Goal: Task Accomplishment & Management: Manage account settings

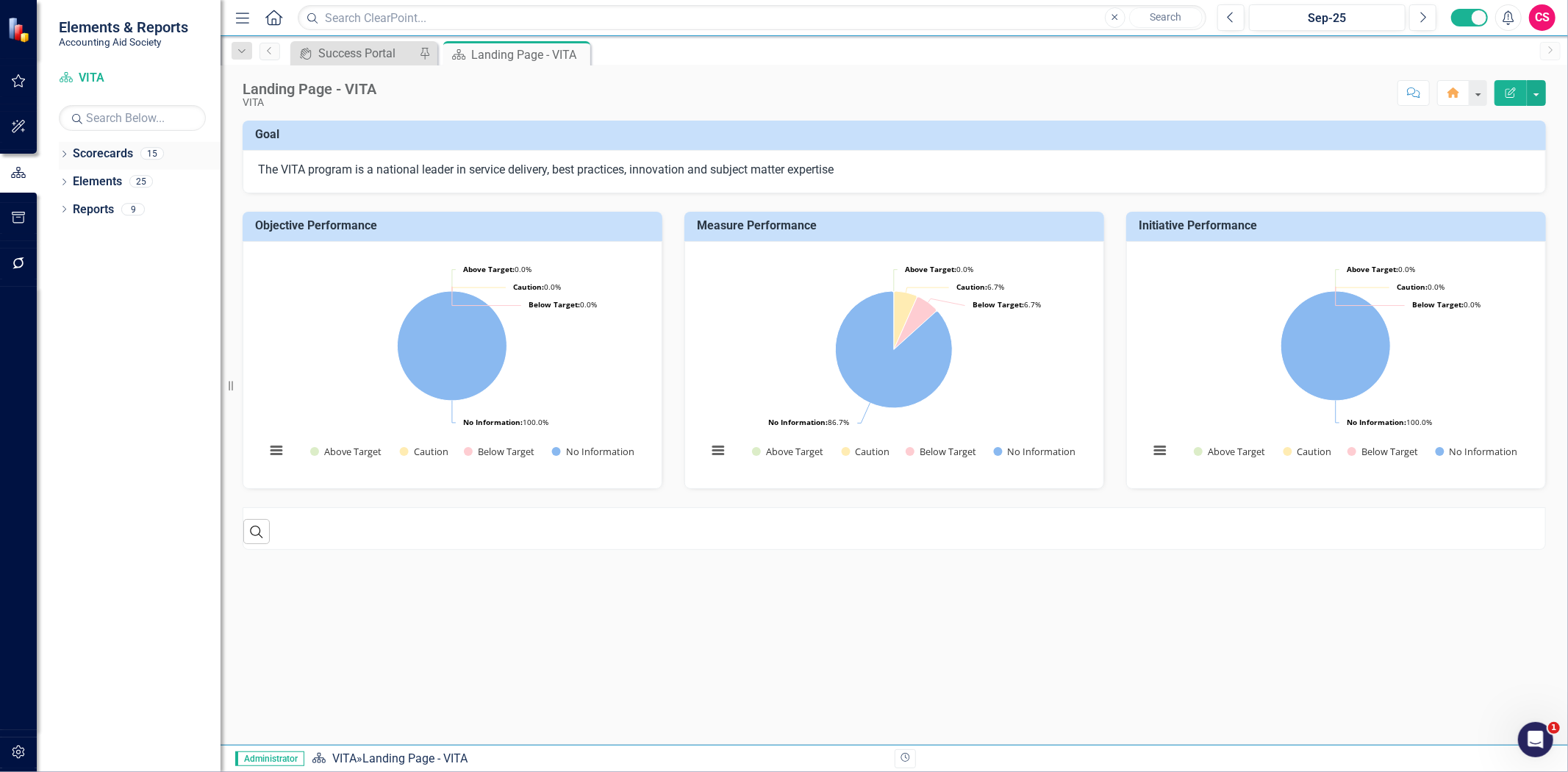
click at [96, 150] on link "Scorecards" at bounding box center [103, 154] width 60 height 17
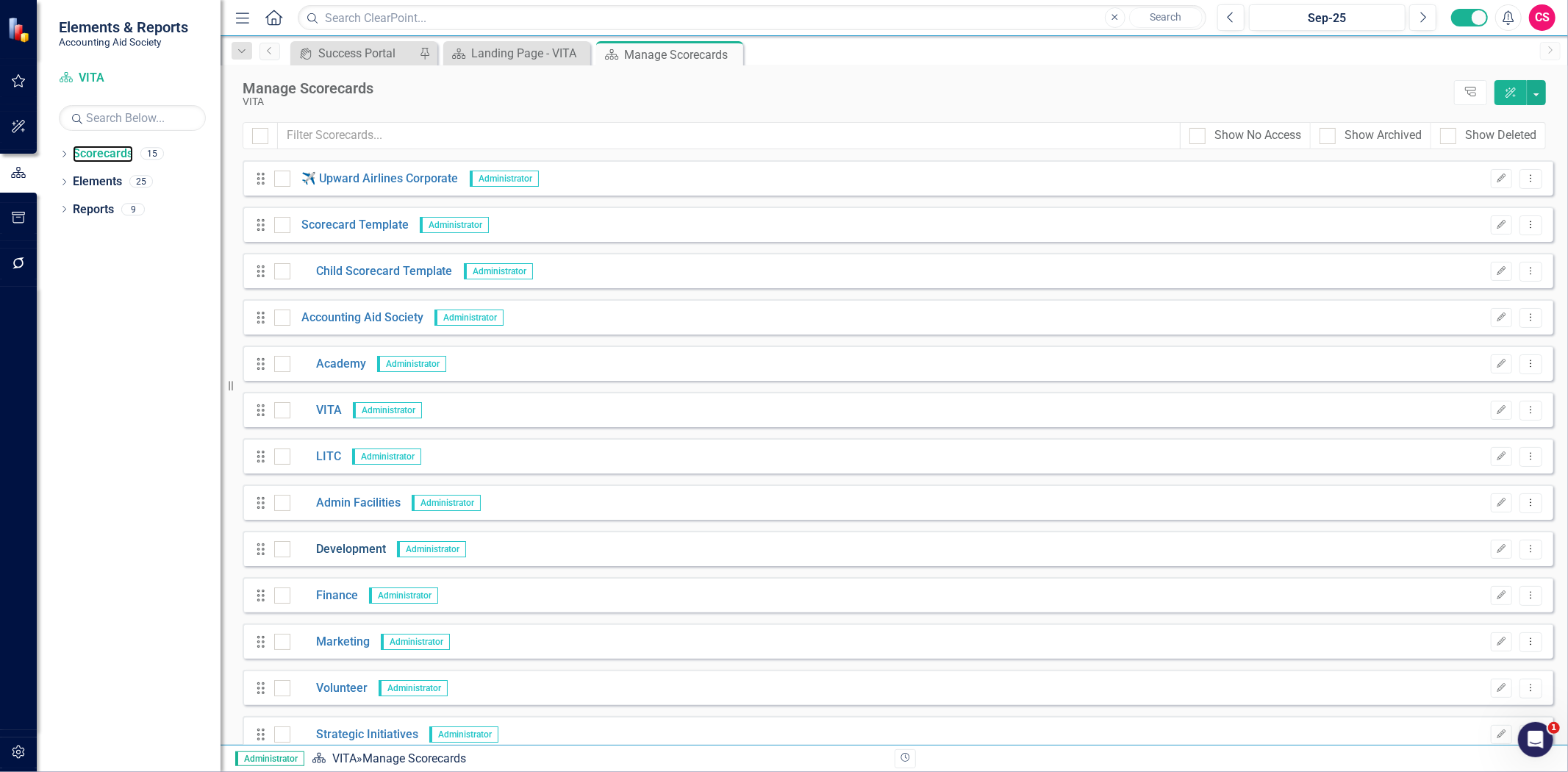
scroll to position [110, 0]
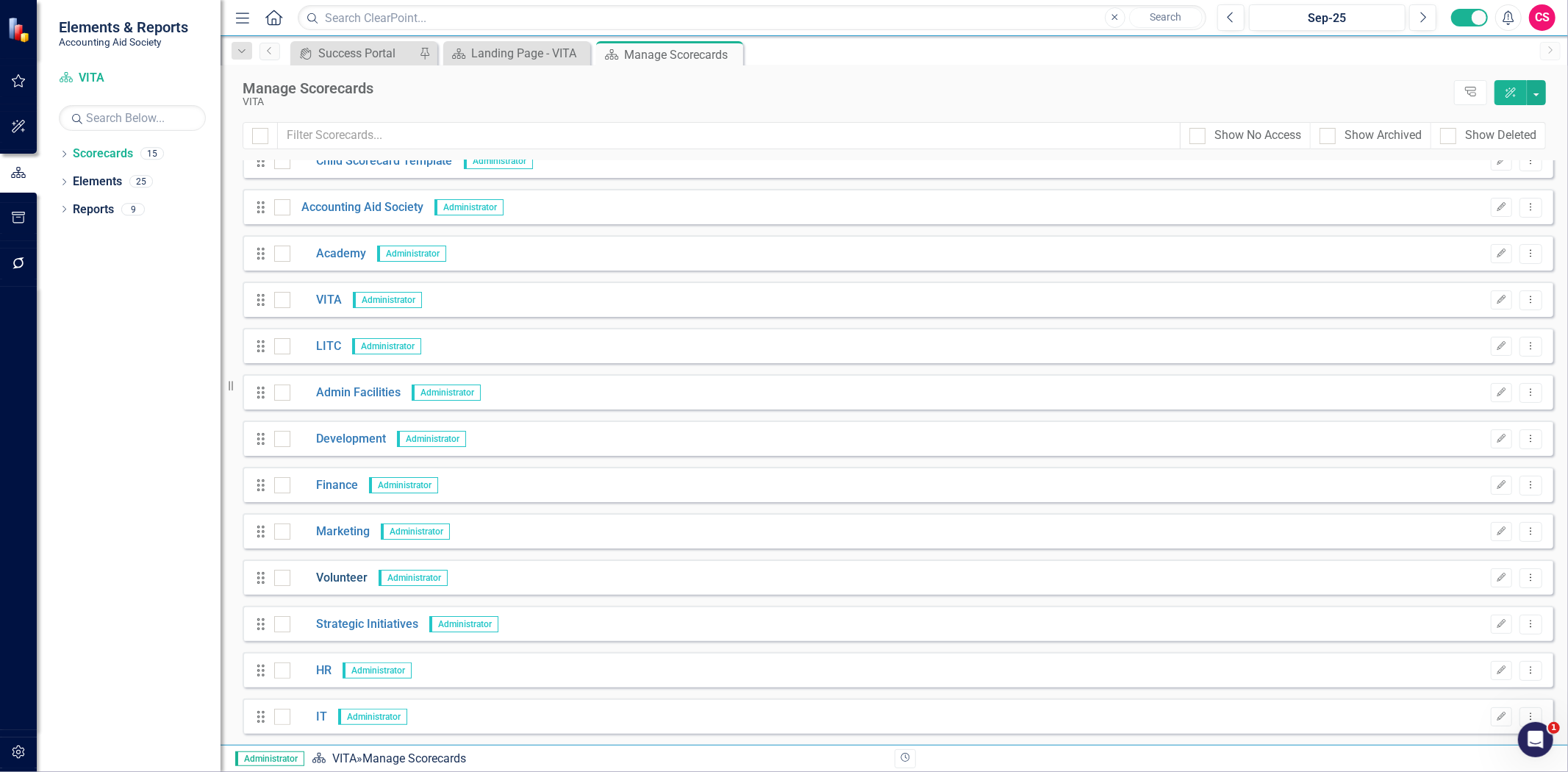
click at [342, 582] on link "Volunteer" at bounding box center [329, 578] width 78 height 17
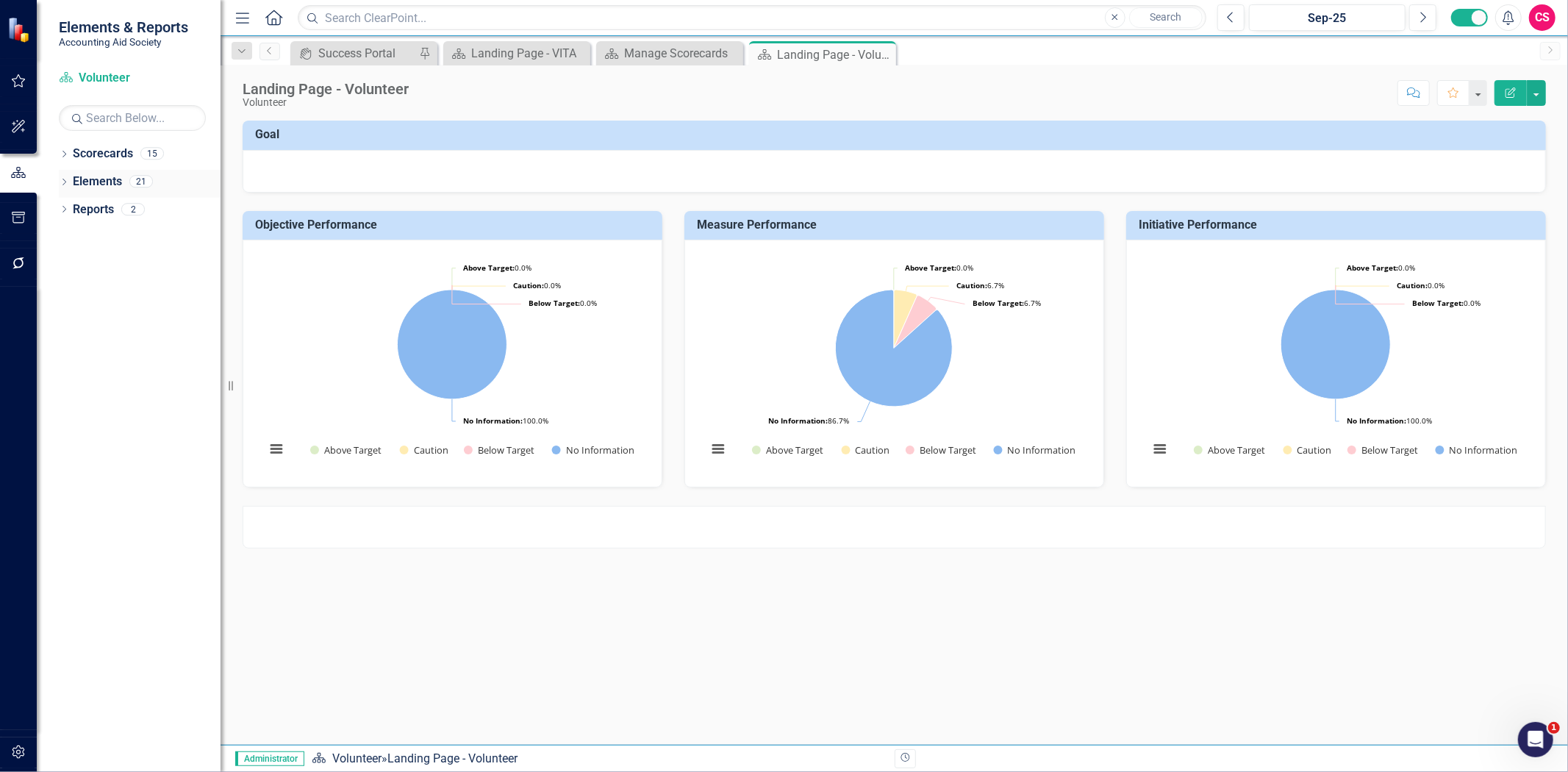
click at [104, 175] on div "Dropdown Scorecards 15 ✈️ Upward Airlines Corporate Dropdown Scorecard Template…" at bounding box center [128, 456] width 184 height 630
click at [102, 176] on link "Elements" at bounding box center [97, 182] width 49 height 17
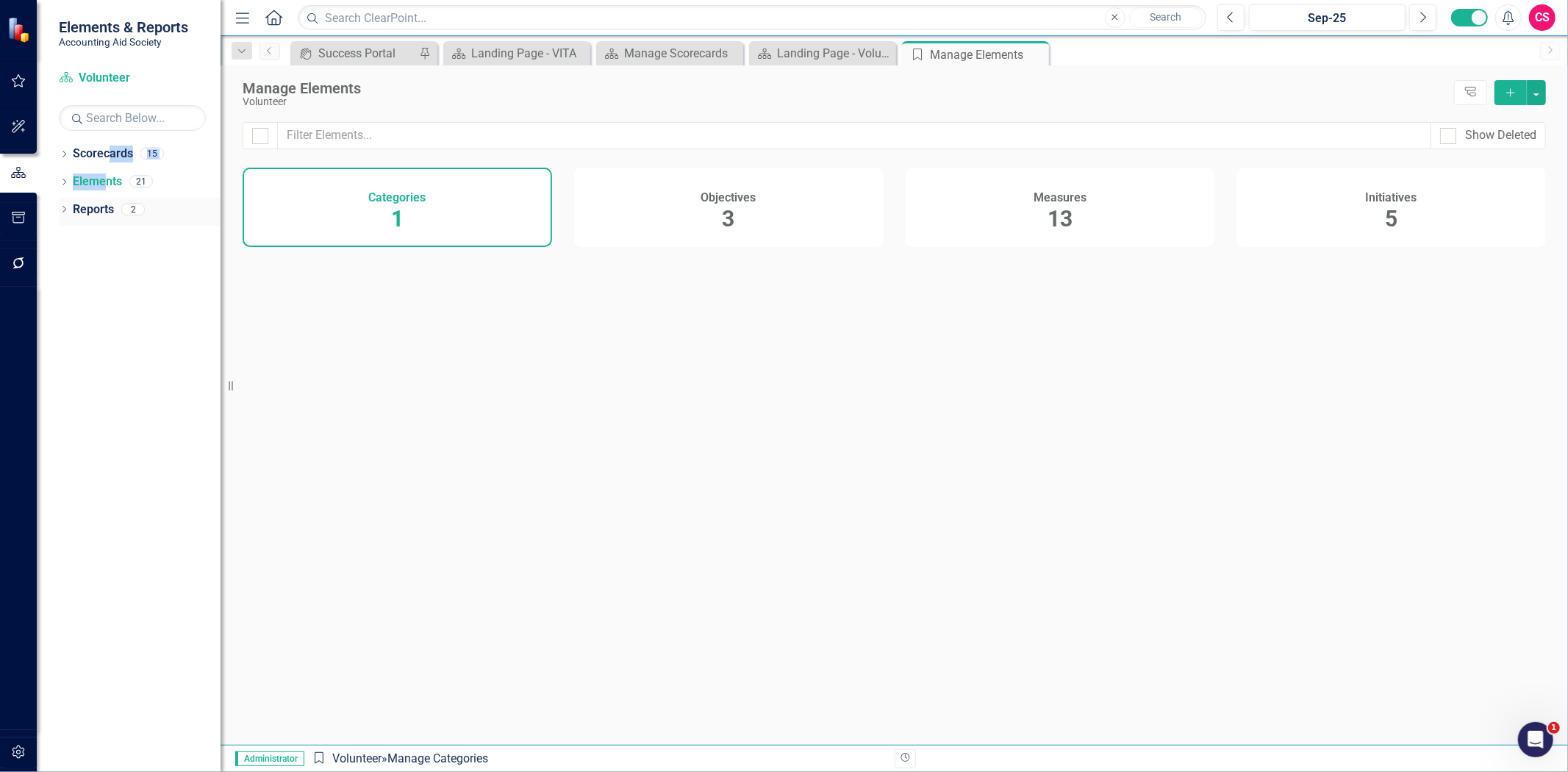
click at [98, 213] on link "Reports" at bounding box center [93, 210] width 41 height 17
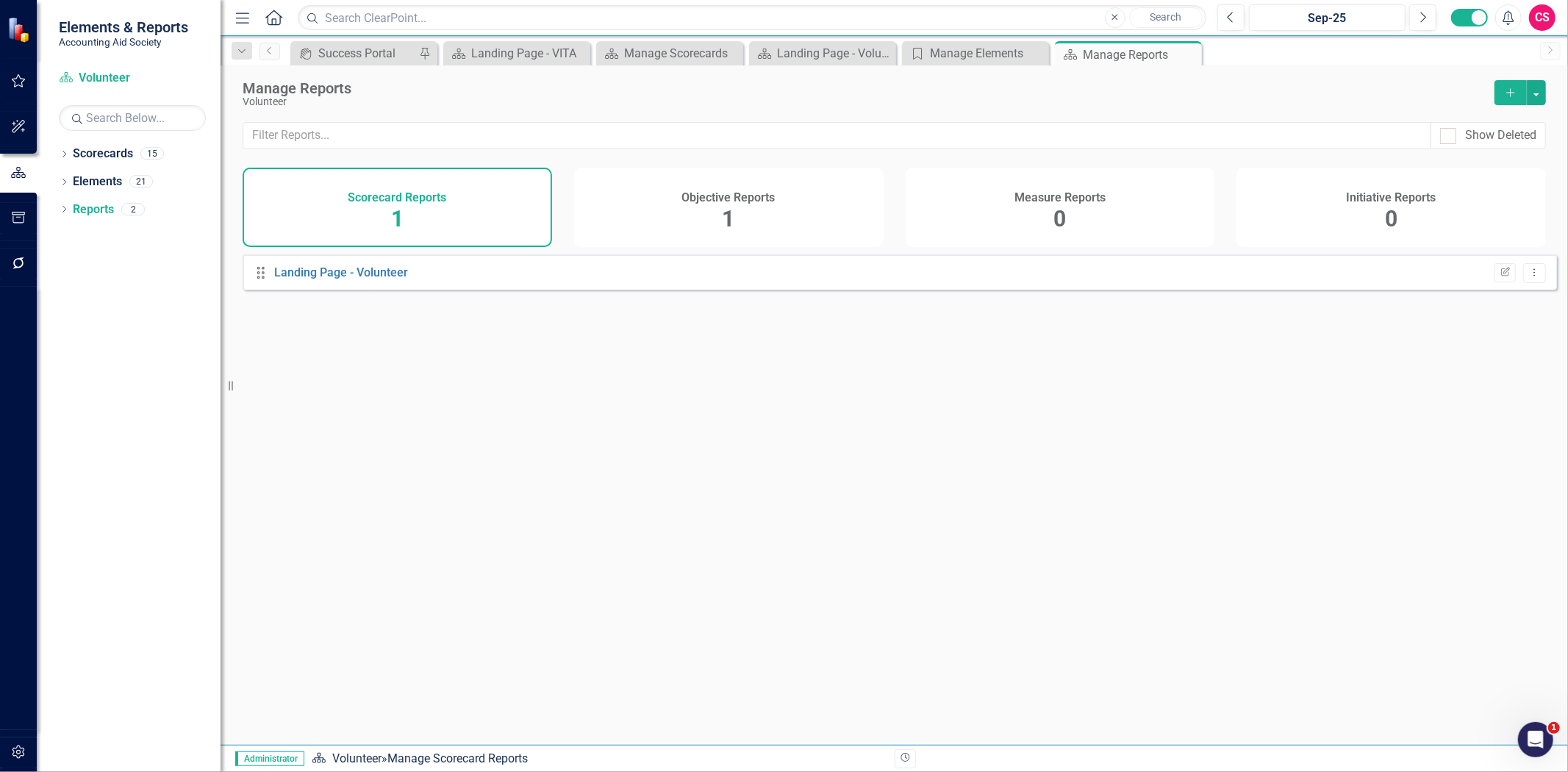
click at [634, 234] on div "Objective Reports 1" at bounding box center [728, 207] width 310 height 80
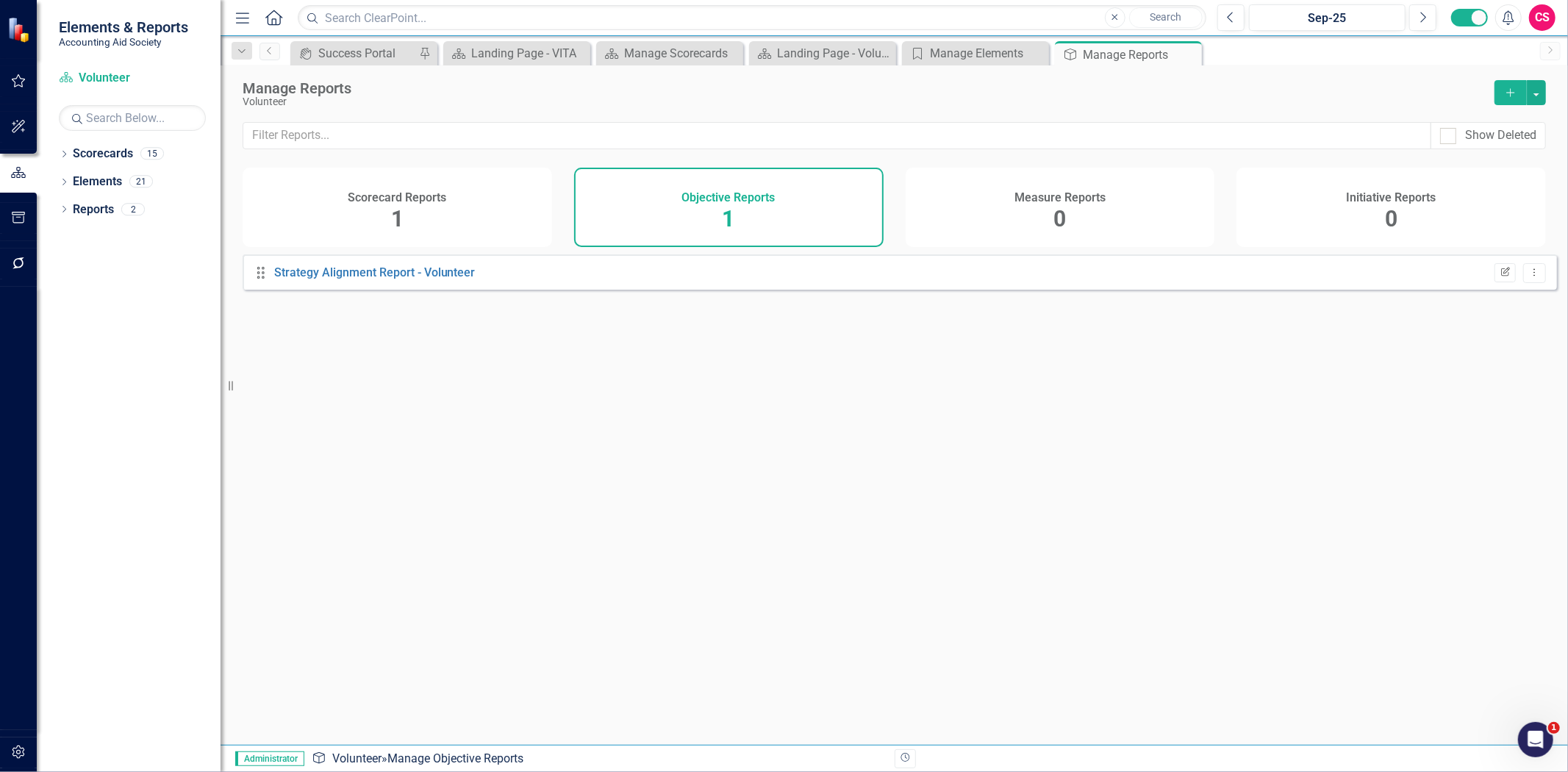
click at [1500, 277] on icon "Edit Report" at bounding box center [1506, 272] width 12 height 9
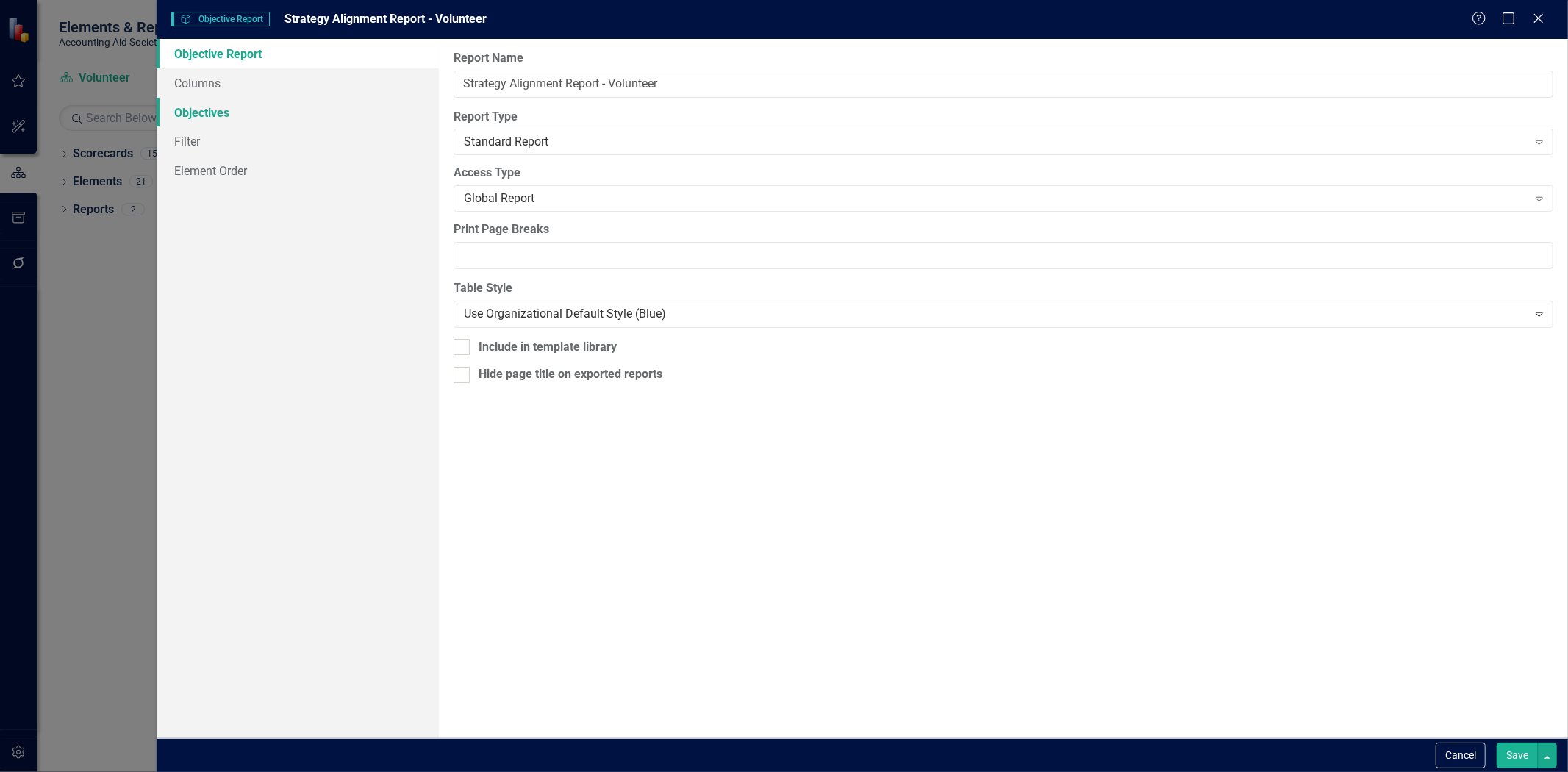
click at [274, 119] on link "Objectives" at bounding box center [297, 112] width 283 height 30
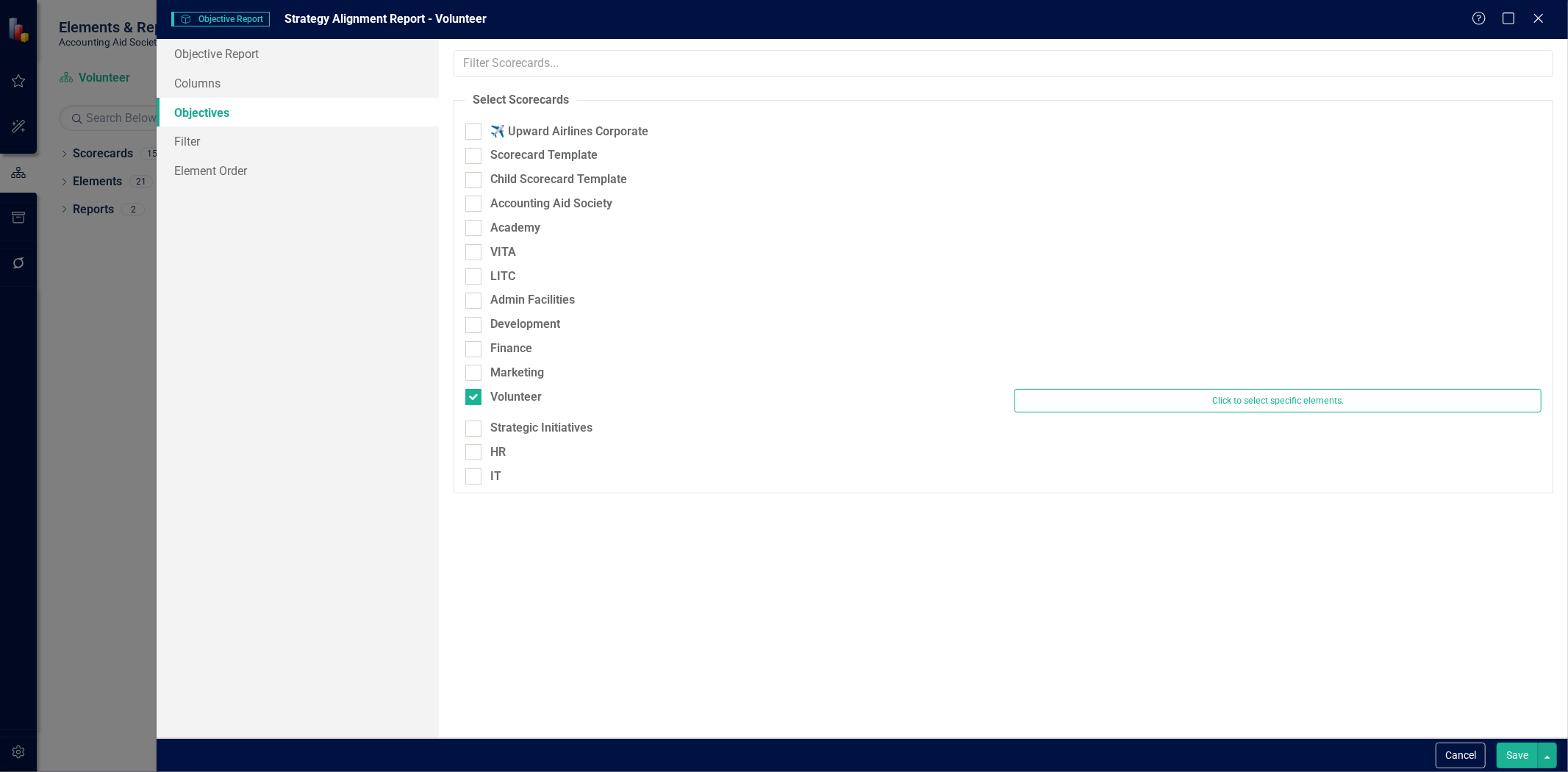
drag, startPoint x: 1452, startPoint y: 760, endPoint x: 1417, endPoint y: 729, distance: 46.8
click at [1452, 761] on button "Cancel" at bounding box center [1461, 756] width 50 height 26
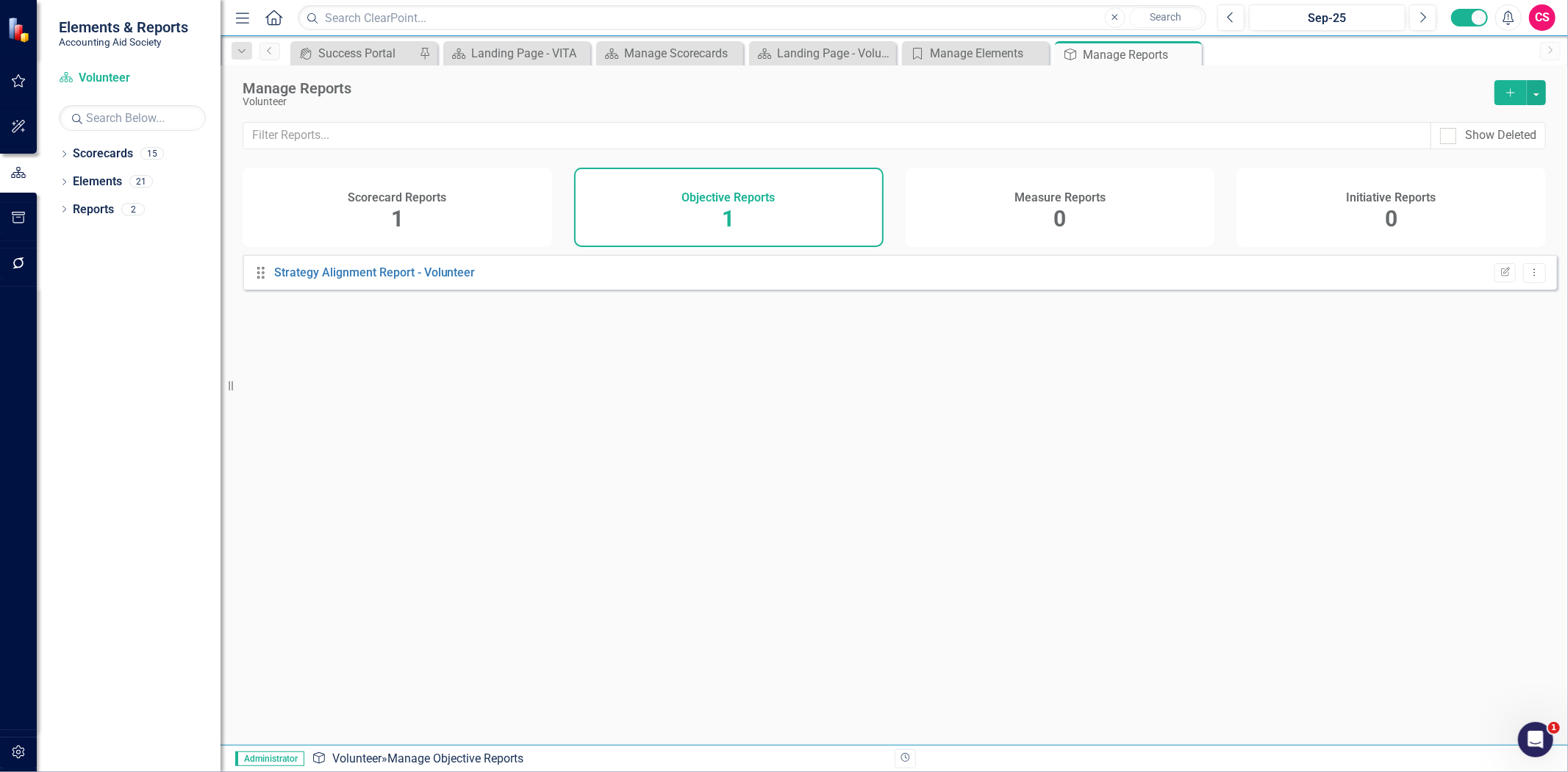
click at [1118, 193] on div "Measure Reports 0" at bounding box center [1060, 207] width 310 height 80
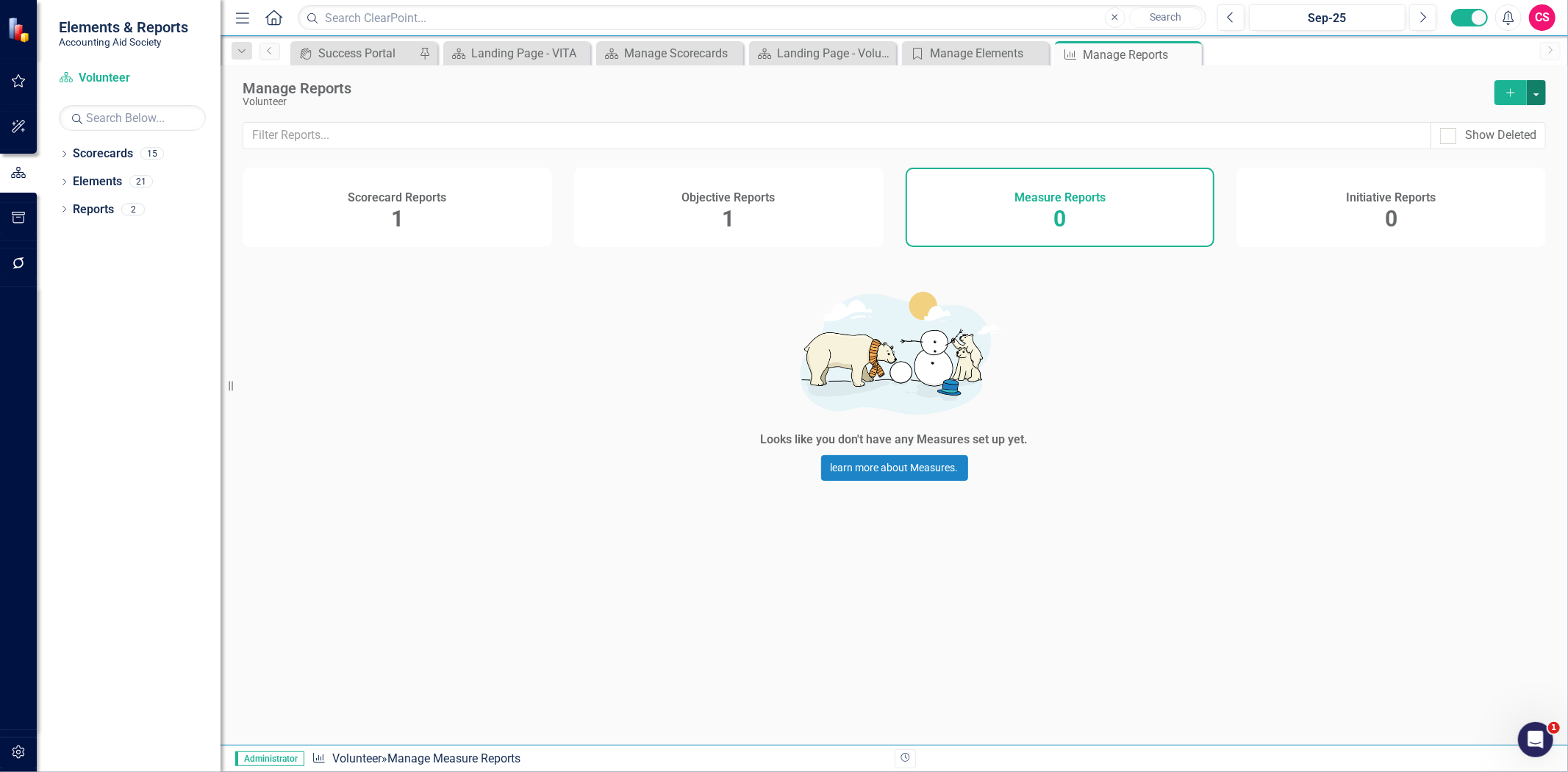
click at [1536, 97] on button "button" at bounding box center [1536, 93] width 19 height 25
click at [1503, 145] on link "Copy Add From Template" at bounding box center [1476, 147] width 137 height 27
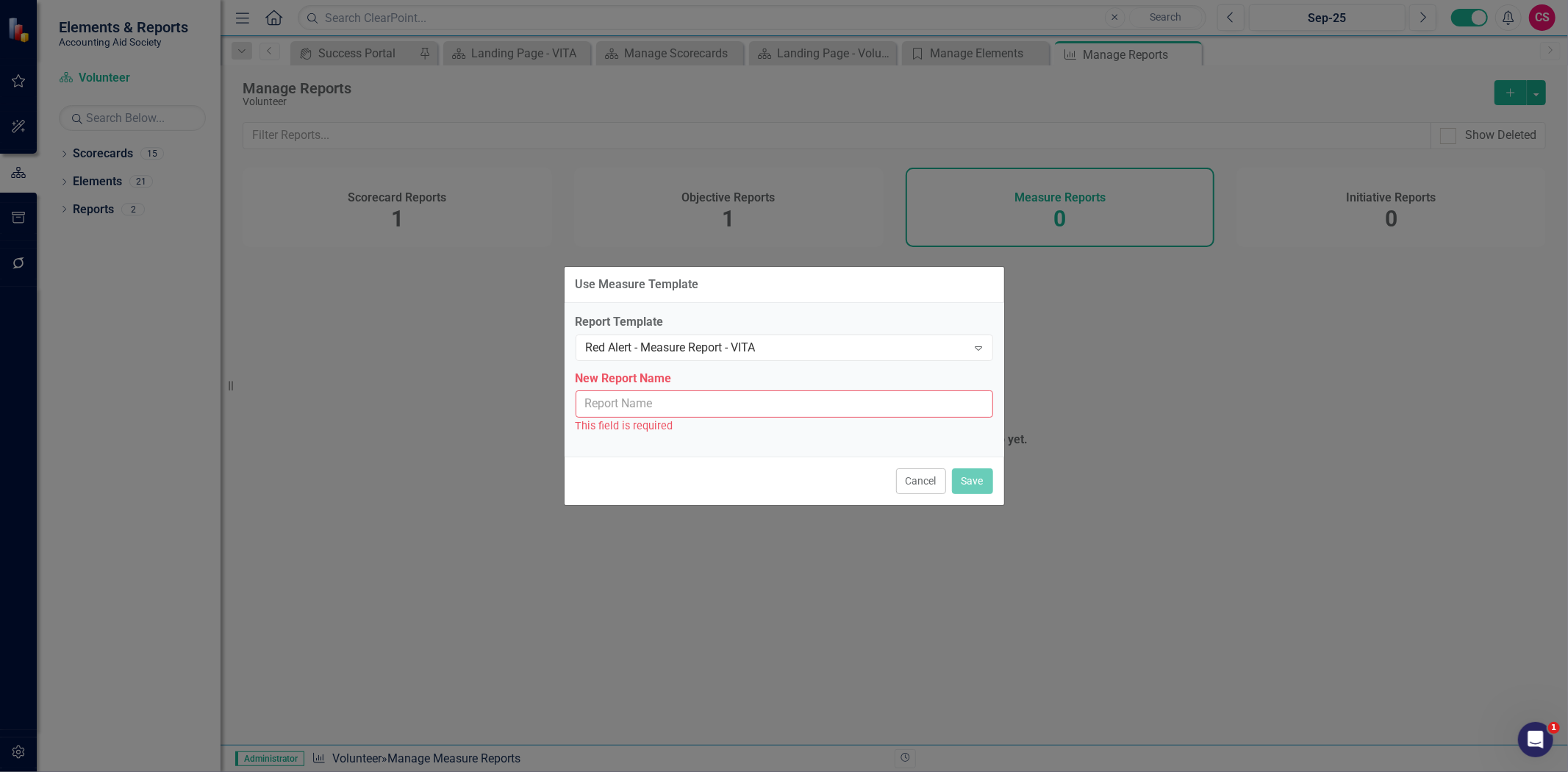
click at [691, 391] on input "New Report Name" at bounding box center [785, 404] width 418 height 27
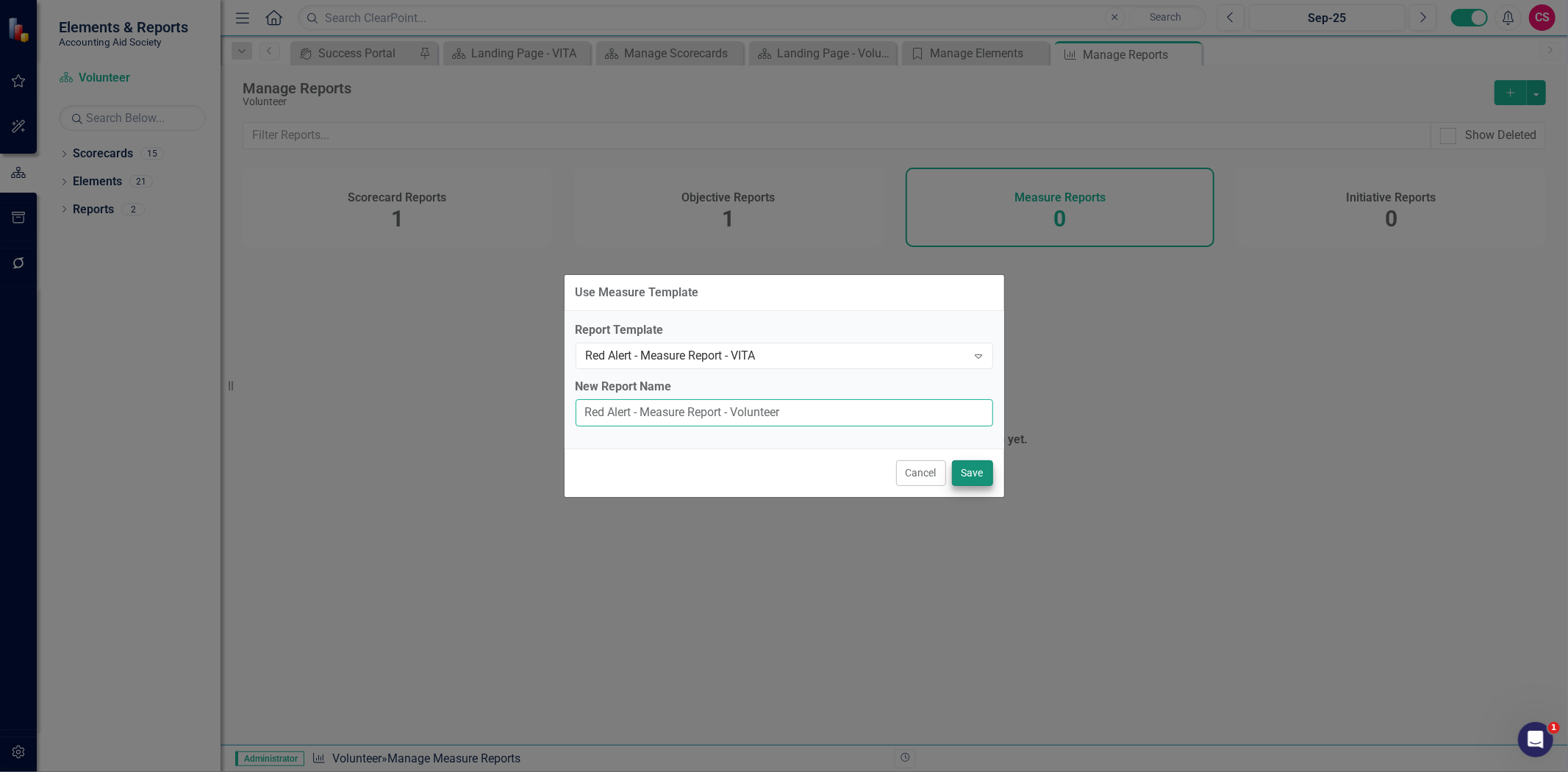
type input "Red Alert - Measure Report - Volunteer"
click at [969, 469] on button "Save" at bounding box center [972, 473] width 41 height 26
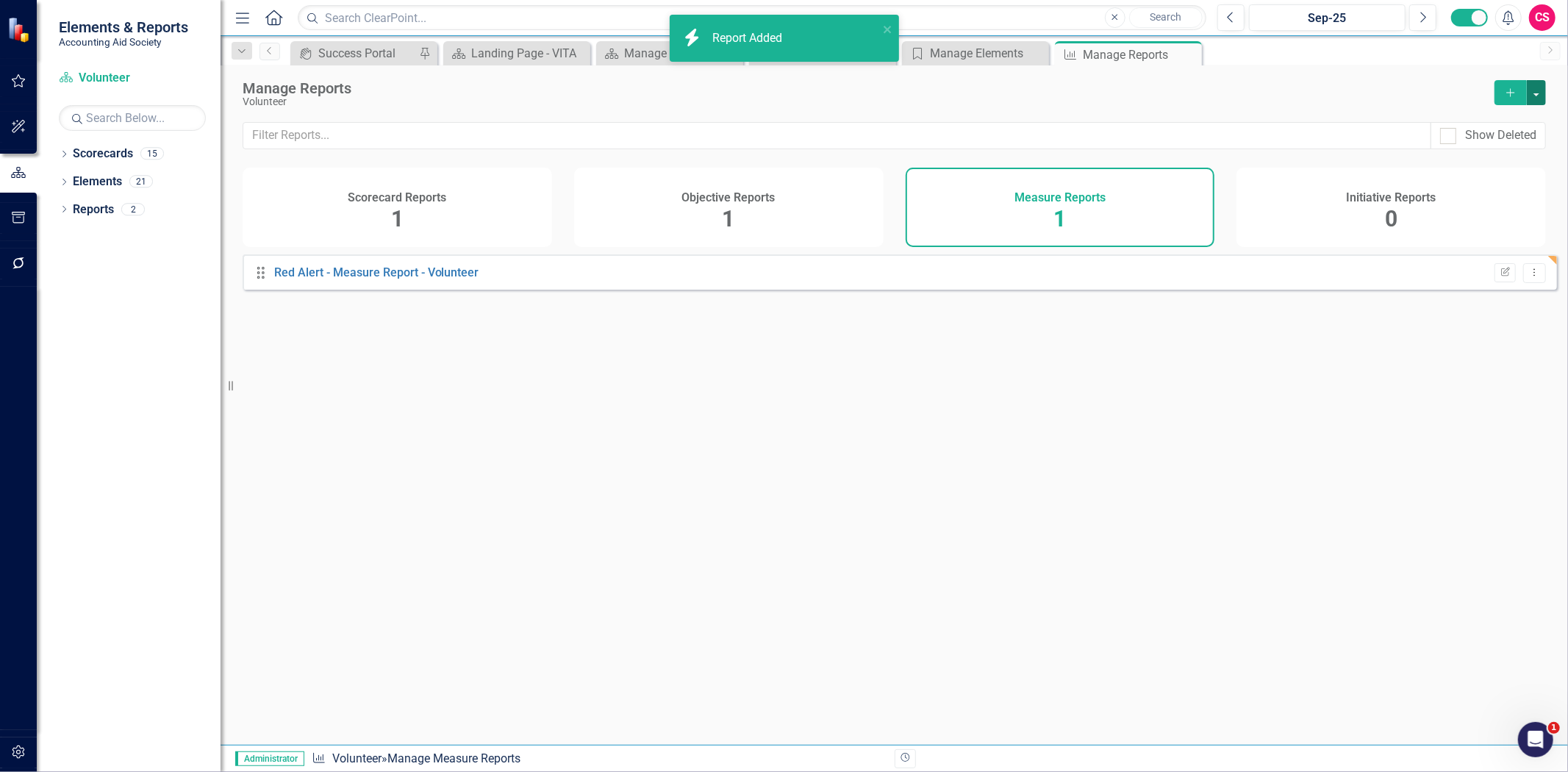
click at [1534, 97] on button "button" at bounding box center [1536, 93] width 19 height 25
click at [1510, 140] on link "Copy Add From Template" at bounding box center [1476, 147] width 137 height 27
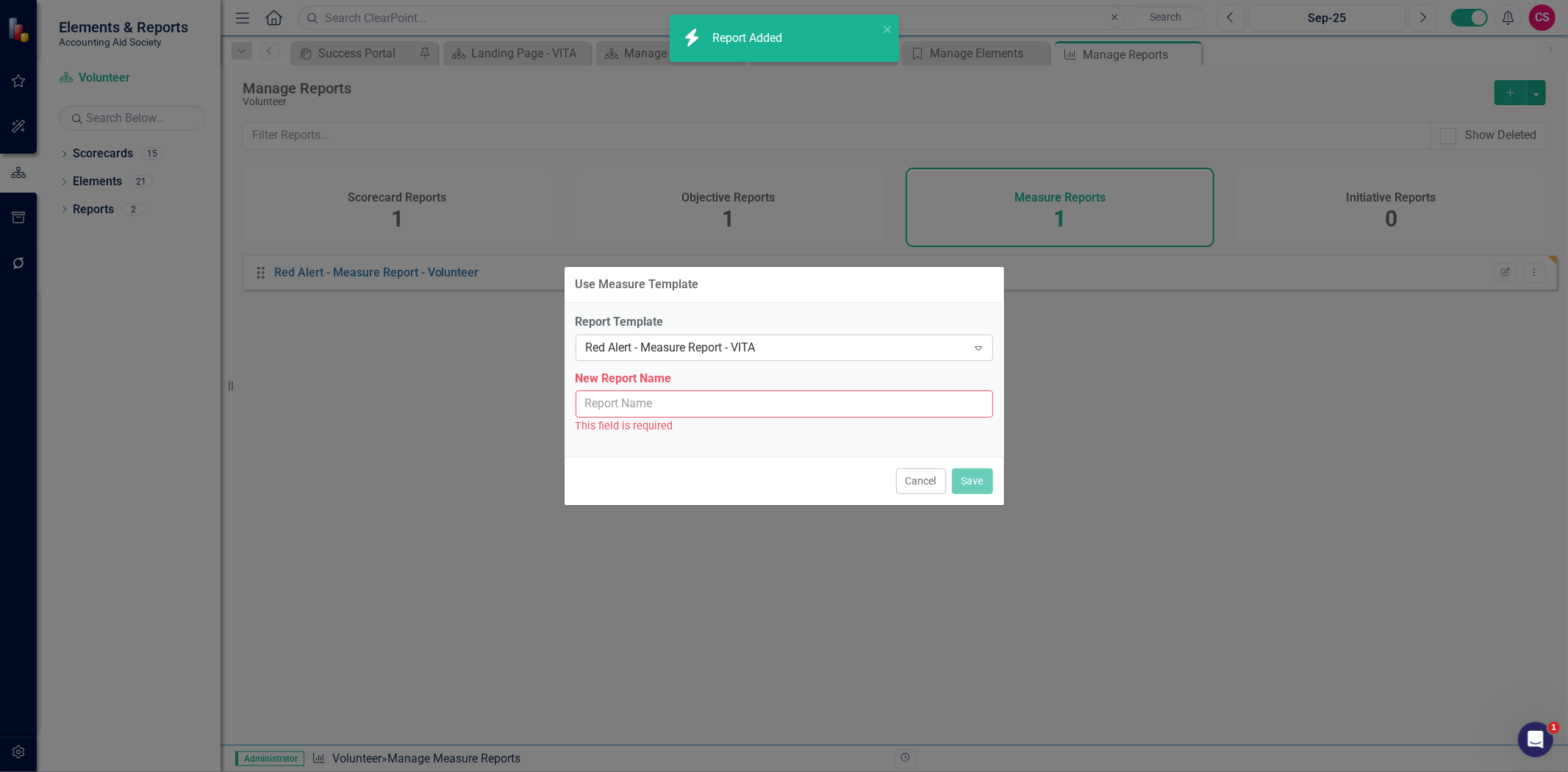
click at [840, 341] on div "Red Alert - Measure Report - VITA" at bounding box center [776, 348] width 381 height 17
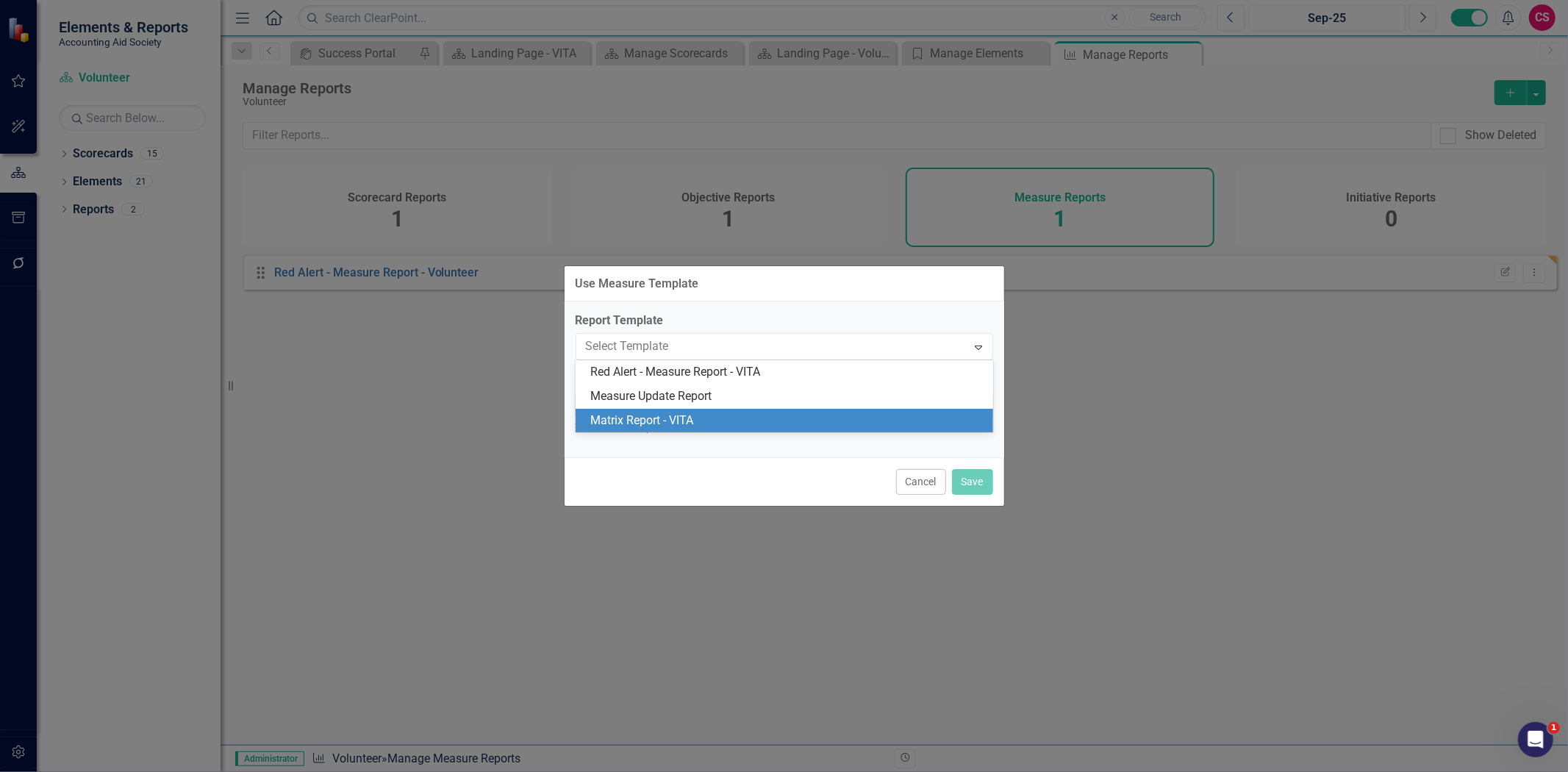
drag, startPoint x: 774, startPoint y: 407, endPoint x: 759, endPoint y: 423, distance: 21.9
click at [761, 425] on div "Red Alert - Measure Report - VITA Measure Update Report Matrix Report - VITA" at bounding box center [785, 397] width 418 height 73
click at [759, 421] on div "Matrix Report - VITA" at bounding box center [787, 421] width 394 height 17
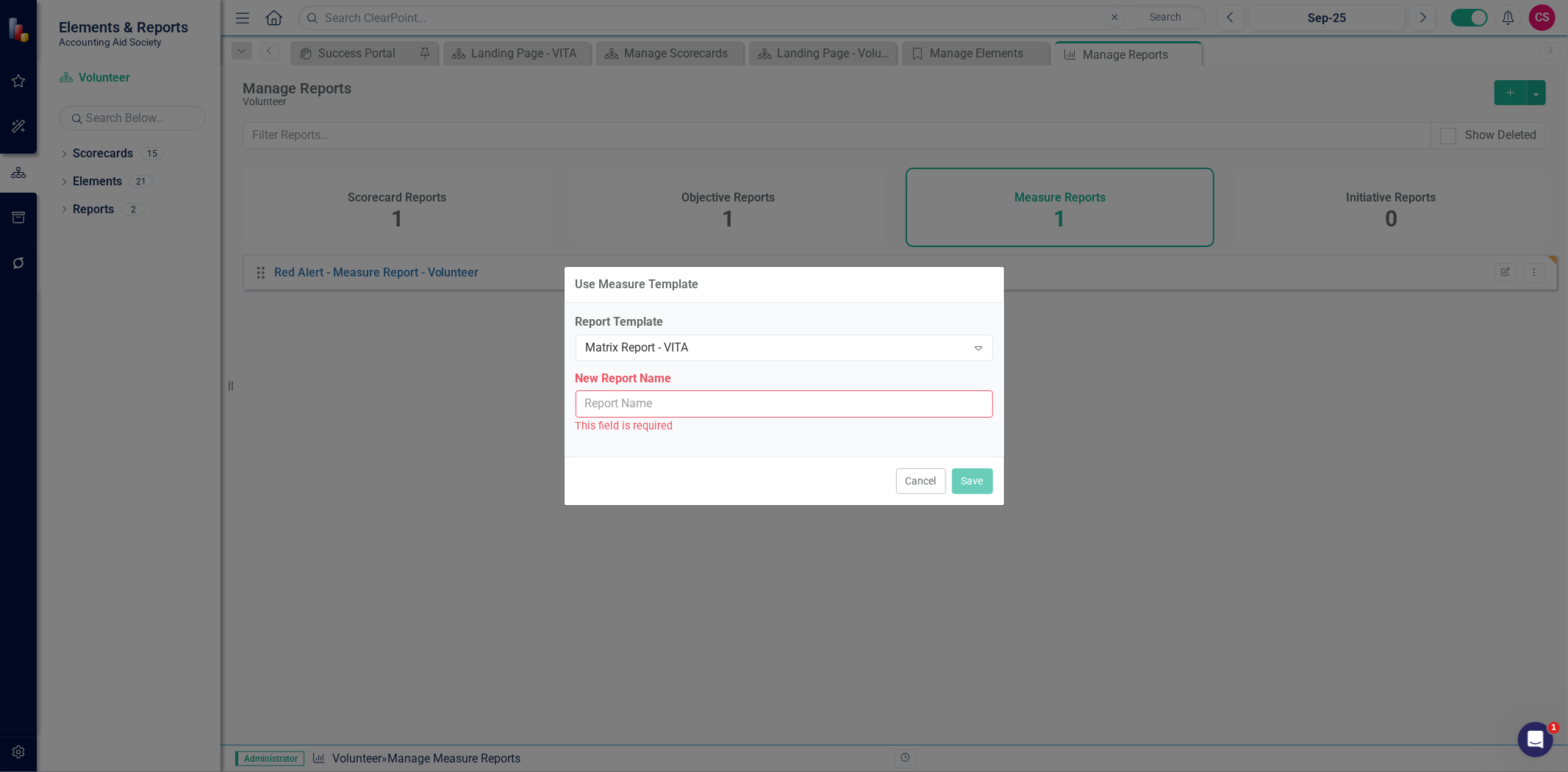
click at [738, 398] on input "New Report Name" at bounding box center [785, 404] width 418 height 27
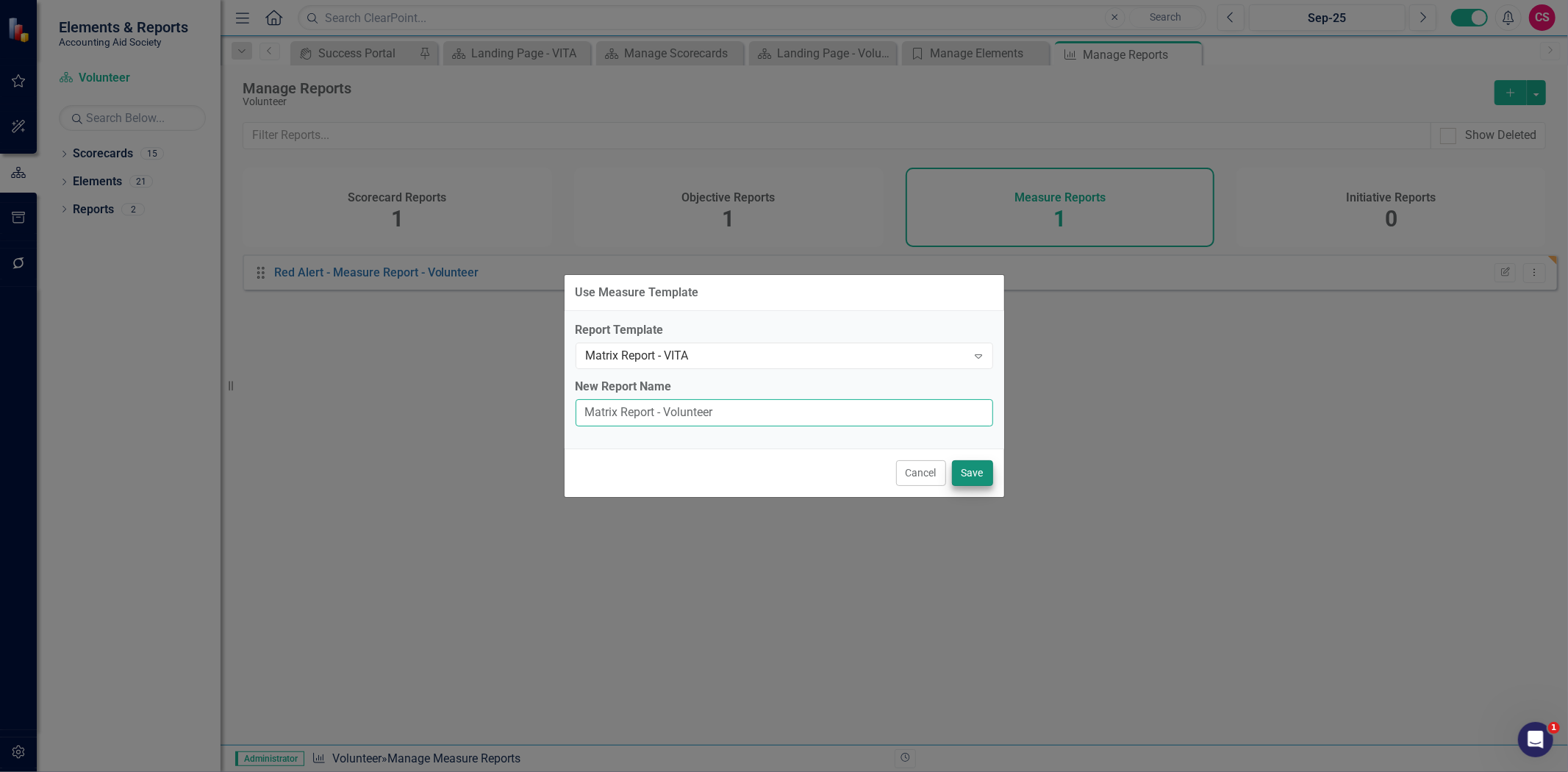
type input "Matrix Report - Volunteer"
click at [980, 463] on button "Save" at bounding box center [972, 473] width 41 height 26
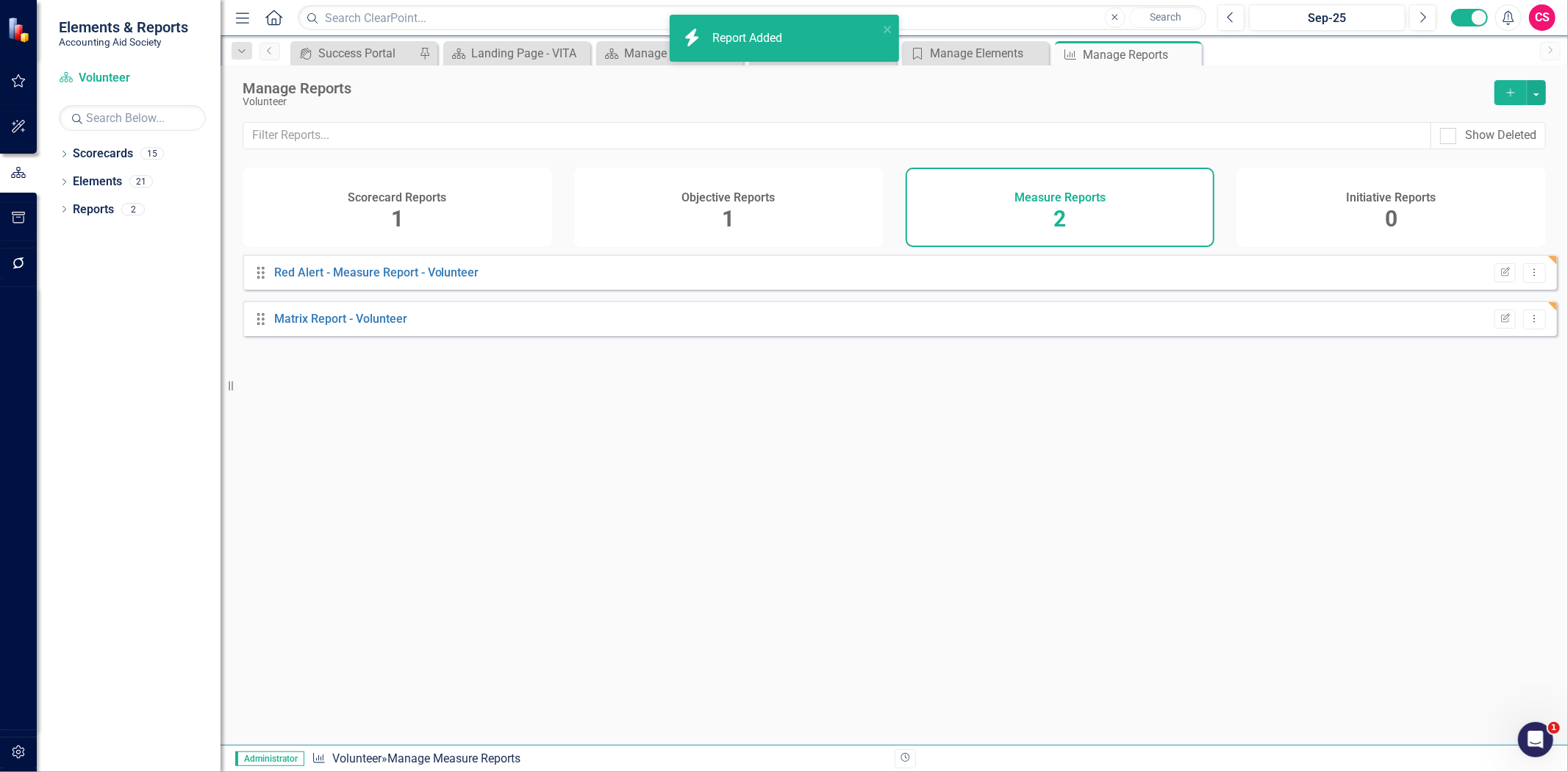
click at [1504, 94] on icon "Add" at bounding box center [1510, 92] width 13 height 11
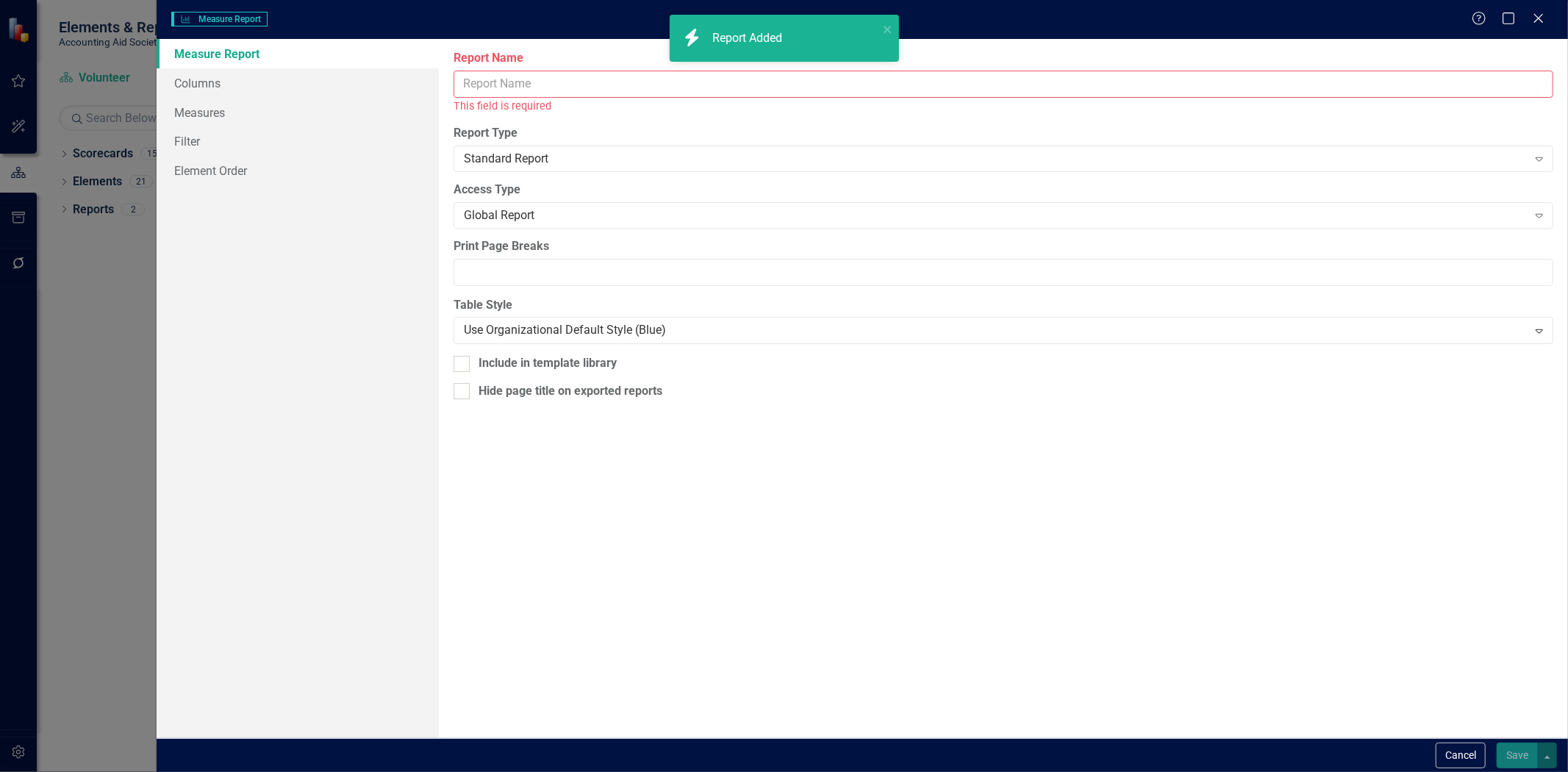
drag, startPoint x: 522, startPoint y: 86, endPoint x: 513, endPoint y: 81, distance: 10.3
click at [516, 85] on input "Report Name" at bounding box center [1003, 84] width 1099 height 27
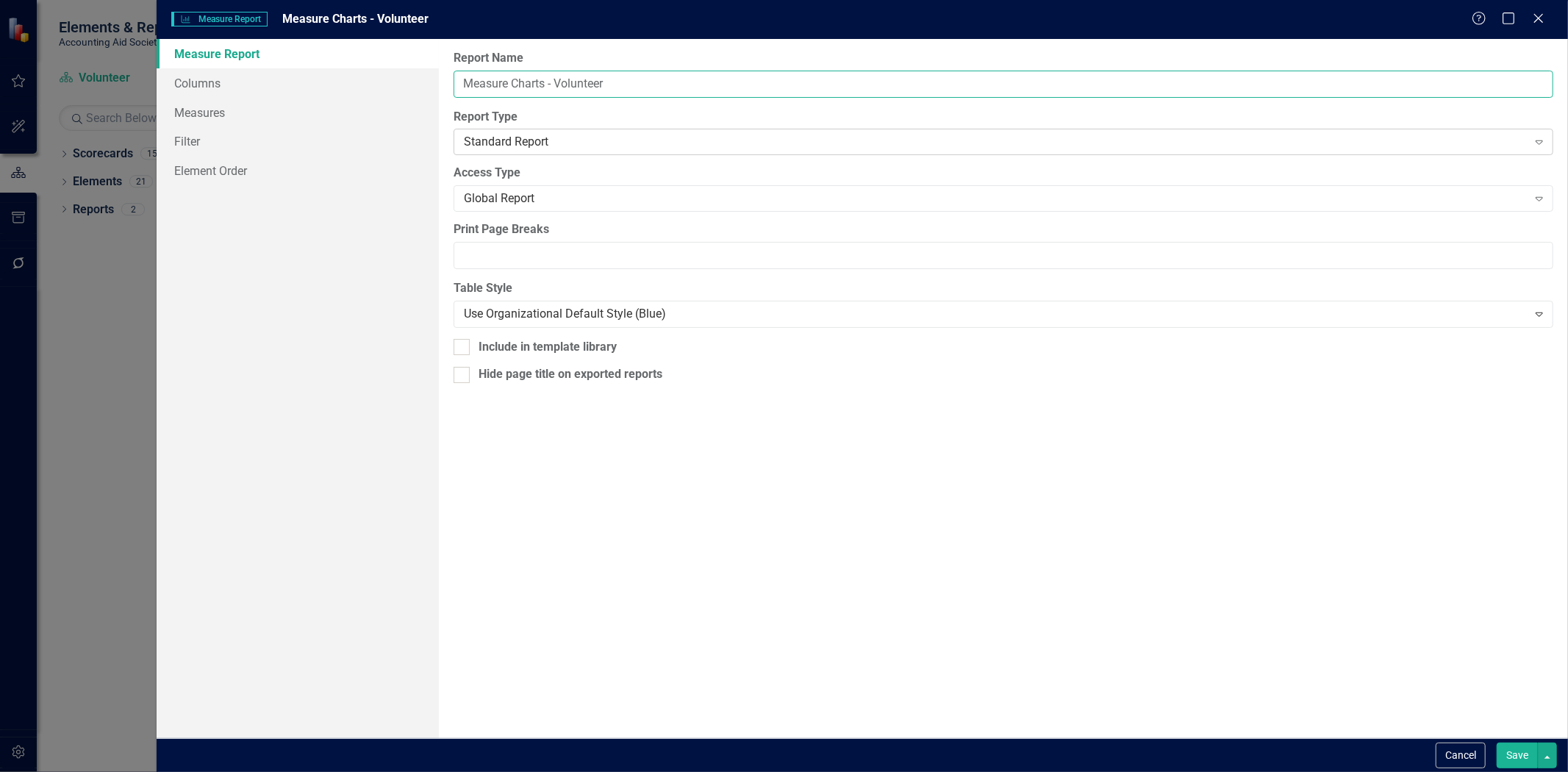
type input "Measure Charts - Volunteer"
click at [674, 144] on div "Standard Report" at bounding box center [995, 143] width 1063 height 17
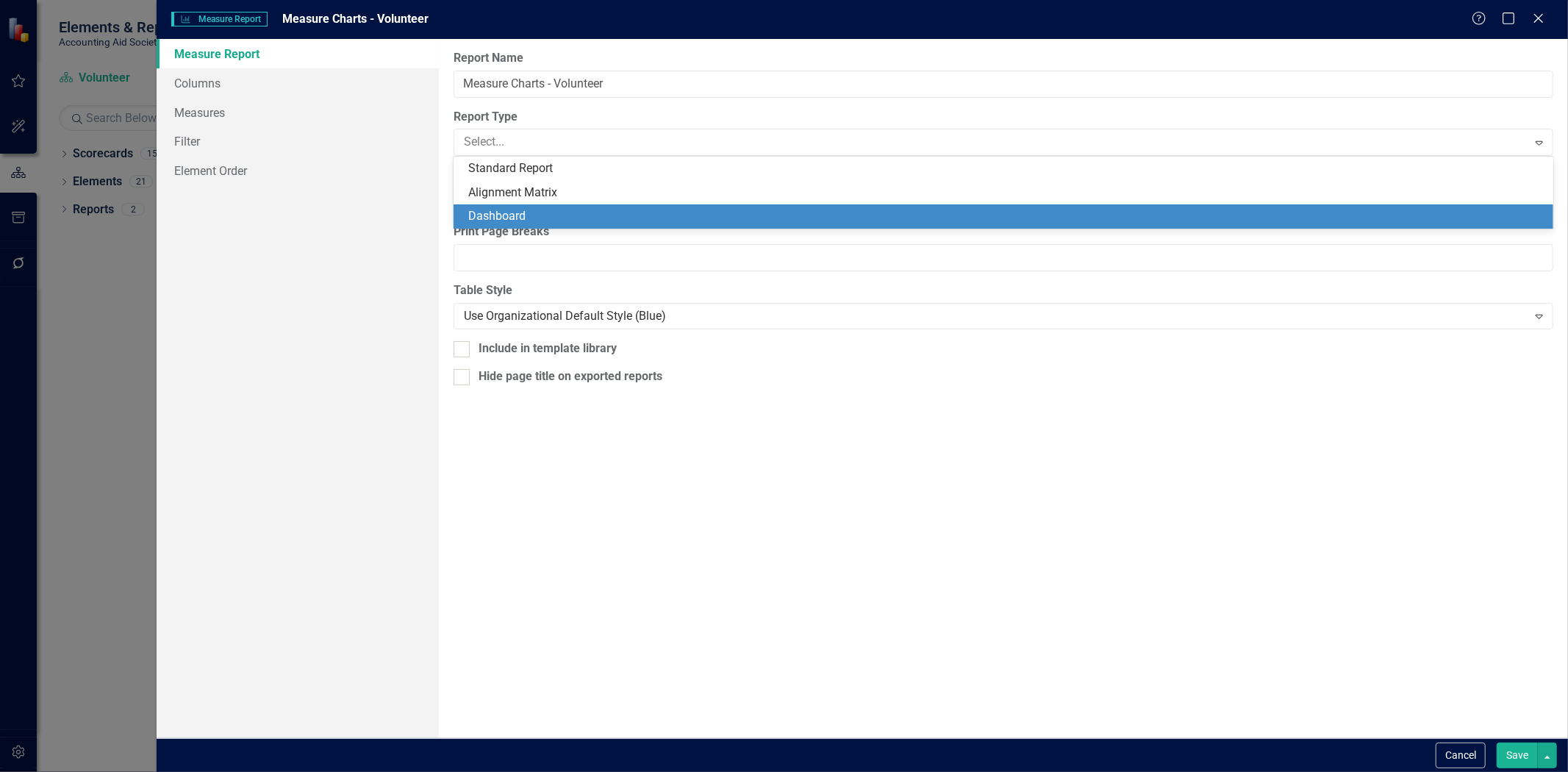
click at [634, 213] on div "Dashboard" at bounding box center [1006, 217] width 1076 height 17
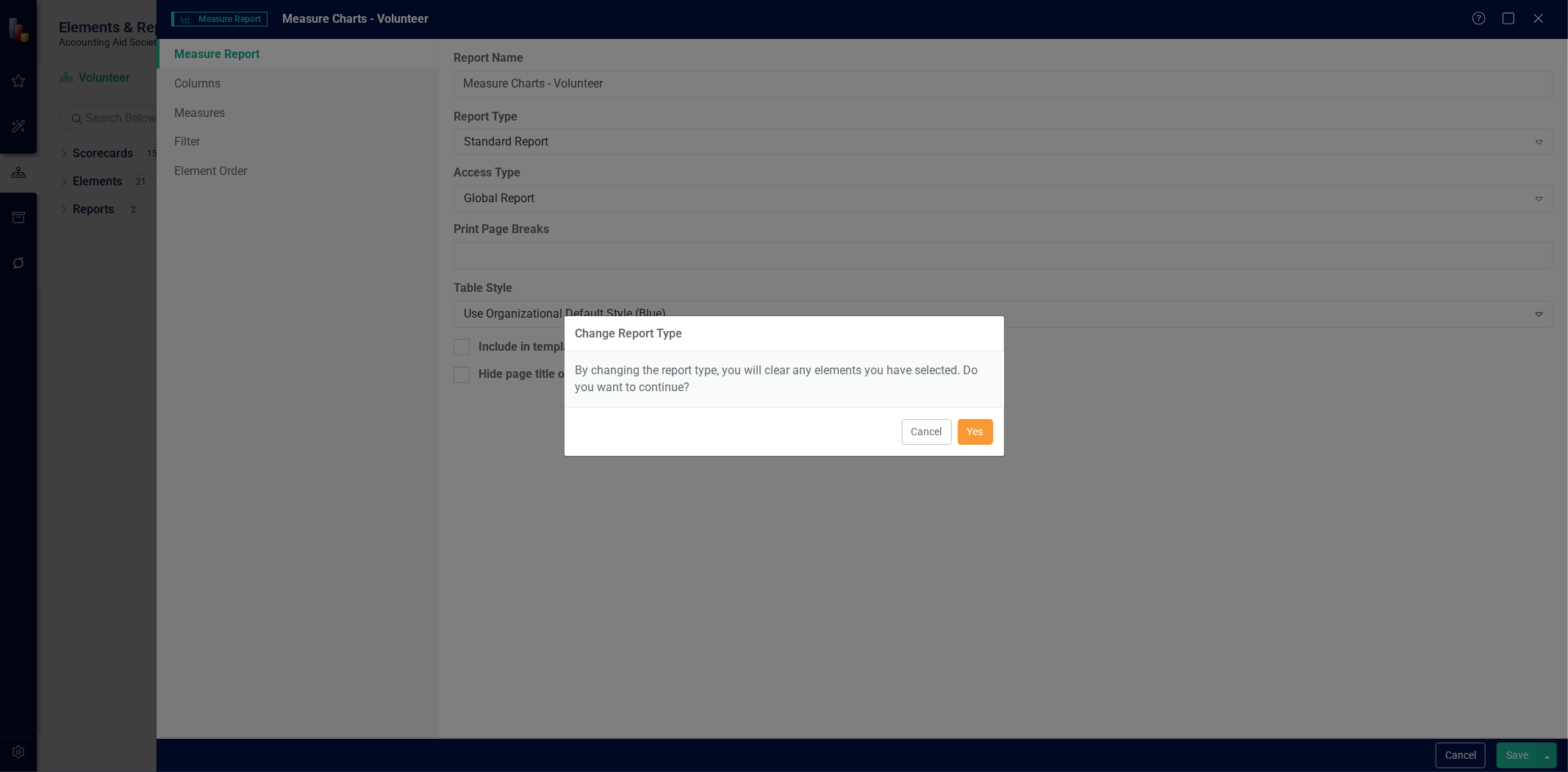
click at [982, 428] on button "Yes" at bounding box center [975, 432] width 35 height 26
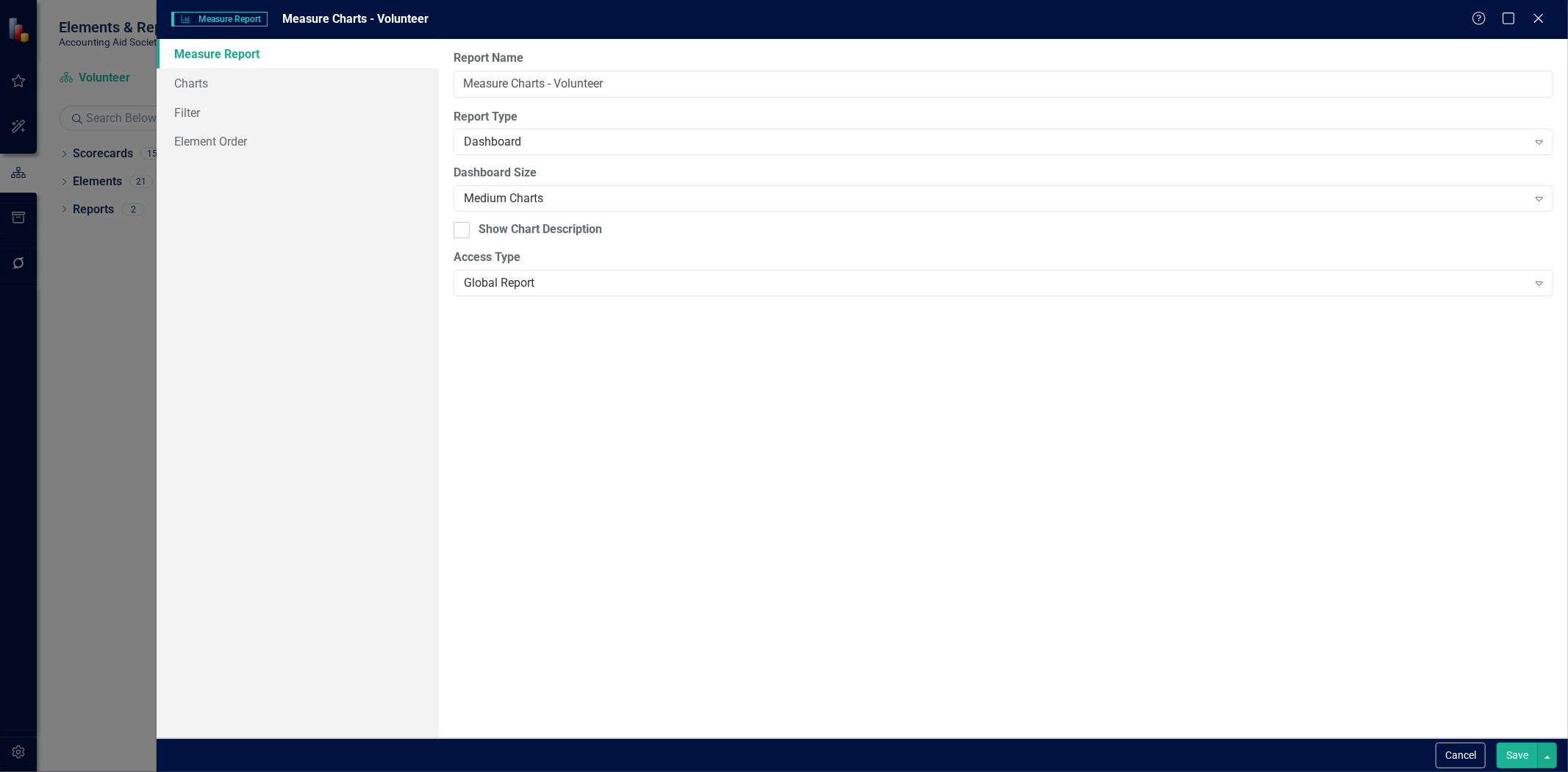
click at [1510, 752] on button "Save" at bounding box center [1517, 756] width 41 height 26
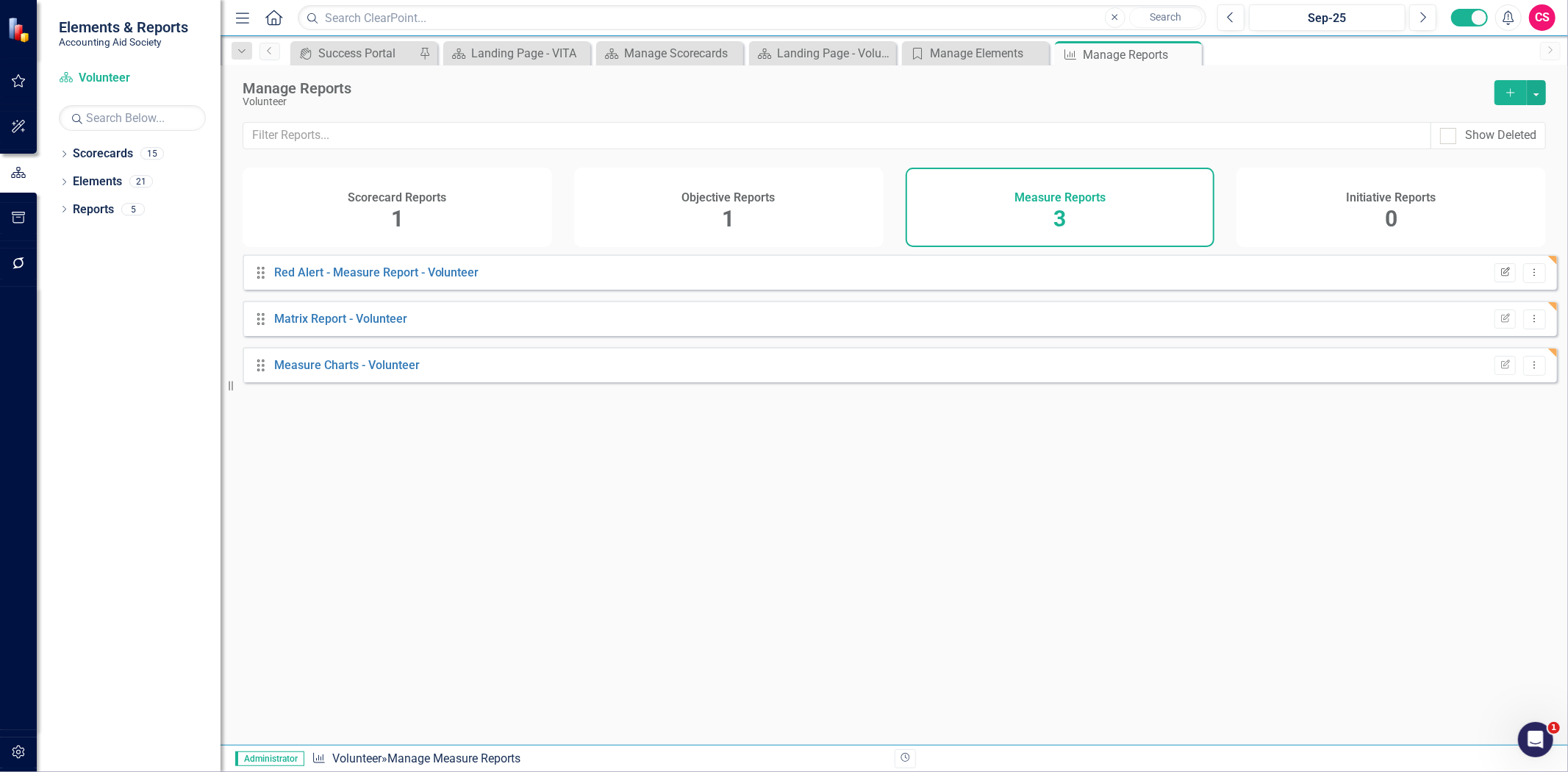
click at [1500, 283] on button "Edit Report" at bounding box center [1505, 273] width 21 height 19
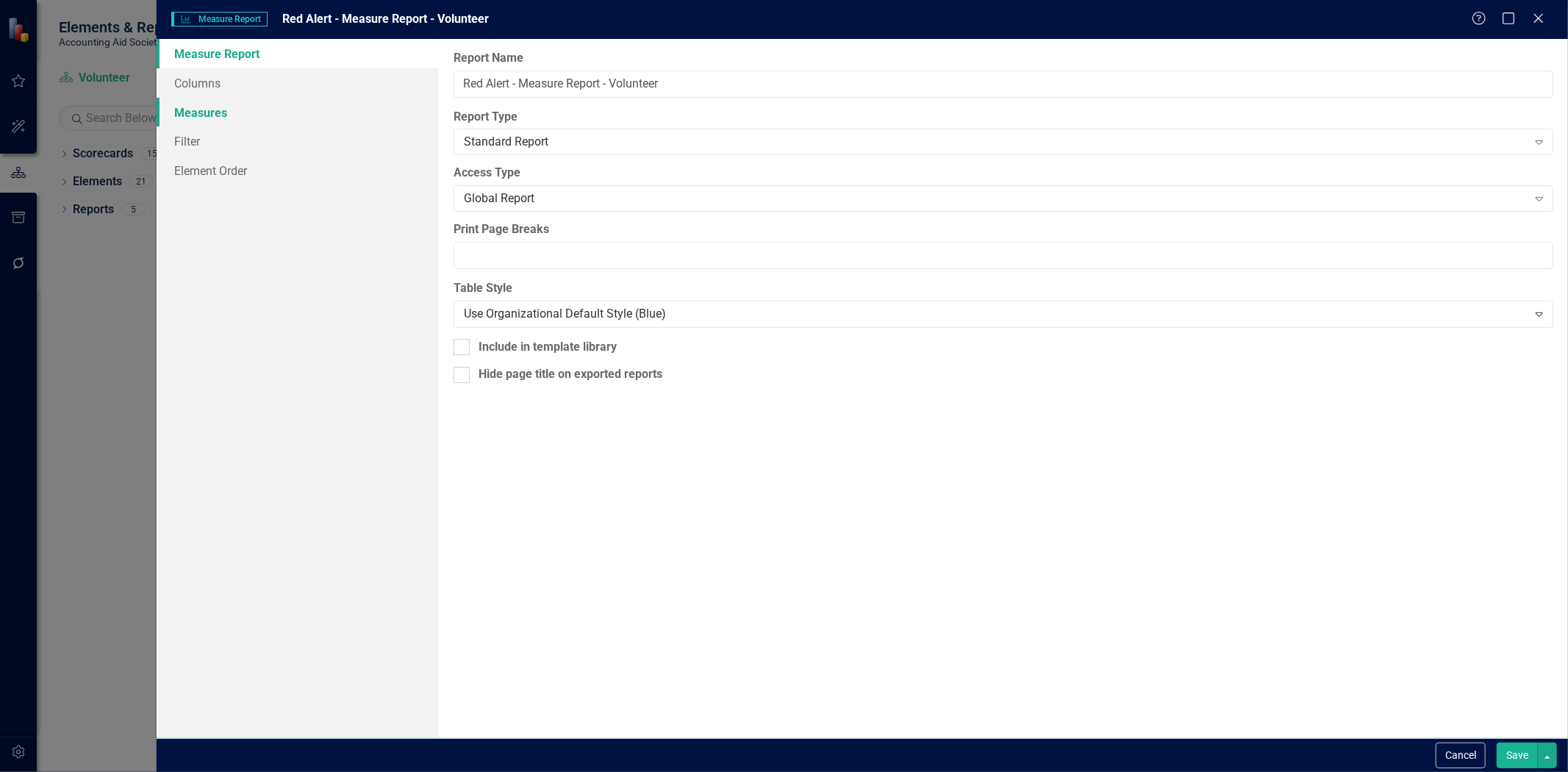
click at [310, 114] on link "Measures" at bounding box center [297, 112] width 283 height 30
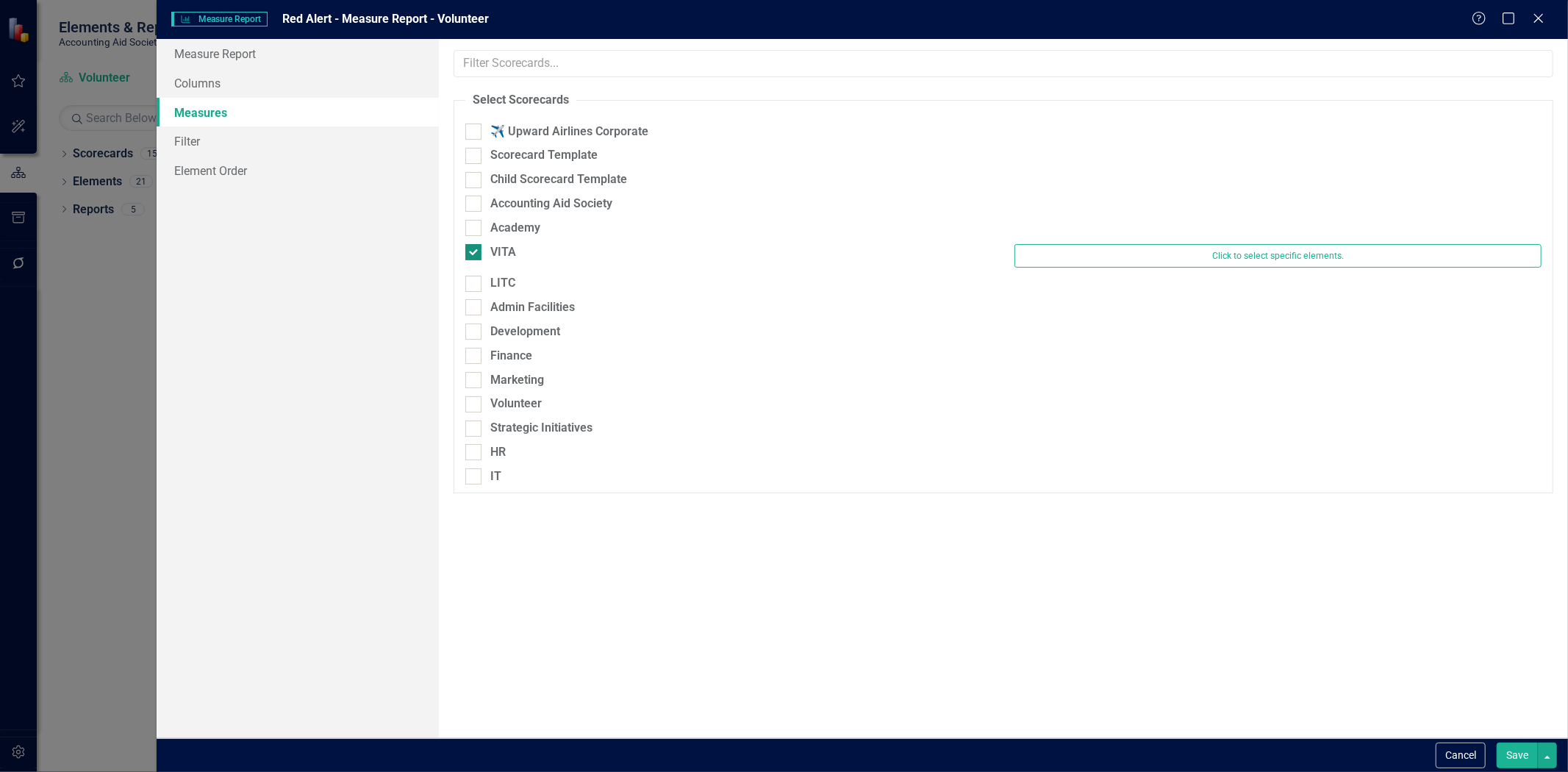
click at [513, 250] on div "VITA" at bounding box center [503, 253] width 26 height 17
click at [474, 250] on input "VITA" at bounding box center [470, 249] width 10 height 10
checkbox input "false"
click at [530, 389] on div "Volunteer" at bounding box center [517, 398] width 52 height 17
click at [474, 389] on input "Volunteer" at bounding box center [470, 394] width 10 height 10
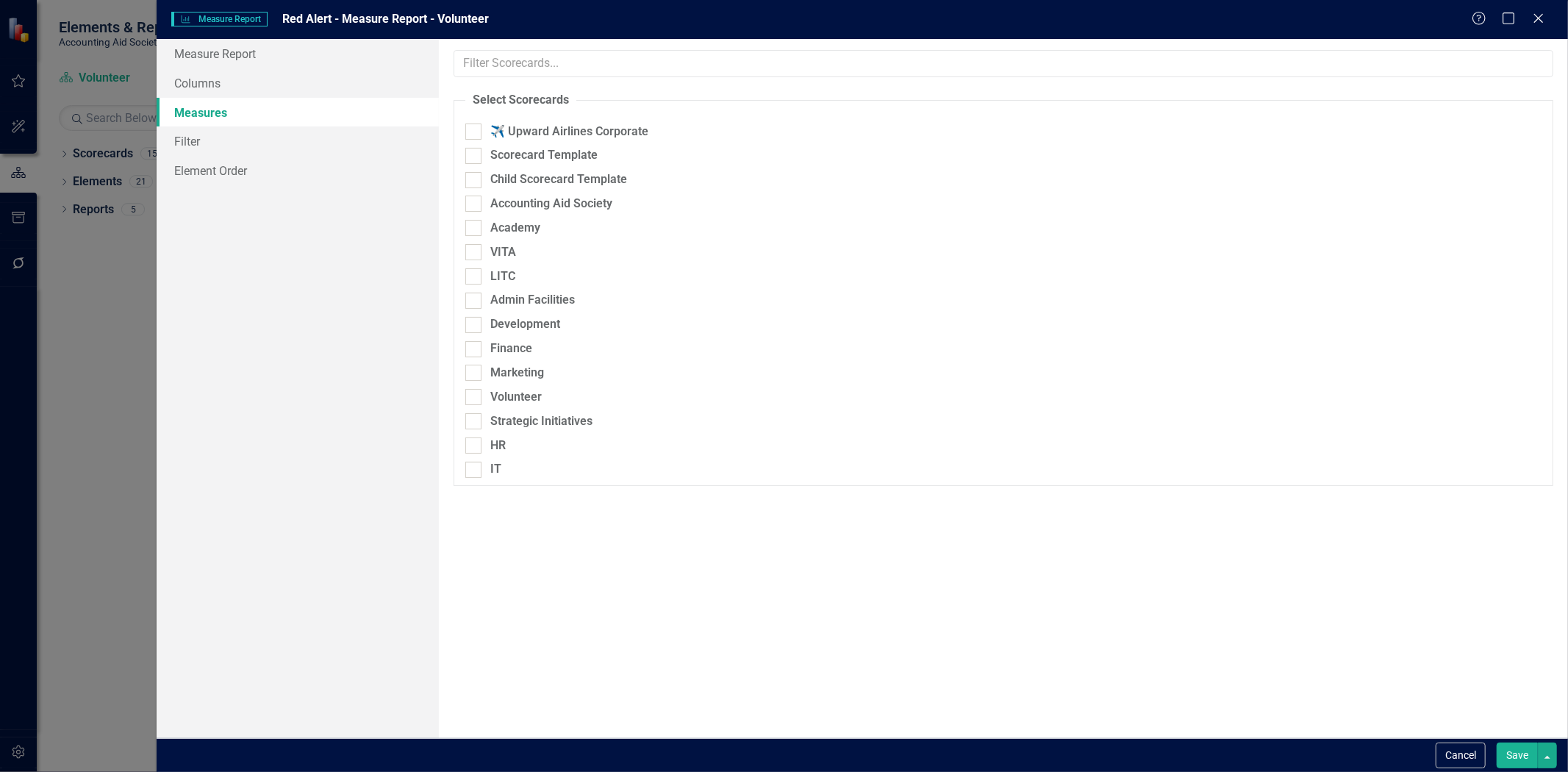
checkbox input "true"
click at [1514, 754] on button "Save" at bounding box center [1517, 756] width 41 height 26
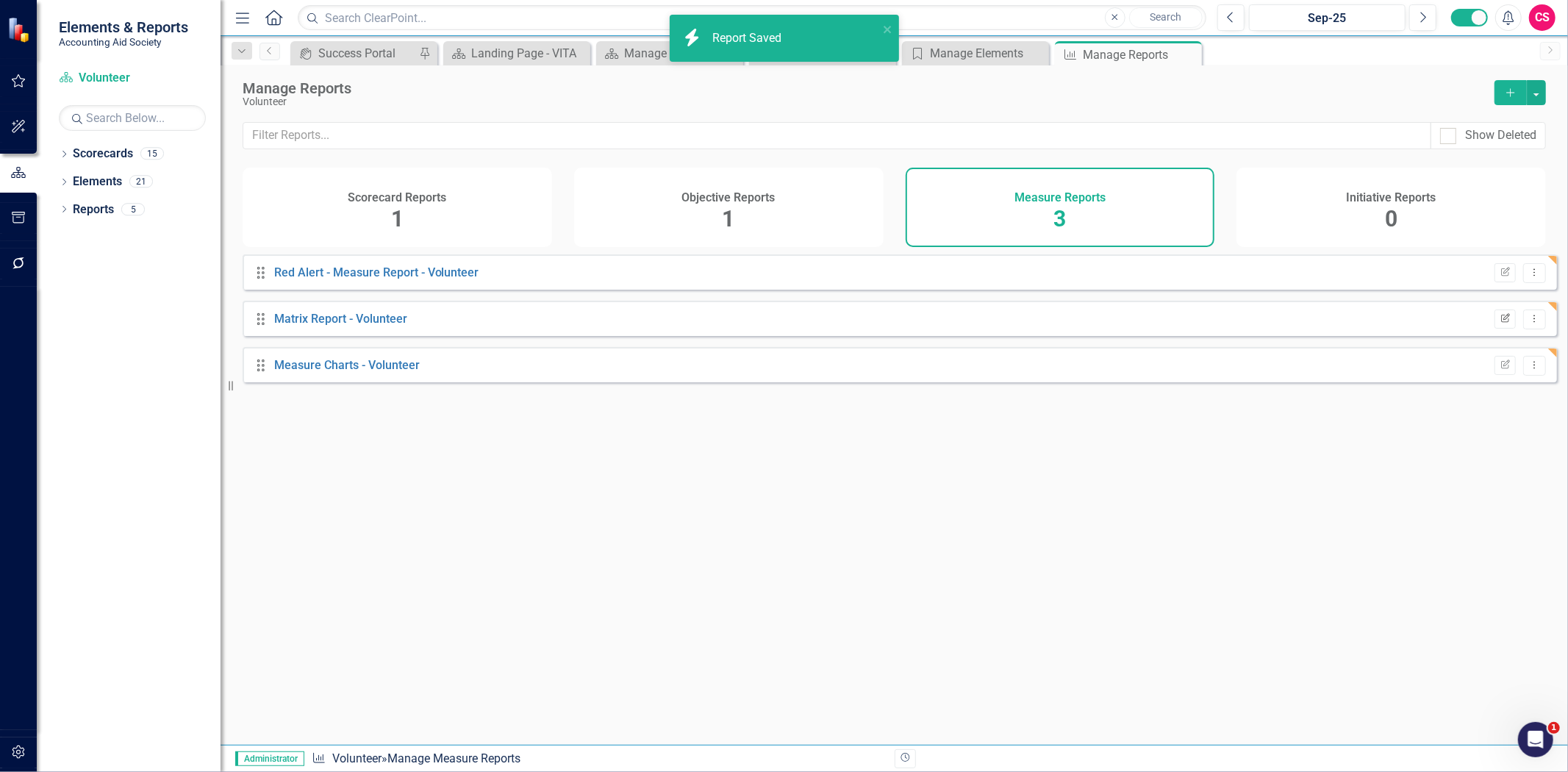
click at [1494, 329] on button "Edit Report" at bounding box center [1505, 319] width 21 height 19
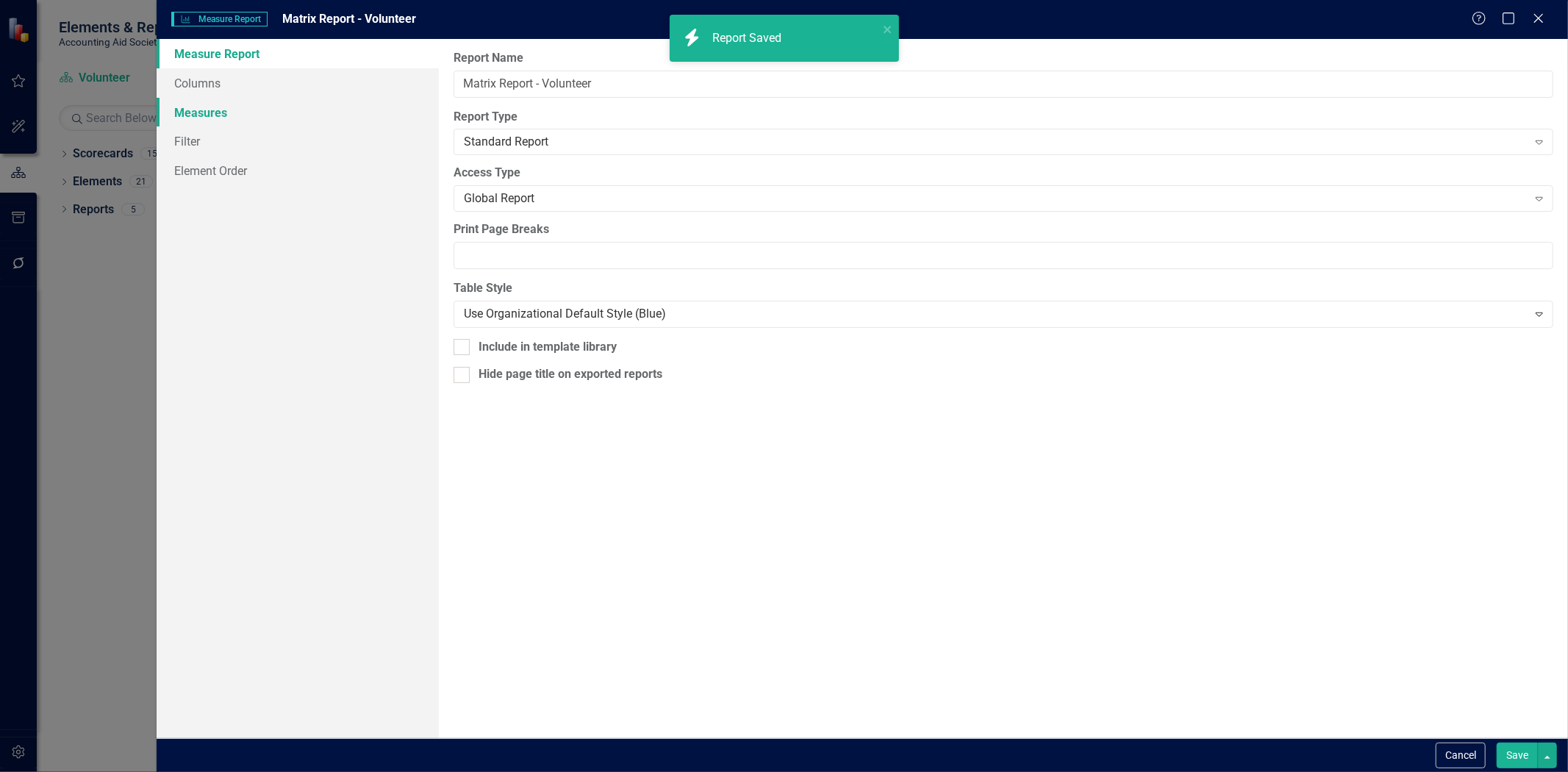
click at [311, 107] on link "Measures" at bounding box center [297, 112] width 283 height 30
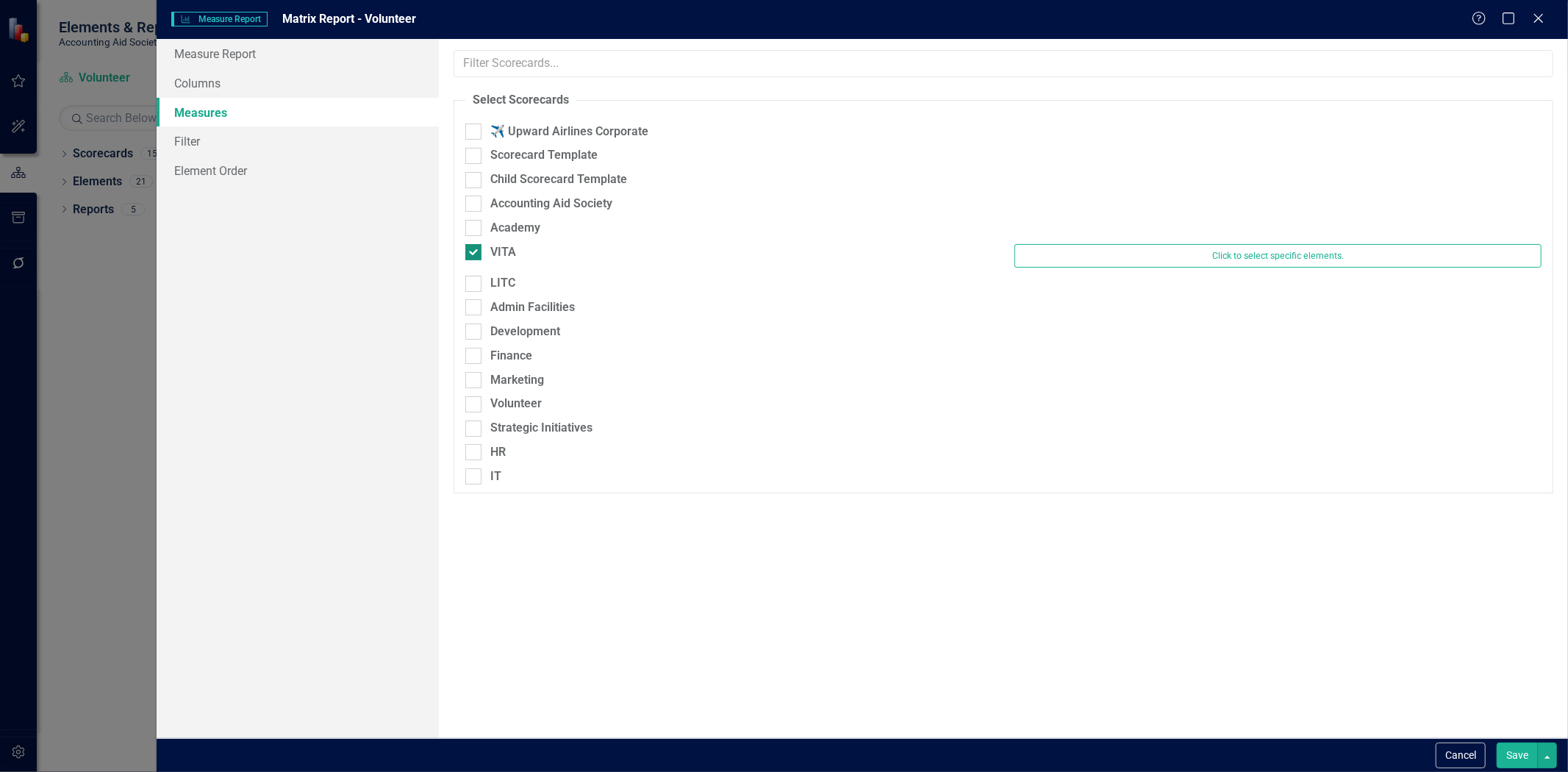
click at [516, 251] on div "VITA" at bounding box center [503, 253] width 26 height 17
click at [474, 251] on input "VITA" at bounding box center [470, 249] width 10 height 10
checkbox input "false"
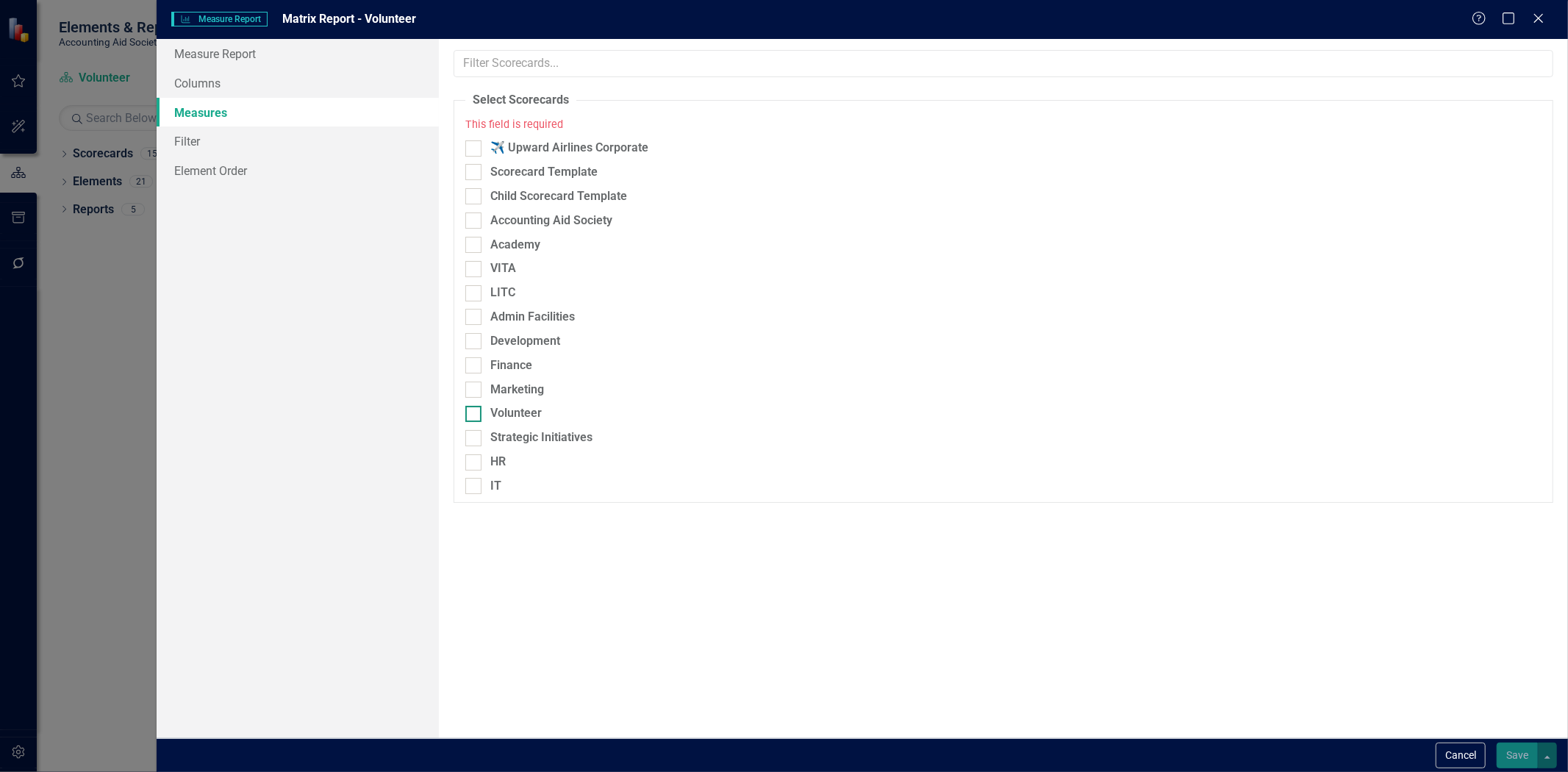
click at [530, 414] on div "Volunteer" at bounding box center [517, 414] width 52 height 17
click at [474, 414] on input "Volunteer" at bounding box center [470, 410] width 10 height 10
checkbox input "true"
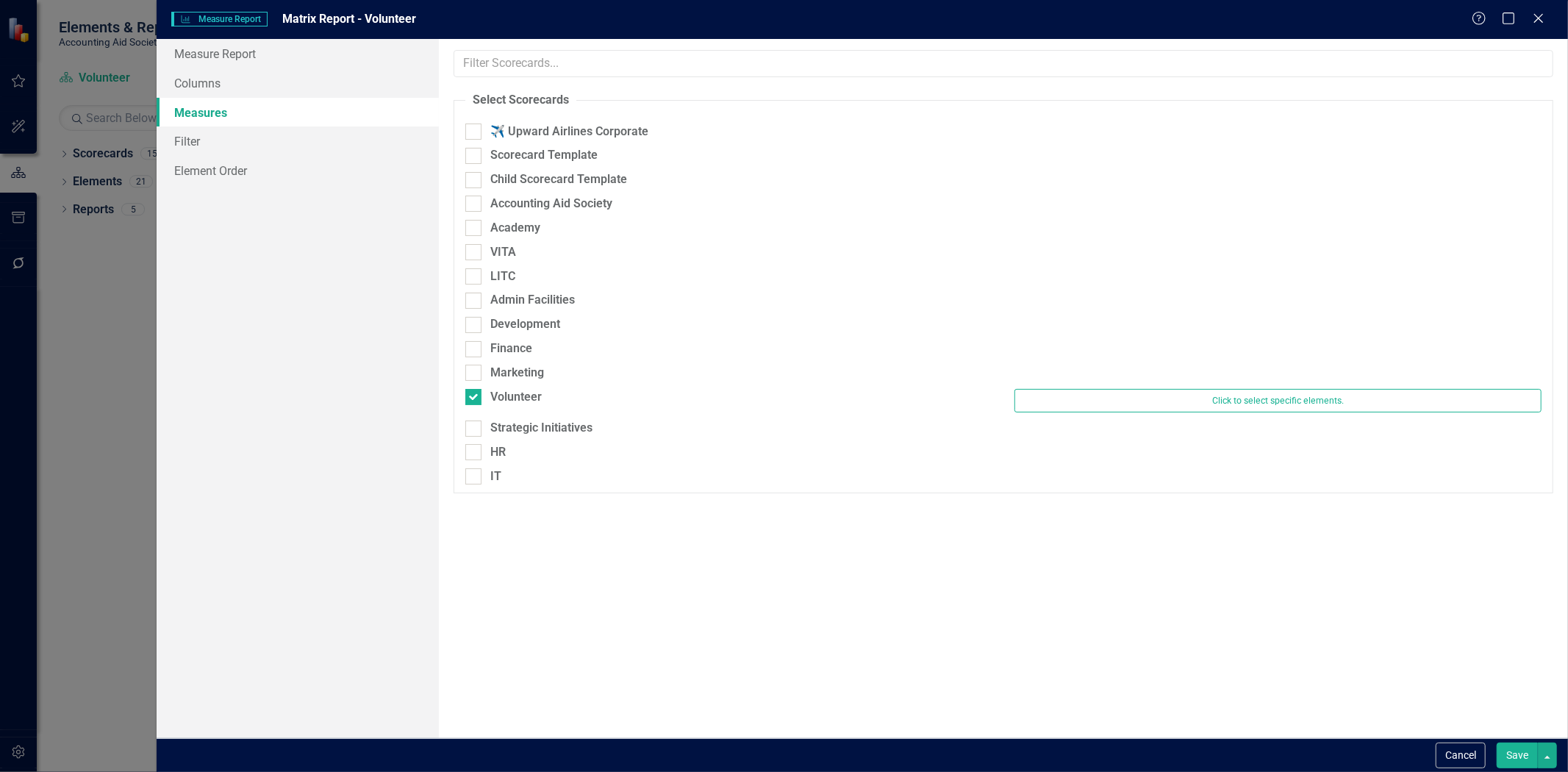
click at [1495, 762] on div "Save" at bounding box center [1525, 756] width 64 height 26
click at [1510, 758] on button "Save" at bounding box center [1517, 756] width 41 height 26
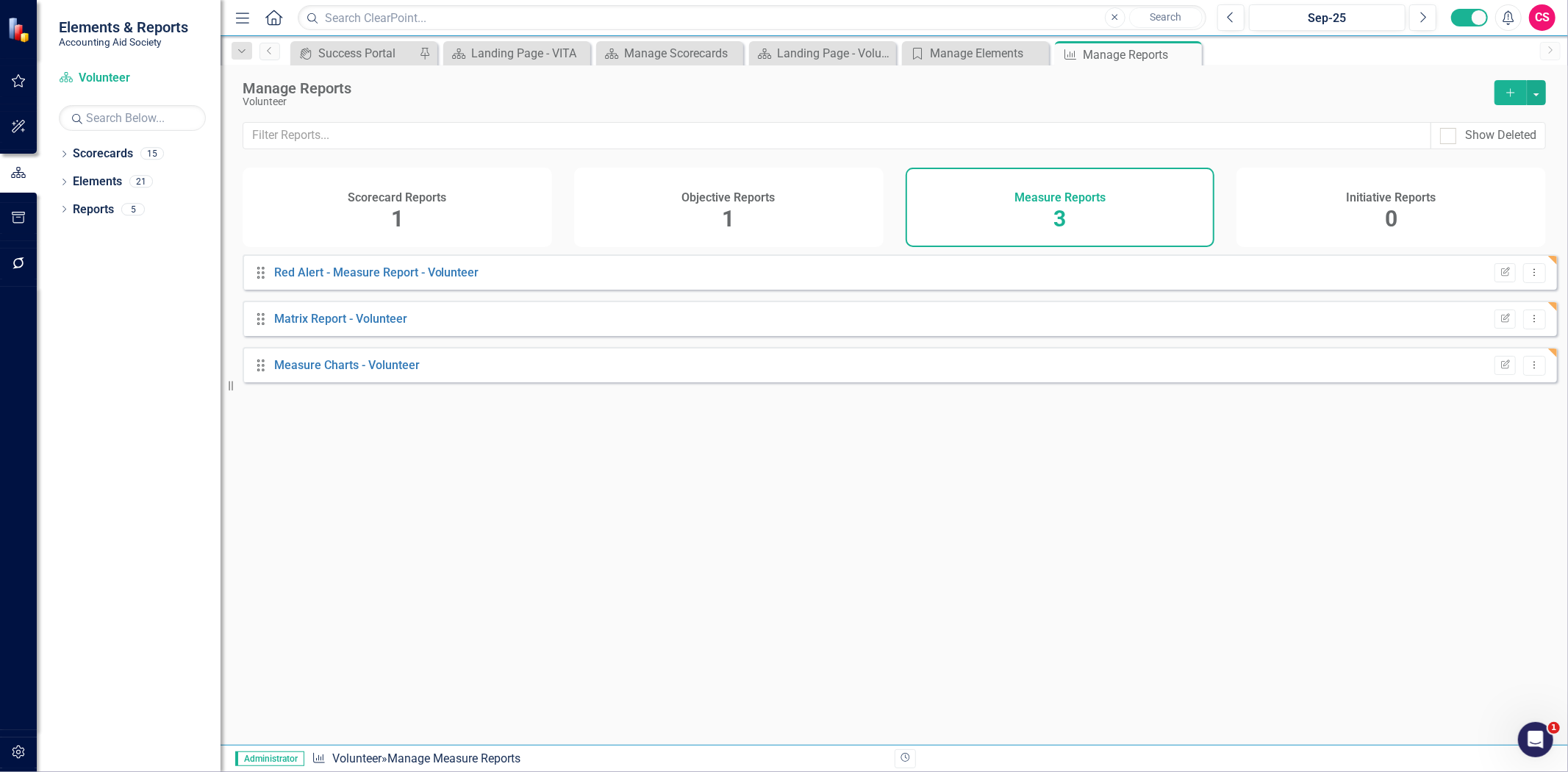
click at [1467, 188] on div "Initiative Reports 0" at bounding box center [1391, 207] width 310 height 80
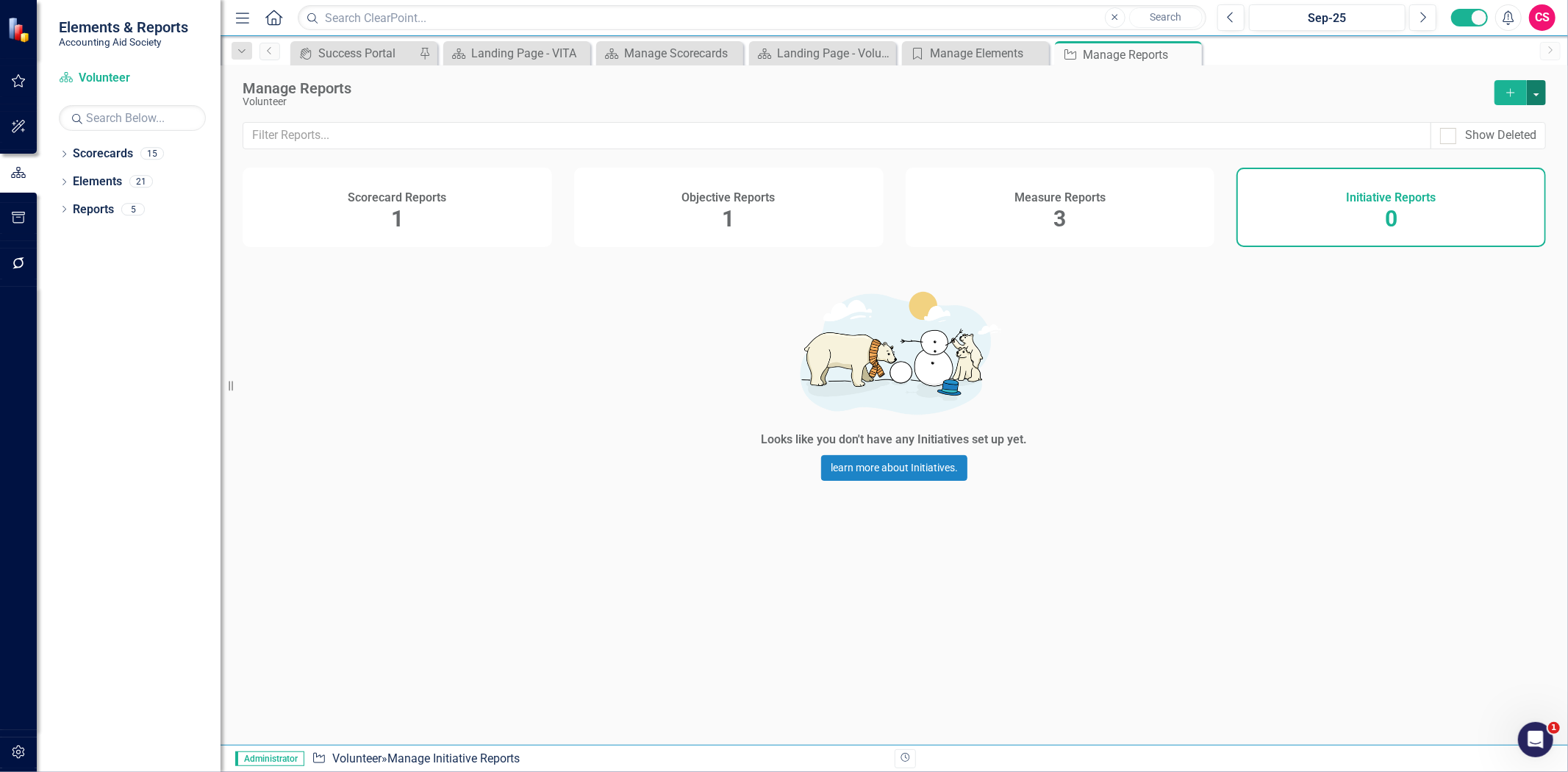
click at [1544, 100] on button "button" at bounding box center [1536, 93] width 19 height 25
click at [1493, 150] on link "Copy Add From Template" at bounding box center [1476, 147] width 137 height 27
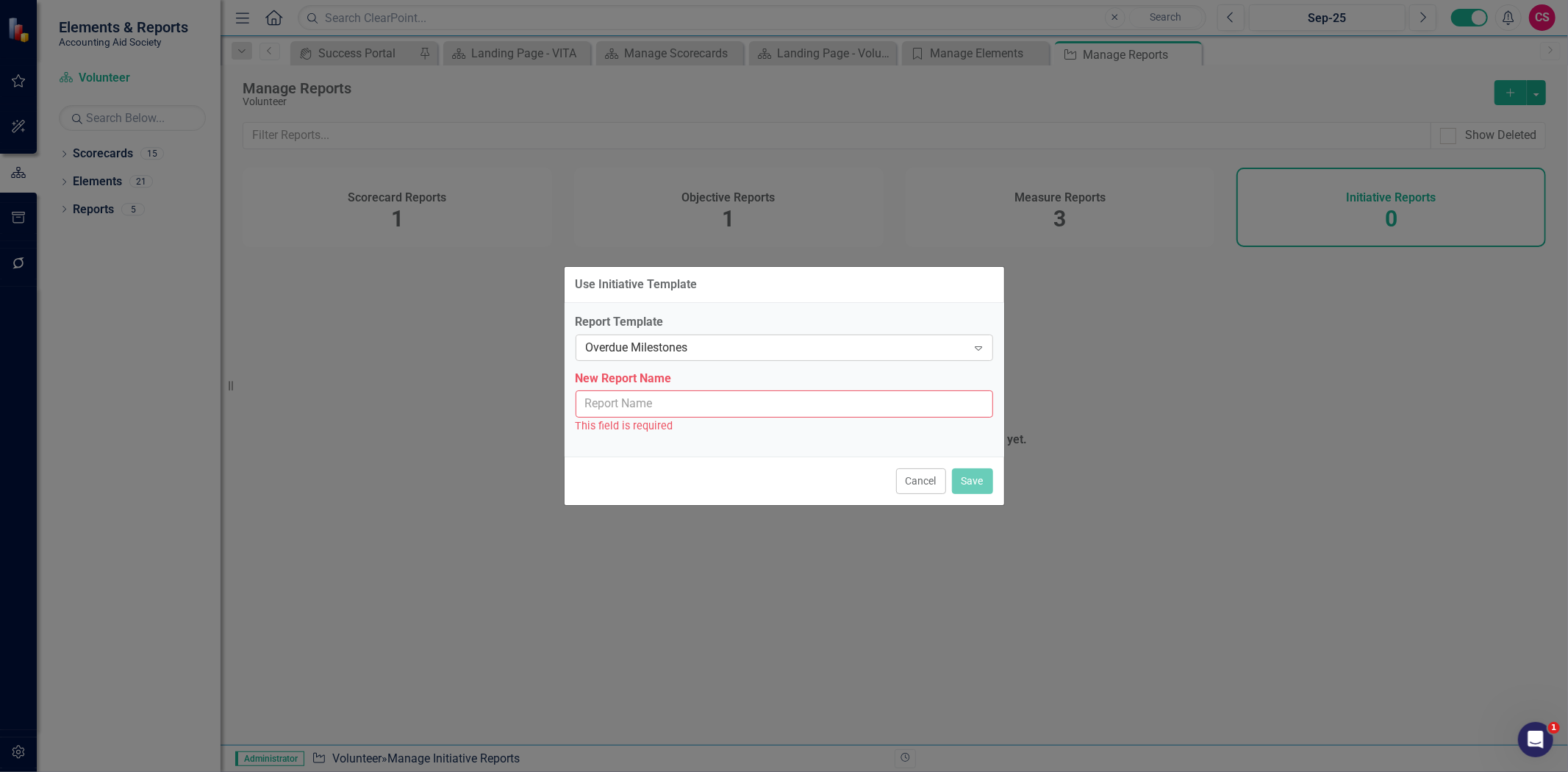
click at [680, 335] on div "Overdue Milestones Expand" at bounding box center [785, 348] width 418 height 27
click at [680, 339] on div "Overdue Milestones" at bounding box center [776, 348] width 381 height 17
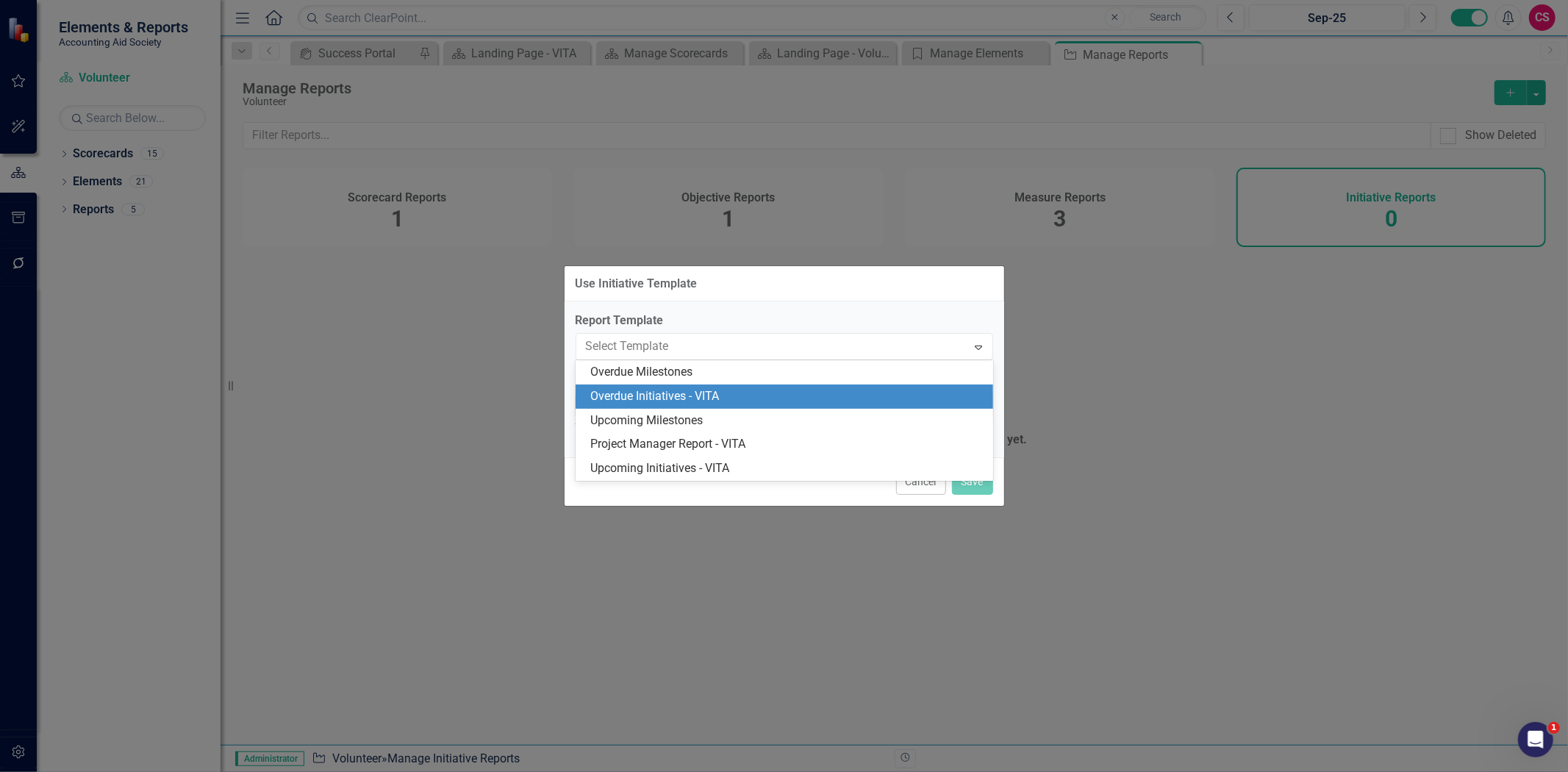
click at [672, 388] on div "Overdue Initiatives - VITA" at bounding box center [787, 397] width 394 height 17
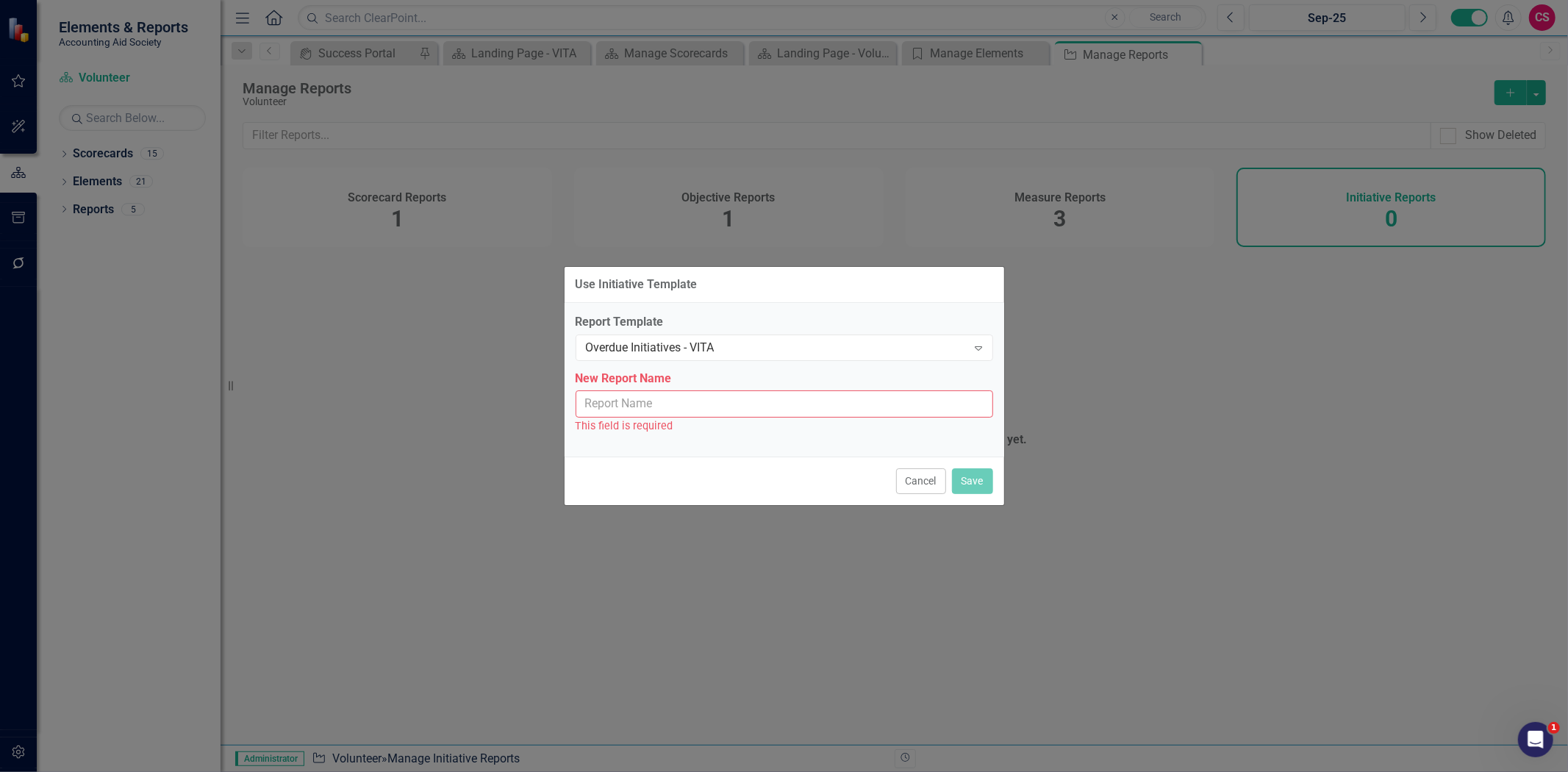
click at [647, 408] on input "New Report Name" at bounding box center [785, 404] width 418 height 27
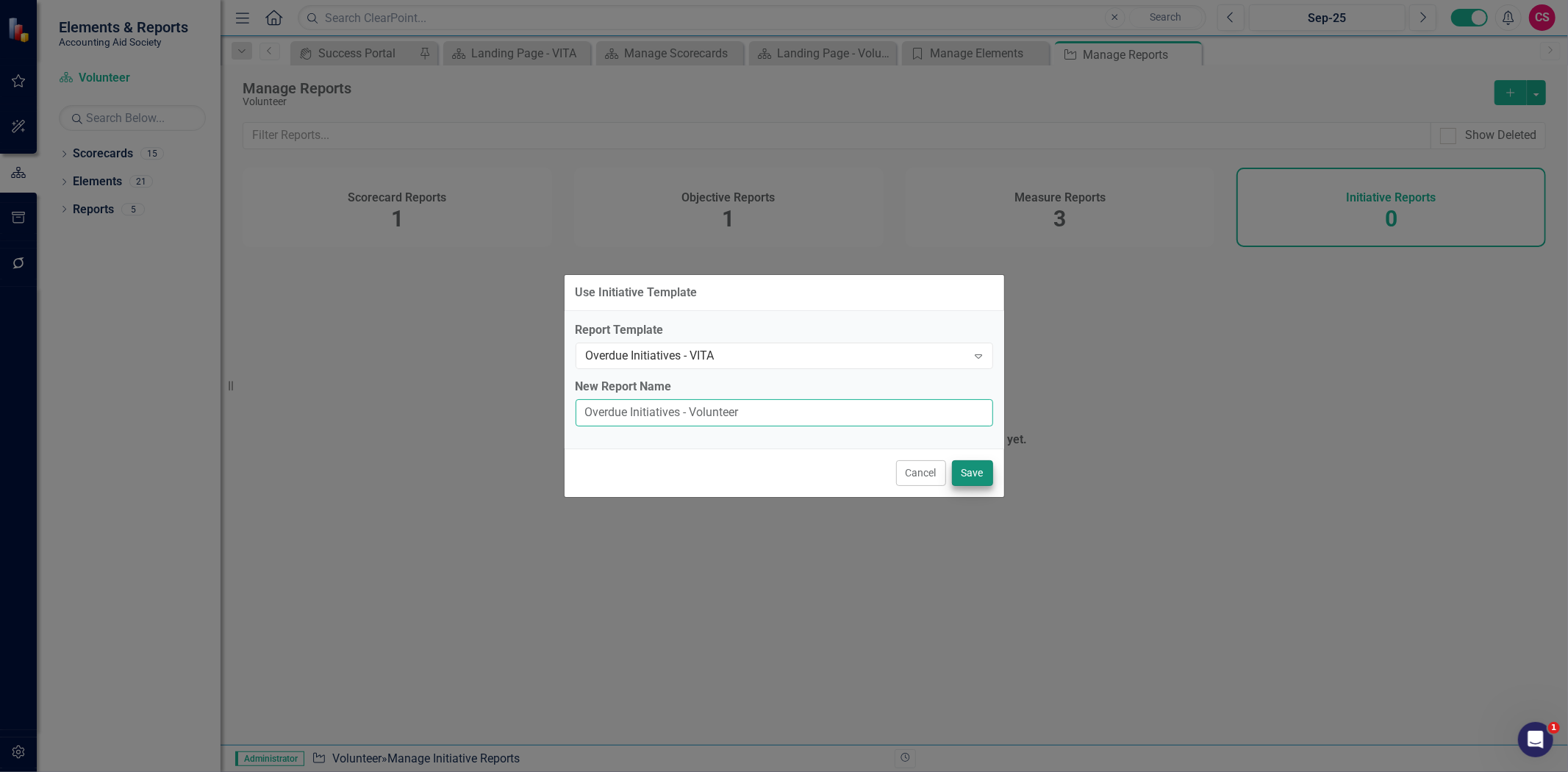
type input "Overdue Initiatives - Volunteer"
click at [976, 479] on button "Save" at bounding box center [972, 473] width 41 height 26
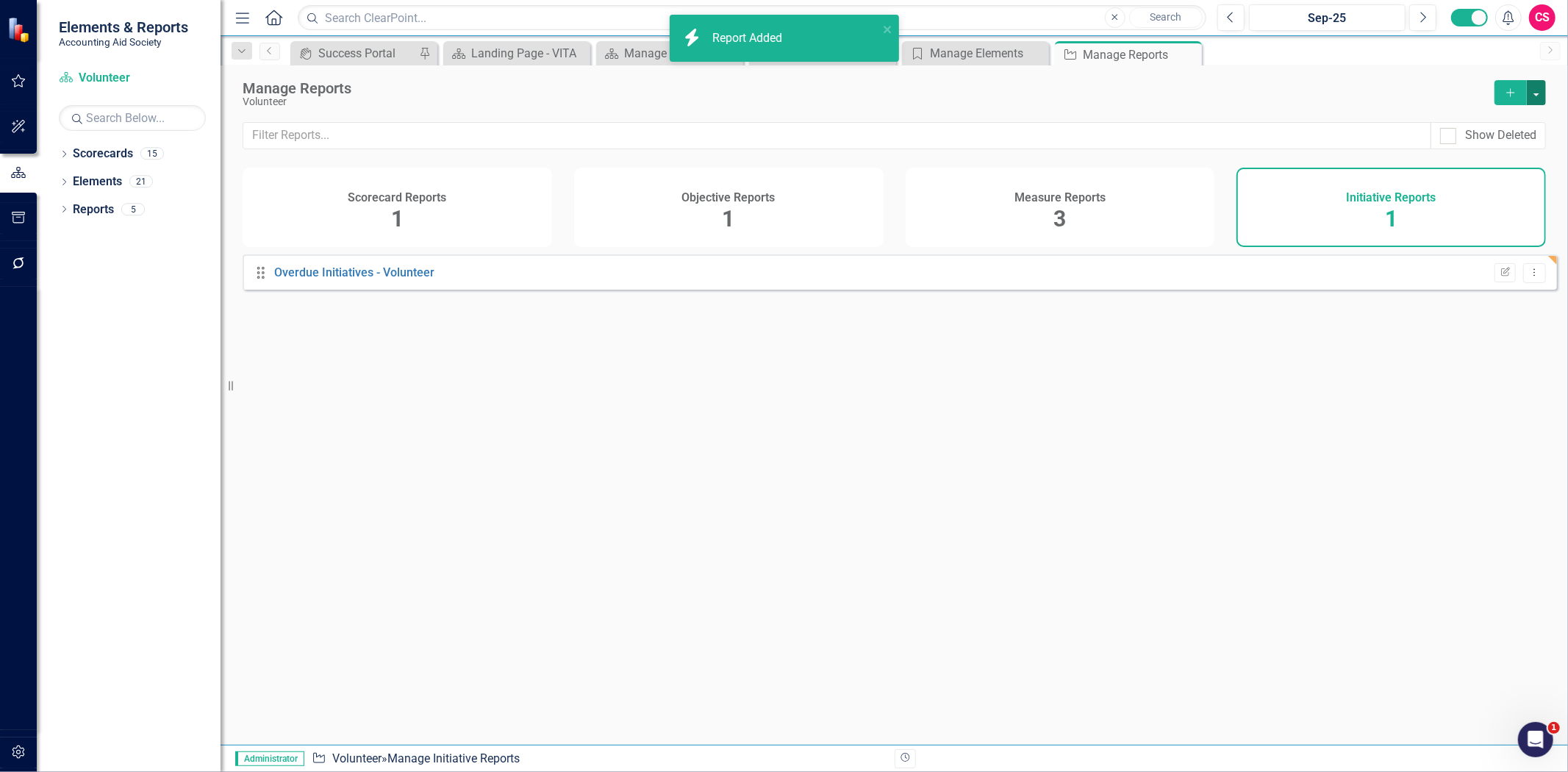
click at [1541, 96] on button "button" at bounding box center [1536, 93] width 19 height 25
click at [1510, 156] on link "Copy Add From Template" at bounding box center [1476, 147] width 137 height 27
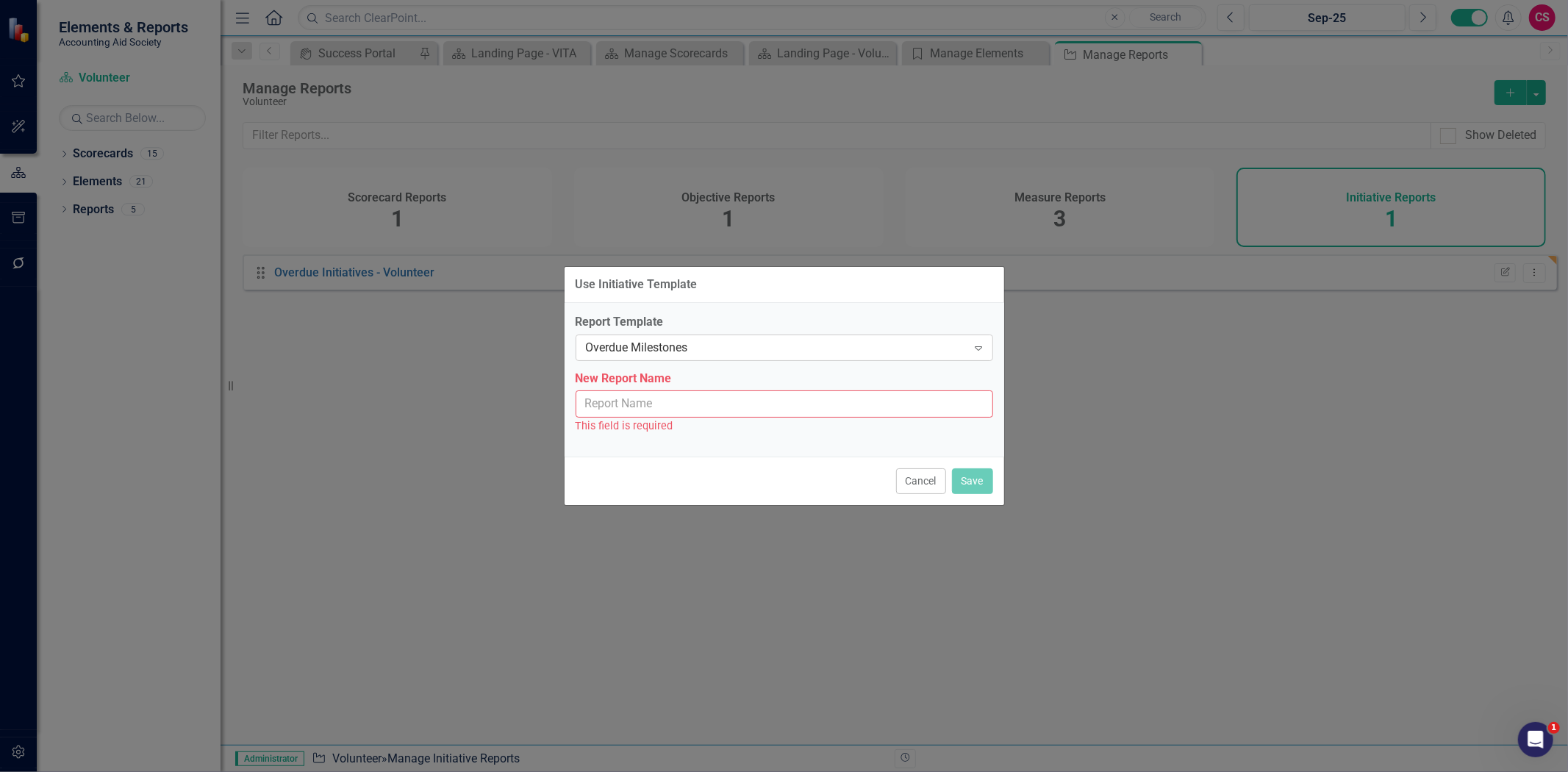
click at [785, 345] on div "Overdue Milestones" at bounding box center [776, 348] width 381 height 17
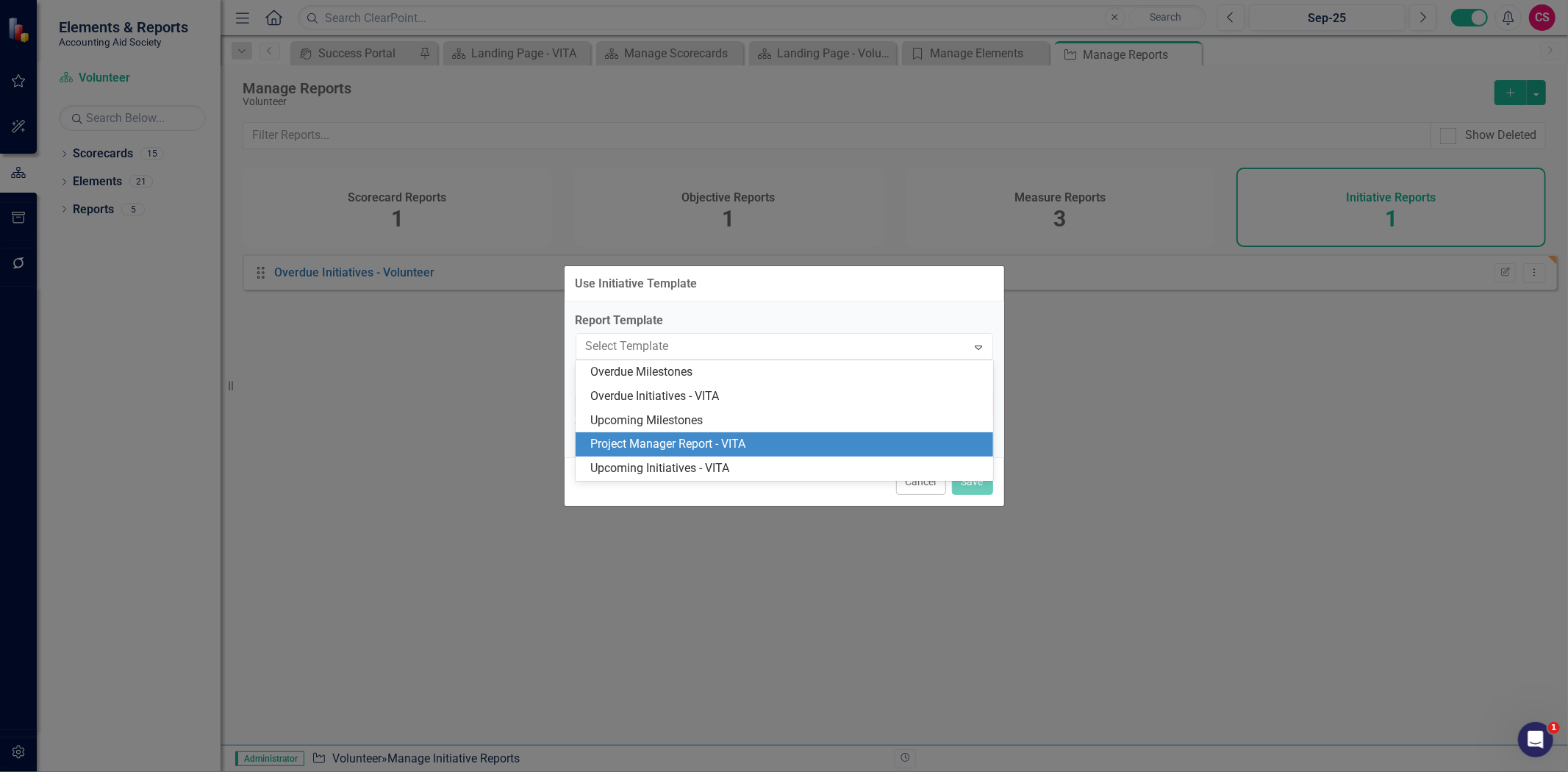
click at [743, 450] on div "Project Manager Report - VITA" at bounding box center [787, 445] width 394 height 17
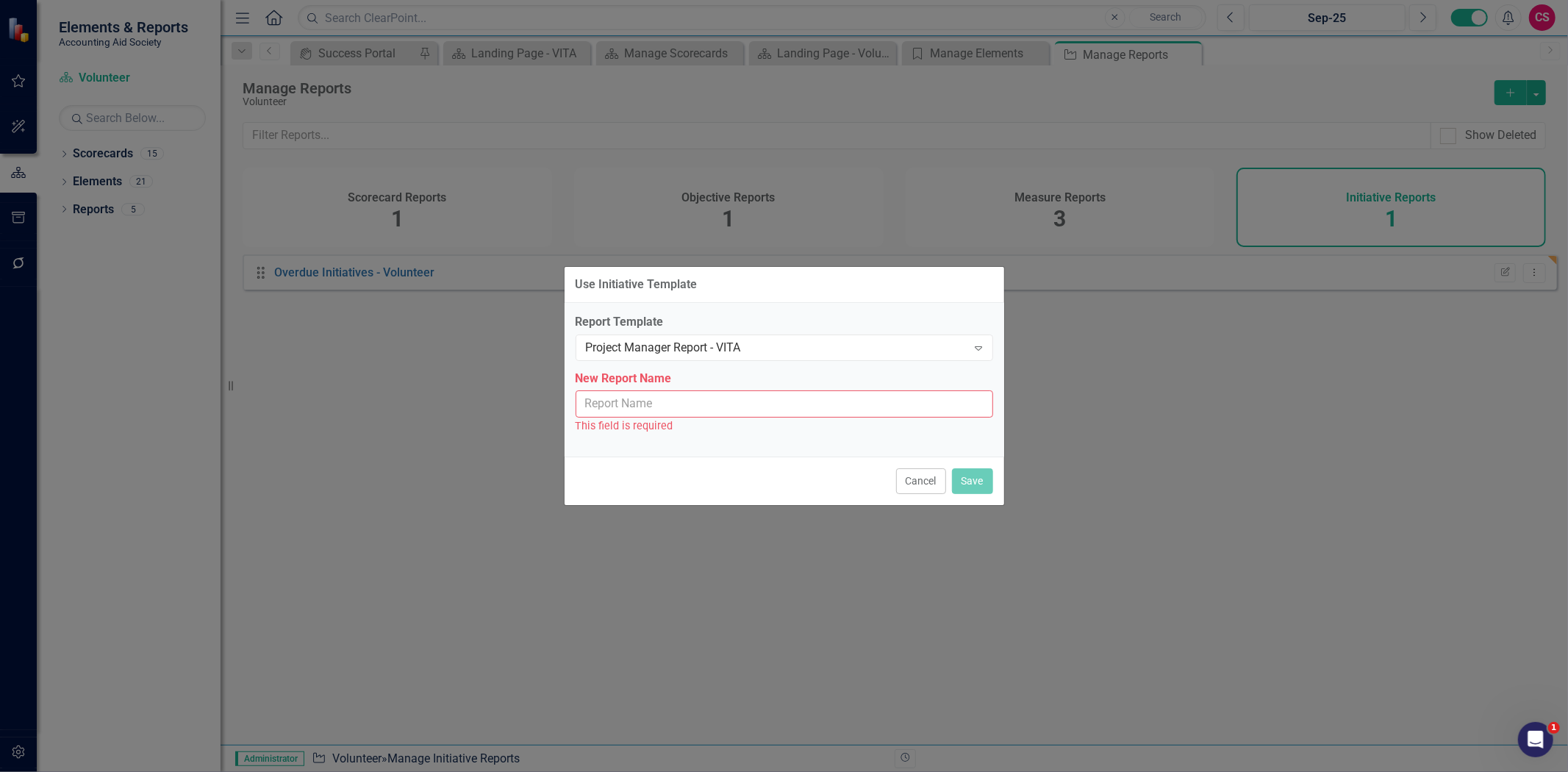
click at [688, 409] on input "New Report Name" at bounding box center [785, 404] width 418 height 27
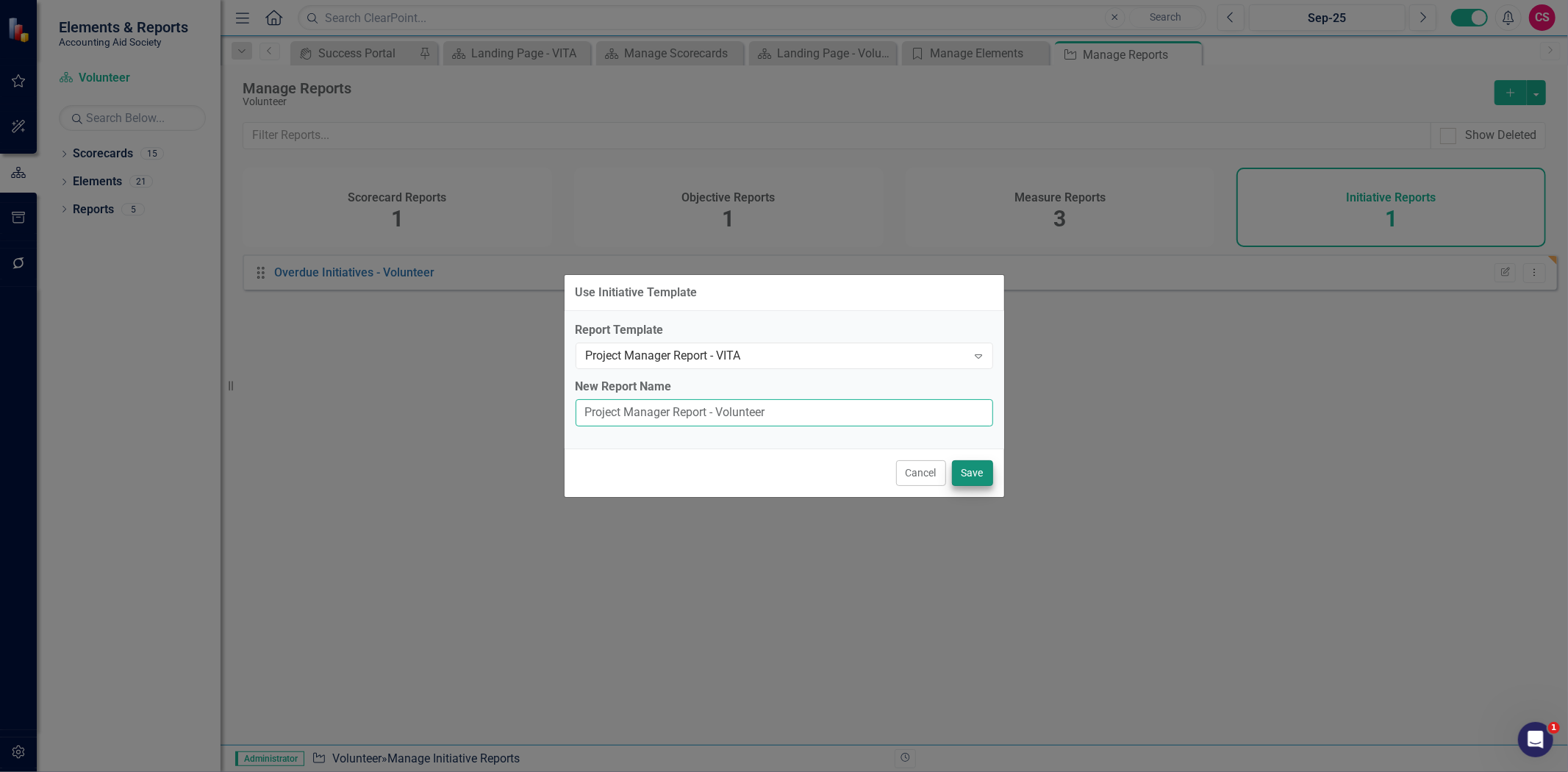
type input "Project Manager Report - Volunteer"
click at [985, 472] on button "Save" at bounding box center [972, 473] width 41 height 26
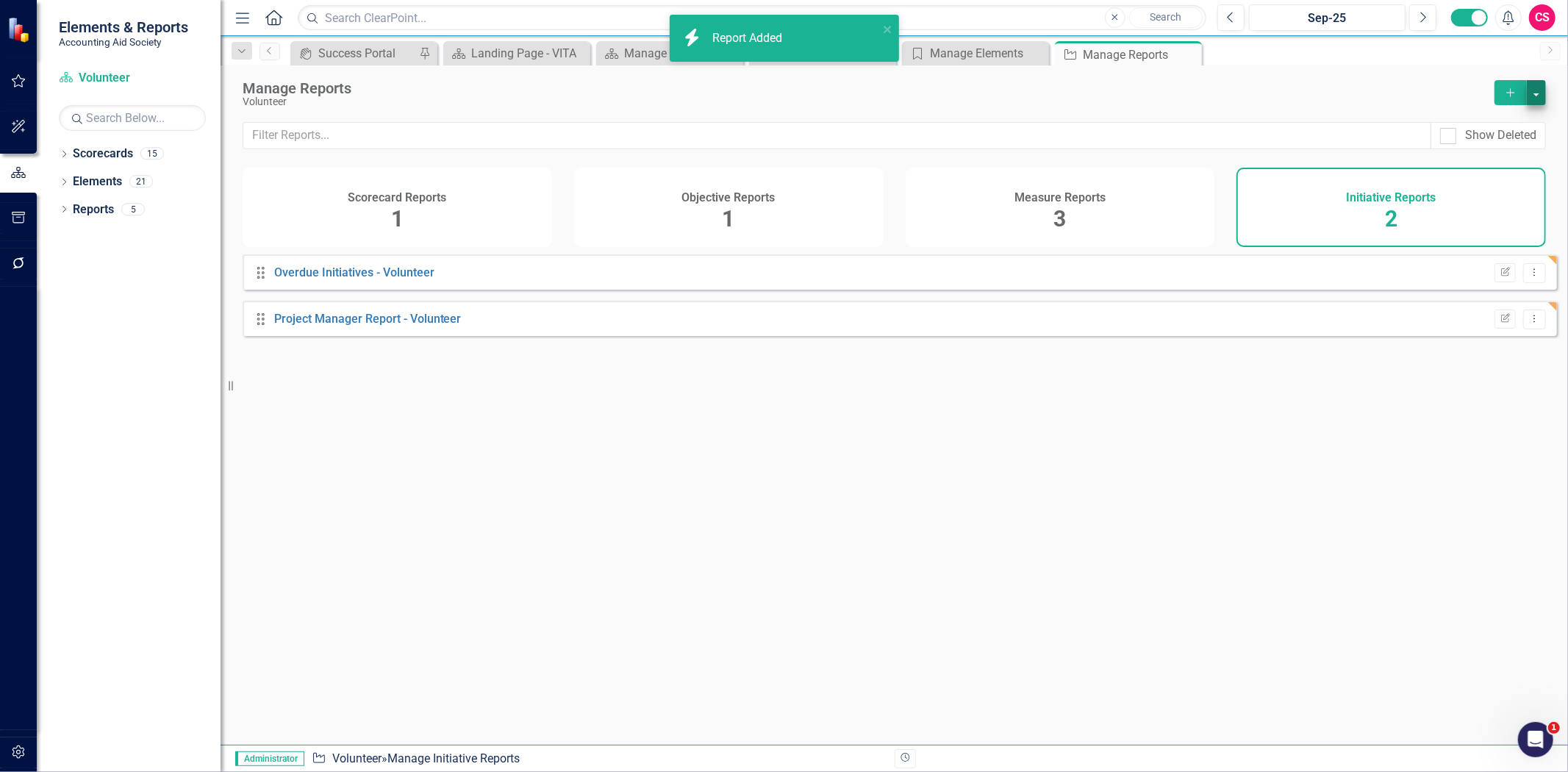
drag, startPoint x: 1550, startPoint y: 104, endPoint x: 1540, endPoint y: 103, distance: 10.0
click at [1550, 105] on div "Manage Reports Volunteer Add" at bounding box center [894, 93] width 1348 height 57
click at [1540, 103] on button "button" at bounding box center [1536, 93] width 19 height 25
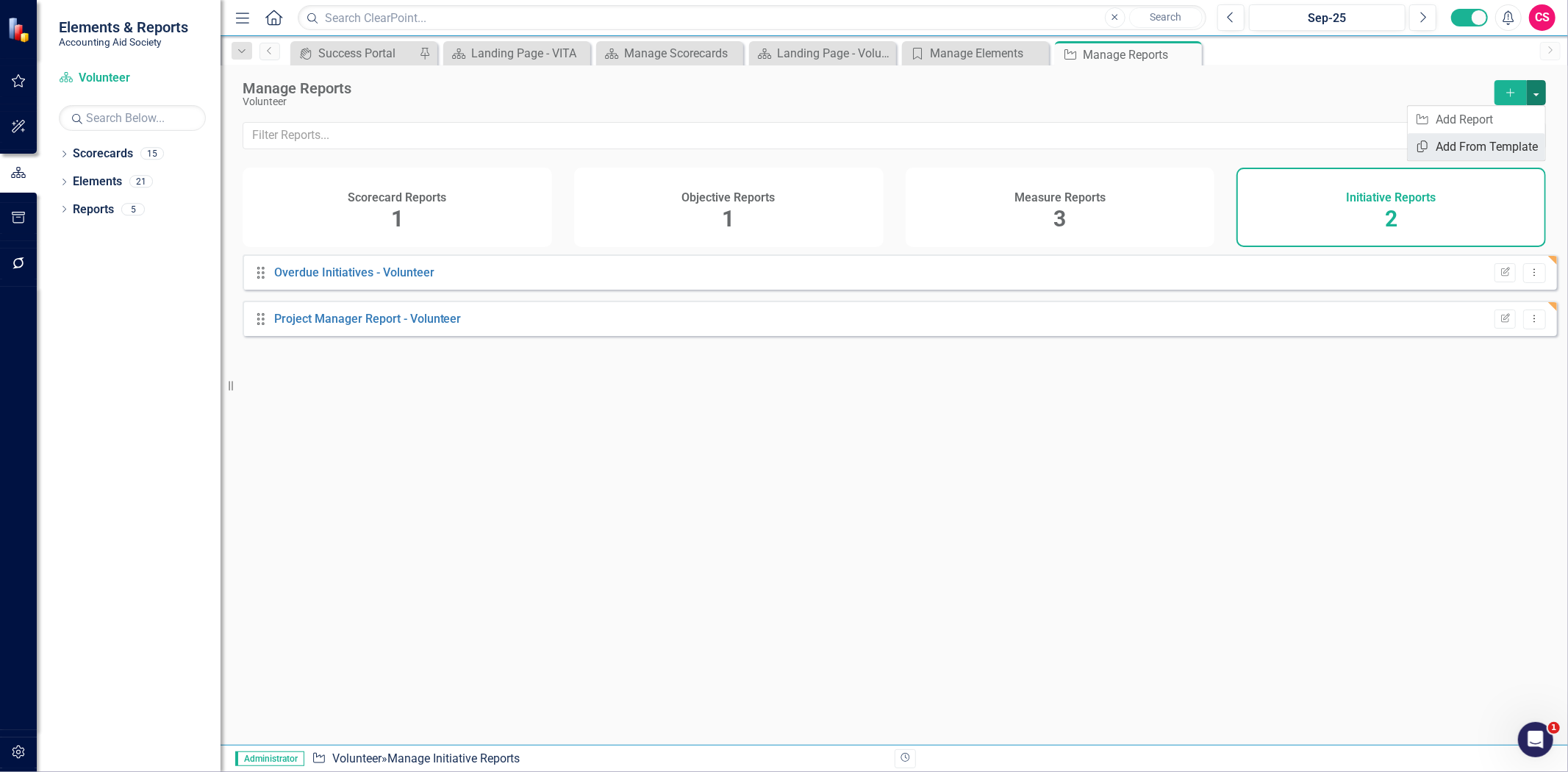
click at [1519, 136] on link "Copy Add From Template" at bounding box center [1476, 147] width 137 height 27
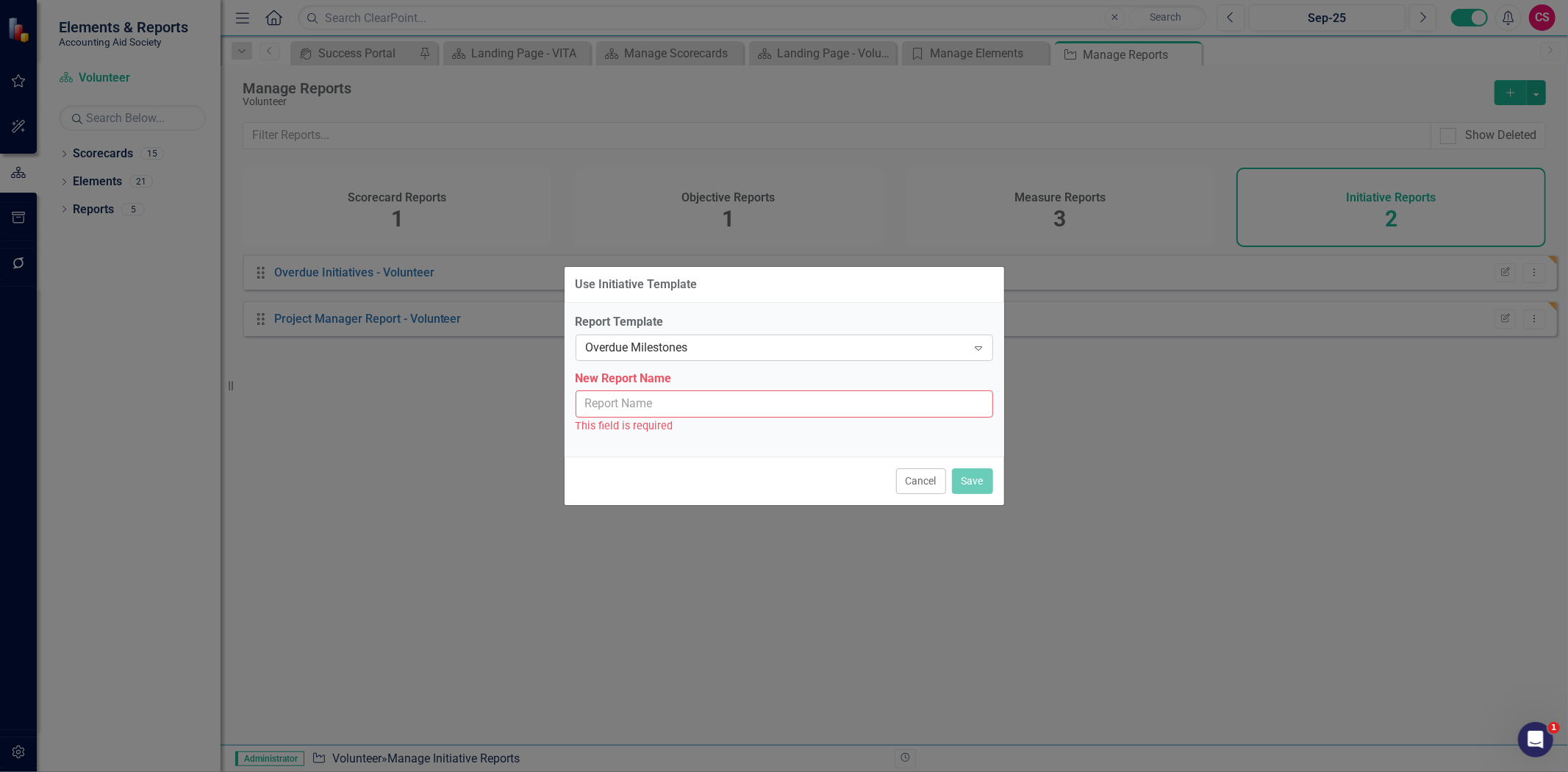
click at [796, 355] on div "Overdue Milestones" at bounding box center [776, 348] width 381 height 17
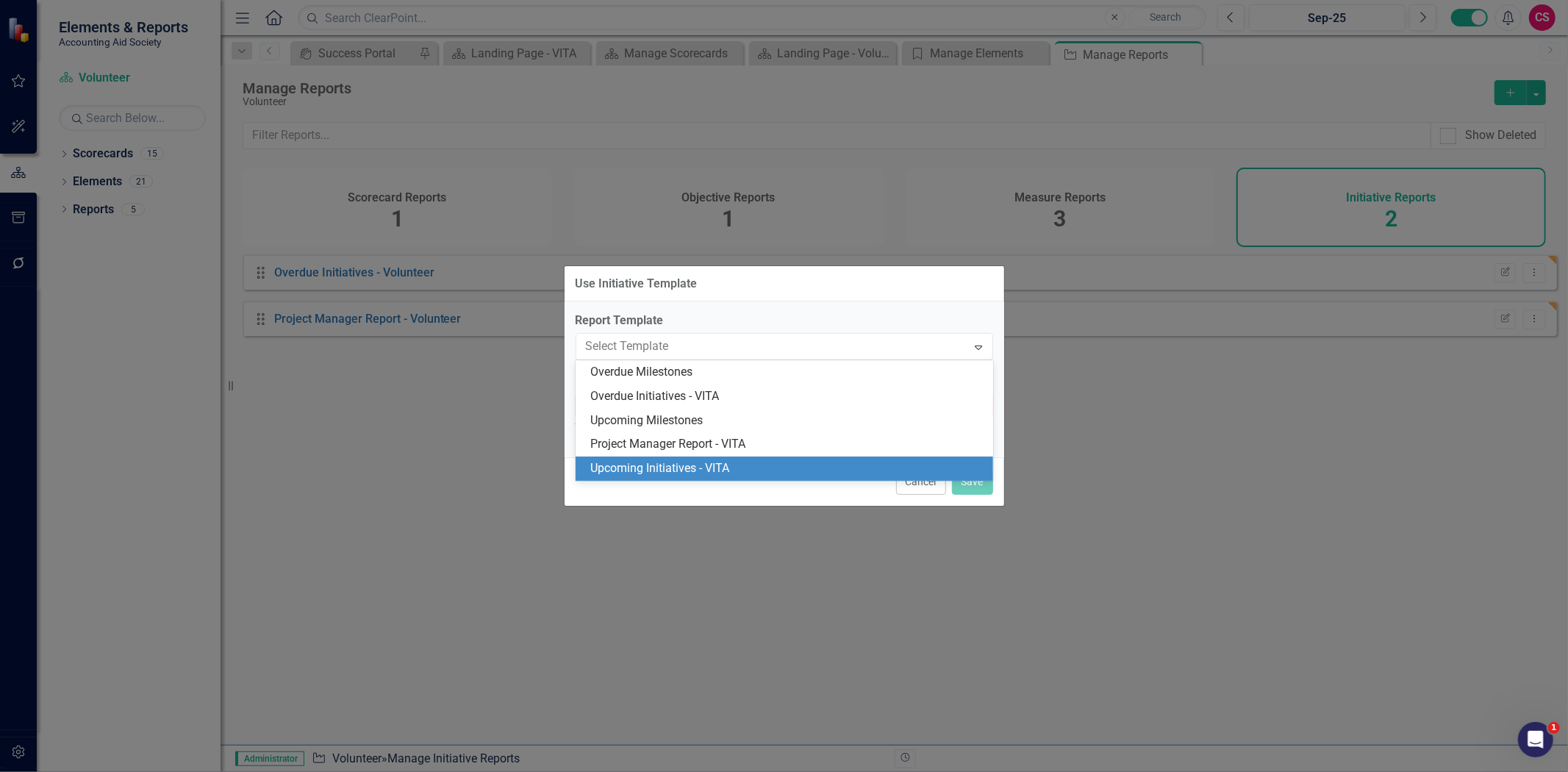
click at [696, 463] on div "Upcoming Initiatives - VITA" at bounding box center [787, 469] width 394 height 17
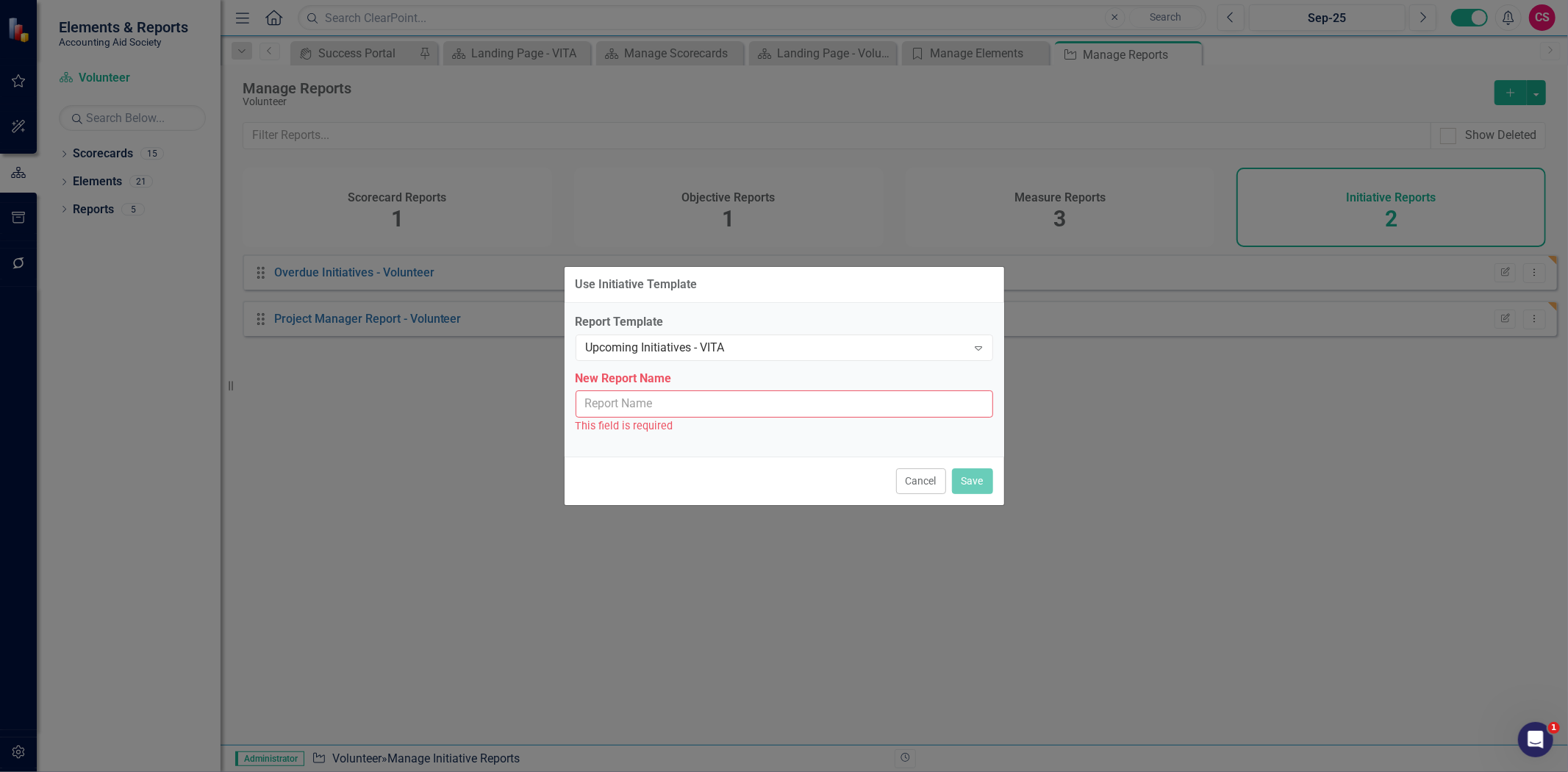
click at [675, 399] on input "New Report Name" at bounding box center [785, 404] width 418 height 27
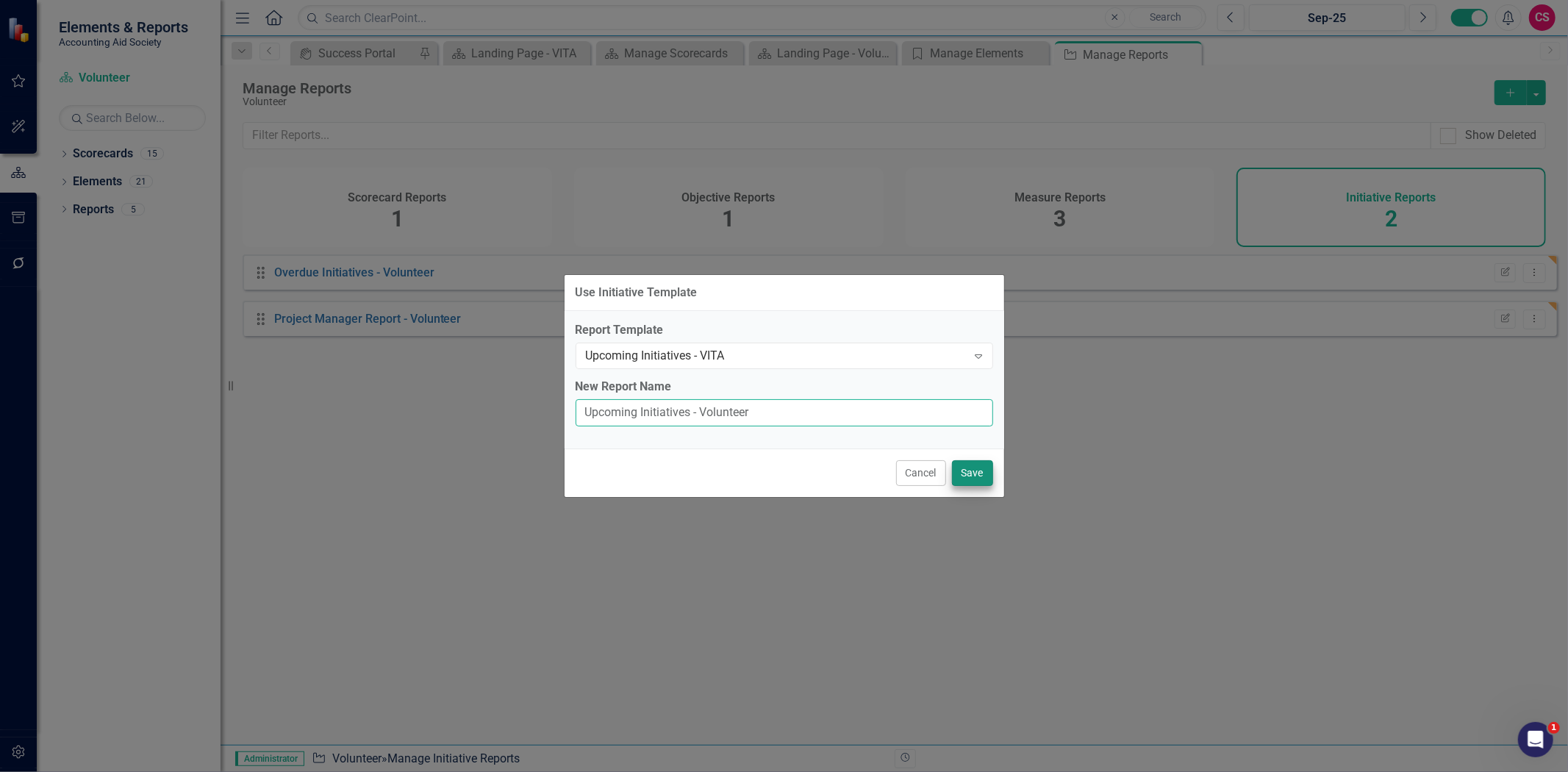
type input "Upcoming Initiatives - Volunteer"
click at [963, 467] on button "Save" at bounding box center [972, 473] width 41 height 26
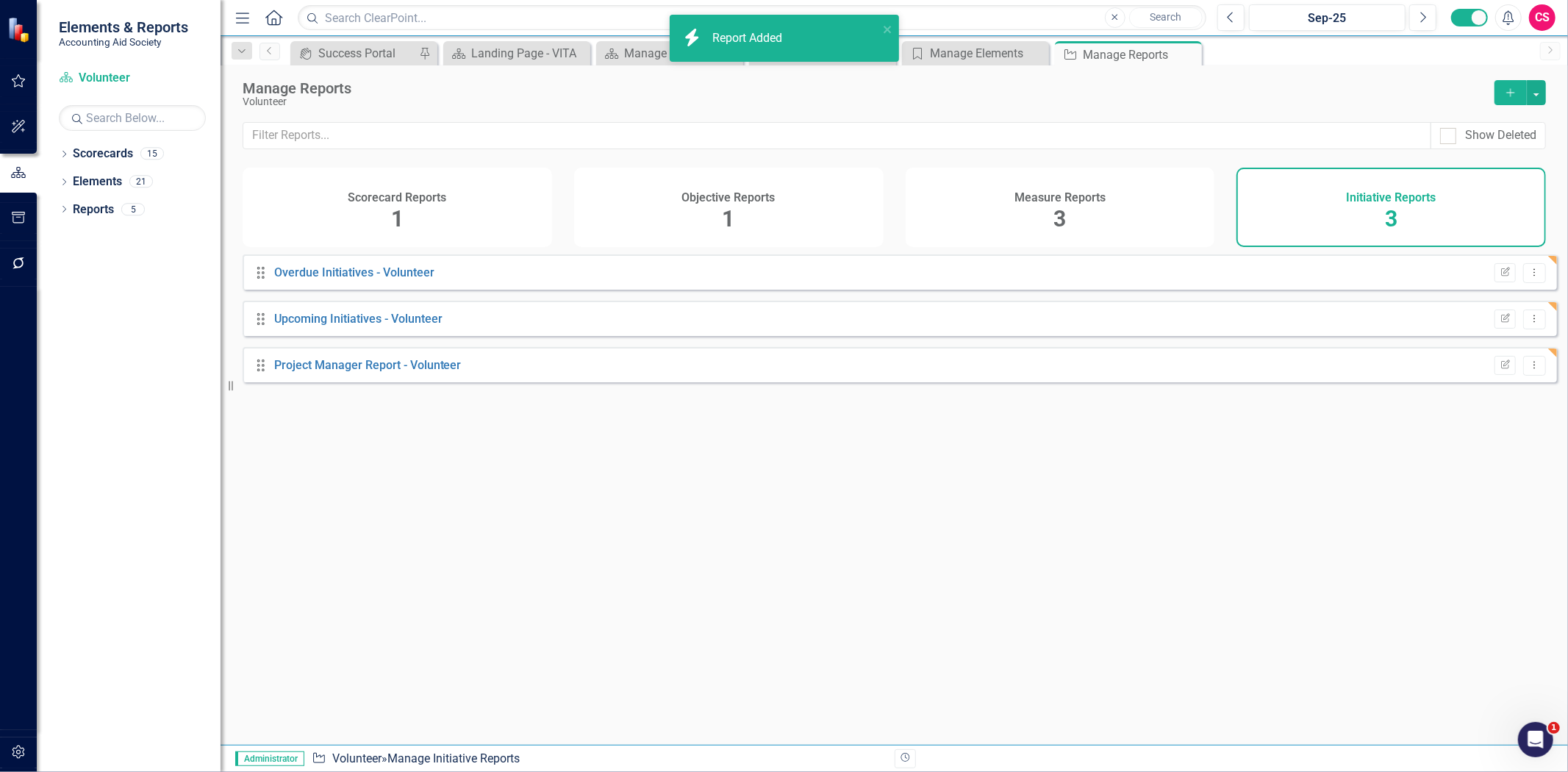
click at [1507, 92] on icon "button" at bounding box center [1510, 92] width 8 height 8
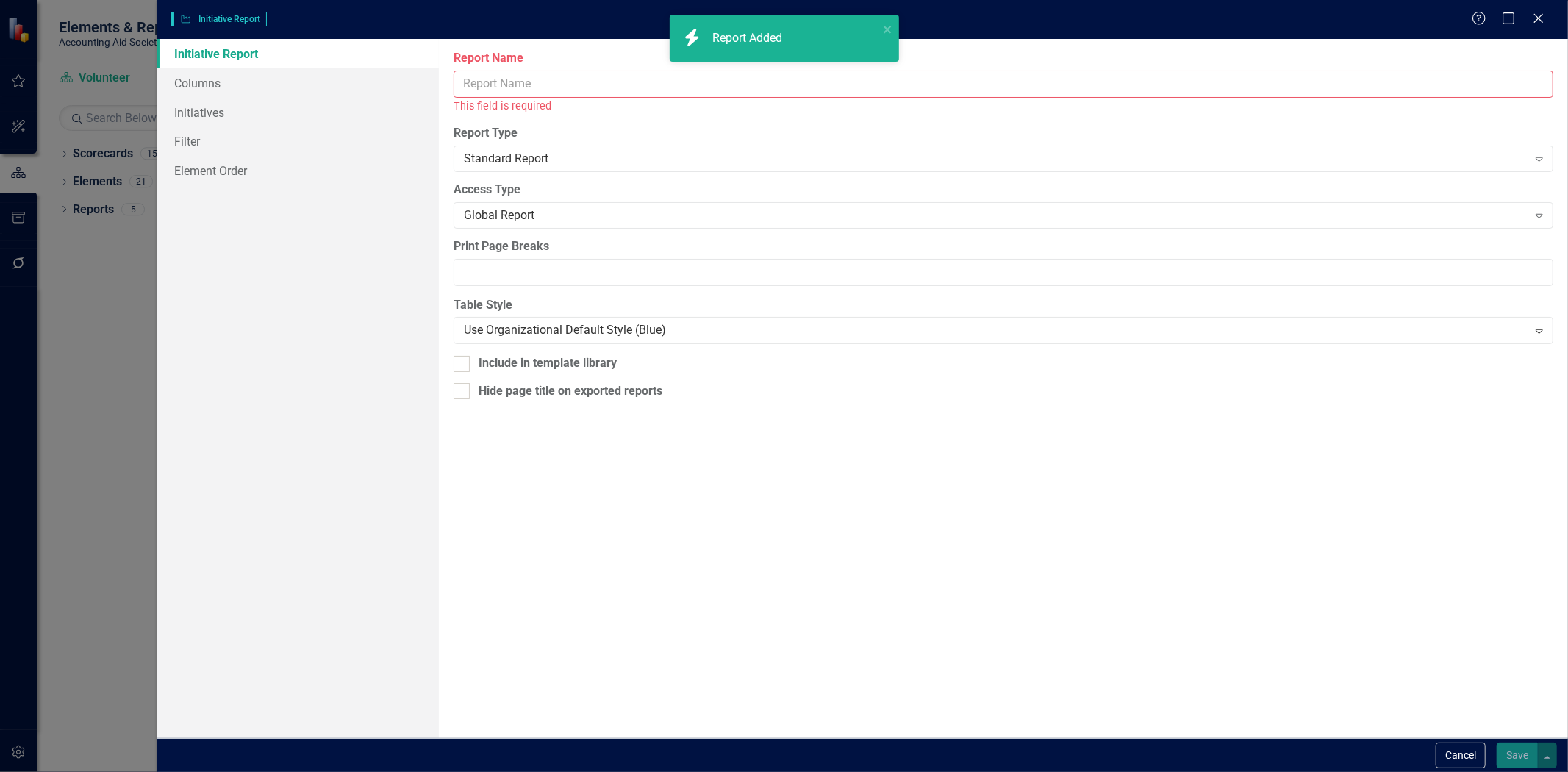
click at [532, 81] on input "Report Name" at bounding box center [1003, 84] width 1099 height 27
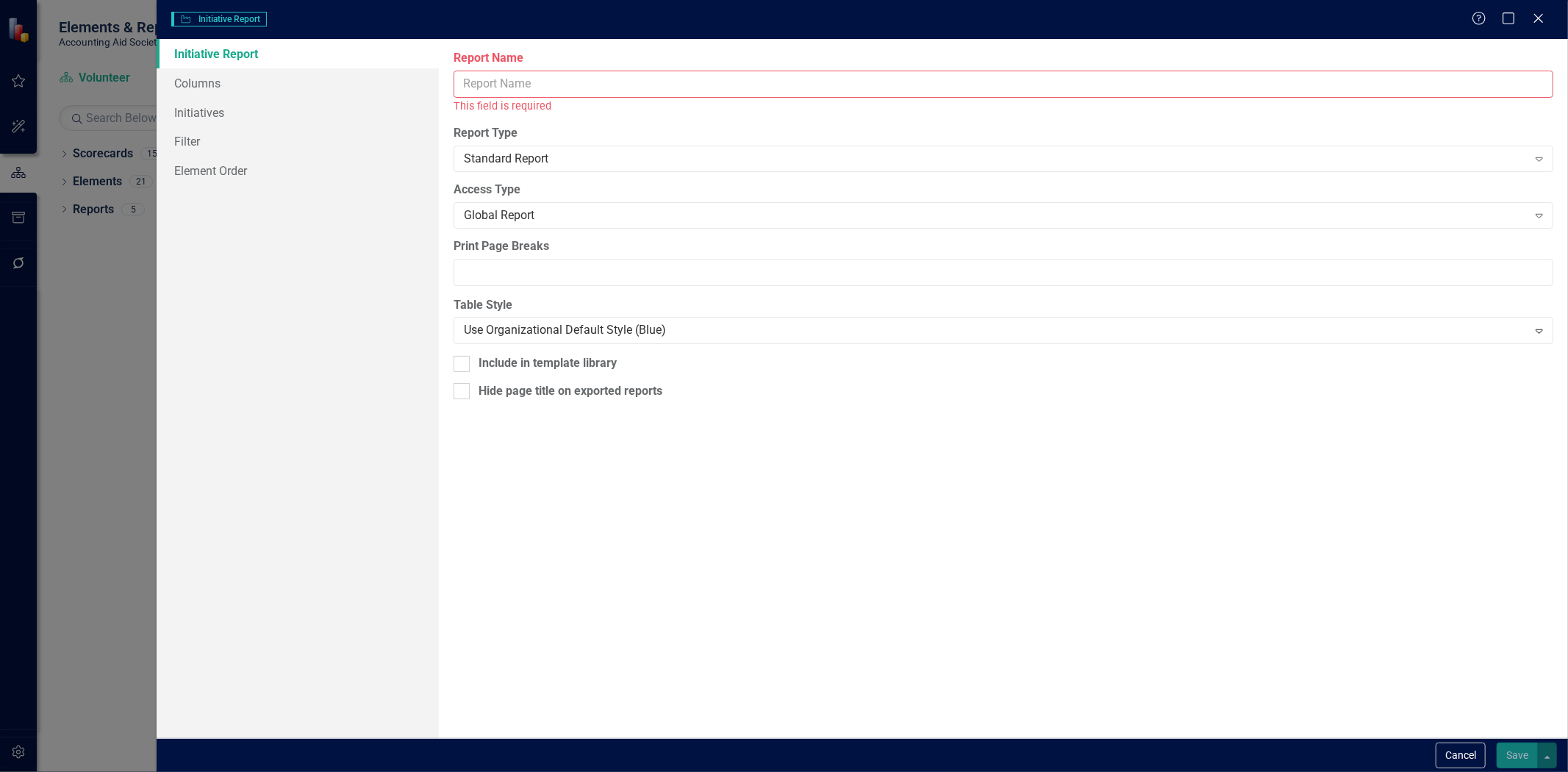
type input "F"
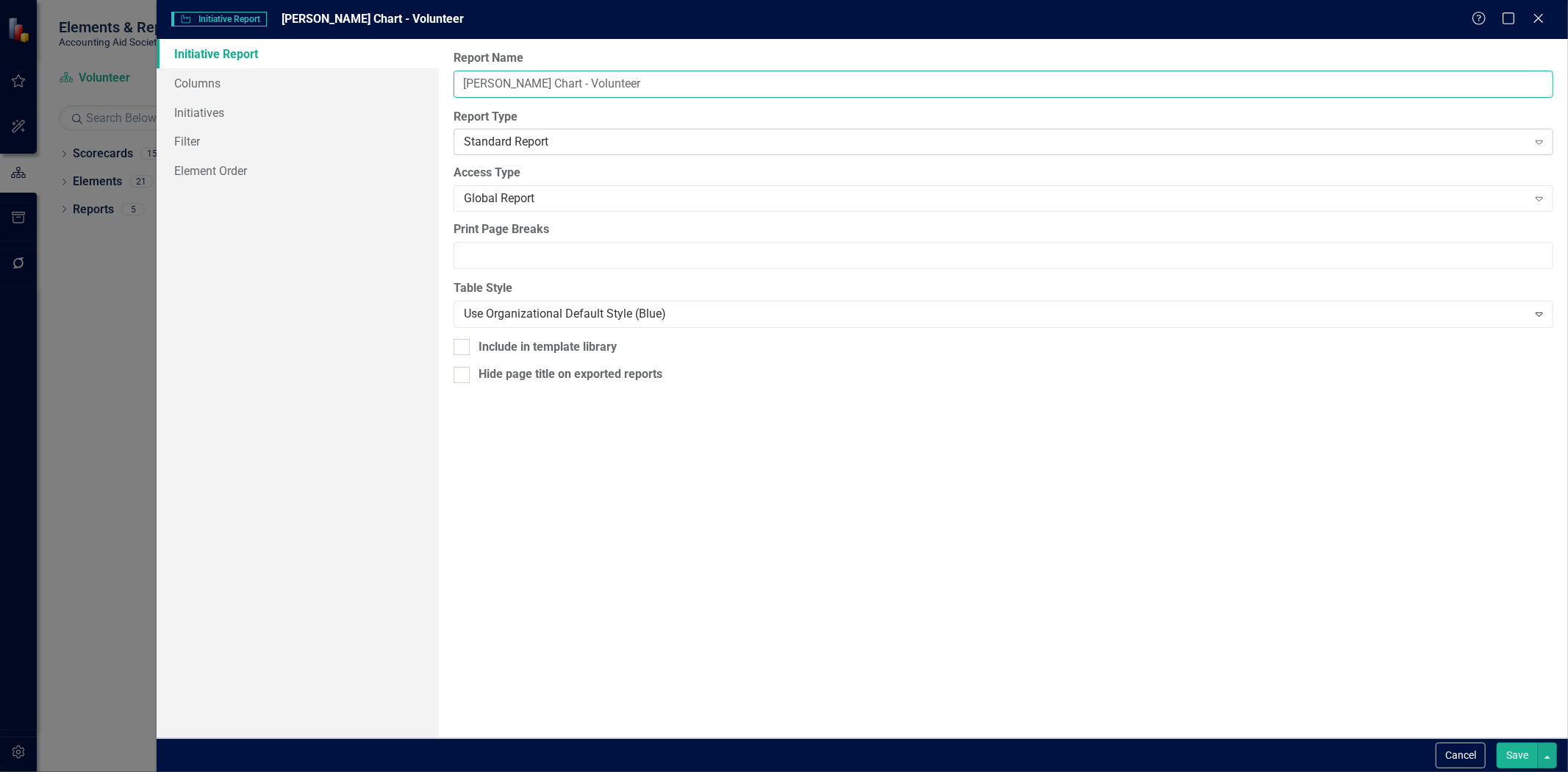
type input "[PERSON_NAME] Chart - Volunteer"
click at [547, 142] on div "Standard Report" at bounding box center [995, 143] width 1063 height 17
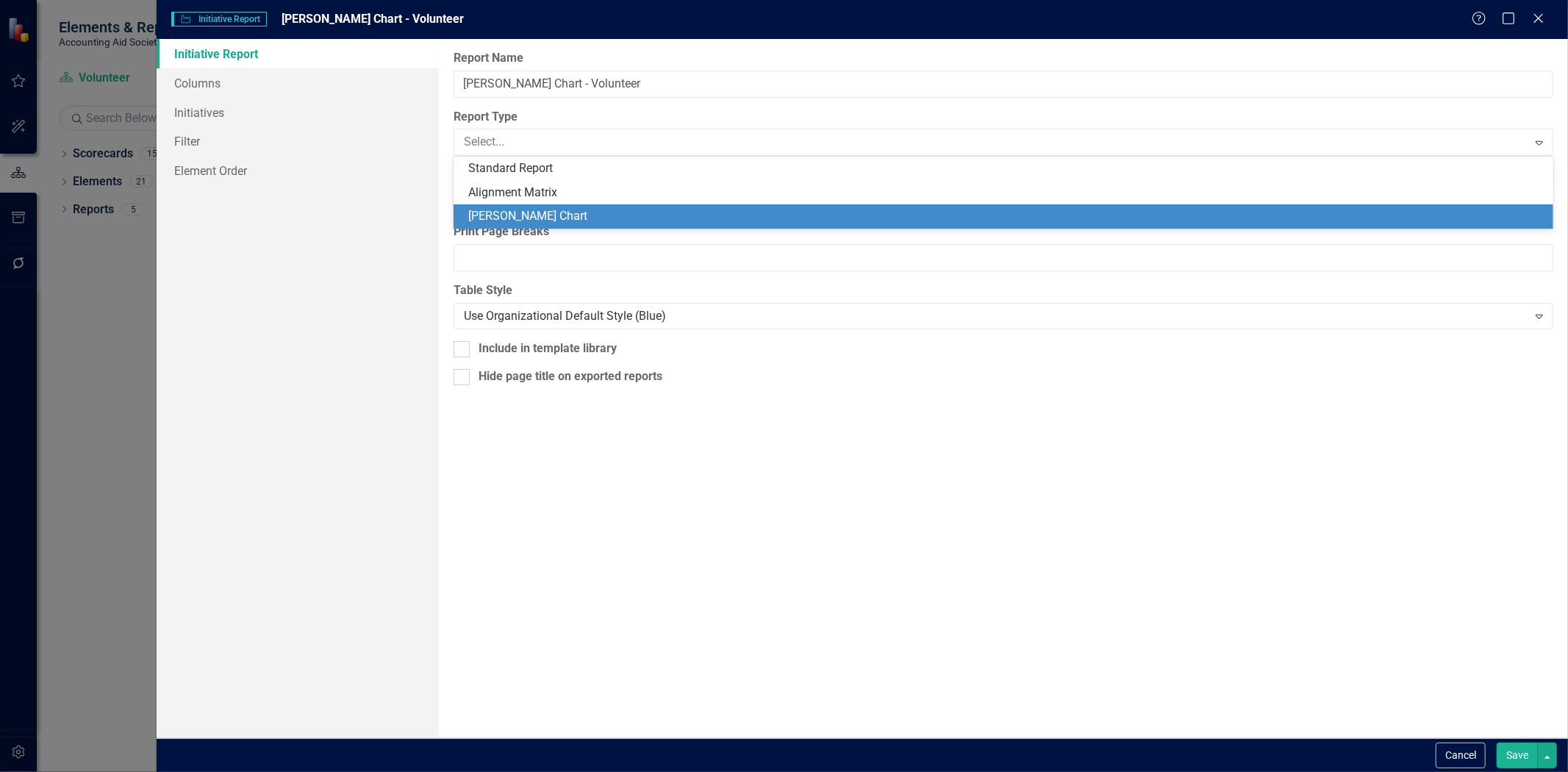
click at [533, 214] on div "[PERSON_NAME] Chart" at bounding box center [1006, 217] width 1076 height 17
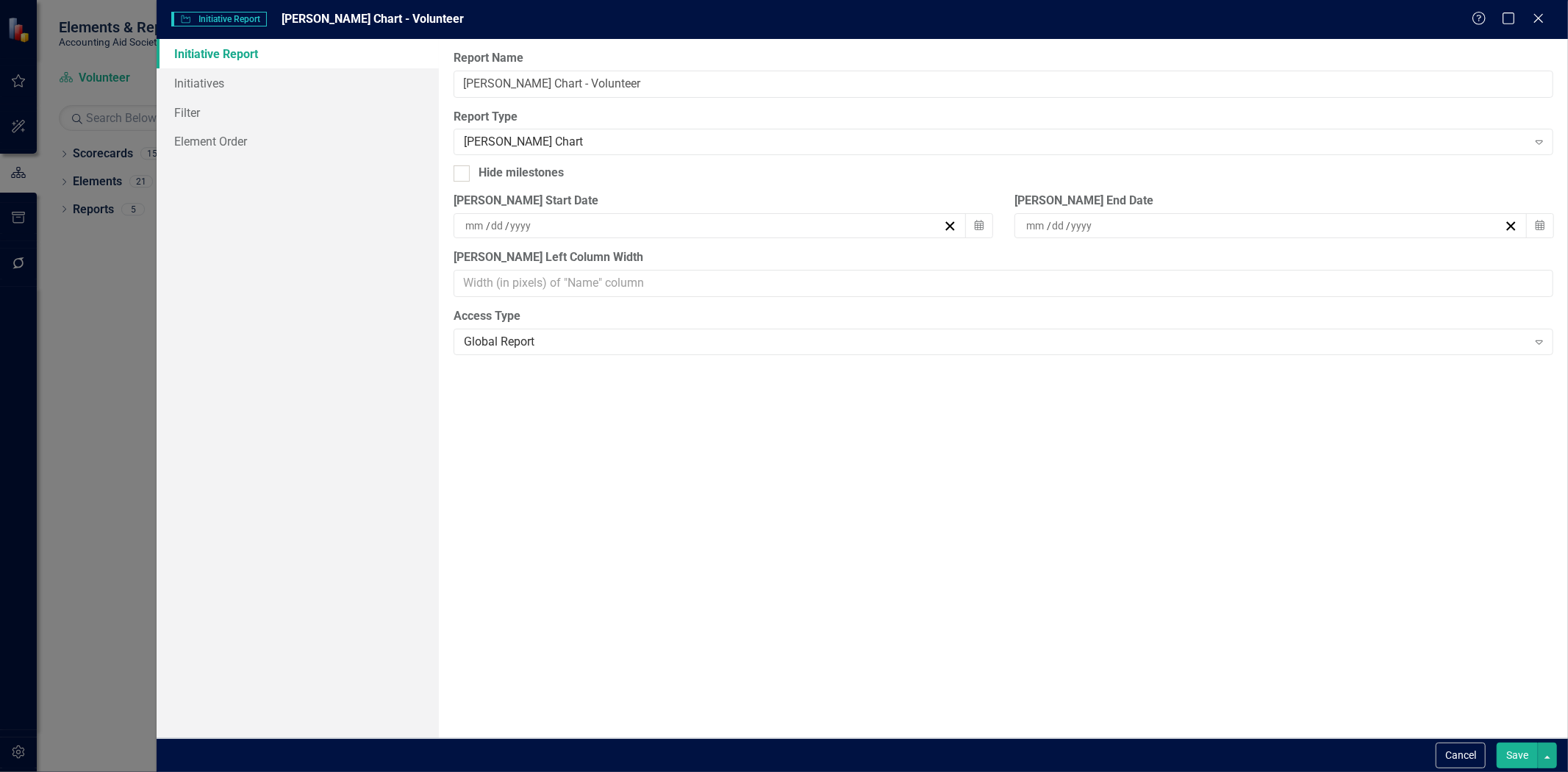
click at [1515, 740] on div "Cancel Save" at bounding box center [862, 755] width 1412 height 34
click at [1514, 747] on button "Save" at bounding box center [1517, 756] width 41 height 26
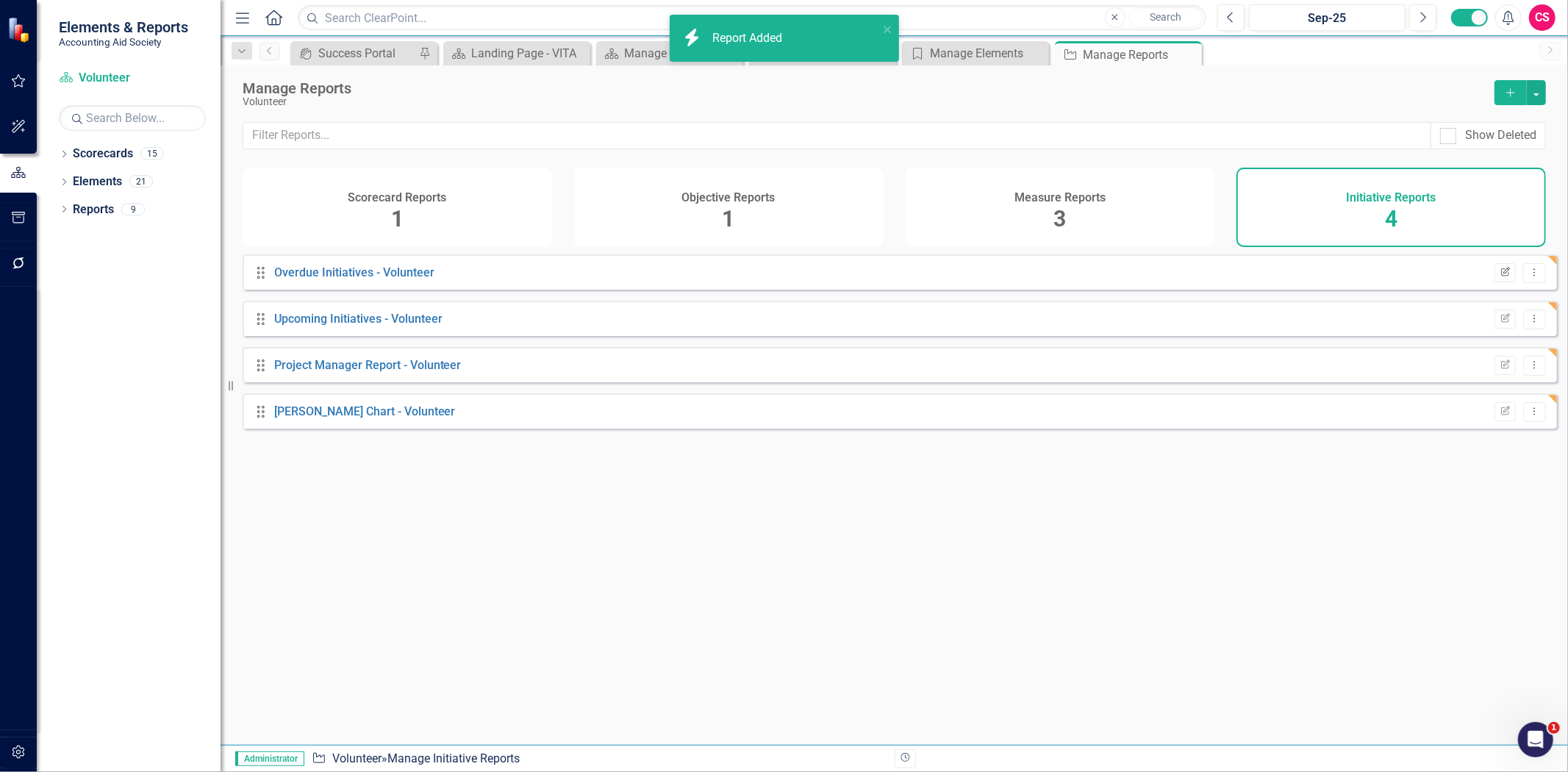
click at [1494, 279] on button "Edit Report" at bounding box center [1505, 273] width 21 height 19
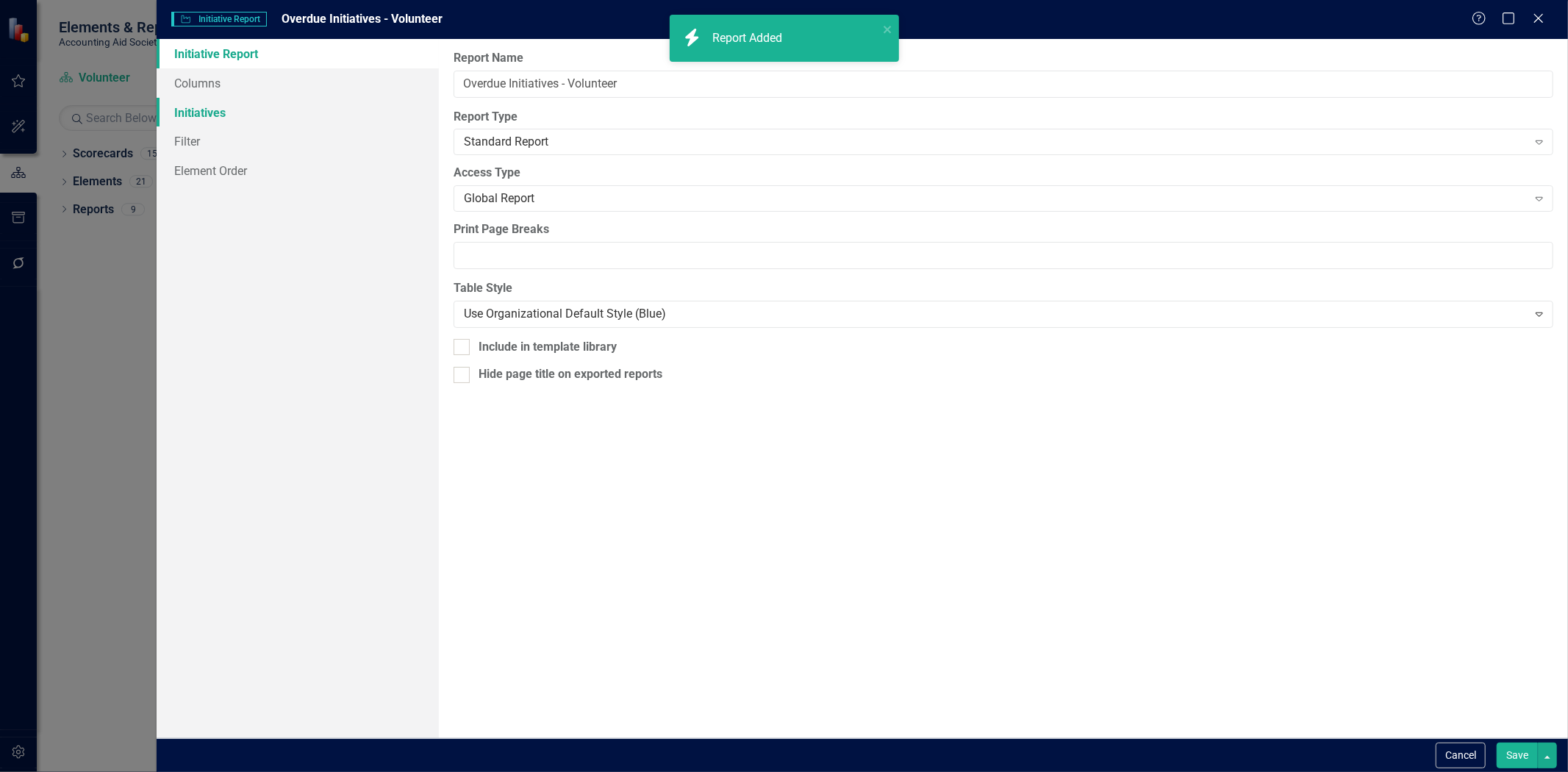
click at [216, 108] on link "Initiatives" at bounding box center [297, 112] width 283 height 30
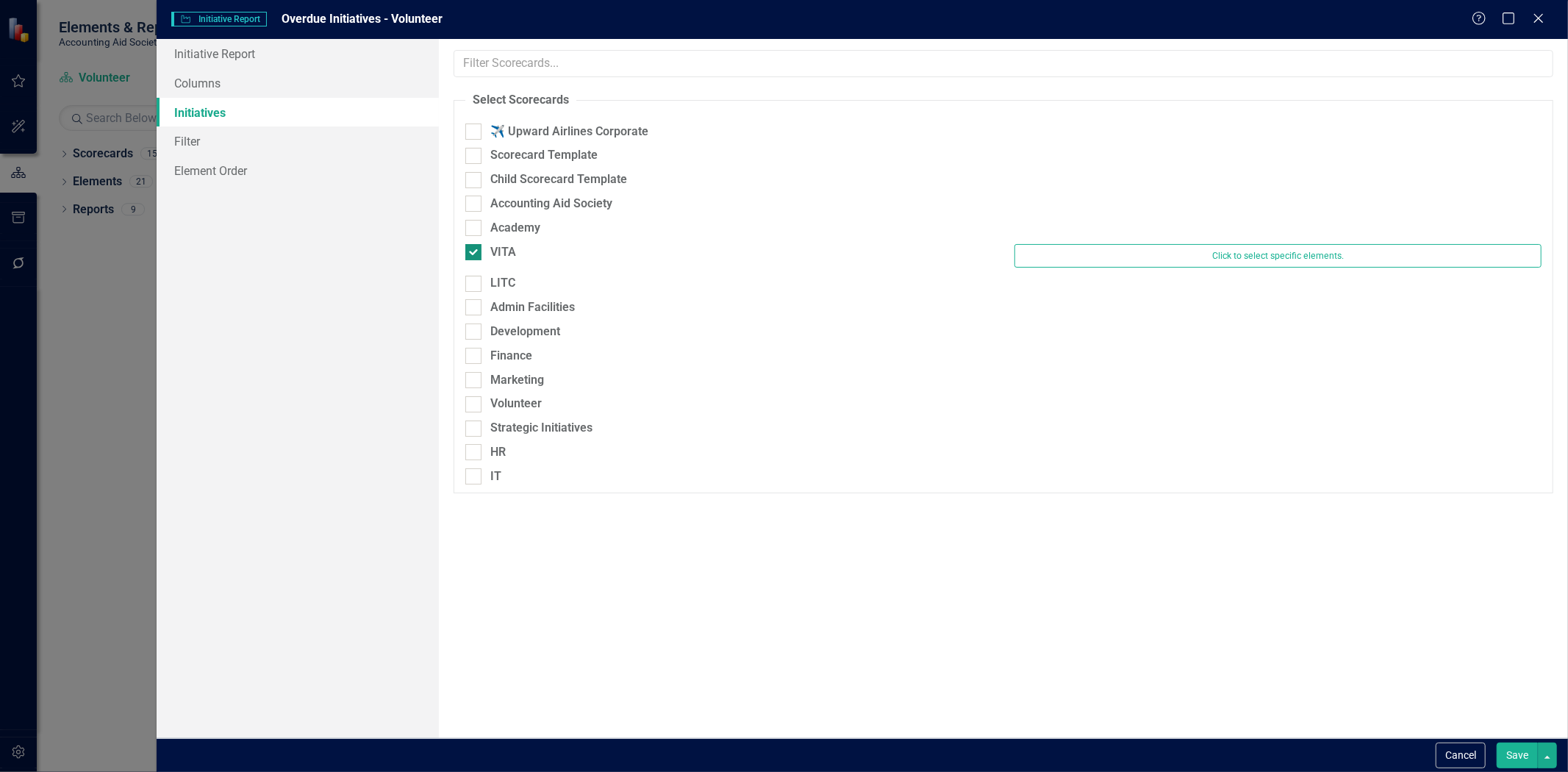
click at [507, 255] on div "VITA" at bounding box center [503, 253] width 26 height 17
click at [474, 254] on input "VITA" at bounding box center [470, 249] width 10 height 10
checkbox input "false"
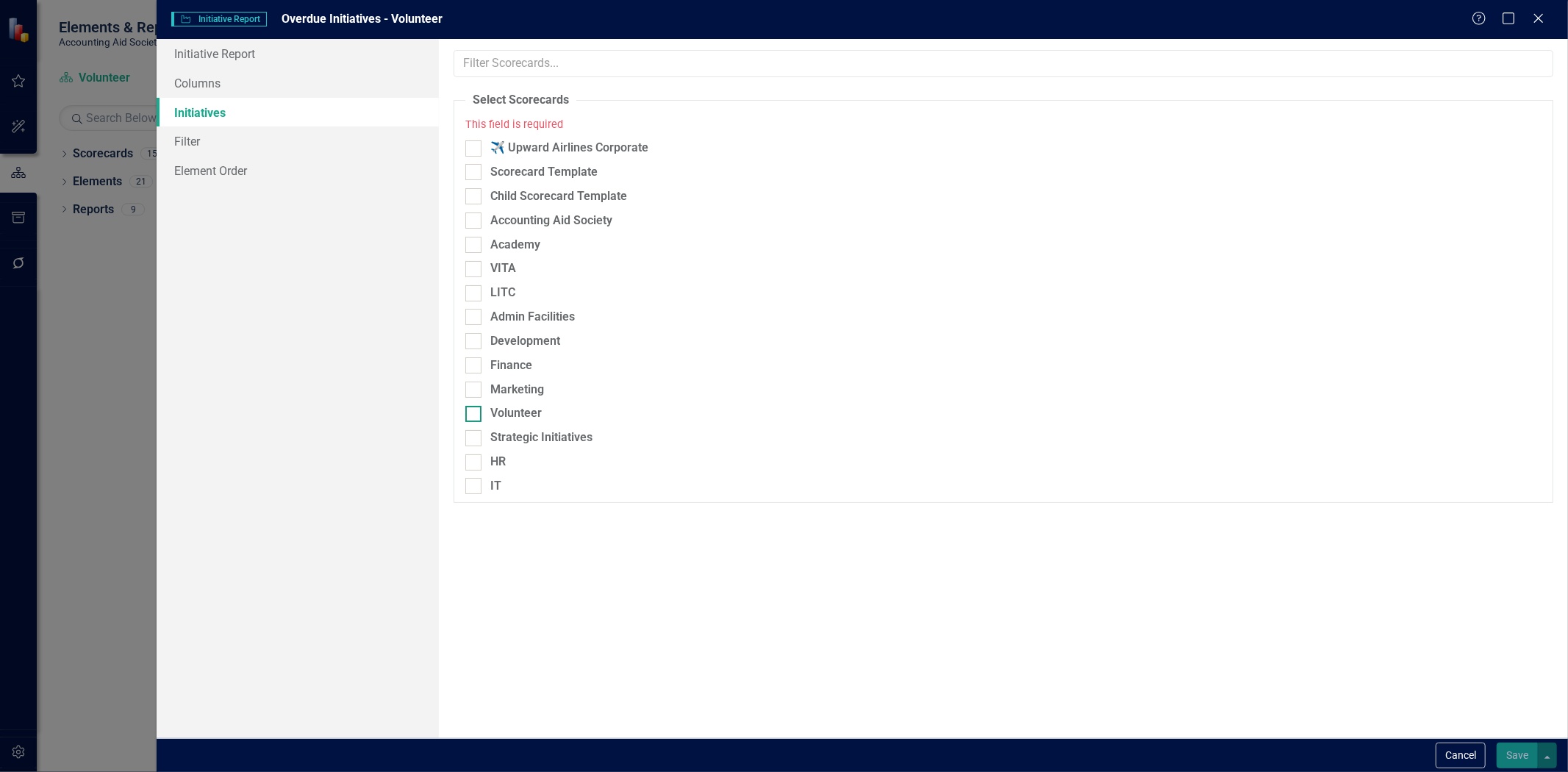
click at [529, 410] on div "Volunteer" at bounding box center [517, 414] width 52 height 17
drag, startPoint x: 472, startPoint y: 415, endPoint x: 537, endPoint y: 445, distance: 71.6
click at [471, 415] on input "Volunteer" at bounding box center [470, 410] width 10 height 10
checkbox input "true"
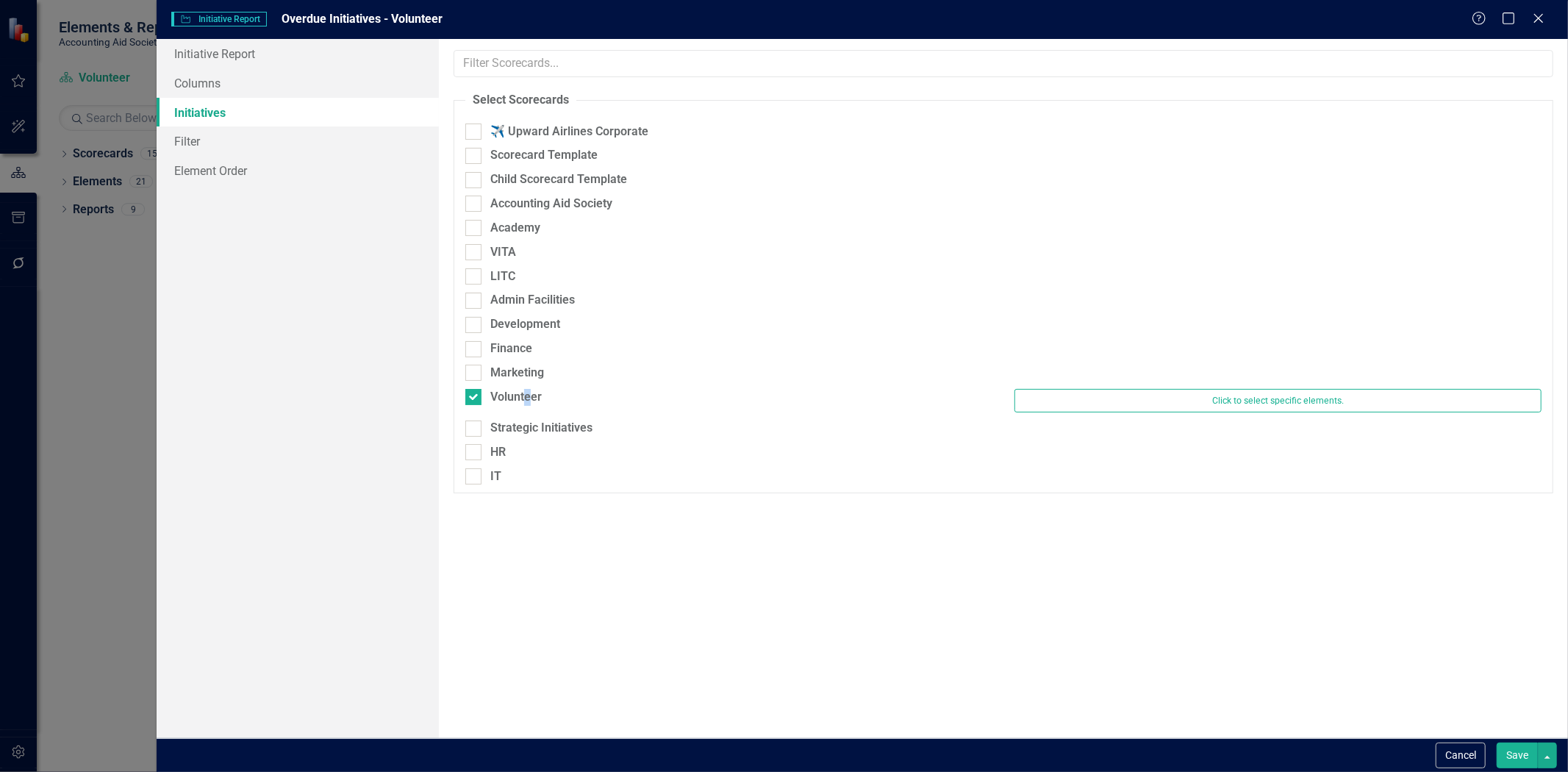
click at [1512, 760] on button "Save" at bounding box center [1517, 756] width 41 height 26
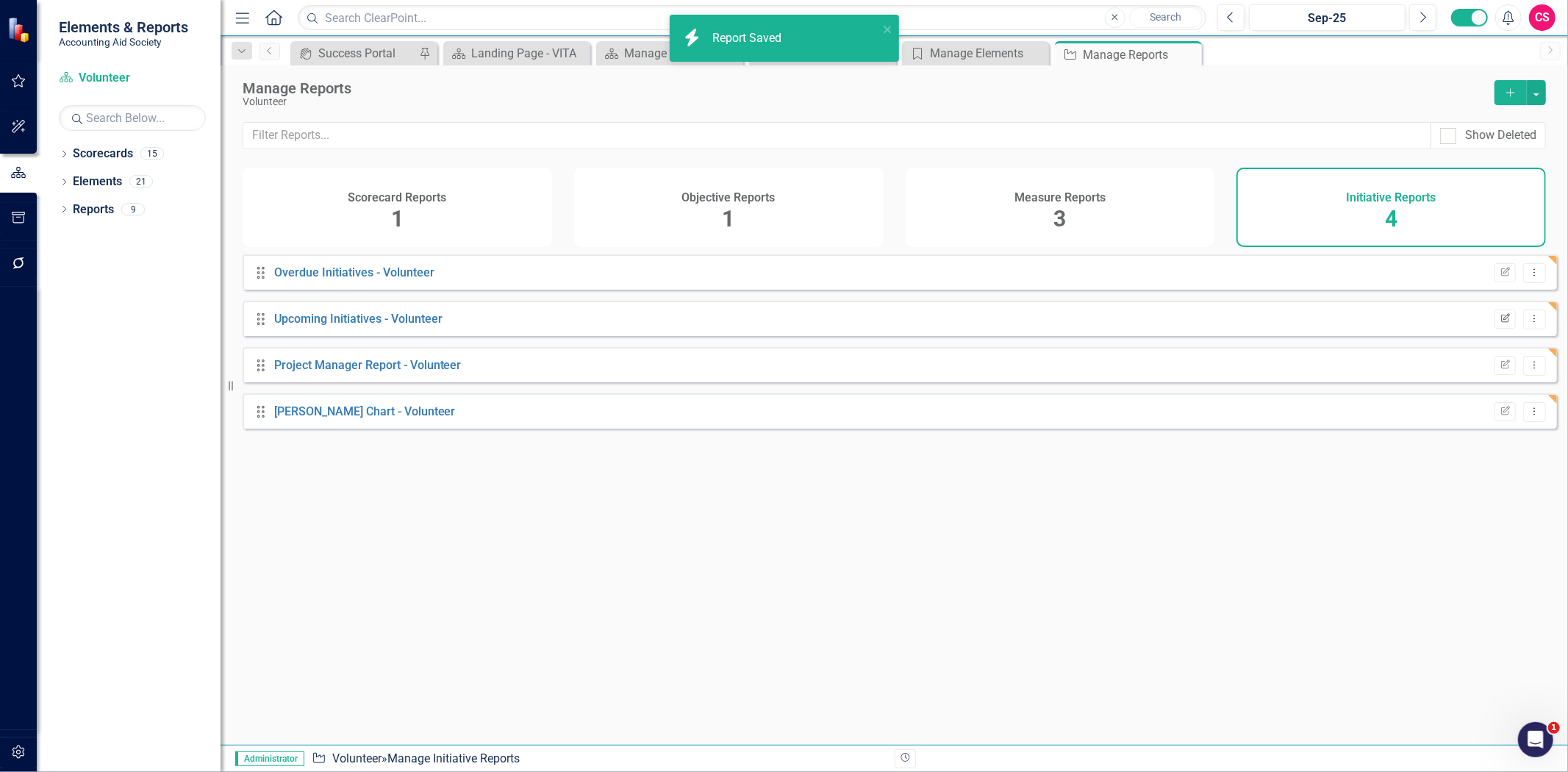
click at [1500, 323] on icon "Edit Report" at bounding box center [1506, 318] width 12 height 9
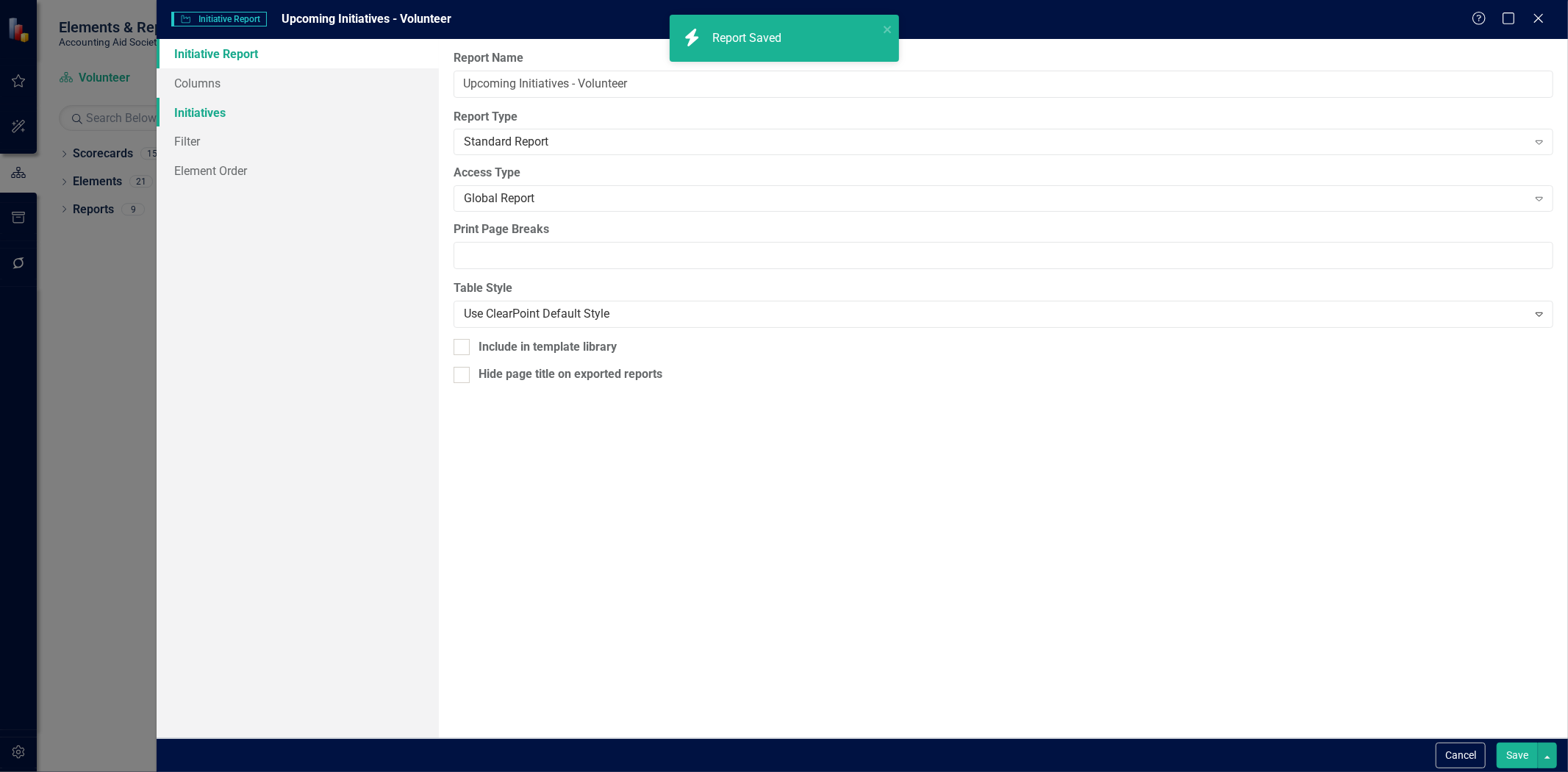
click at [276, 122] on link "Initiatives" at bounding box center [297, 112] width 283 height 30
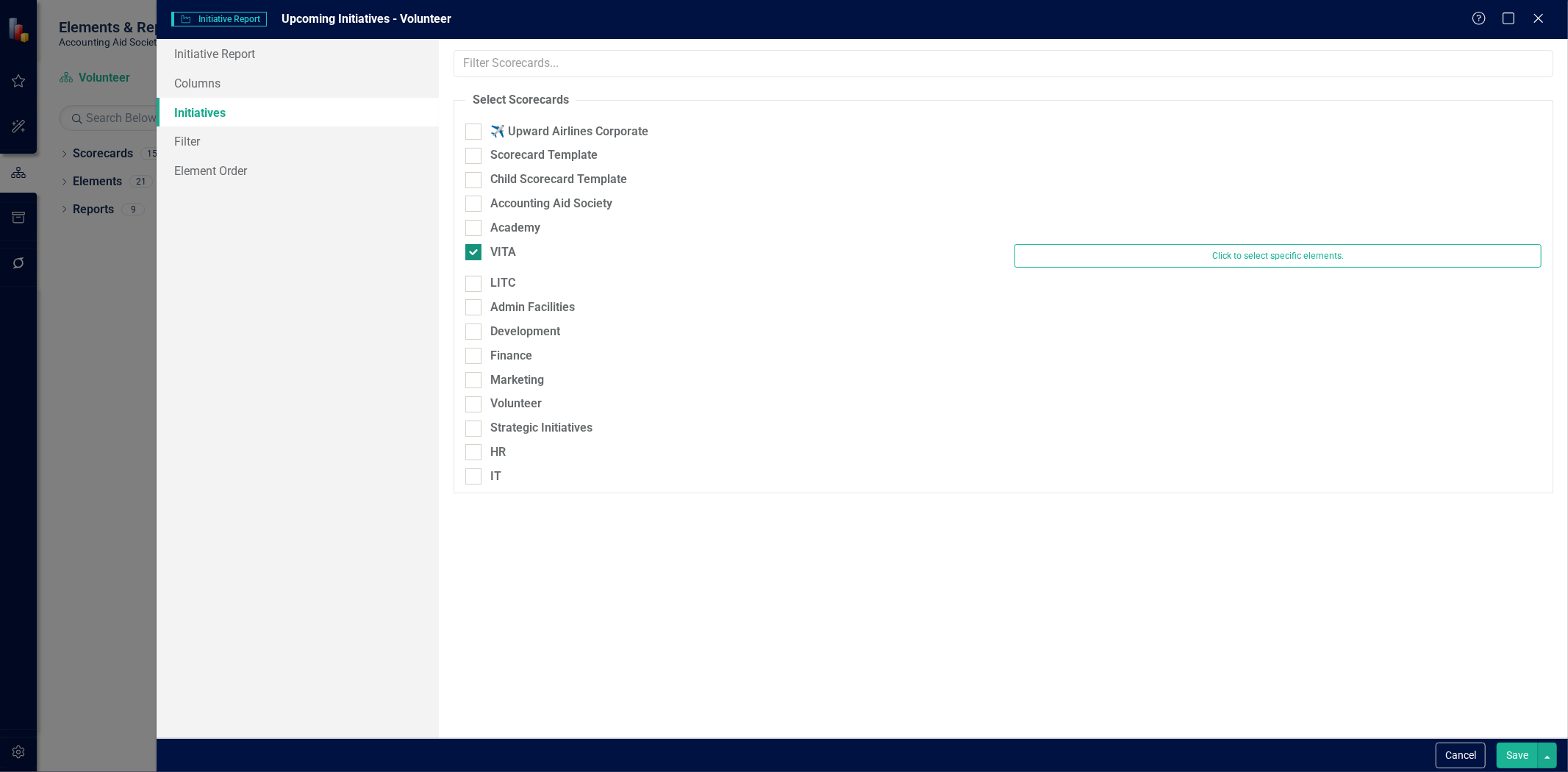
click at [480, 246] on div "VITA" at bounding box center [728, 253] width 527 height 17
click at [474, 246] on input "VITA" at bounding box center [470, 249] width 10 height 10
checkbox input "false"
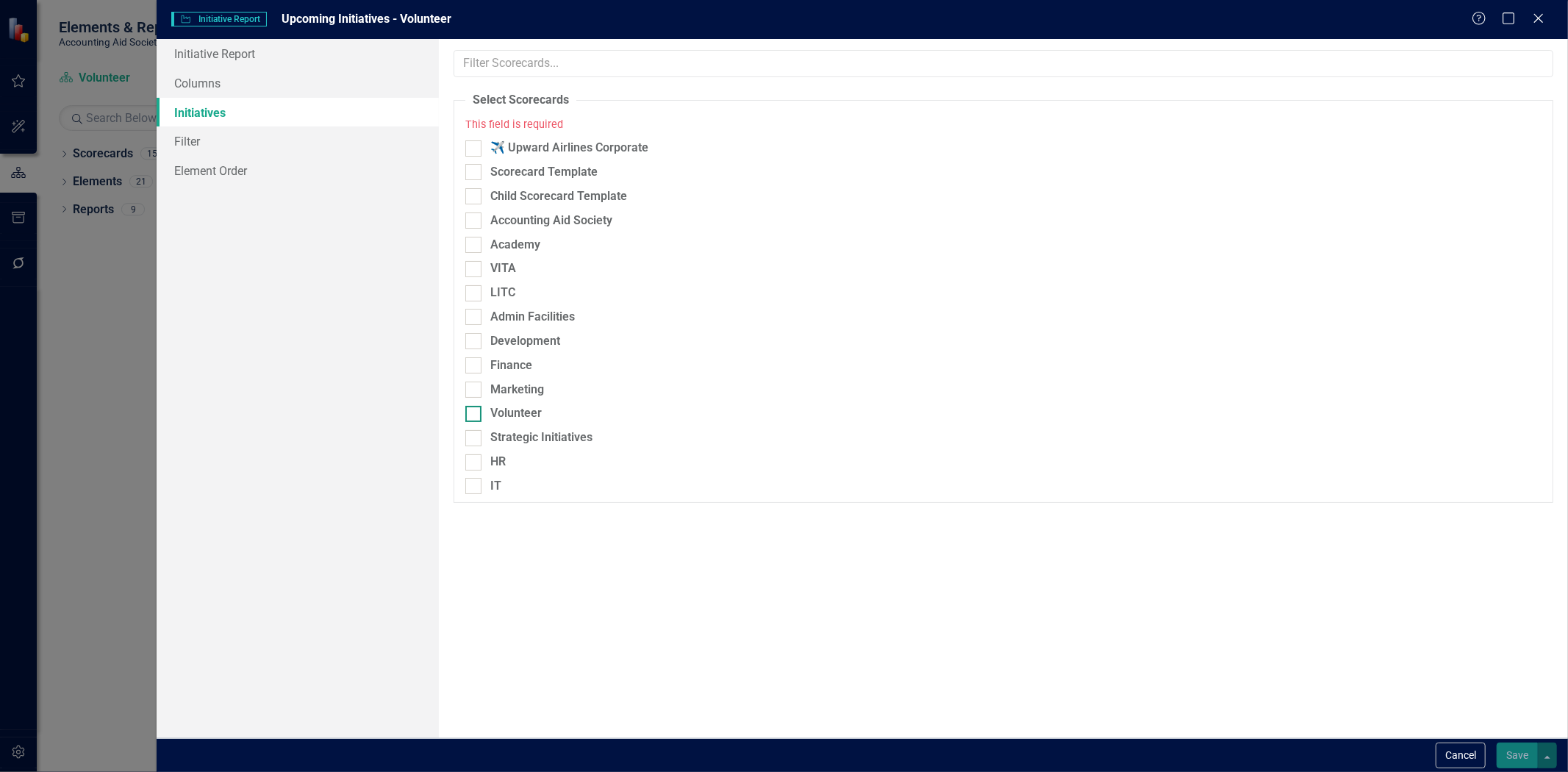
click at [491, 415] on div "Volunteer" at bounding box center [517, 414] width 52 height 17
click at [474, 415] on input "Volunteer" at bounding box center [470, 410] width 10 height 10
checkbox input "true"
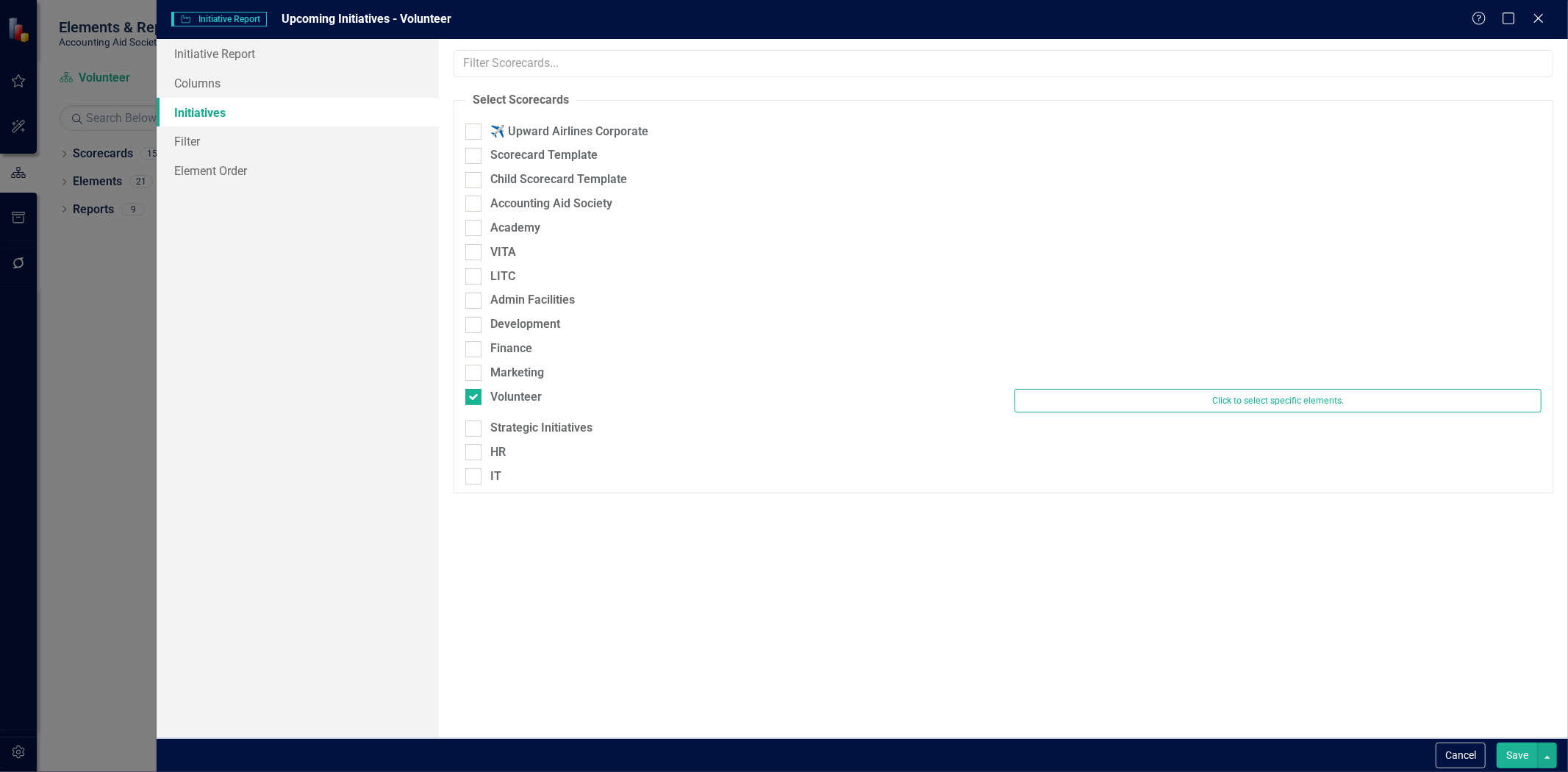
click at [1510, 761] on button "Save" at bounding box center [1517, 756] width 41 height 26
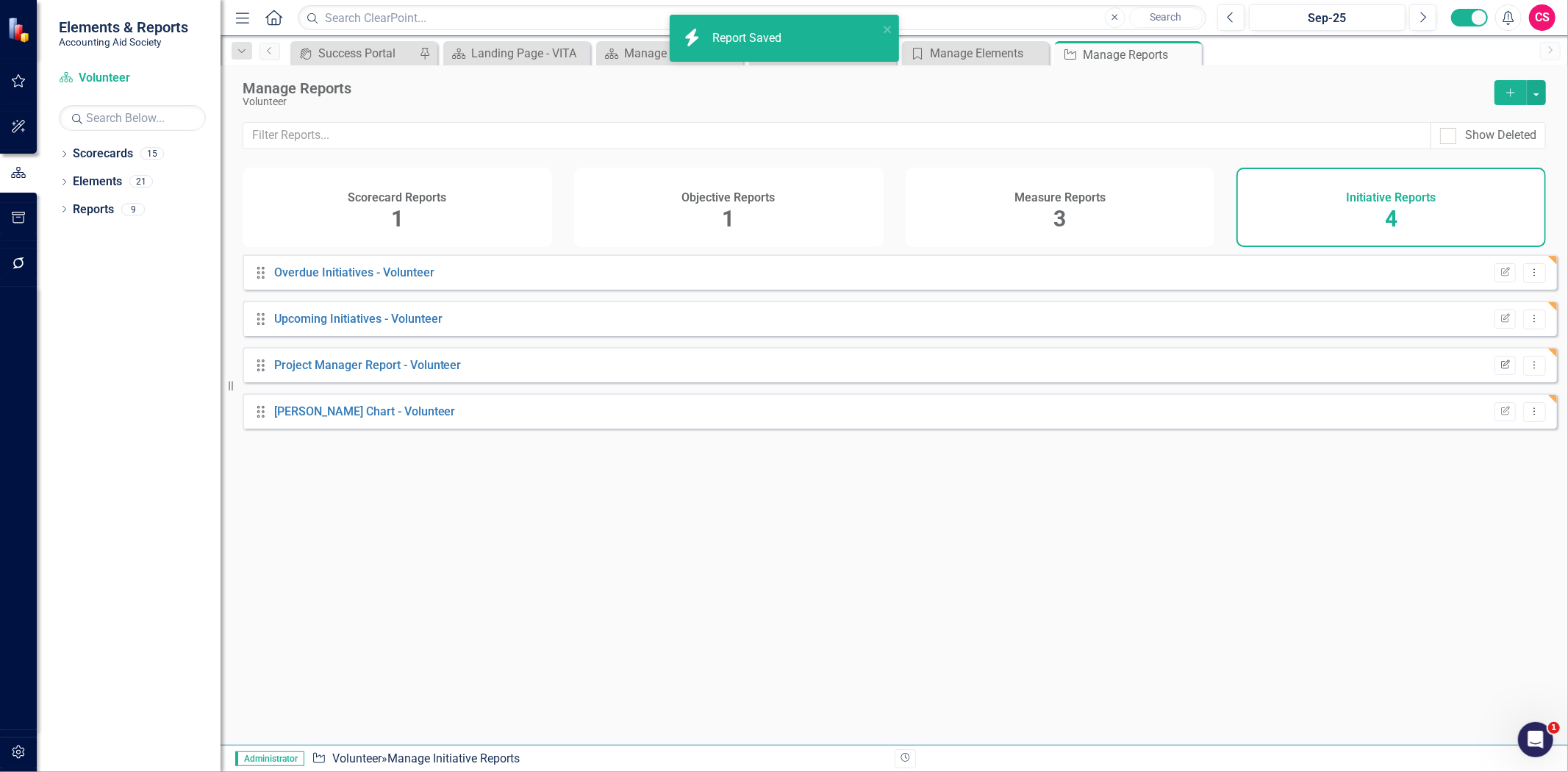
click at [1501, 368] on icon "button" at bounding box center [1505, 363] width 9 height 9
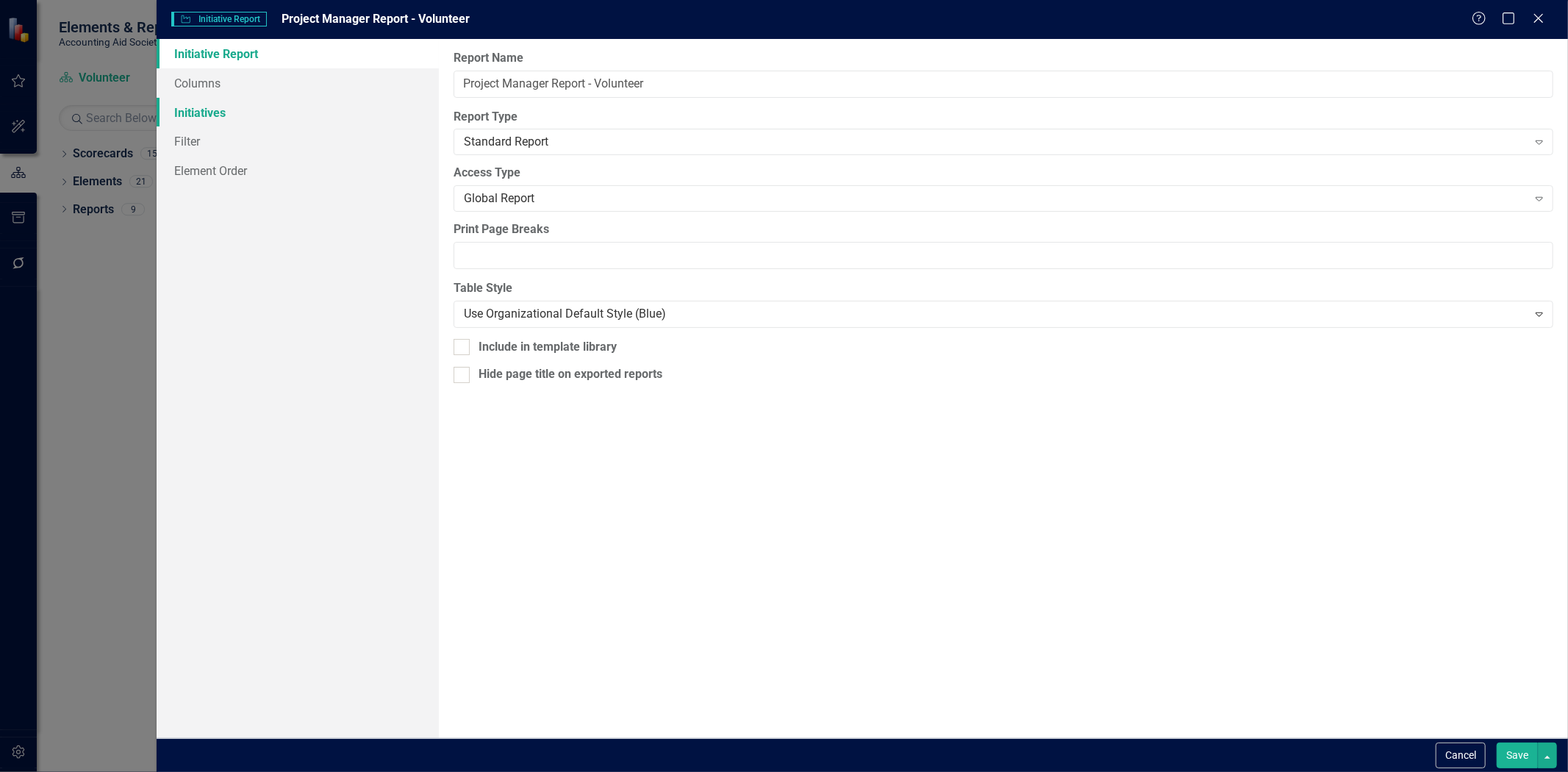
click at [306, 115] on link "Initiatives" at bounding box center [297, 112] width 283 height 30
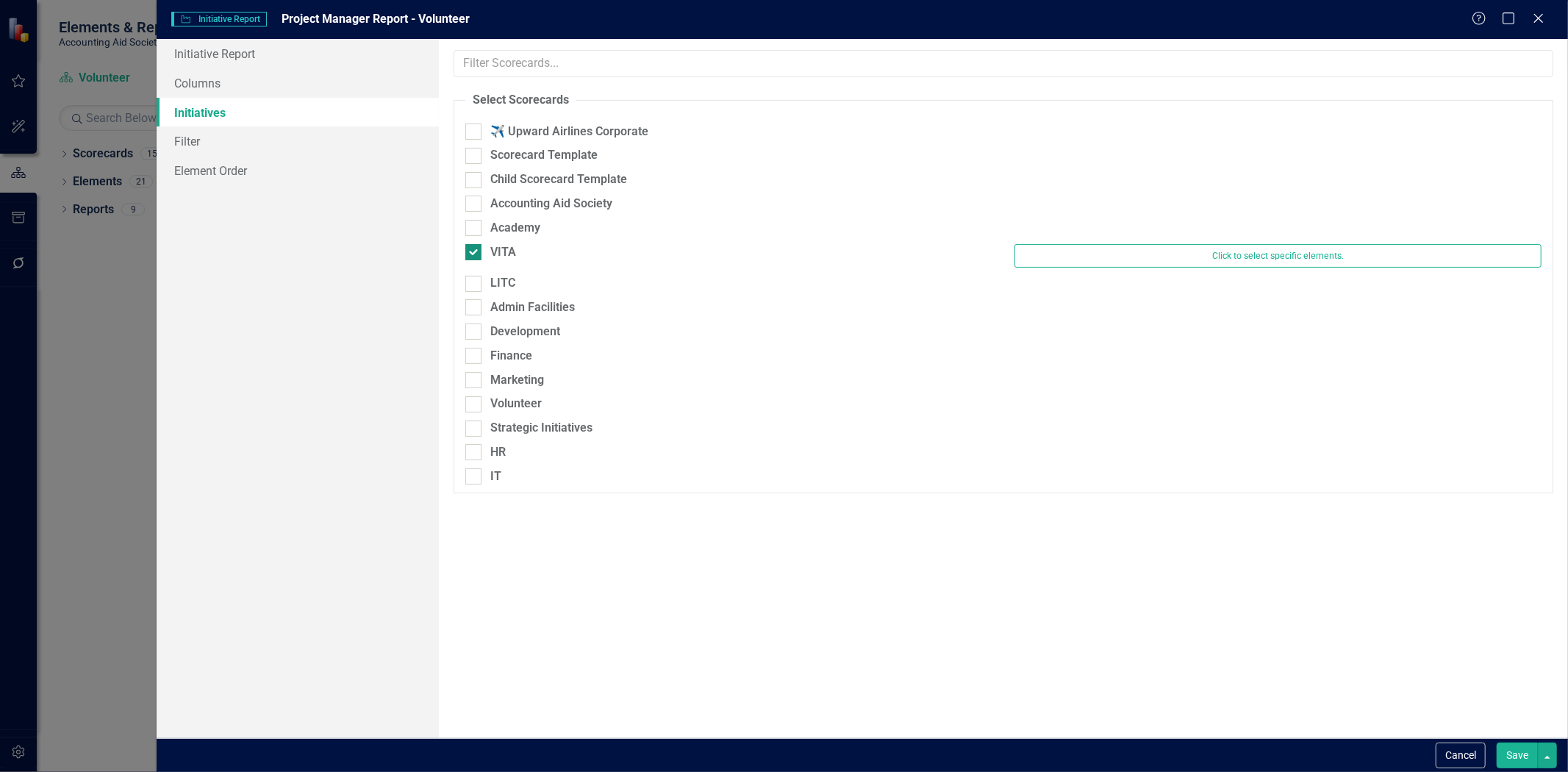
click at [473, 256] on div at bounding box center [473, 252] width 16 height 16
click at [473, 254] on input "VITA" at bounding box center [470, 249] width 10 height 10
checkbox input "false"
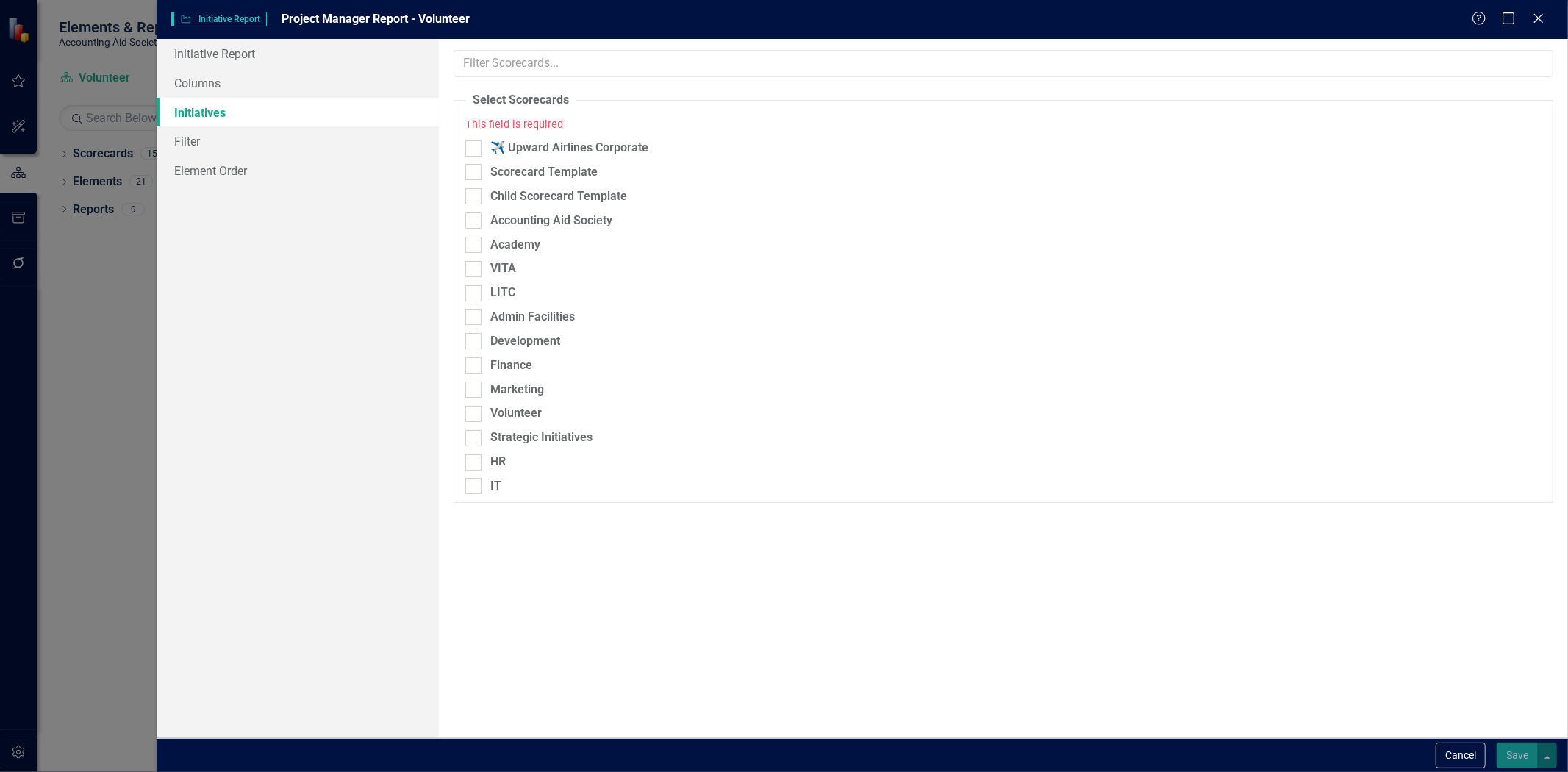
click at [478, 415] on div at bounding box center [473, 413] width 16 height 16
click at [474, 415] on input "Volunteer" at bounding box center [470, 410] width 10 height 10
checkbox input "true"
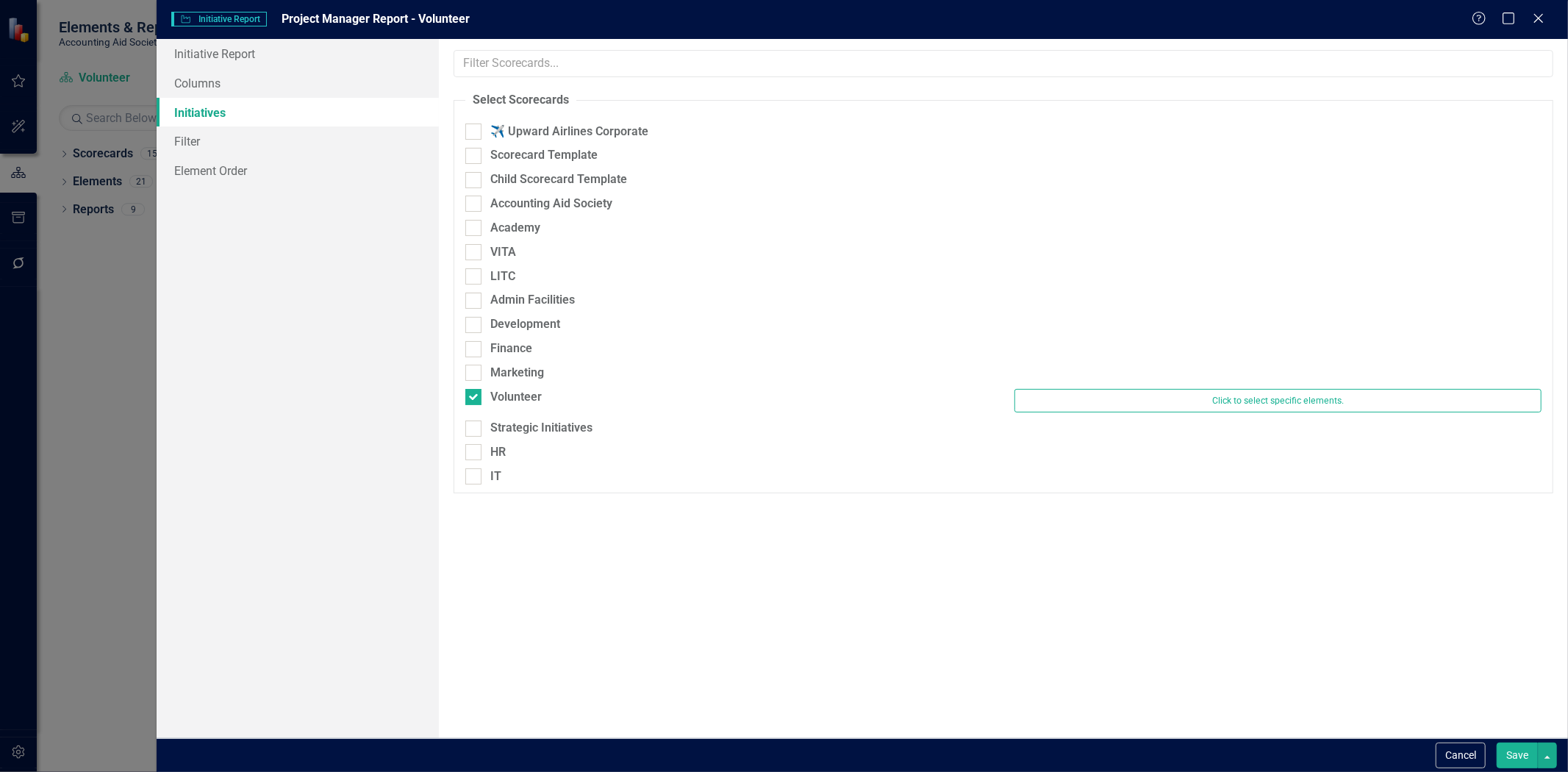
click at [1501, 756] on button "Save" at bounding box center [1517, 756] width 41 height 26
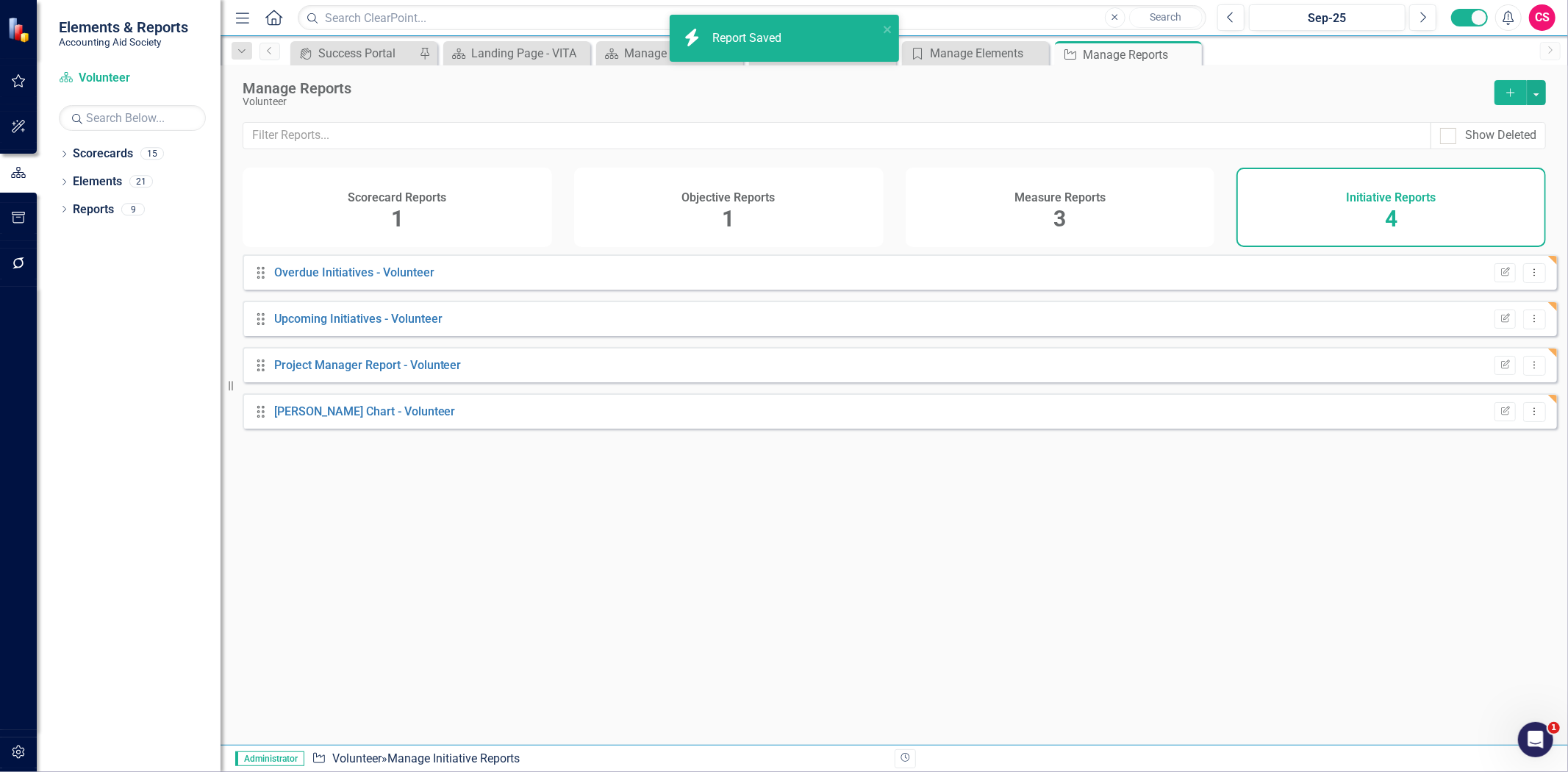
click at [384, 207] on div "Scorecard Reports 1" at bounding box center [397, 207] width 310 height 80
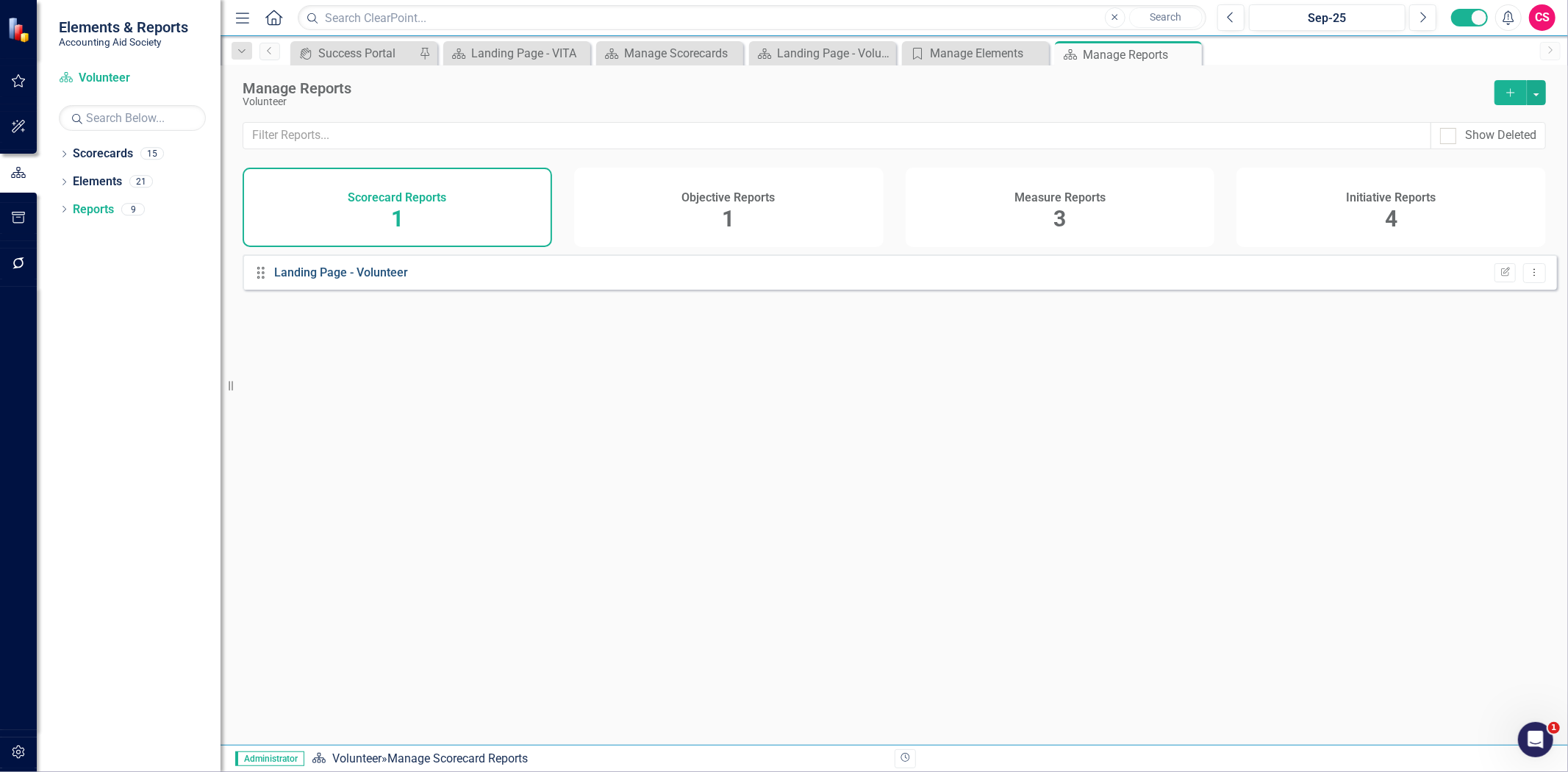
click at [361, 279] on link "Landing Page - Volunteer" at bounding box center [341, 272] width 134 height 14
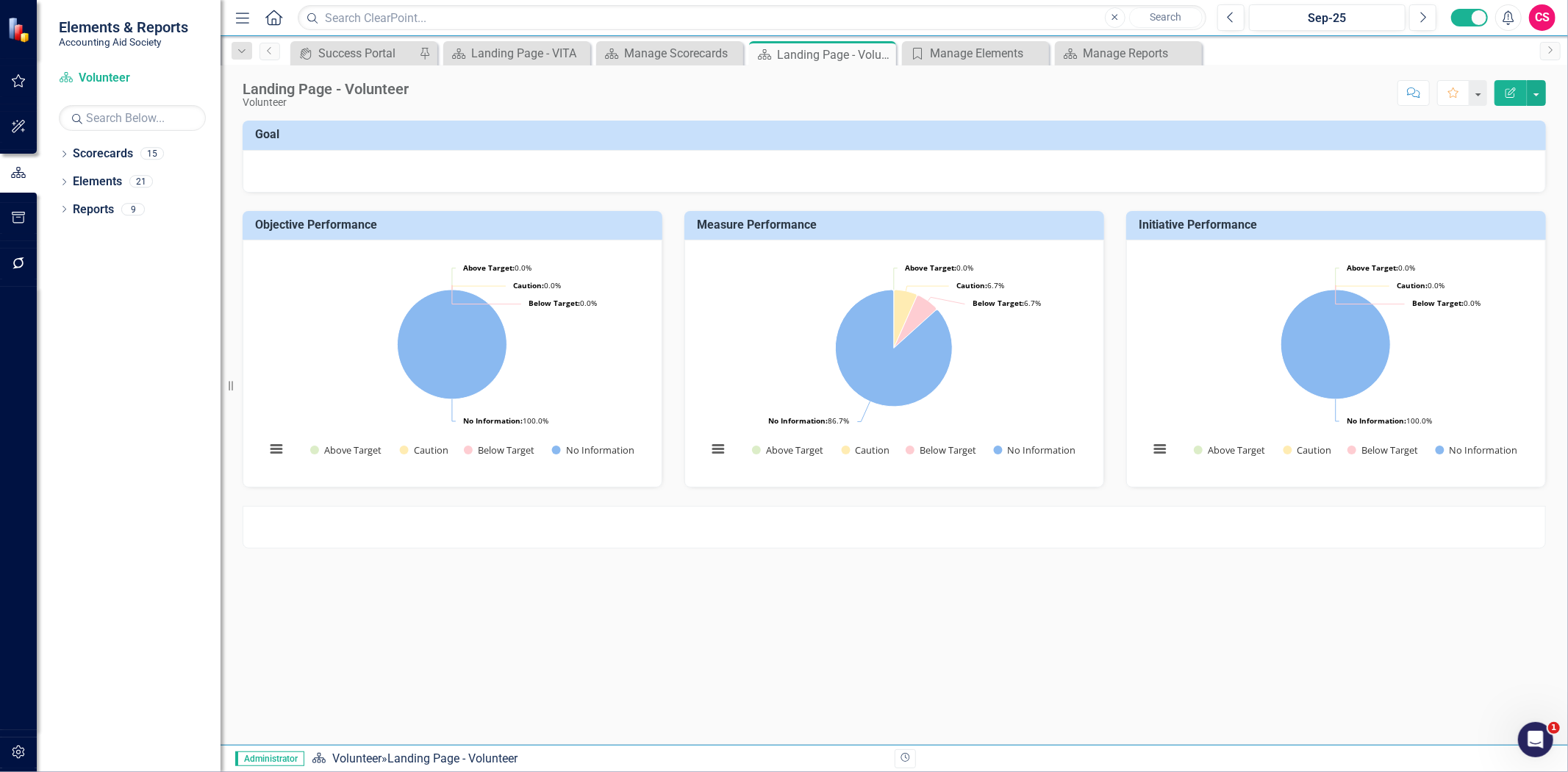
click at [429, 176] on div at bounding box center [894, 171] width 1303 height 42
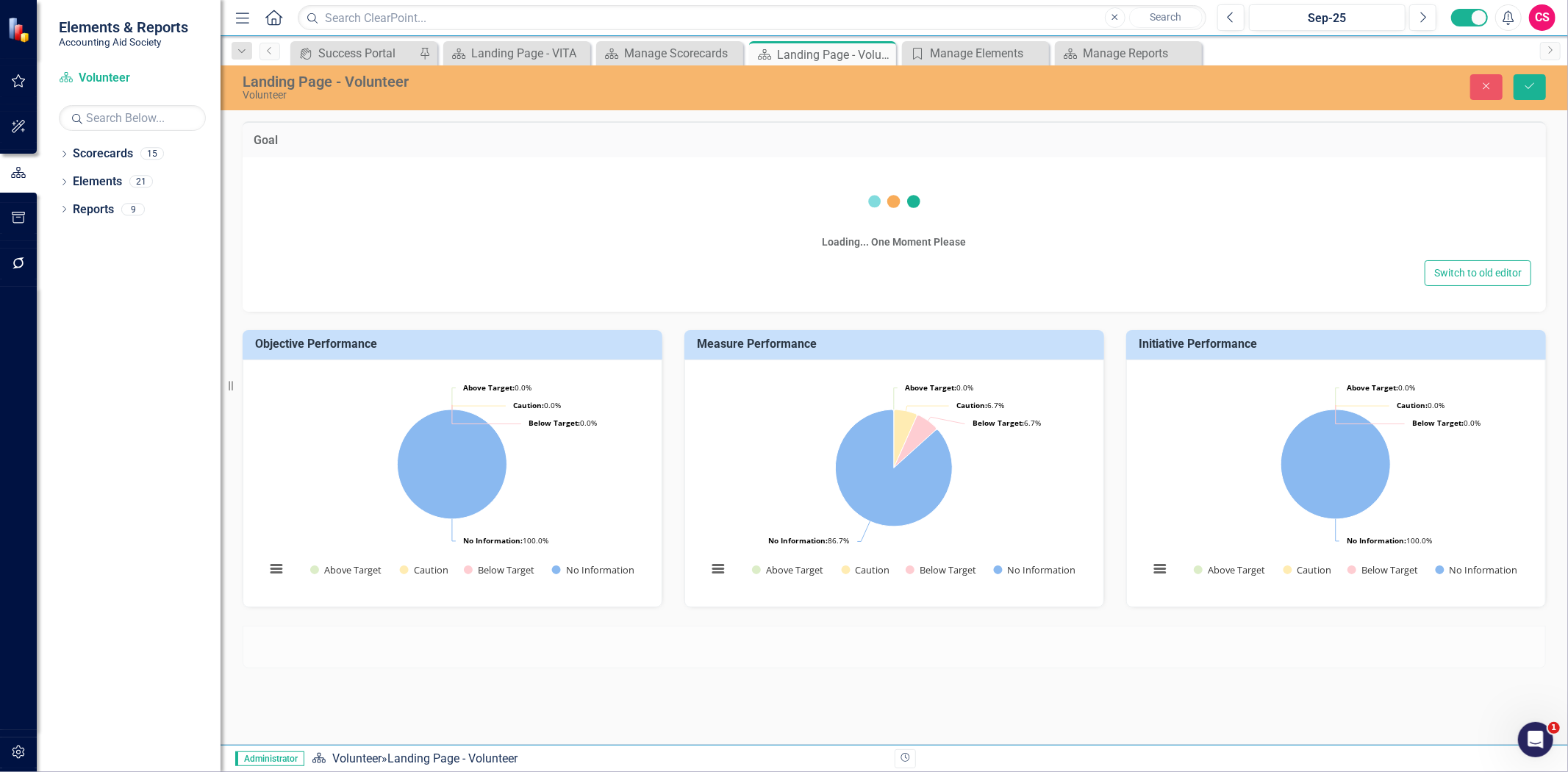
click at [444, 261] on div "Switch to old editor" at bounding box center [893, 273] width 1274 height 26
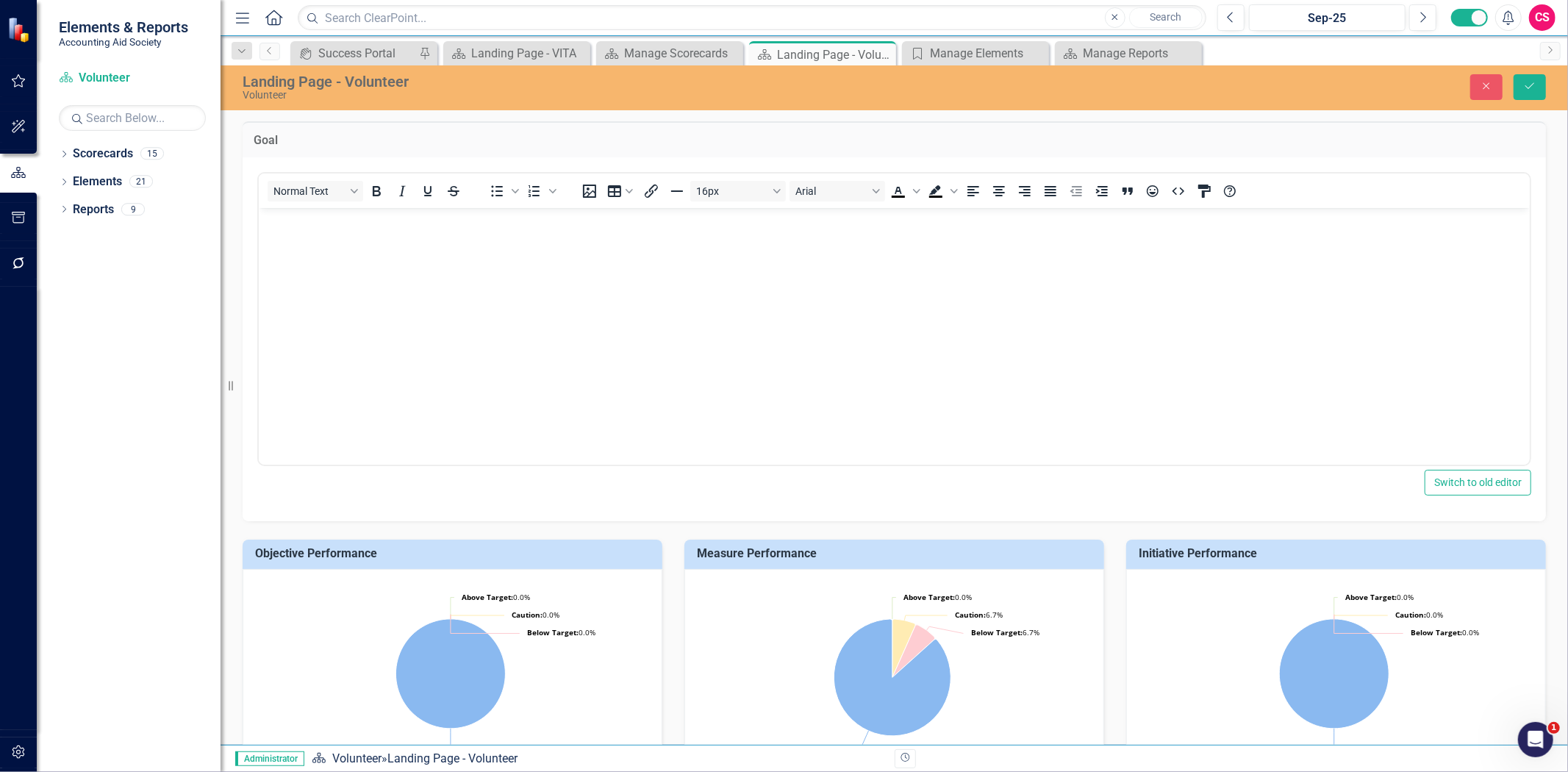
click at [328, 250] on body "Rich Text Area. Press ALT-0 for help." at bounding box center [893, 317] width 1271 height 221
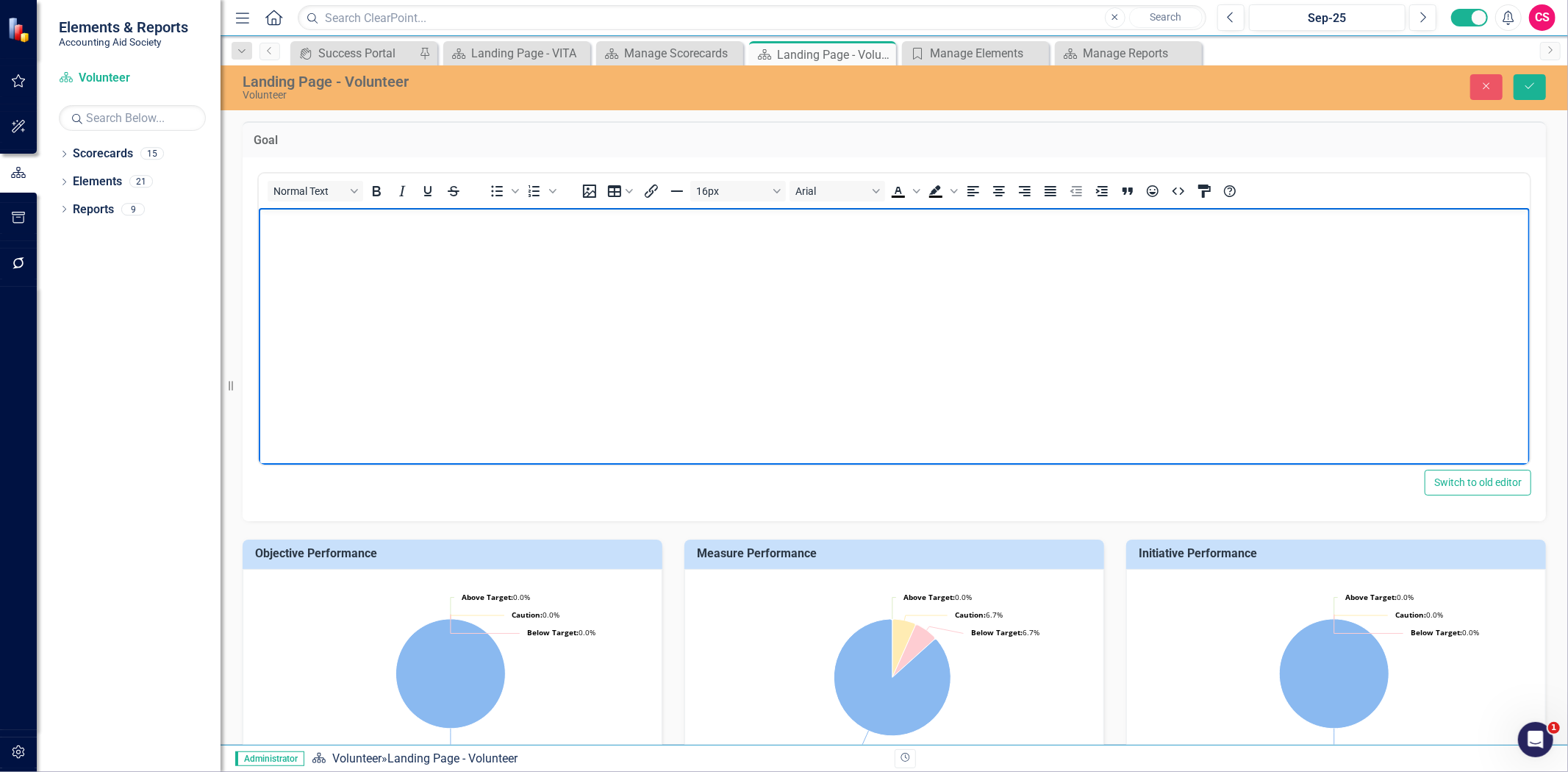
paste body "Rich Text Area. Press ALT-0 for help."
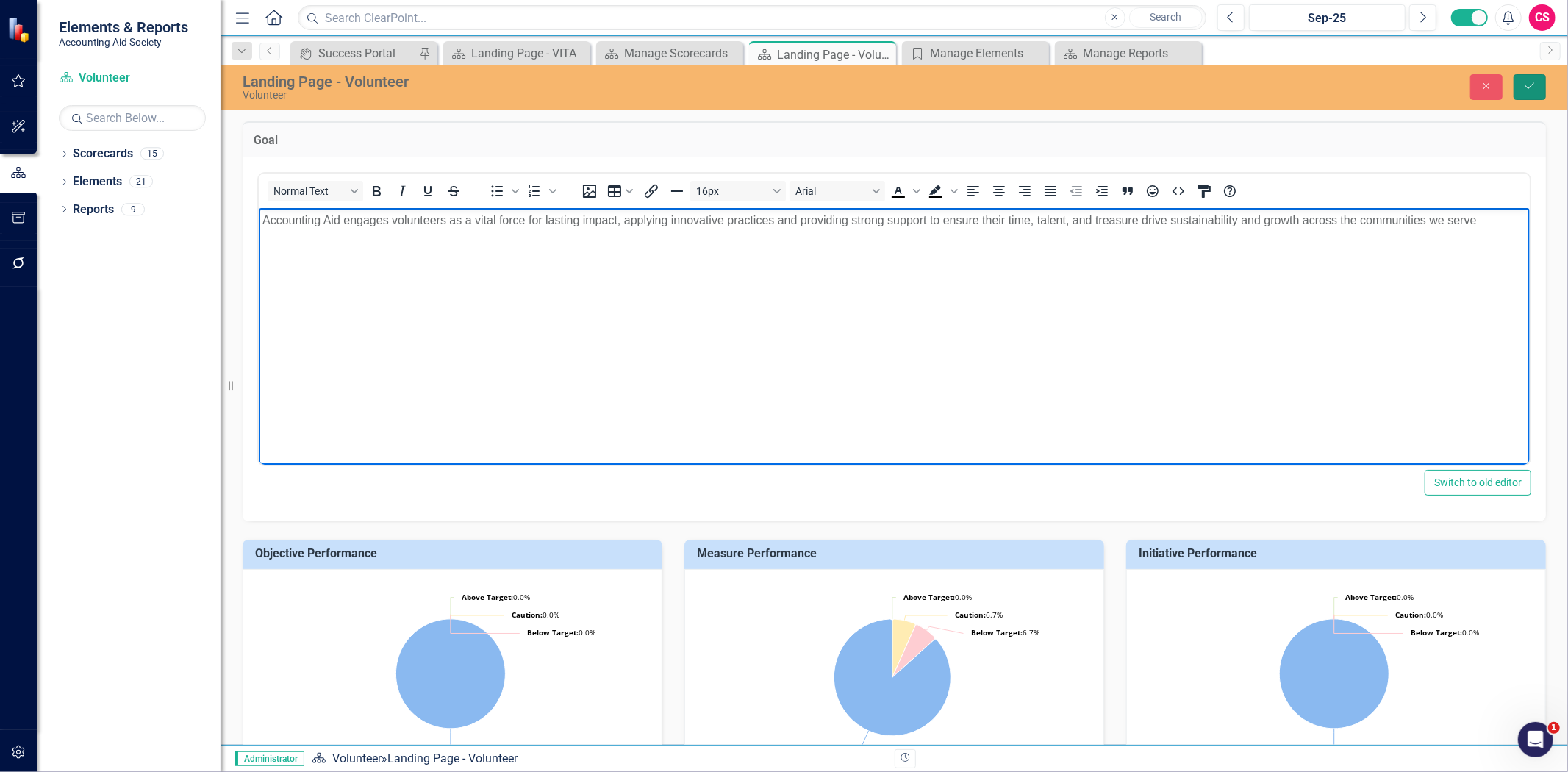
click at [1531, 93] on button "Save" at bounding box center [1530, 86] width 33 height 26
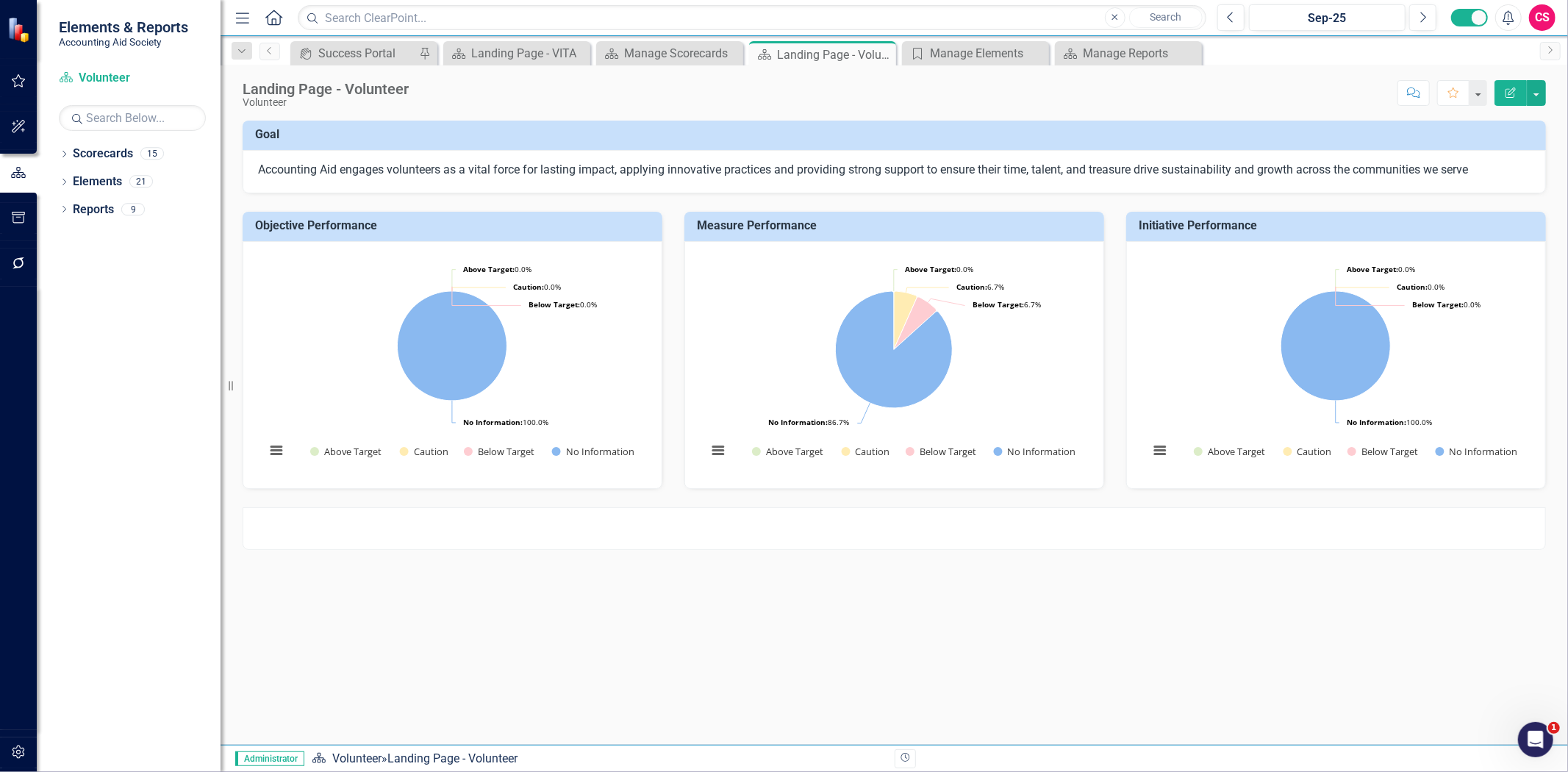
click at [1509, 88] on icon "Edit Report" at bounding box center [1510, 92] width 13 height 11
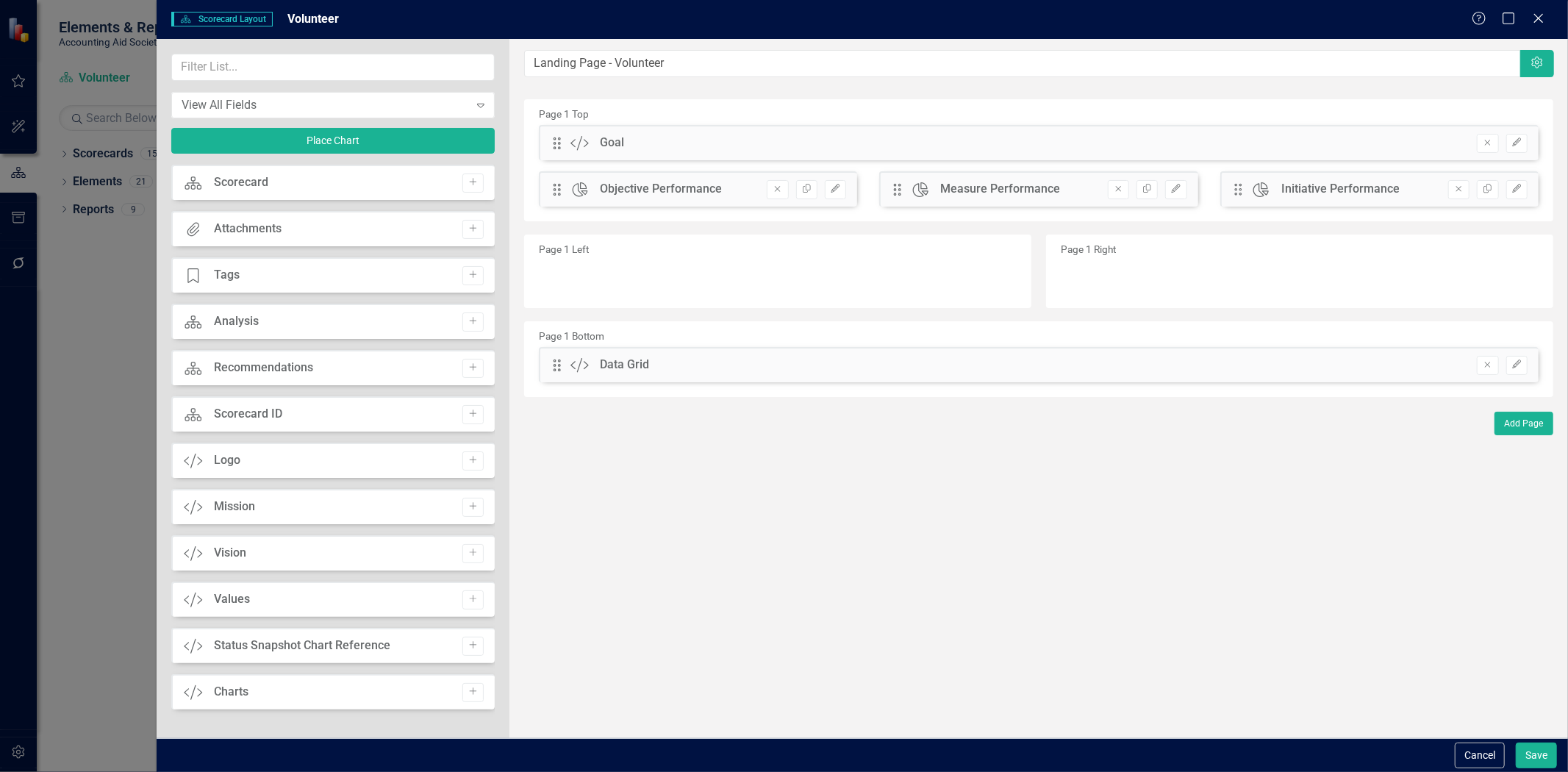
click at [768, 196] on button "Remove" at bounding box center [777, 190] width 21 height 19
click at [768, 192] on button "Remove" at bounding box center [777, 190] width 21 height 19
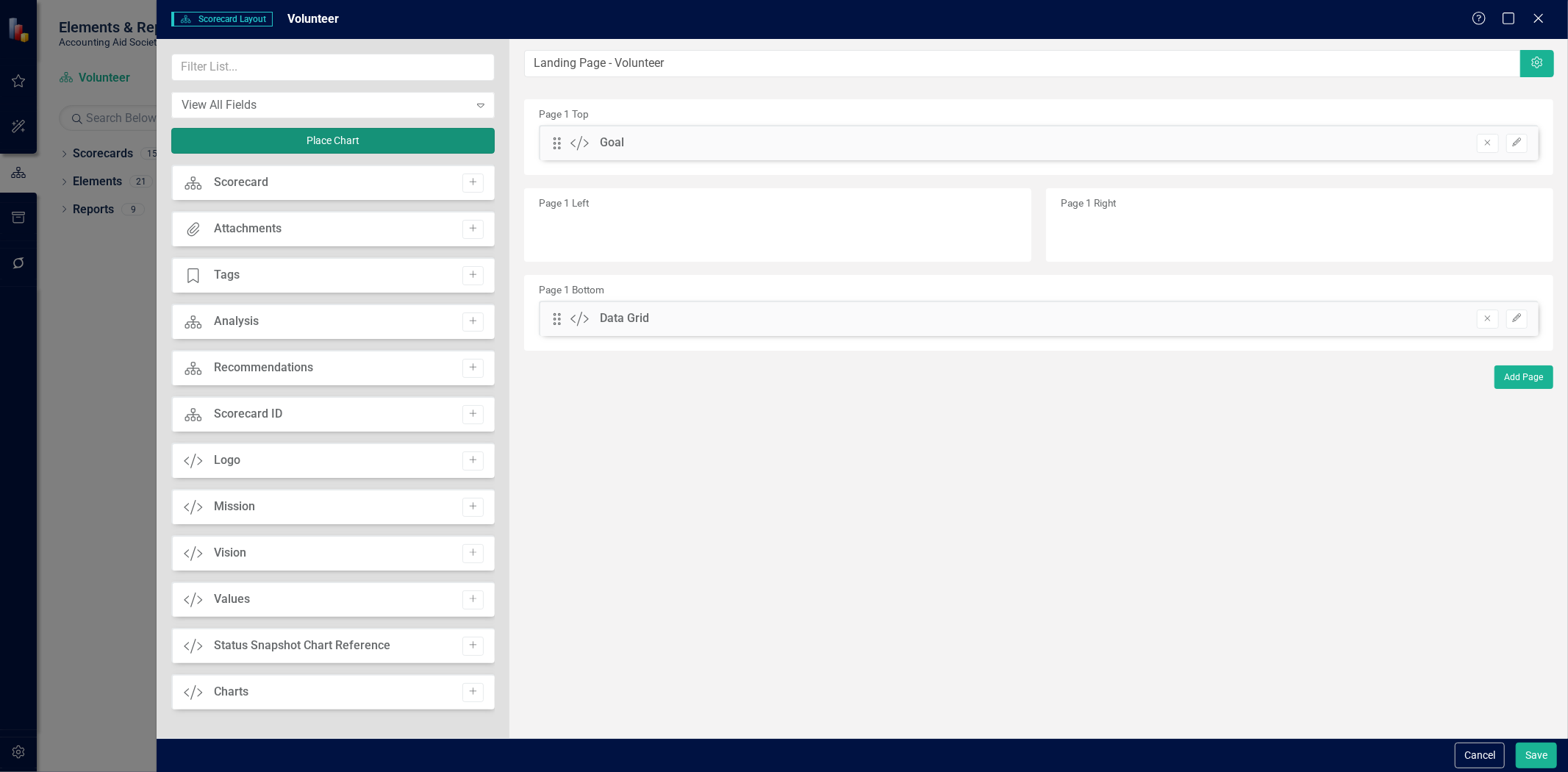
click at [404, 137] on button "Place Chart" at bounding box center [333, 140] width 323 height 26
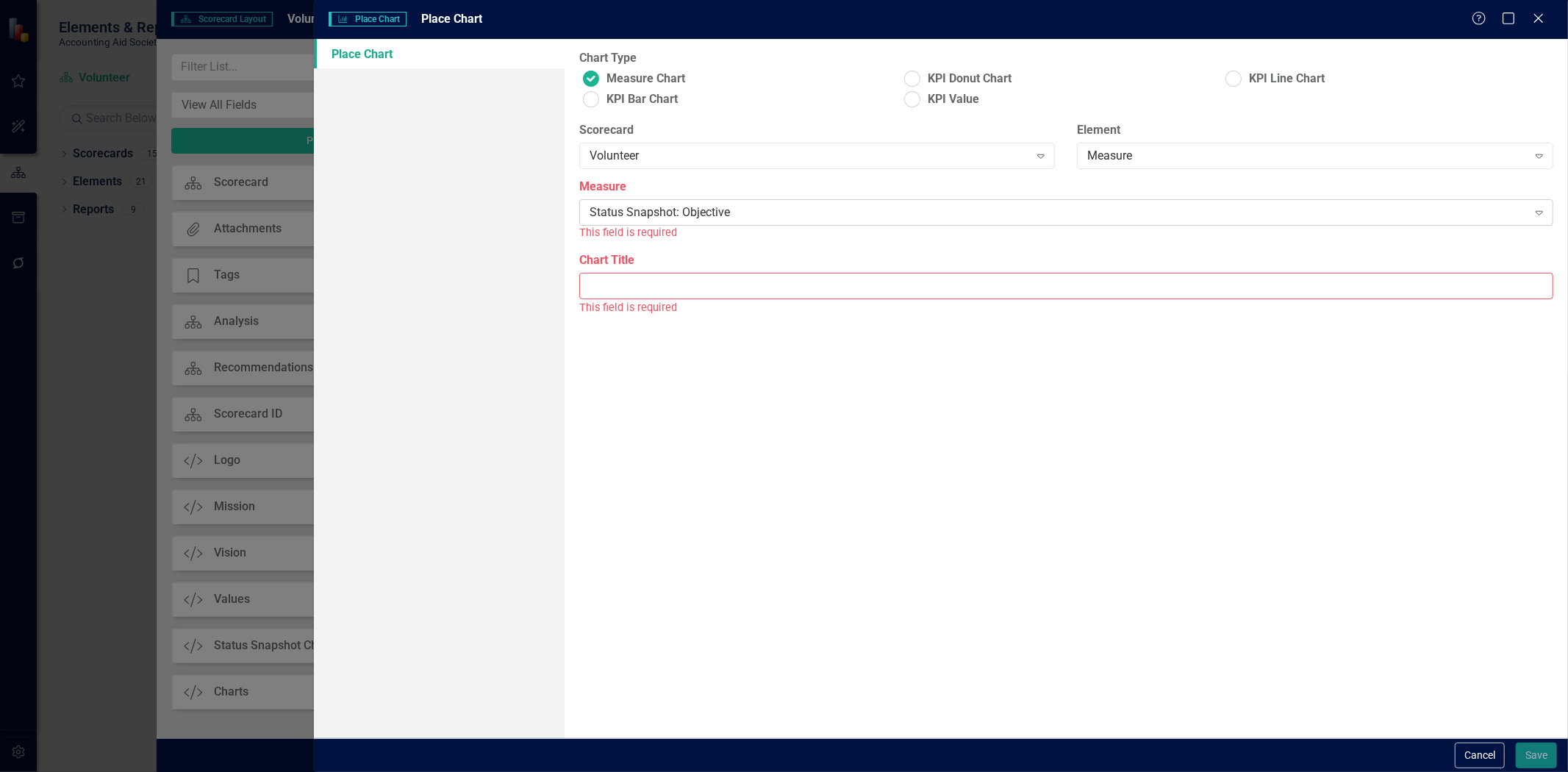
click at [650, 210] on div "Status Snapshot: Objective" at bounding box center [1058, 213] width 938 height 17
click at [655, 186] on label "Measure" at bounding box center [1066, 187] width 974 height 17
click at [665, 256] on div "Select Chart... Expand" at bounding box center [1066, 269] width 974 height 27
click at [659, 280] on div "Select Chart... Expand" at bounding box center [1066, 269] width 974 height 27
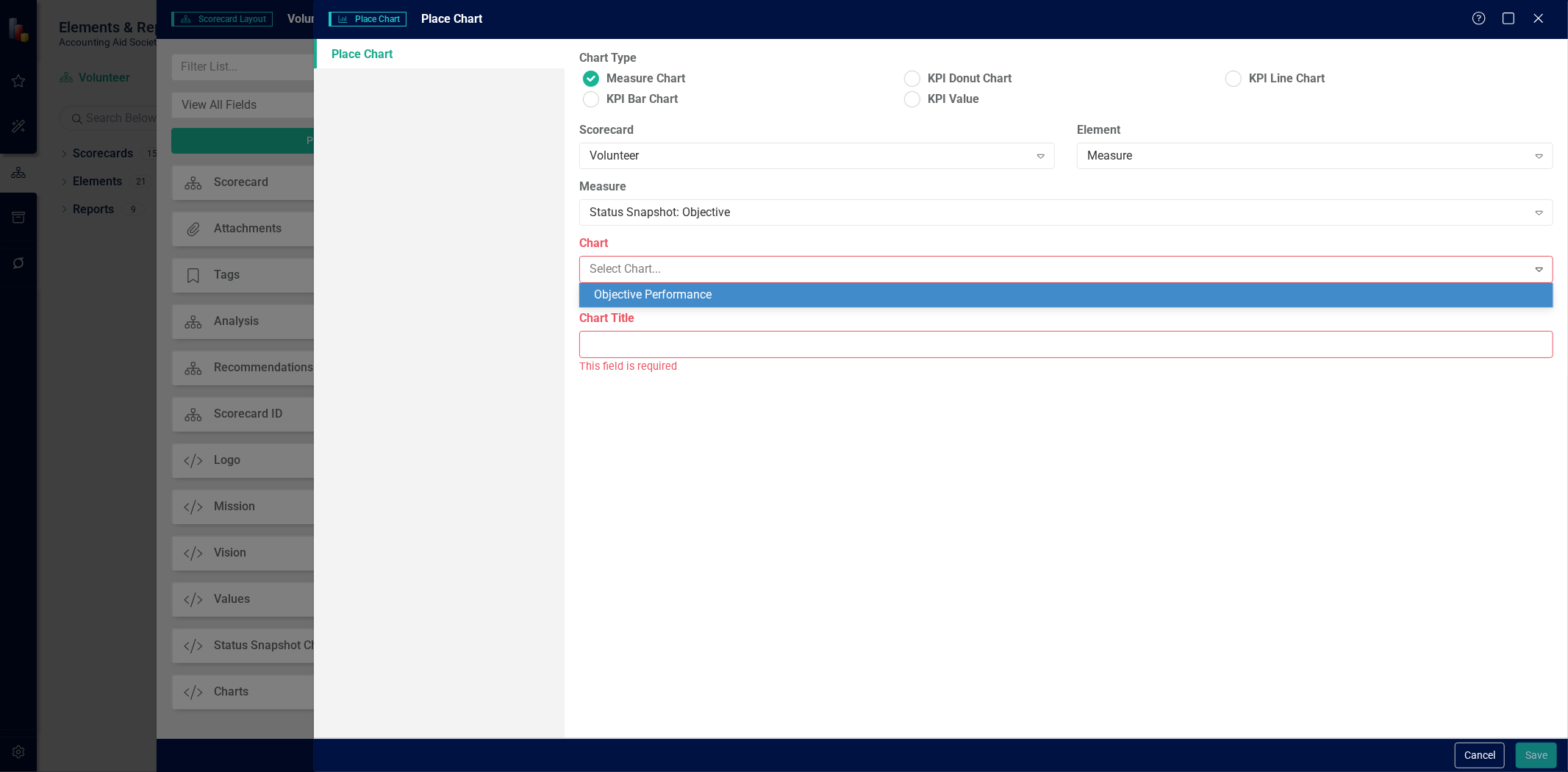
drag, startPoint x: 658, startPoint y: 295, endPoint x: 659, endPoint y: 316, distance: 21.0
click at [658, 295] on div "Objective Performance" at bounding box center [1070, 295] width 951 height 17
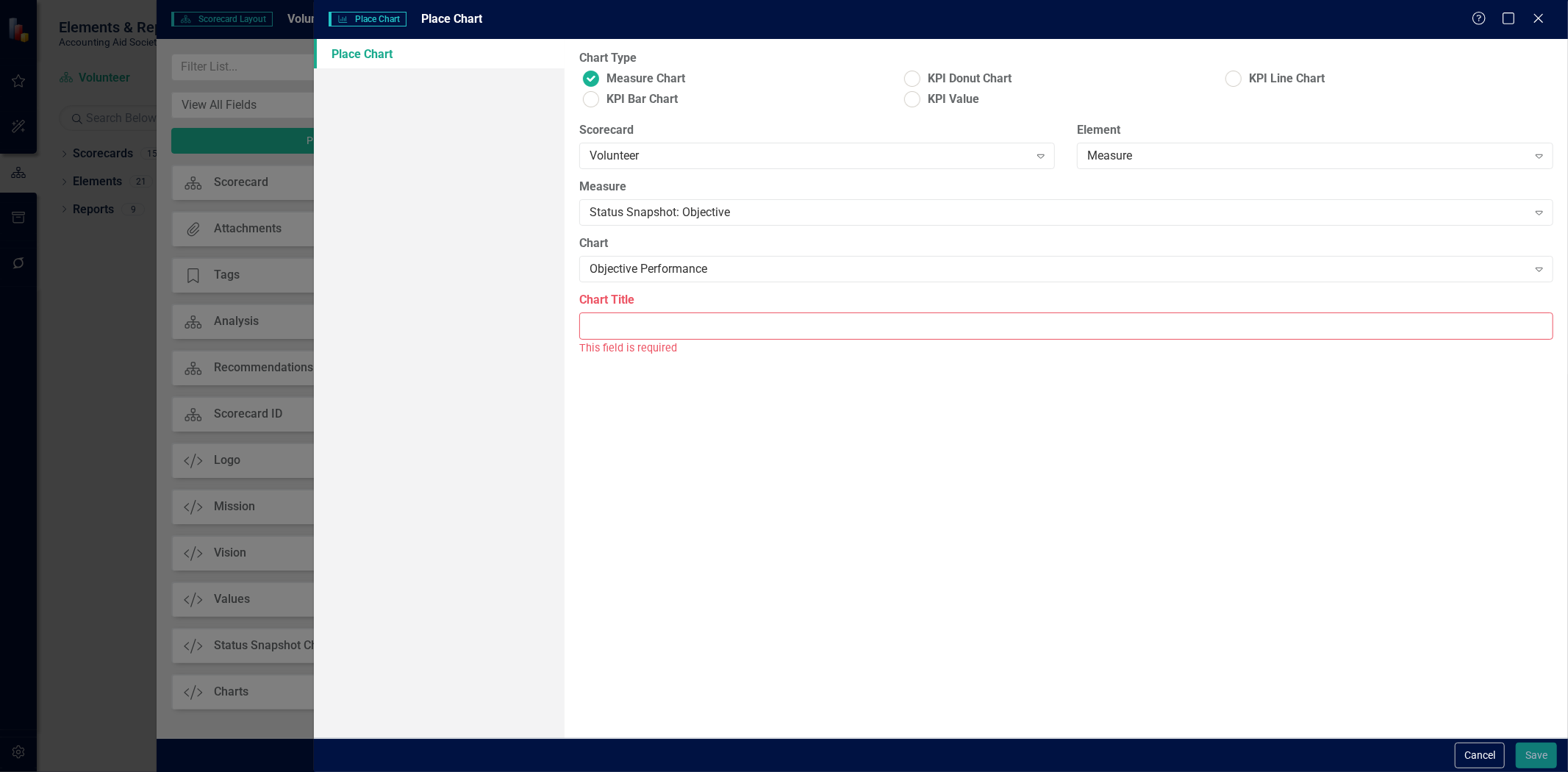
click at [661, 339] on div "This field is required" at bounding box center [1066, 348] width 974 height 17
click at [653, 329] on input "Chart Title" at bounding box center [1066, 326] width 974 height 27
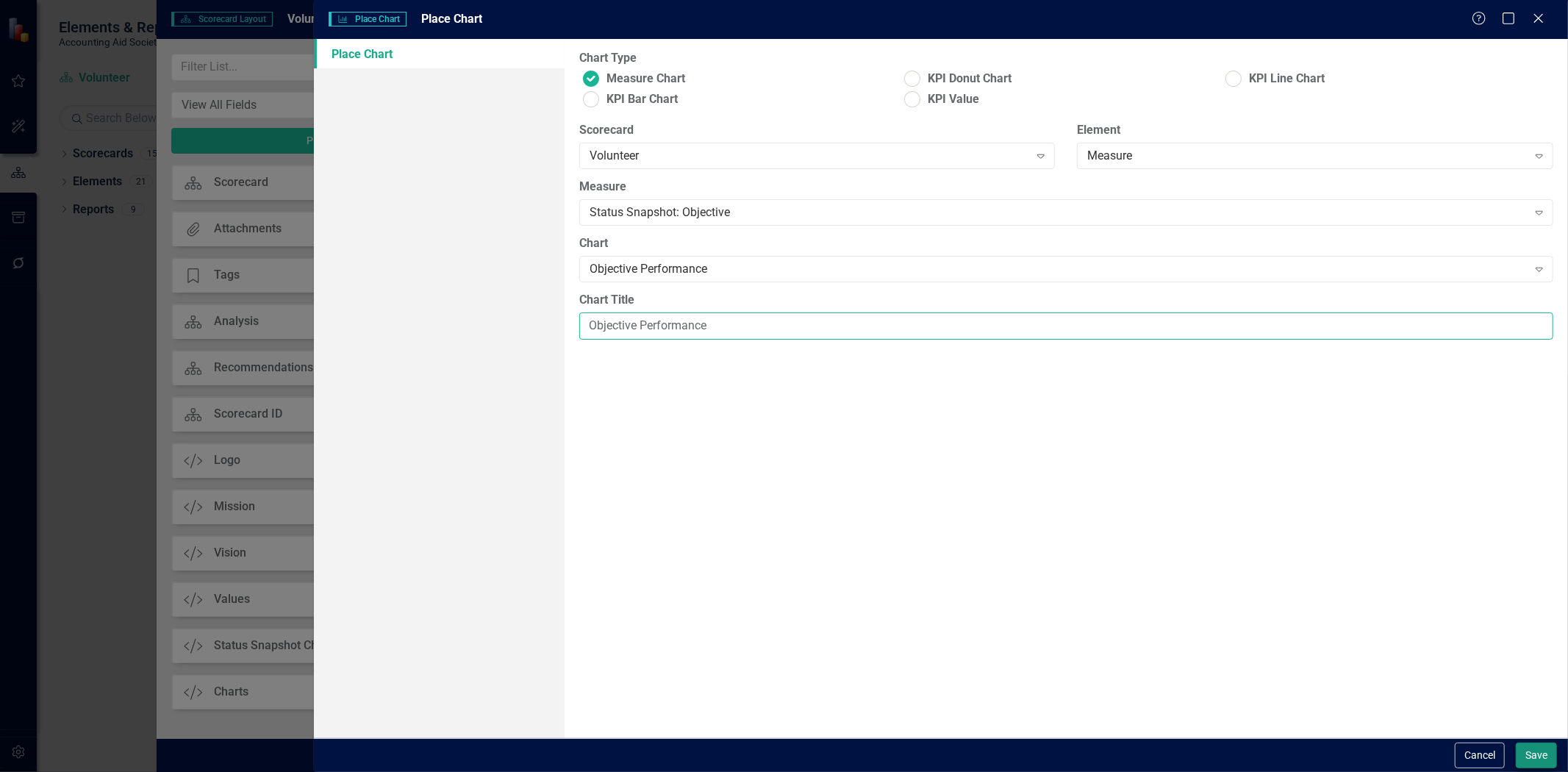
type input "Objective Performance"
click at [1522, 759] on button "Save" at bounding box center [1535, 756] width 41 height 26
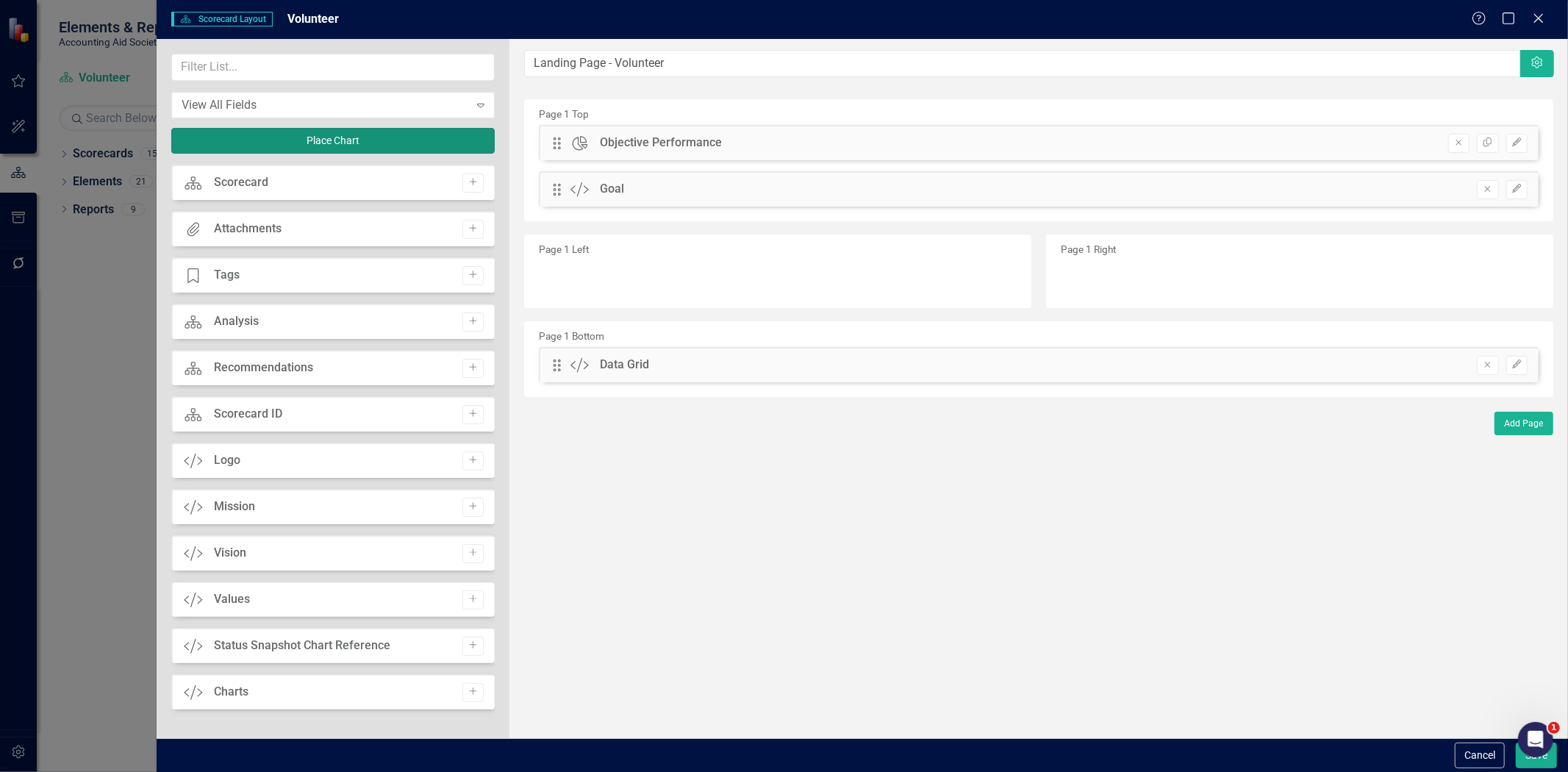
click at [357, 136] on button "Place Chart" at bounding box center [333, 140] width 323 height 26
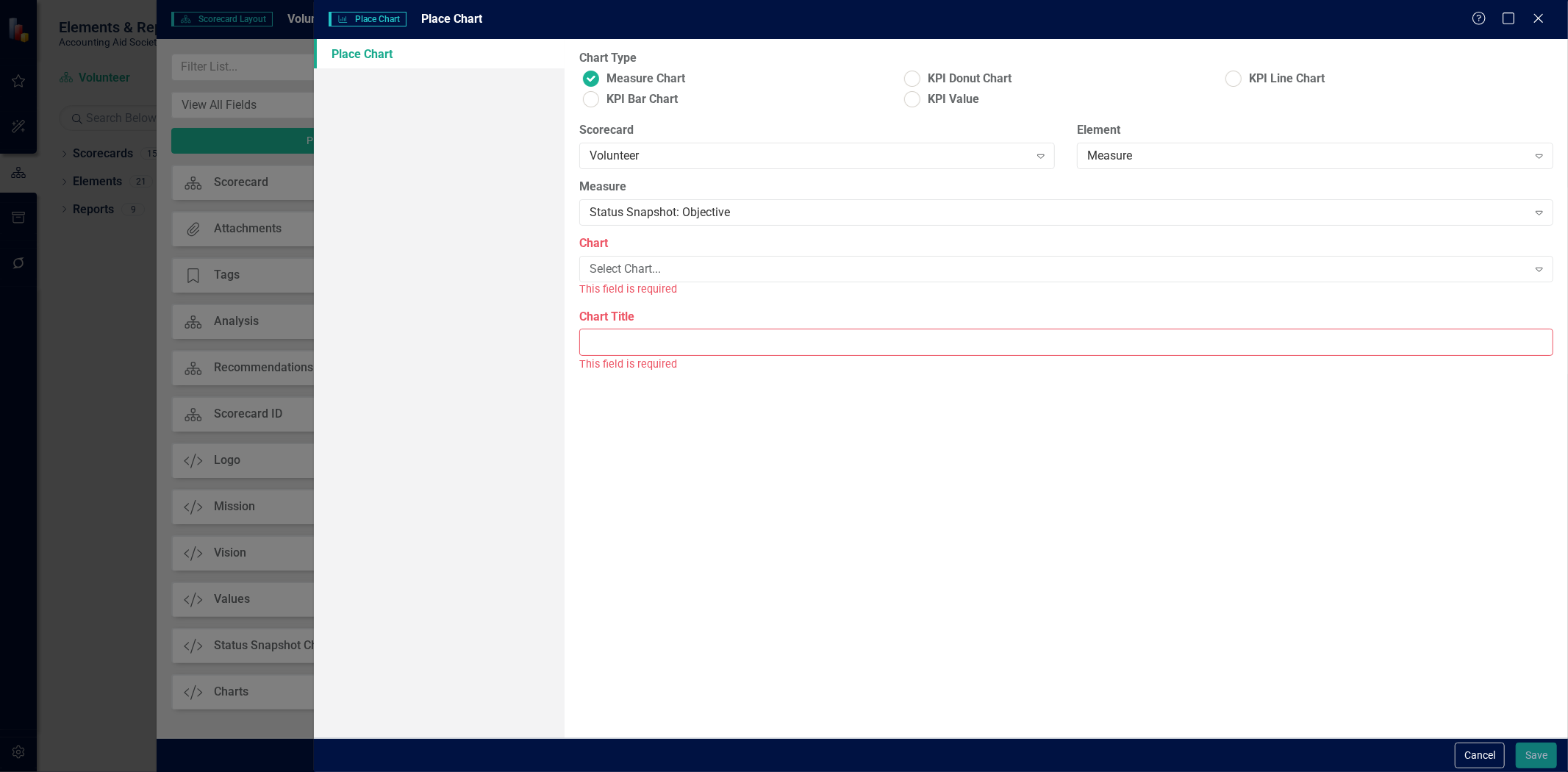
click at [657, 198] on div "Measure Status Snapshot: Objective Expand" at bounding box center [1066, 201] width 974 height 46
click at [664, 206] on div "Status Snapshot: Objective" at bounding box center [1058, 213] width 938 height 17
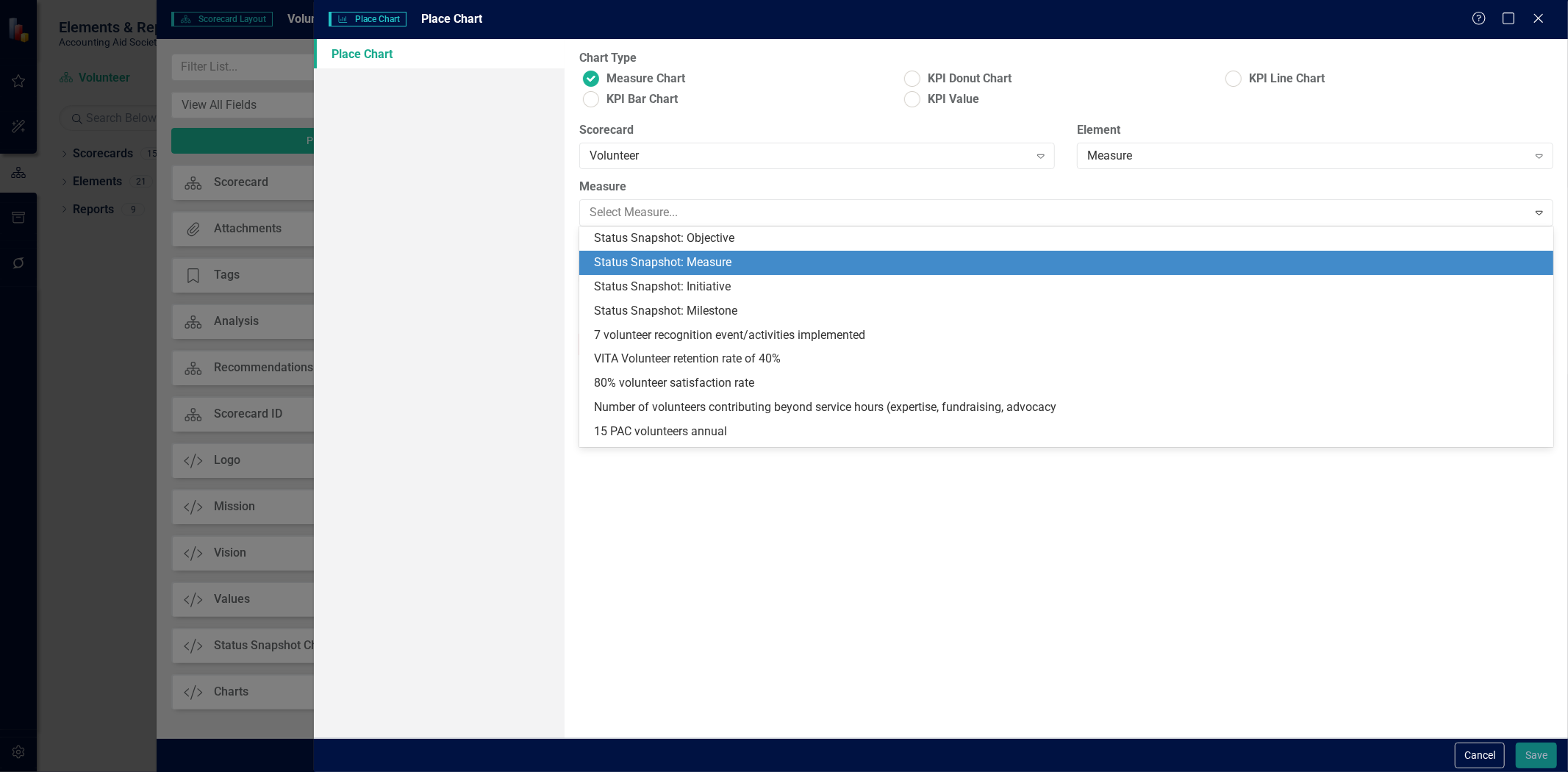
click at [666, 267] on div "Status Snapshot: Measure" at bounding box center [1070, 263] width 951 height 17
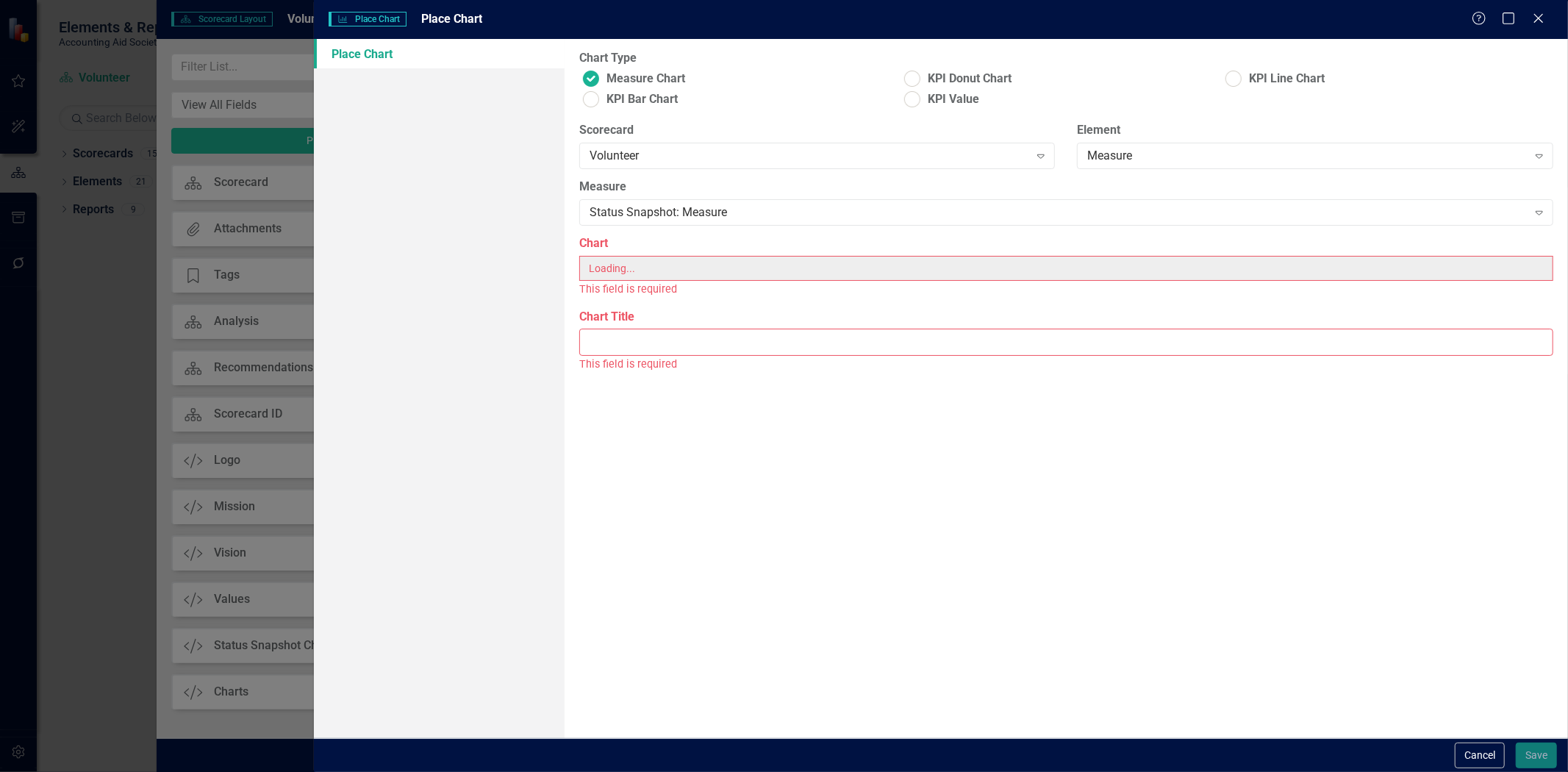
click at [658, 289] on div "This field is required" at bounding box center [1066, 290] width 974 height 17
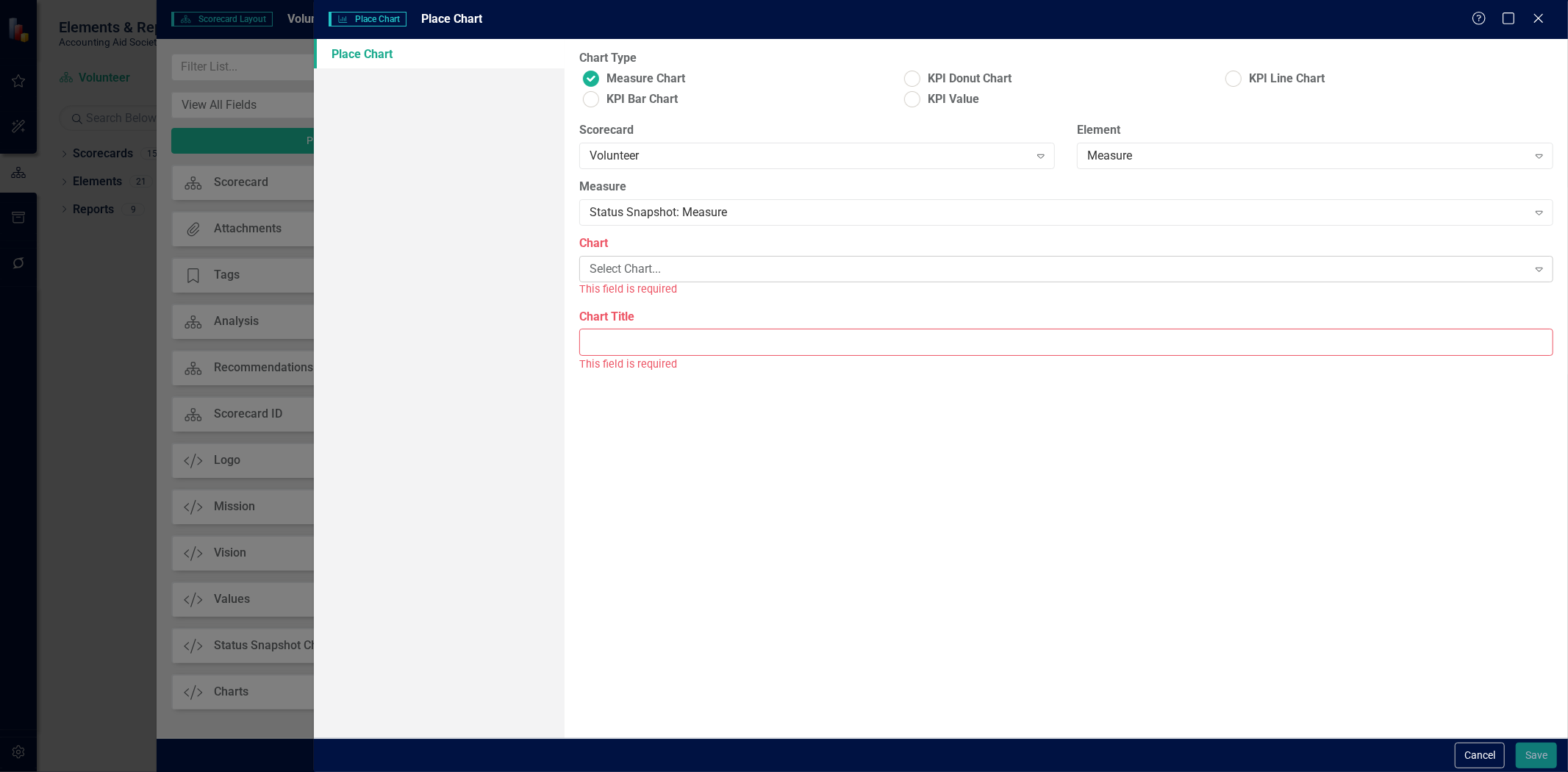
click at [653, 276] on div "Select Chart..." at bounding box center [1058, 269] width 938 height 17
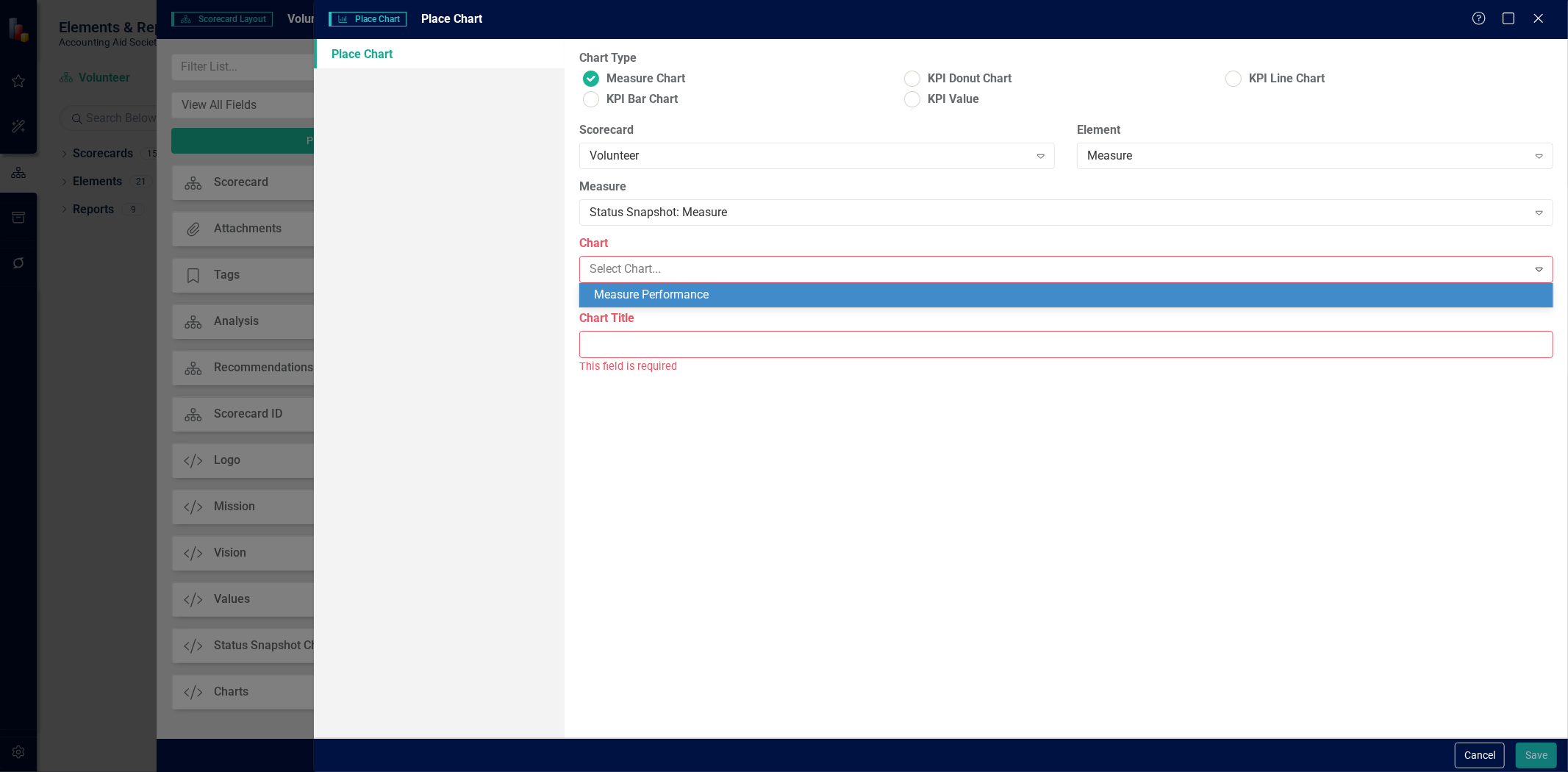
click at [645, 296] on div "Measure Performance" at bounding box center [1070, 295] width 951 height 17
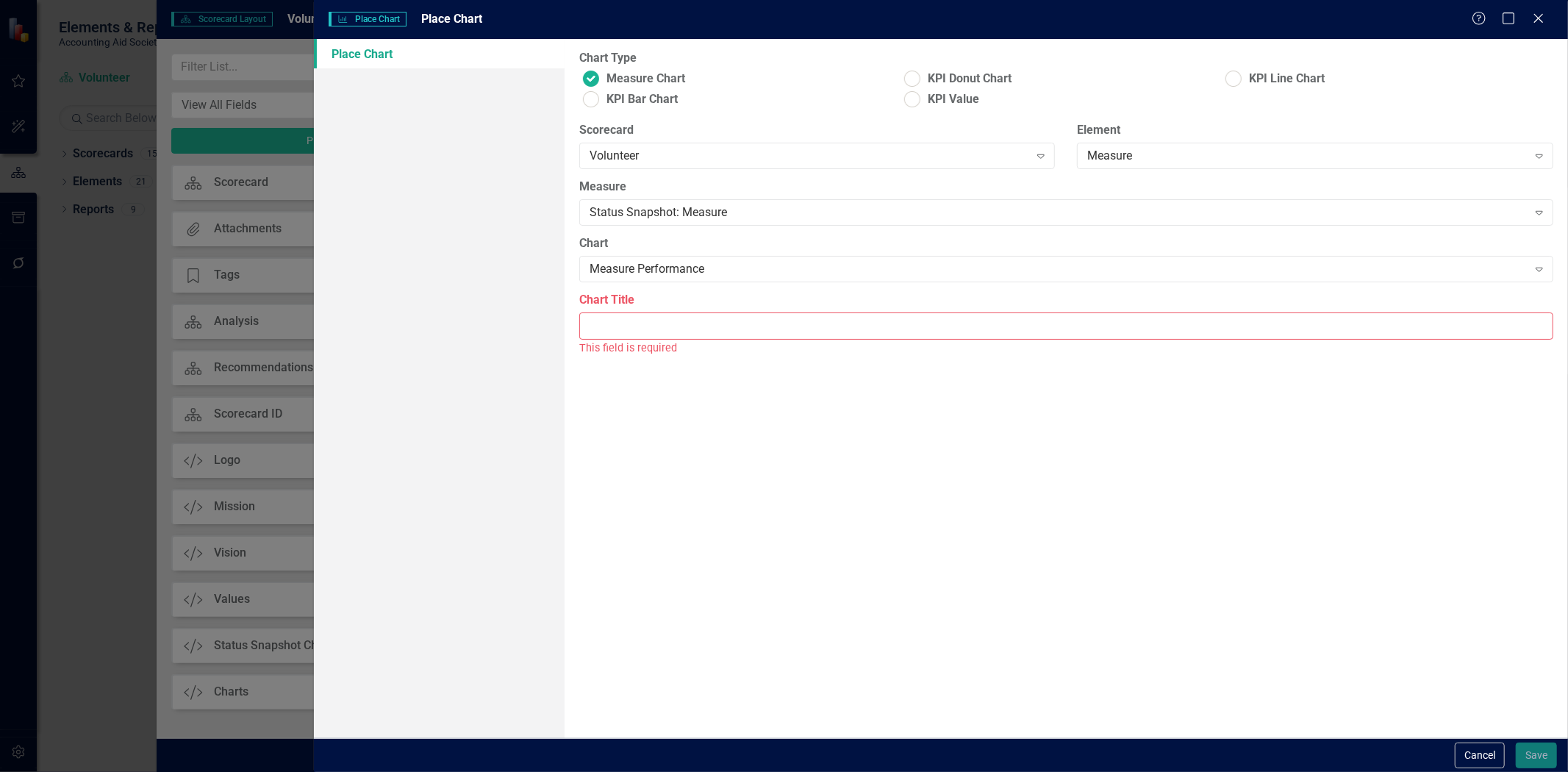
click at [647, 334] on input "Chart Title" at bounding box center [1066, 326] width 974 height 27
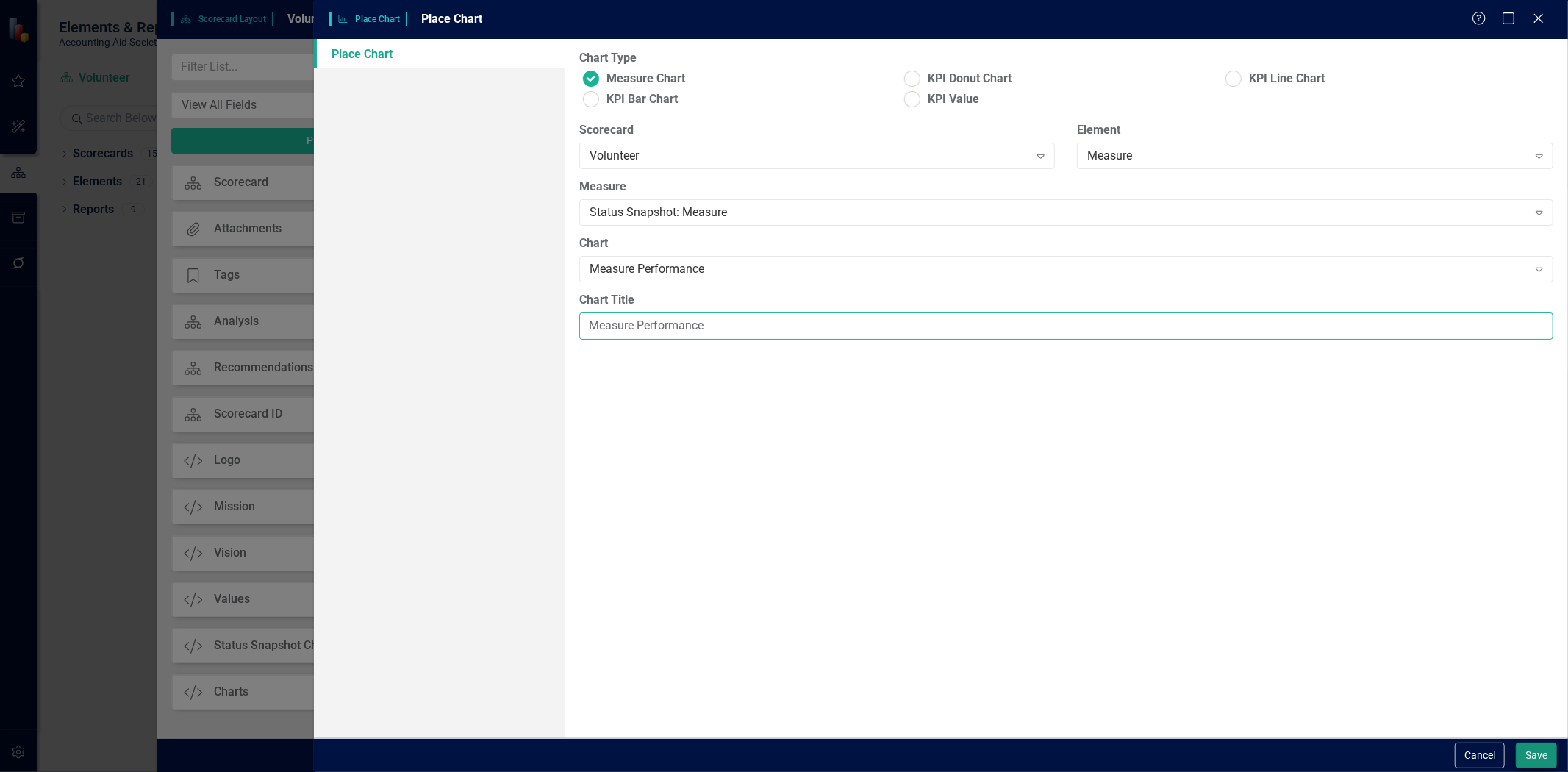
type input "Measure Performance"
drag, startPoint x: 1532, startPoint y: 752, endPoint x: 5, endPoint y: 19, distance: 1693.8
click at [1532, 752] on button "Save" at bounding box center [1535, 756] width 41 height 26
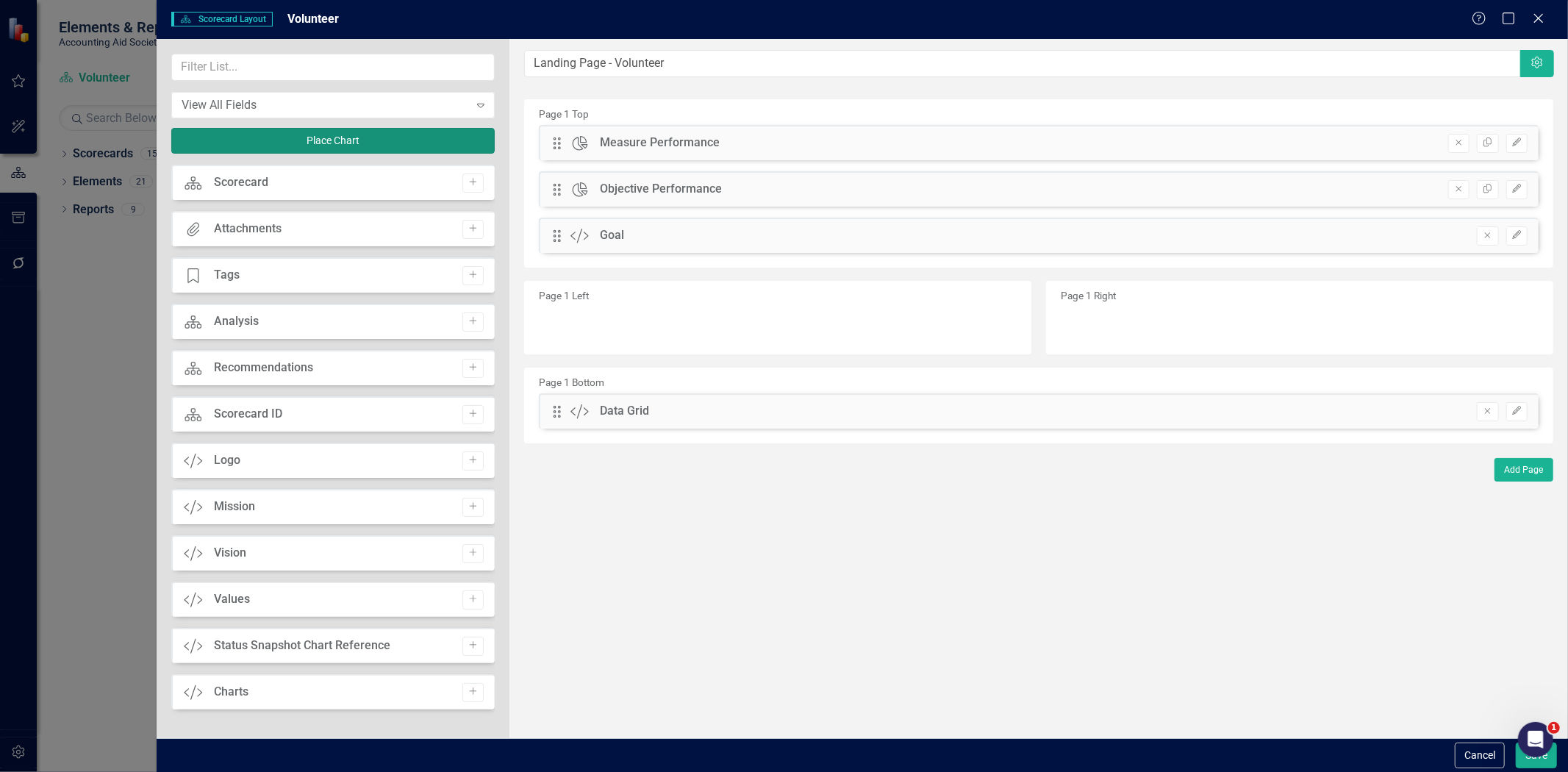
click at [371, 138] on button "Place Chart" at bounding box center [333, 140] width 323 height 26
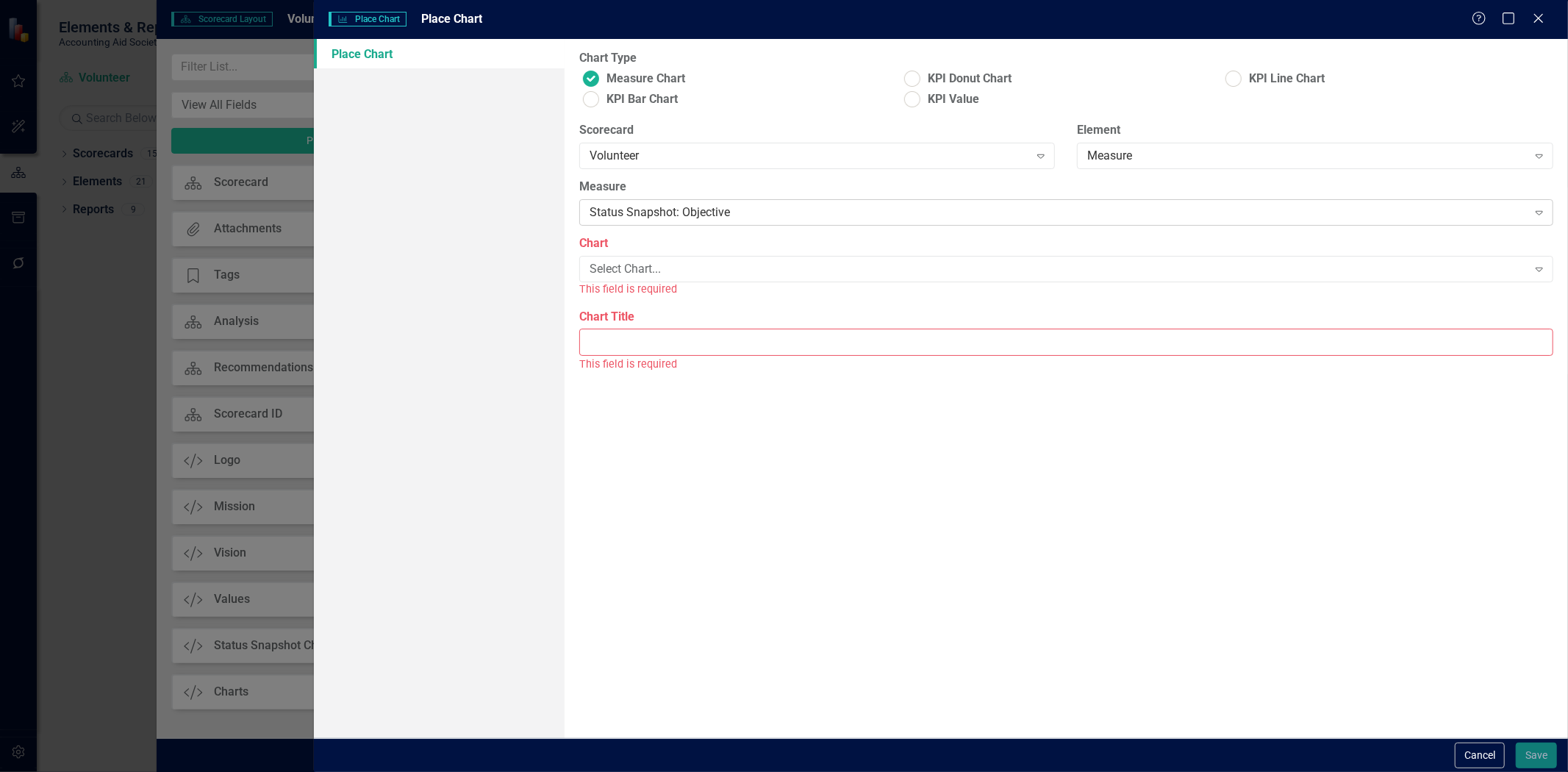
click at [612, 202] on div "Status Snapshot: Objective Expand" at bounding box center [1066, 213] width 974 height 27
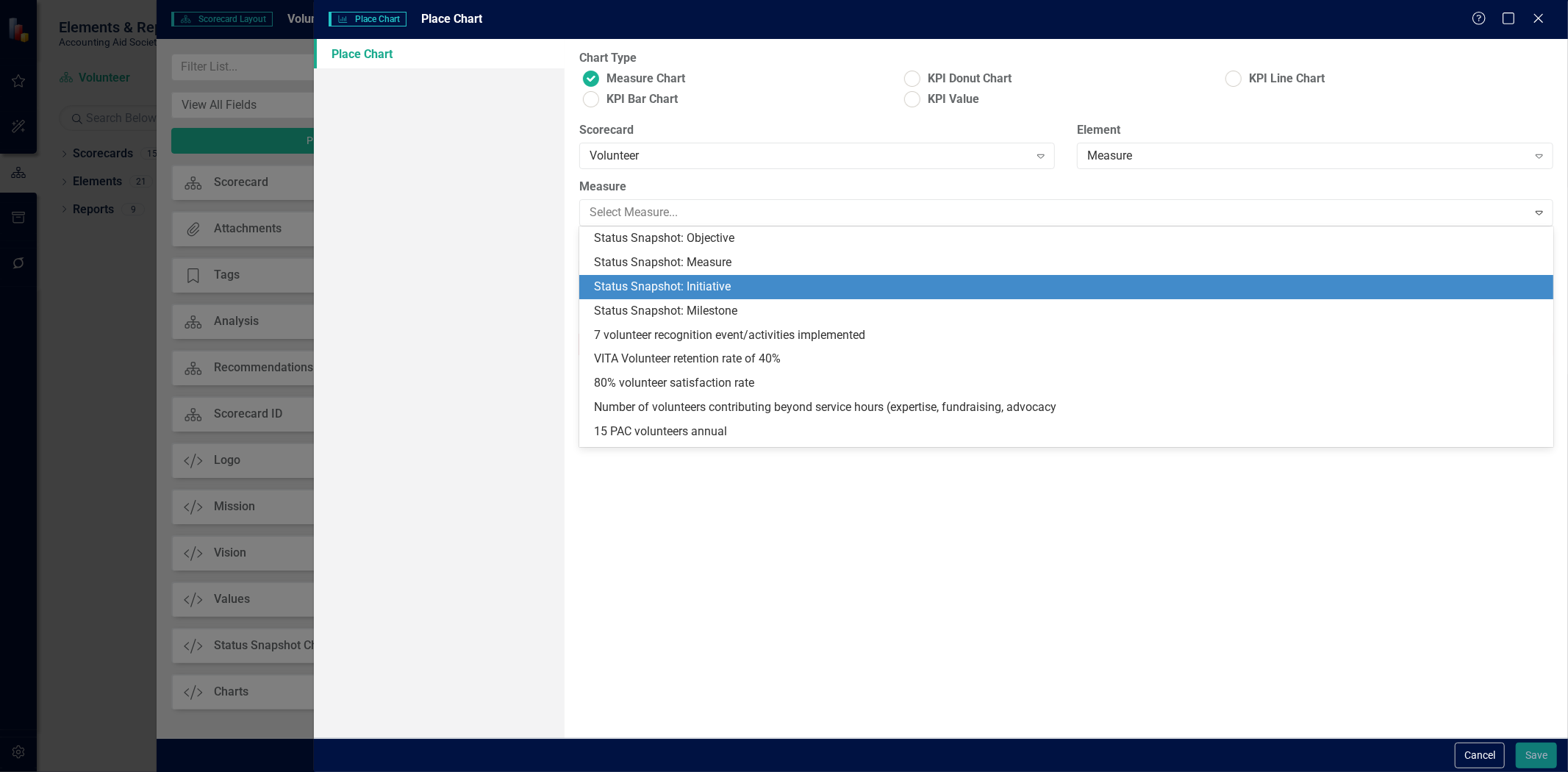
click at [612, 276] on div "Status Snapshot: Initiative" at bounding box center [1066, 287] width 974 height 24
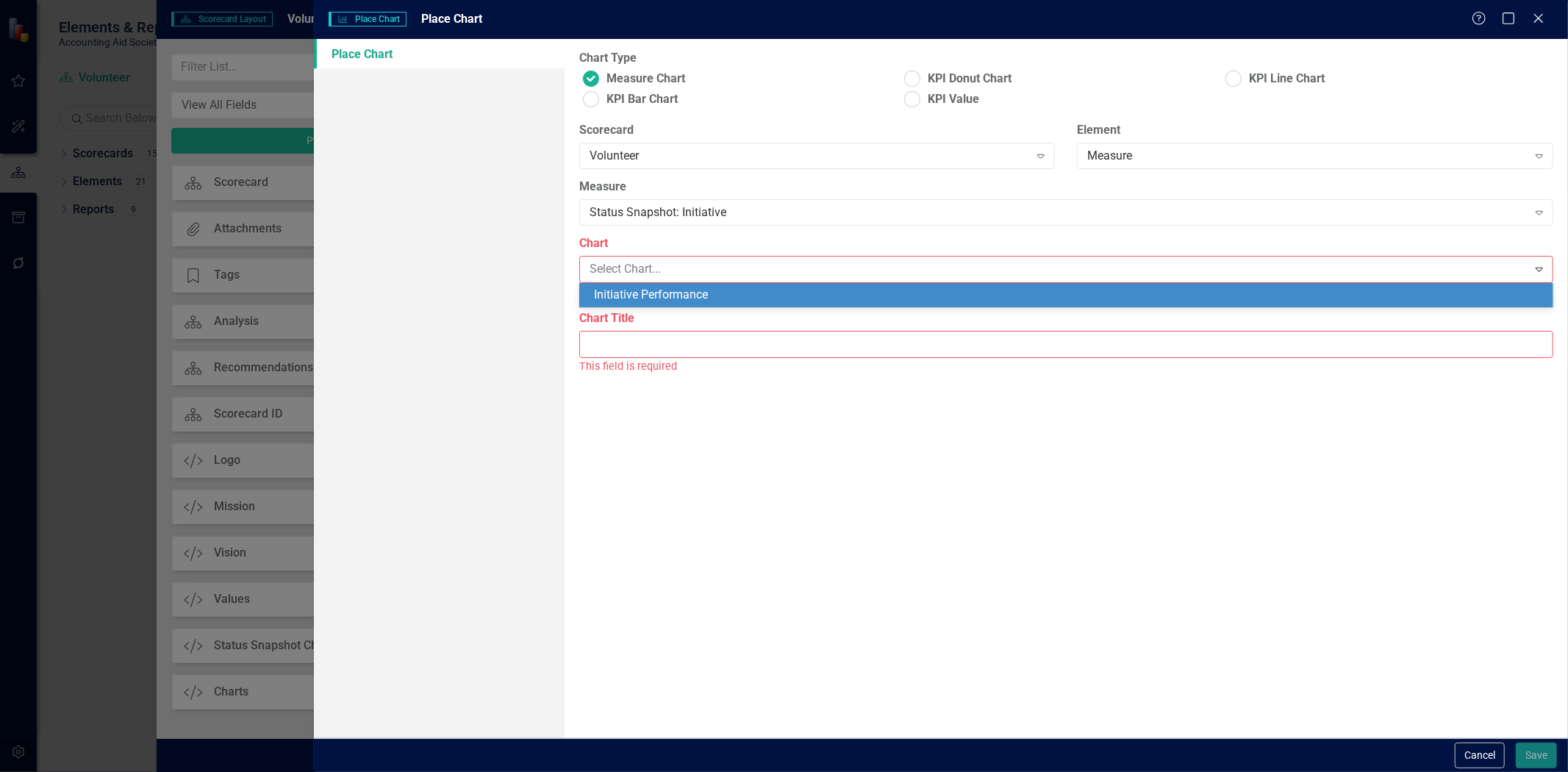
click at [611, 289] on div "Initiative Performance" at bounding box center [1070, 295] width 951 height 17
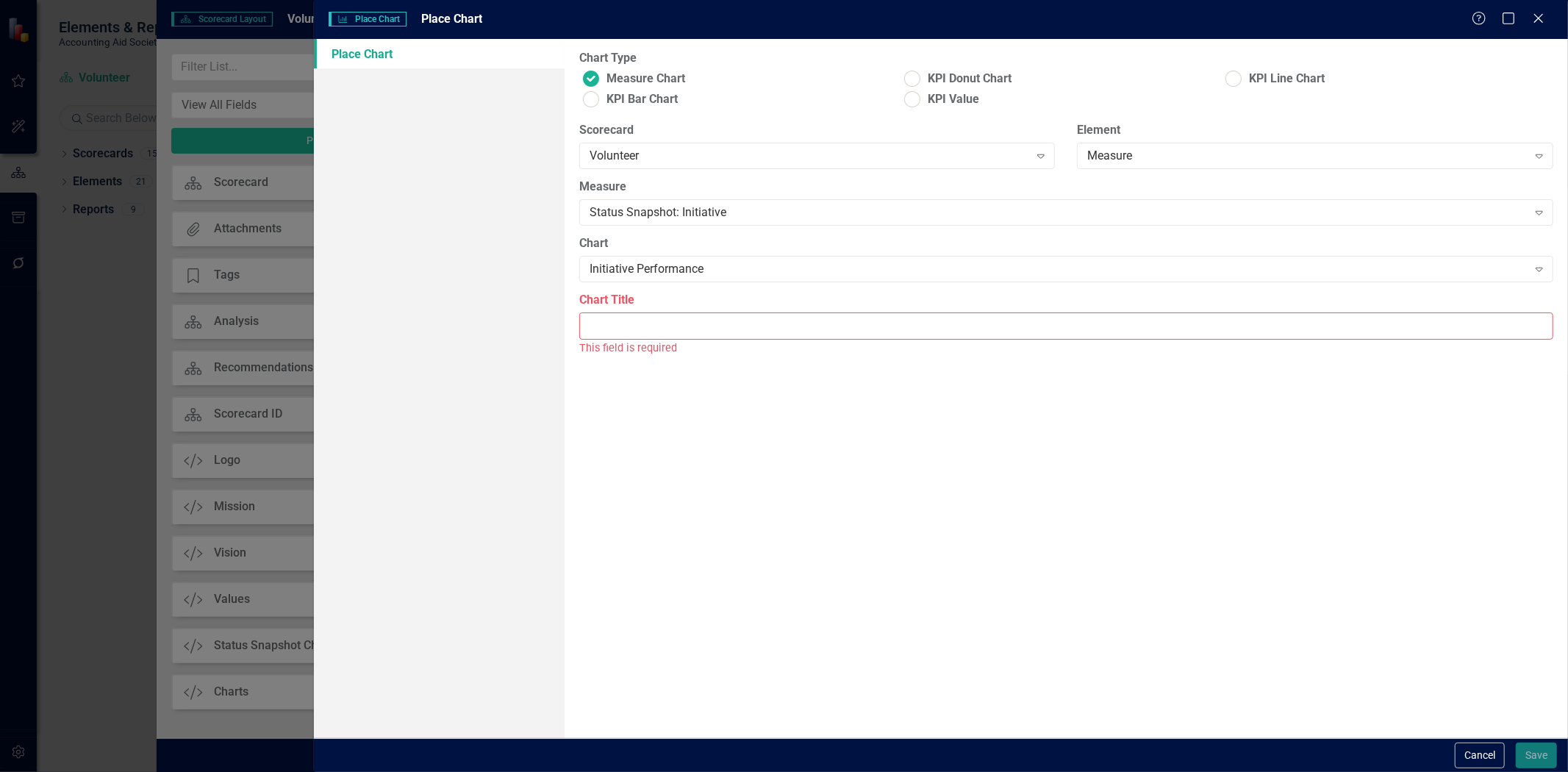
click at [613, 326] on input "Chart Title" at bounding box center [1066, 326] width 974 height 27
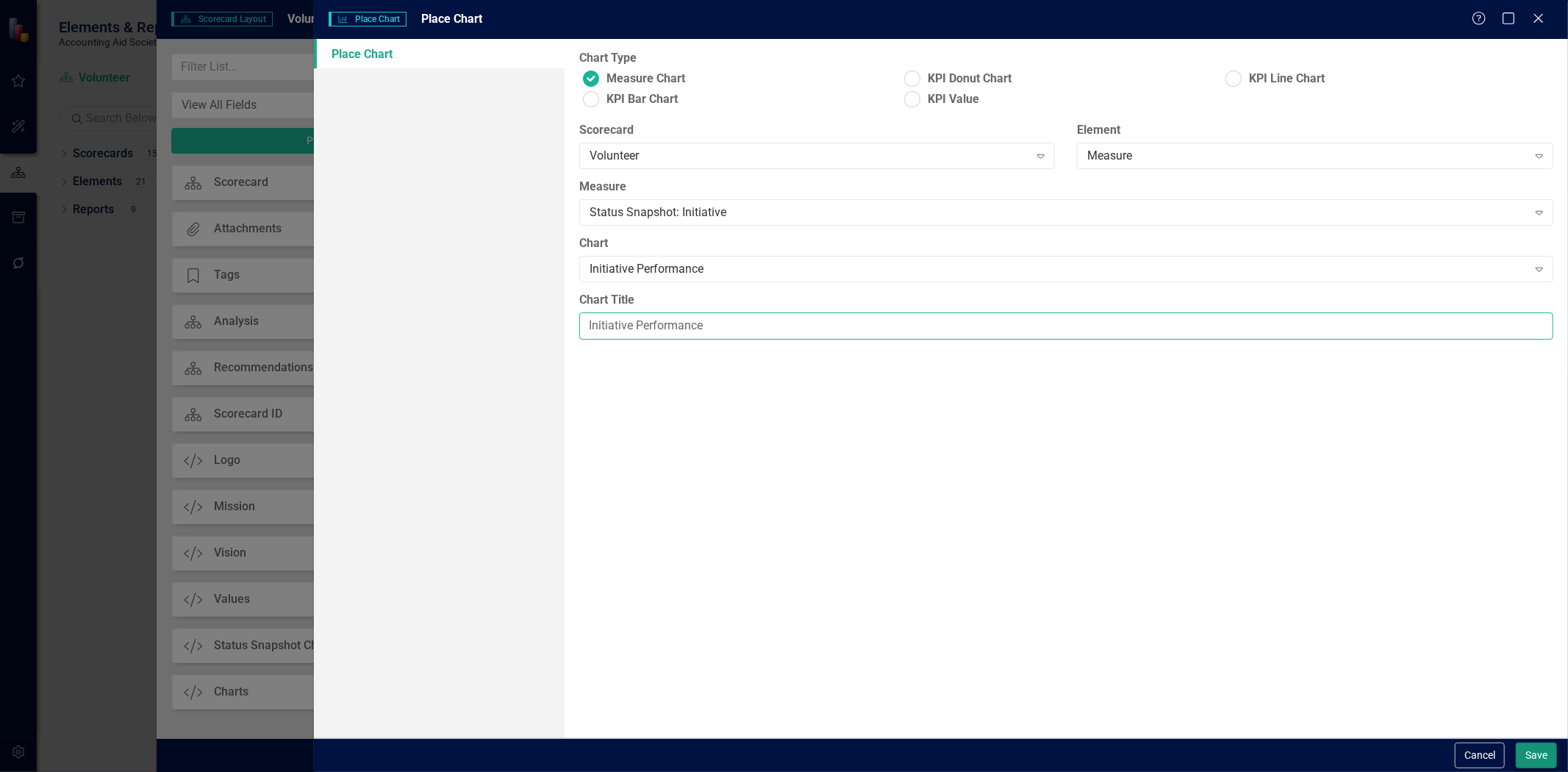
type input "Initiative Performance"
click at [1534, 752] on button "Save" at bounding box center [1535, 756] width 41 height 26
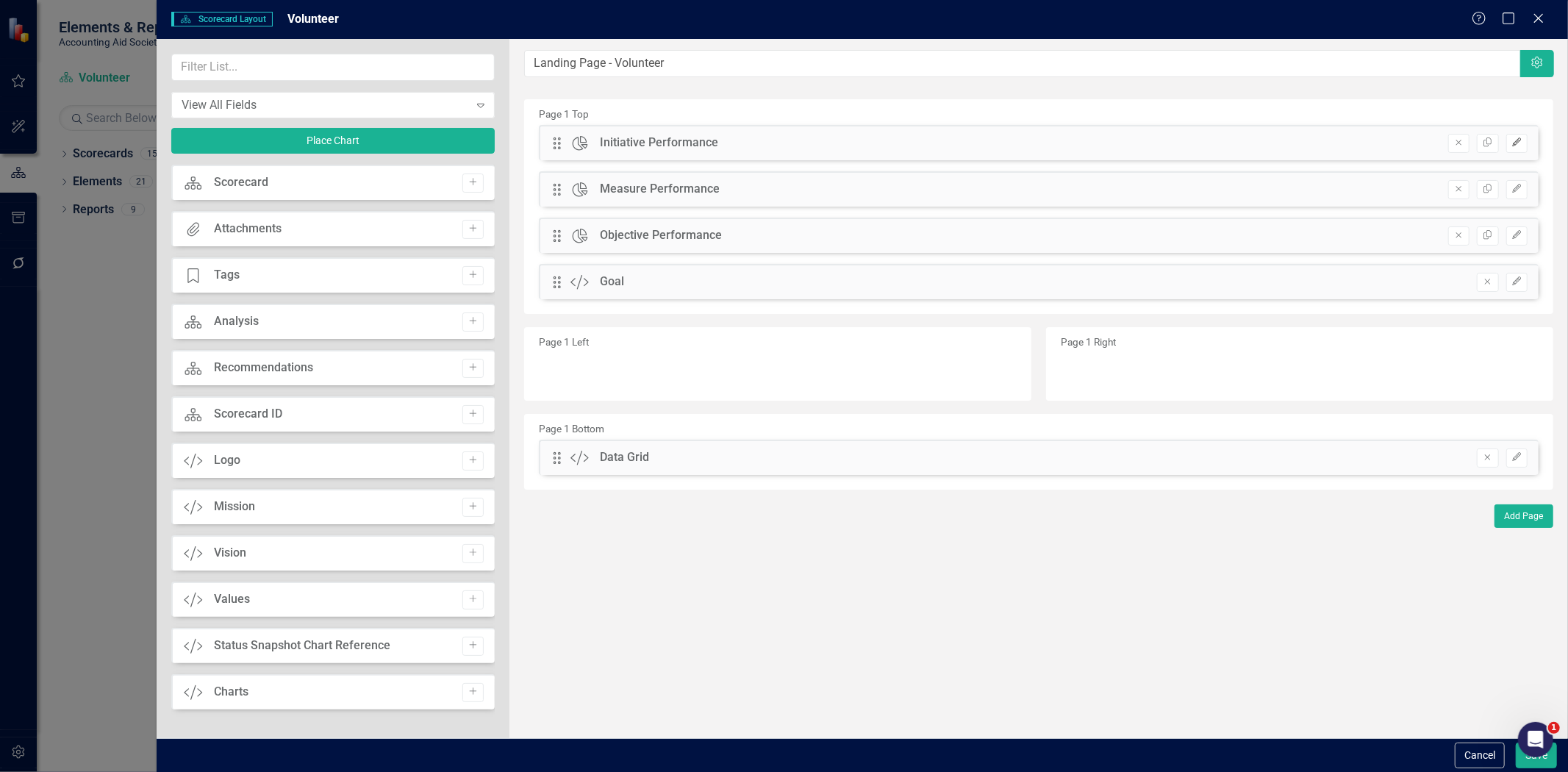
click at [1523, 145] on button "Edit" at bounding box center [1517, 144] width 21 height 19
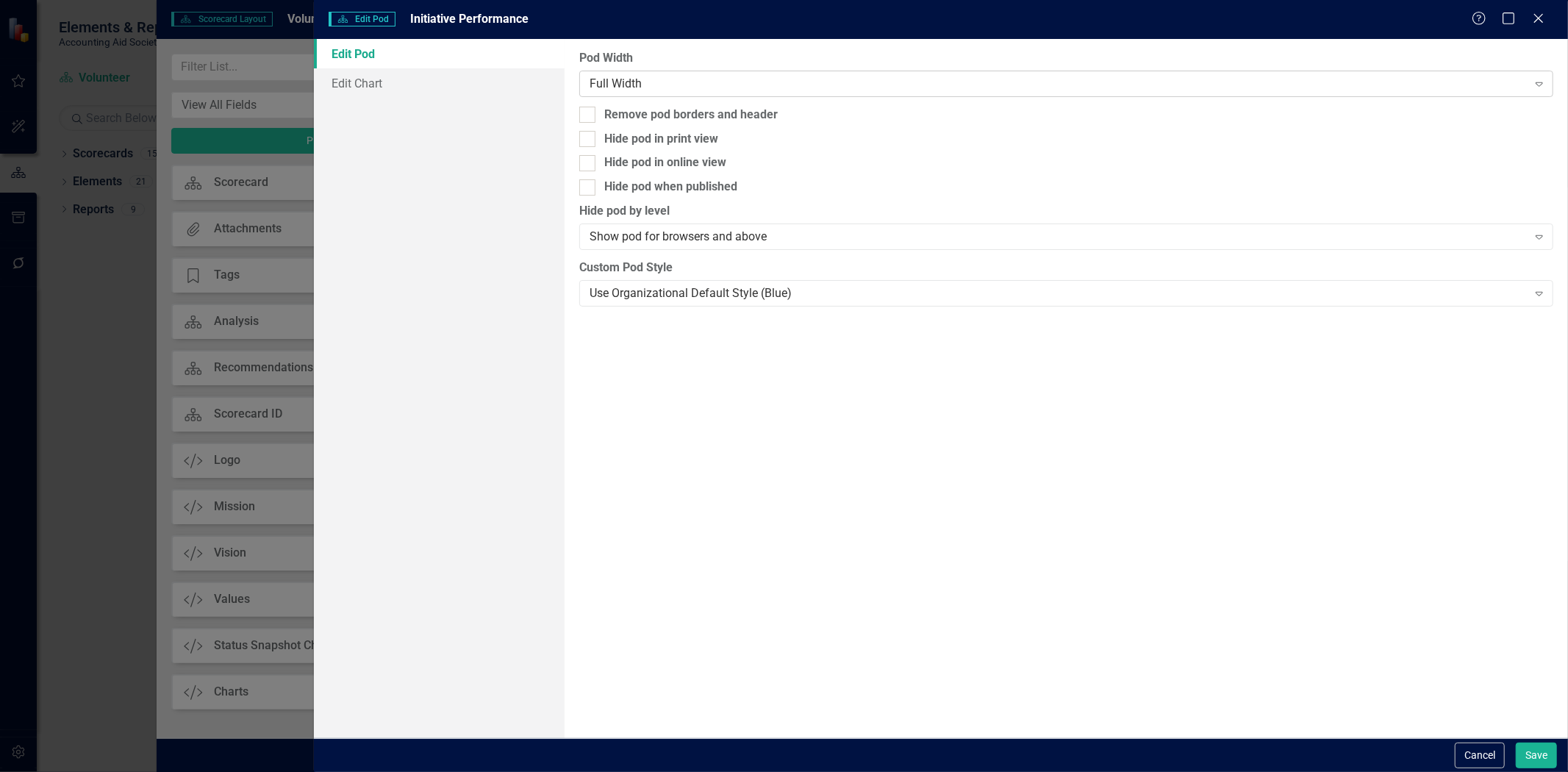
click at [815, 83] on div "Full Width" at bounding box center [1058, 83] width 938 height 17
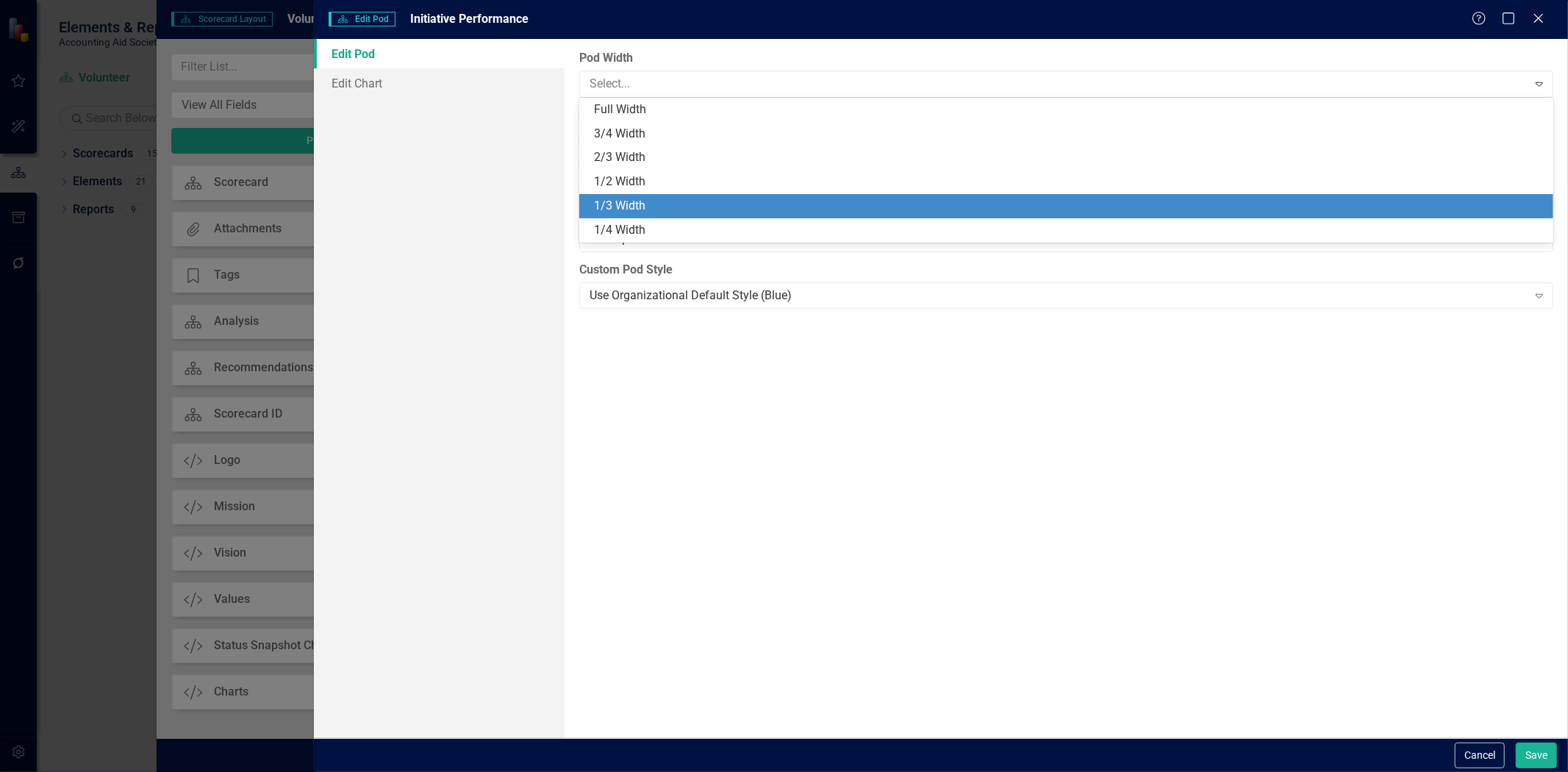
drag, startPoint x: 733, startPoint y: 216, endPoint x: 891, endPoint y: 226, distance: 158.3
click at [735, 216] on div "1/3 Width" at bounding box center [1066, 205] width 974 height 24
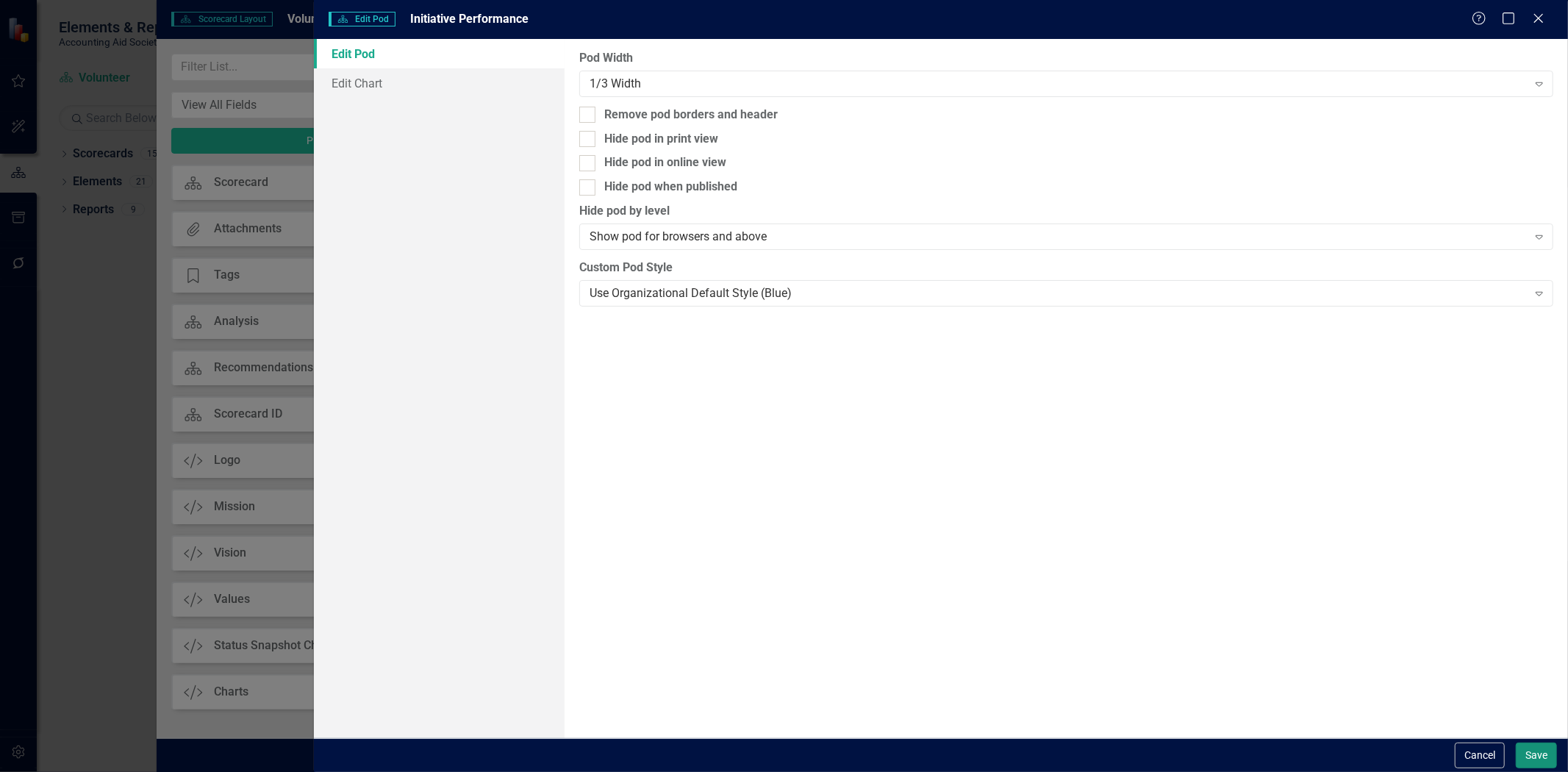
click at [1527, 762] on button "Save" at bounding box center [1535, 756] width 41 height 26
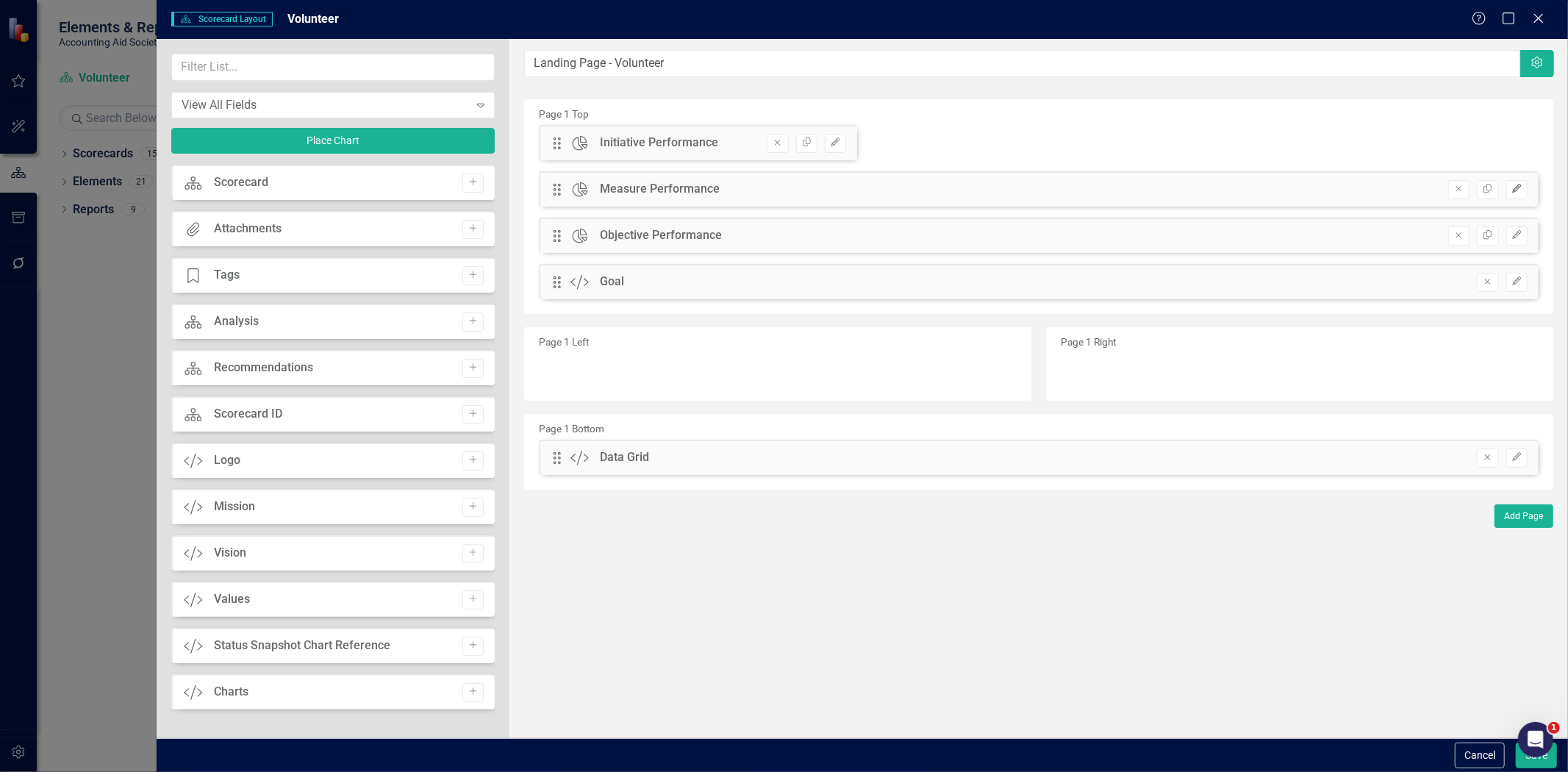
click at [1516, 190] on icon "Edit" at bounding box center [1517, 189] width 12 height 9
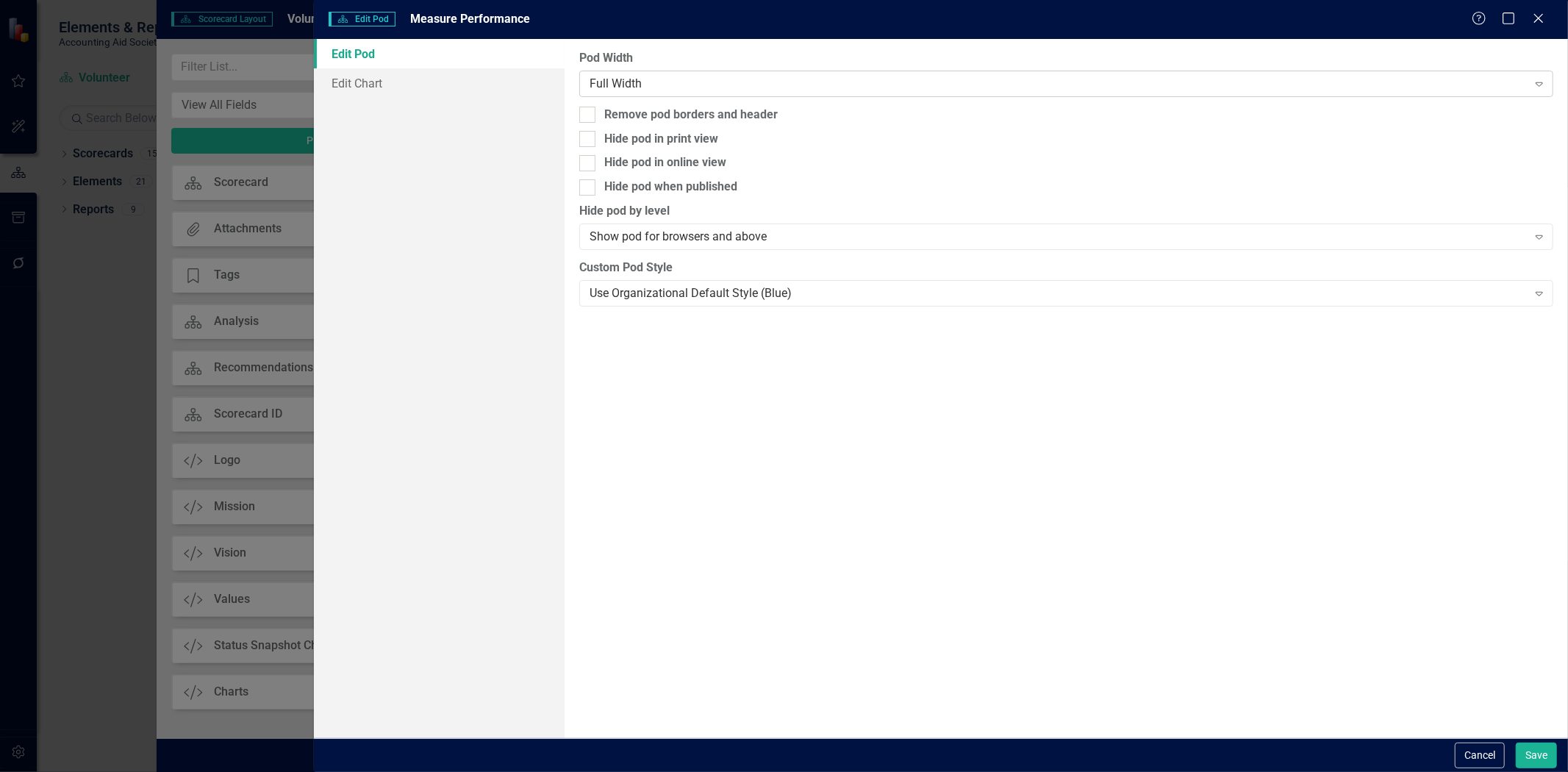
click at [706, 89] on div "Full Width" at bounding box center [1058, 83] width 938 height 17
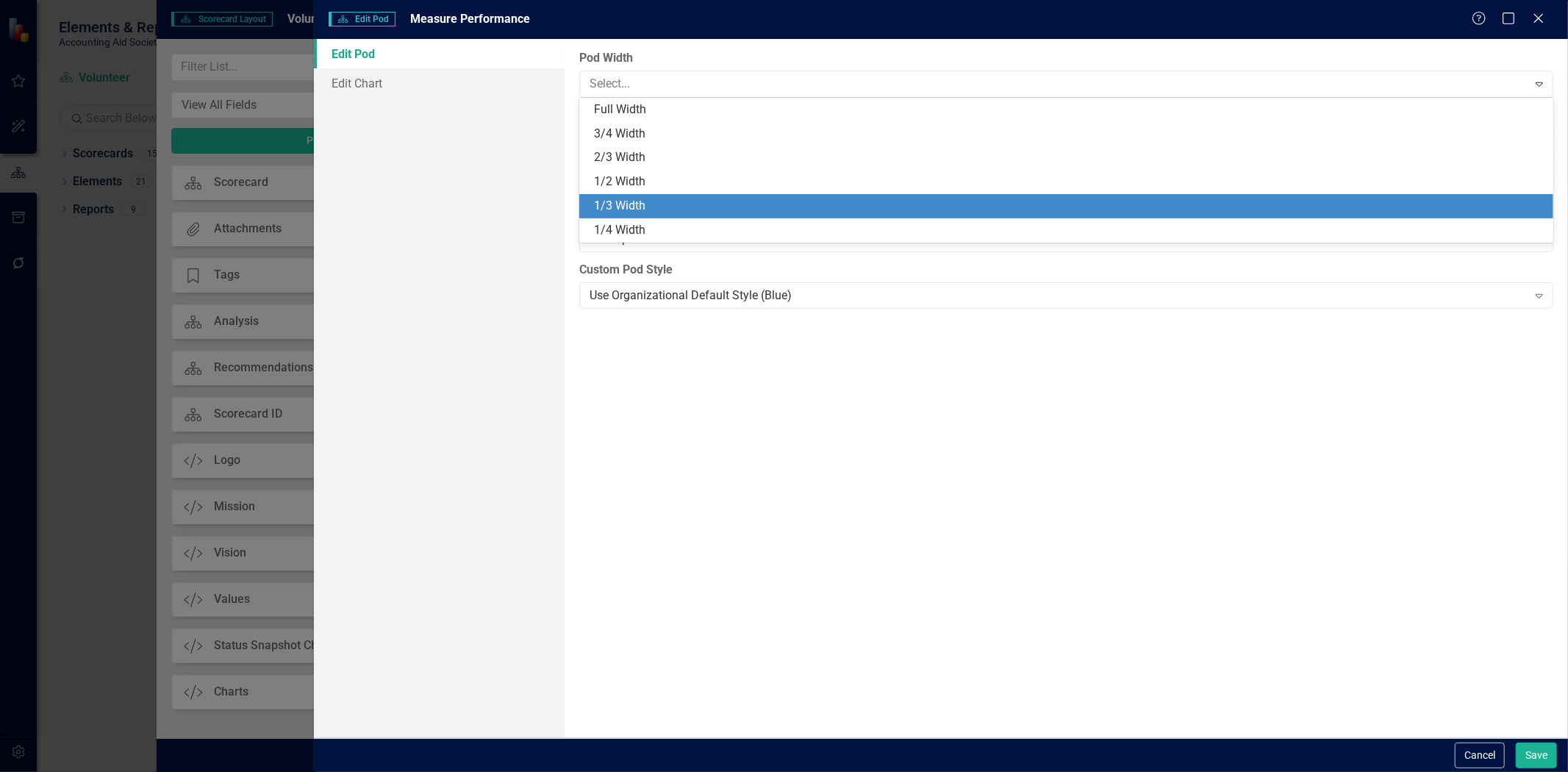
click at [670, 213] on div "1/3 Width" at bounding box center [1070, 206] width 951 height 17
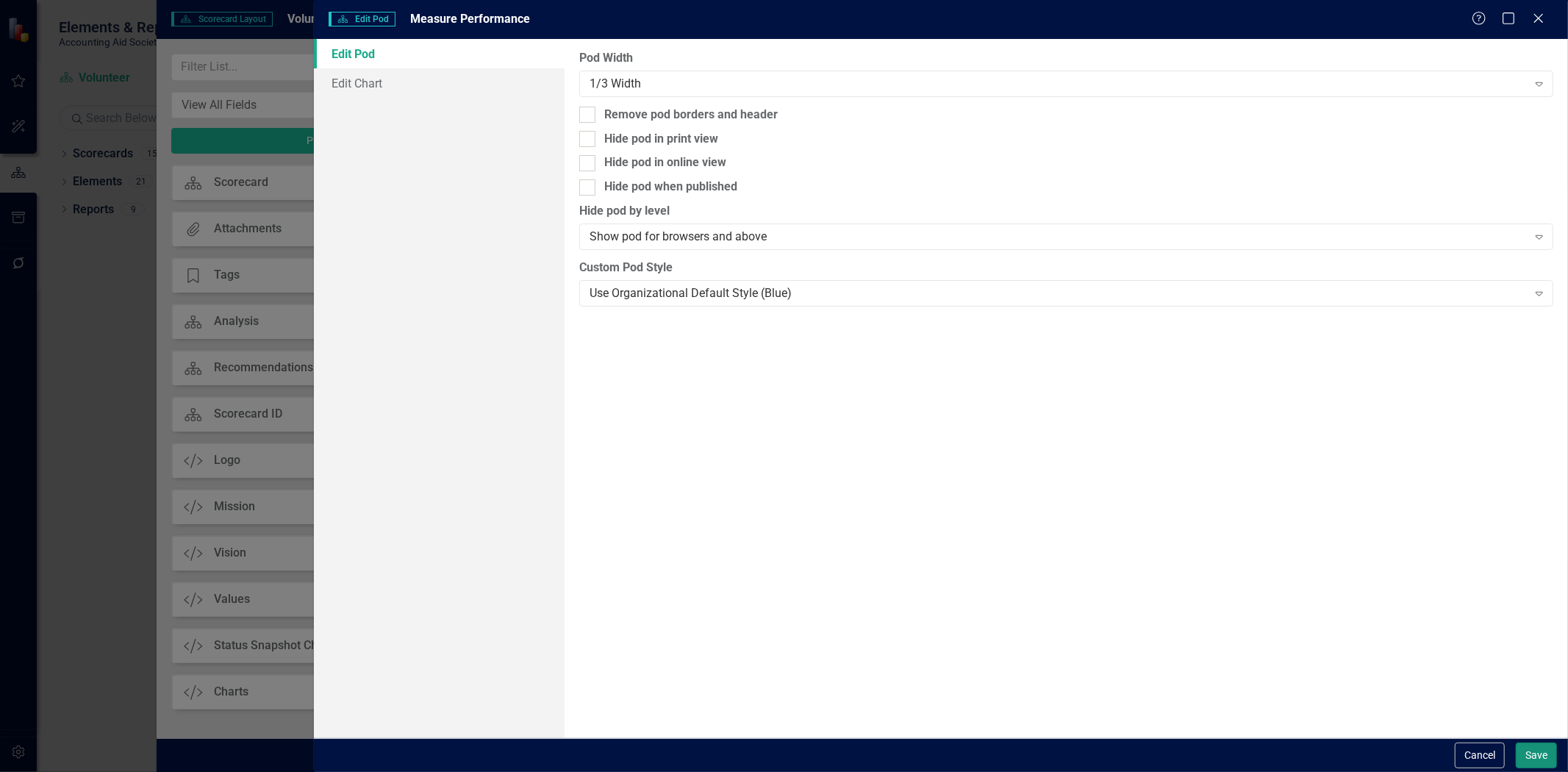
click at [1554, 760] on button "Save" at bounding box center [1535, 756] width 41 height 26
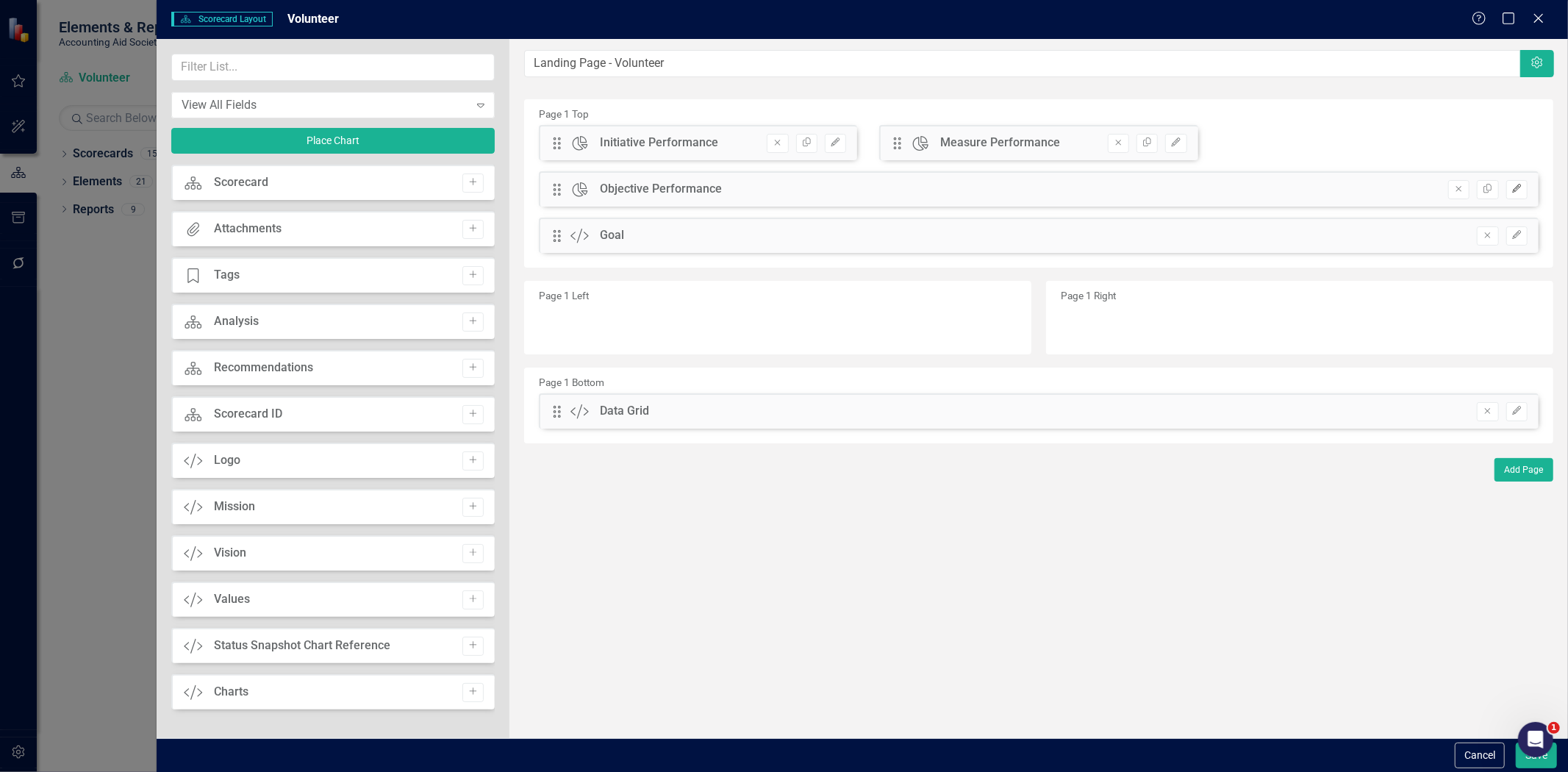
click at [1514, 196] on button "Edit" at bounding box center [1517, 190] width 21 height 19
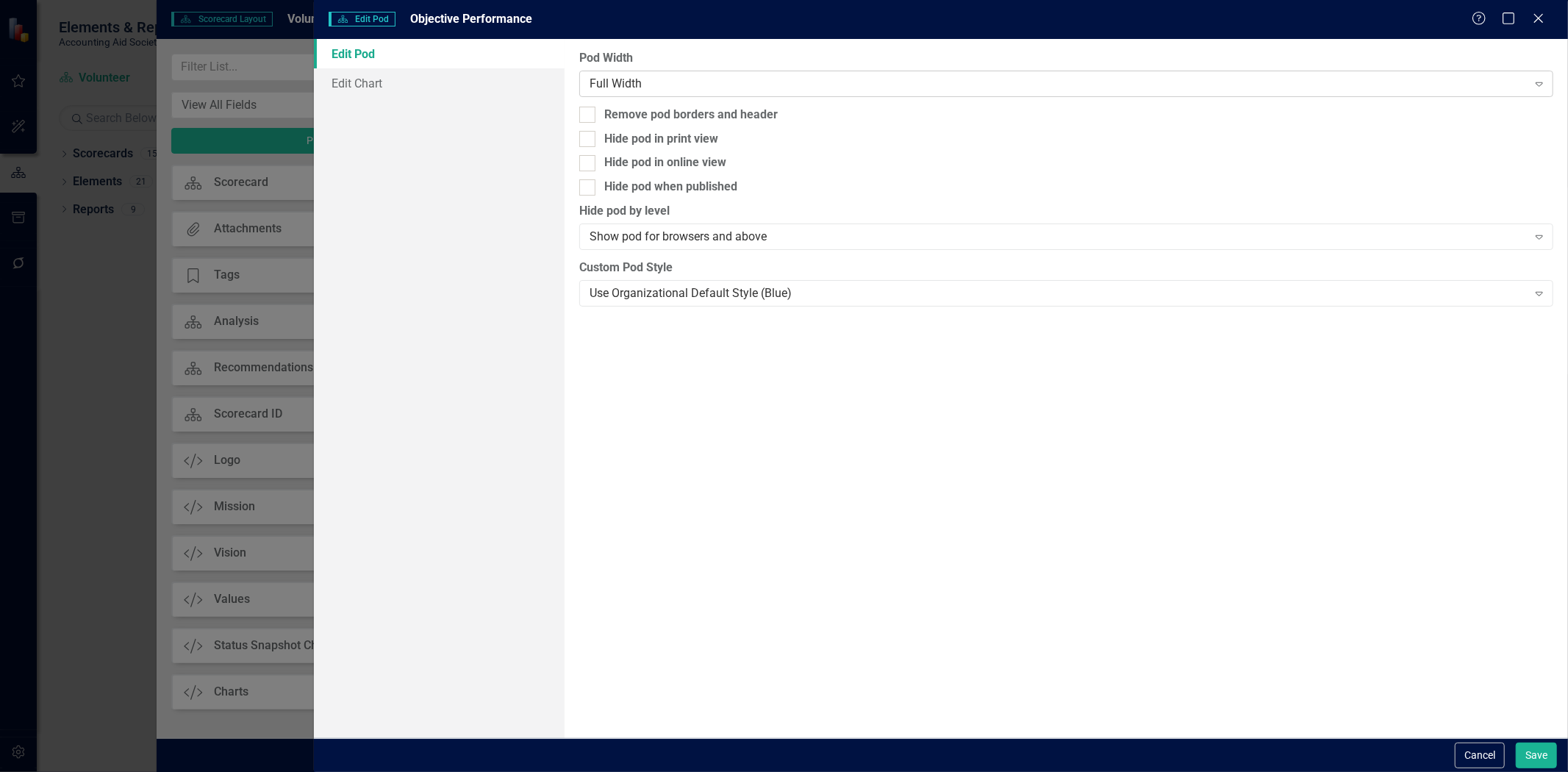
click at [626, 83] on div "Full Width" at bounding box center [1058, 83] width 938 height 17
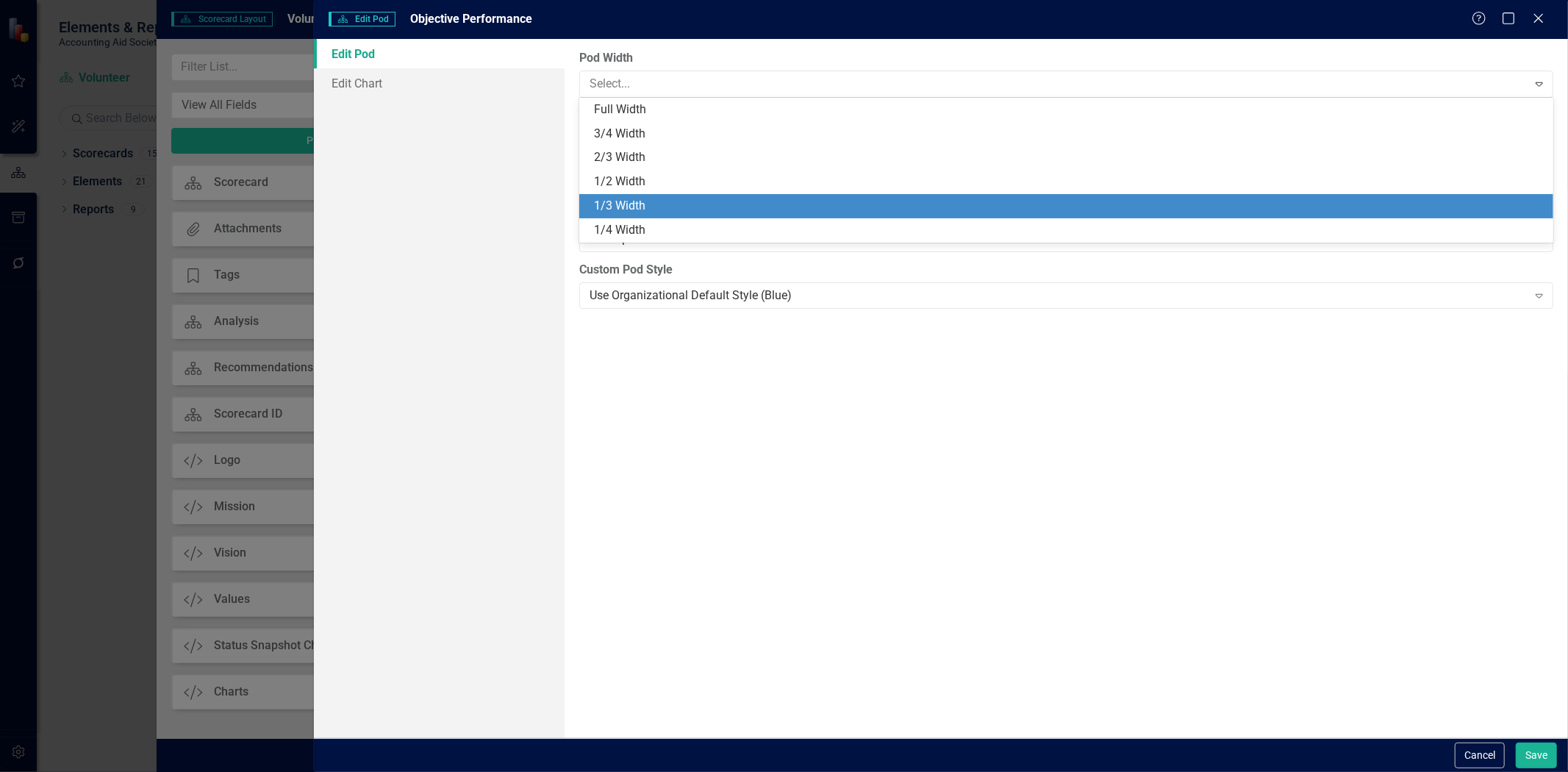
click at [655, 215] on div "1/3 Width" at bounding box center [1066, 205] width 974 height 24
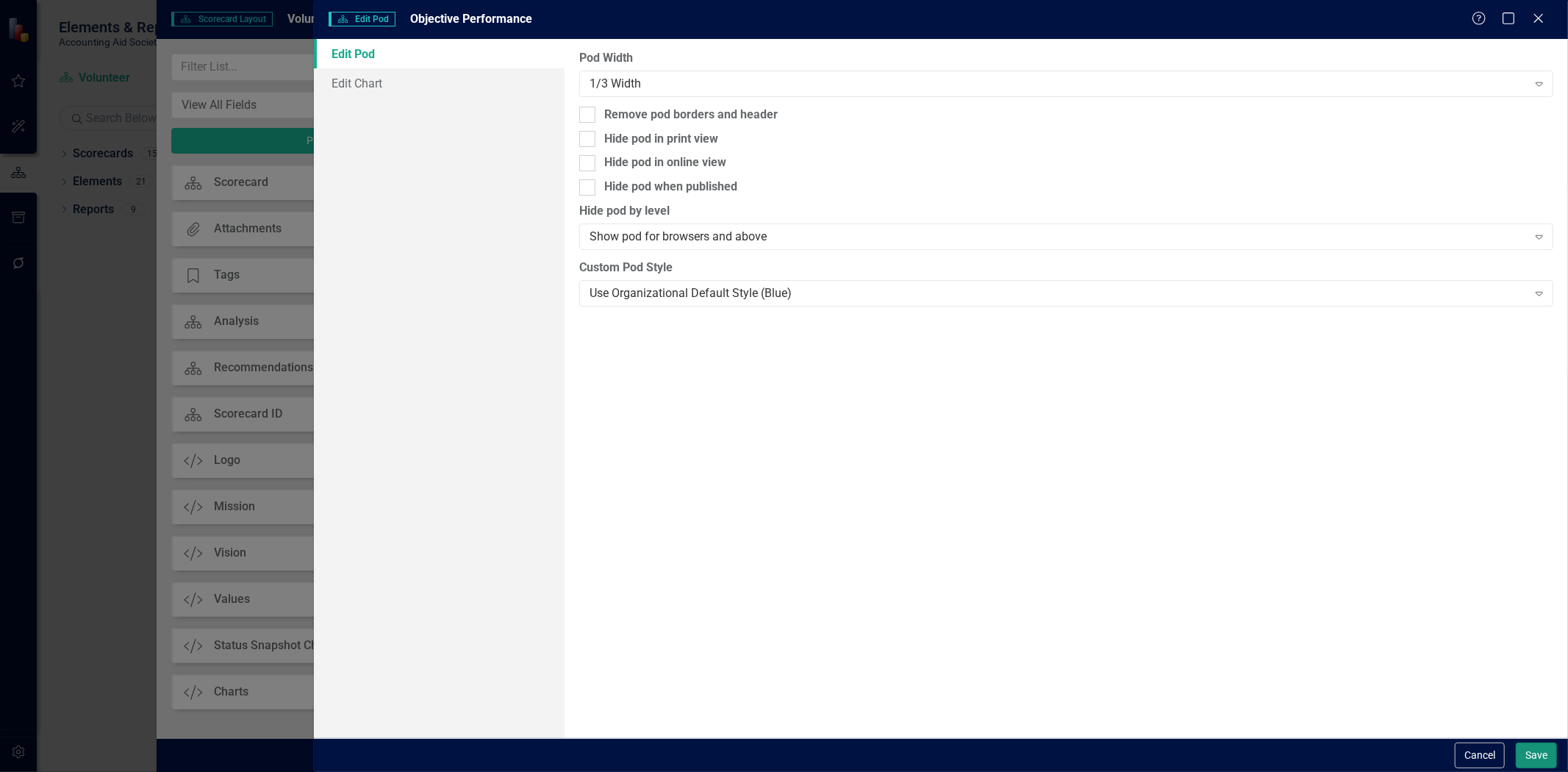
click at [1548, 760] on button "Save" at bounding box center [1535, 756] width 41 height 26
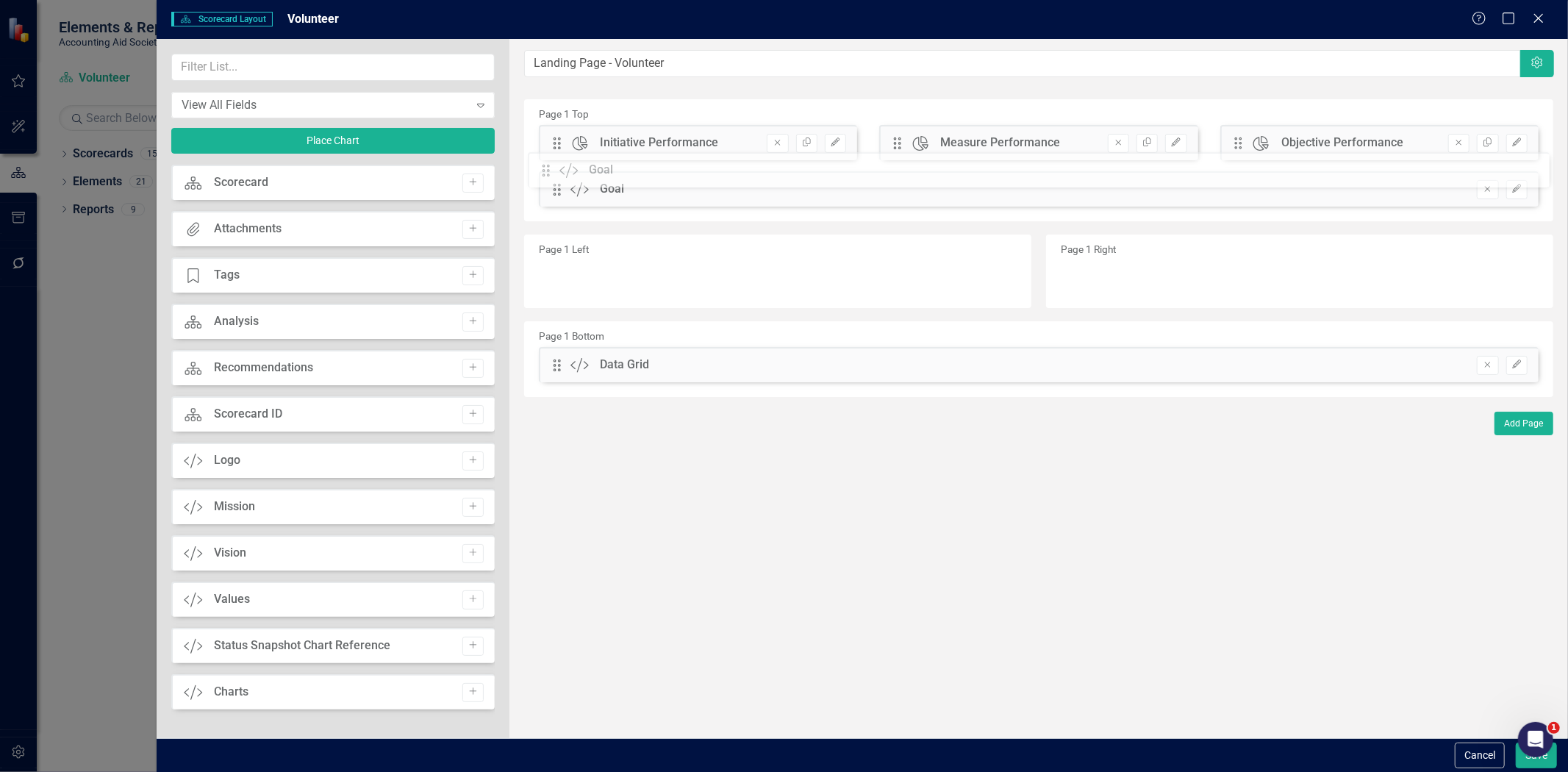
drag, startPoint x: 561, startPoint y: 191, endPoint x: 563, endPoint y: 133, distance: 58.0
click at [566, 149] on div "The fields (or pods) that are available for you to include on the detail page a…" at bounding box center [1039, 388] width 1058 height 699
drag, startPoint x: 1240, startPoint y: 188, endPoint x: 642, endPoint y: 188, distance: 598.0
click at [628, 193] on div "The fields (or pods) that are available for you to include on the detail page a…" at bounding box center [1039, 388] width 1058 height 699
drag, startPoint x: 1244, startPoint y: 189, endPoint x: 982, endPoint y: 180, distance: 262.2
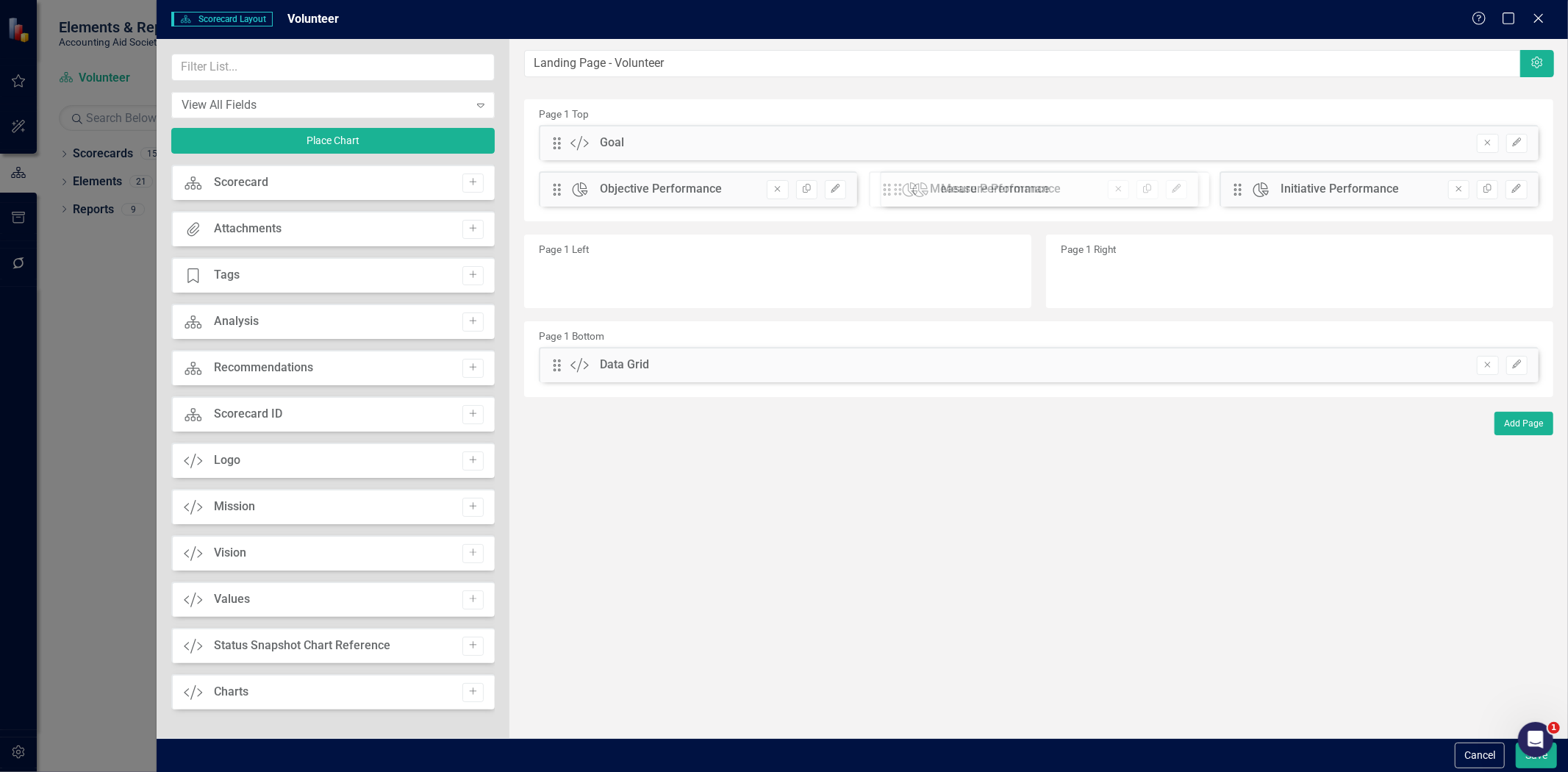
click at [1000, 194] on div "The fields (or pods) that are available for you to include on the detail page a…" at bounding box center [1039, 388] width 1058 height 699
click at [1516, 760] on button "Save" at bounding box center [1535, 756] width 41 height 26
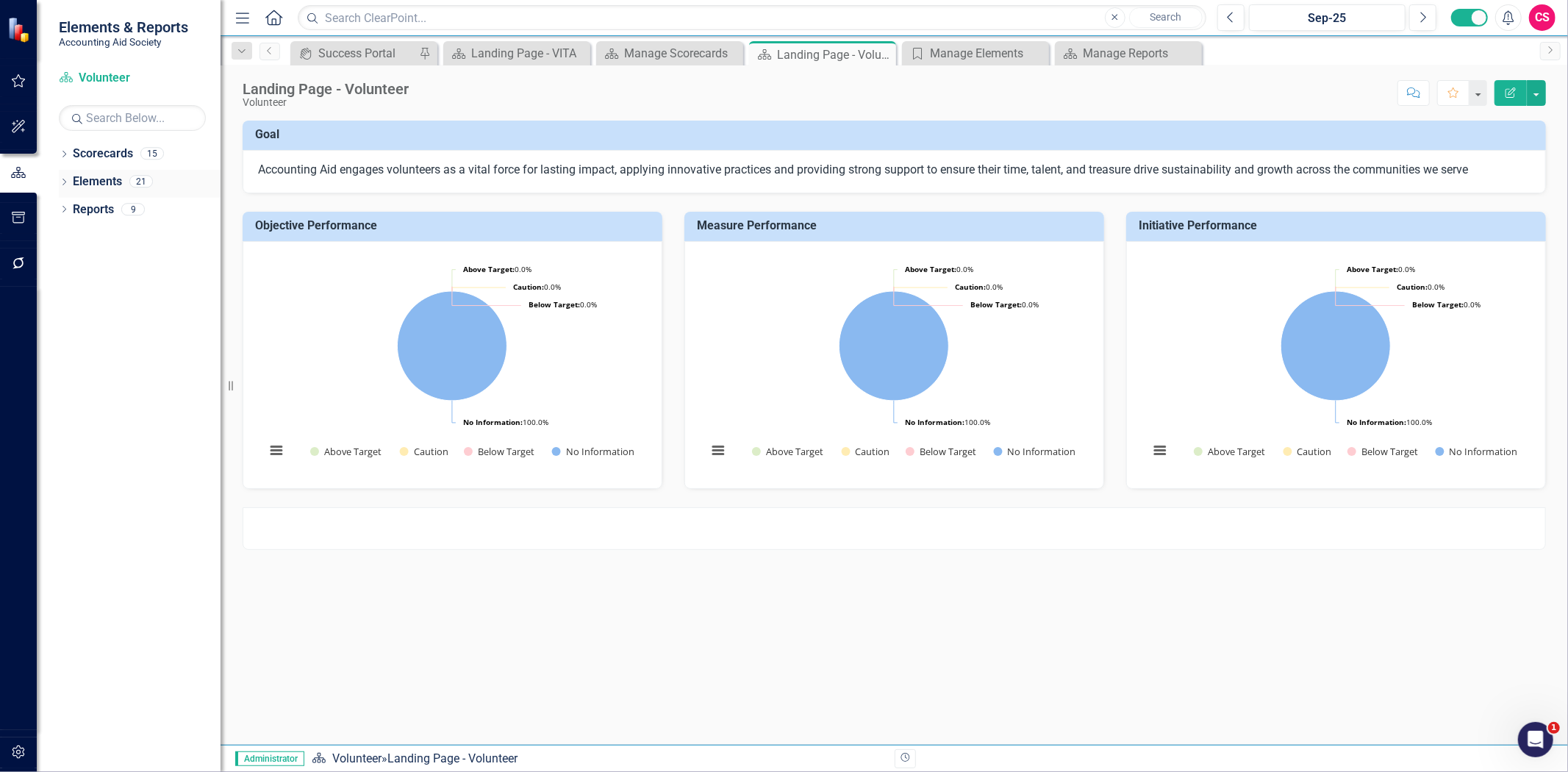
click at [61, 179] on icon "Dropdown" at bounding box center [63, 183] width 11 height 8
click at [403, 532] on div at bounding box center [894, 528] width 1303 height 42
click at [408, 532] on div at bounding box center [894, 528] width 1303 height 42
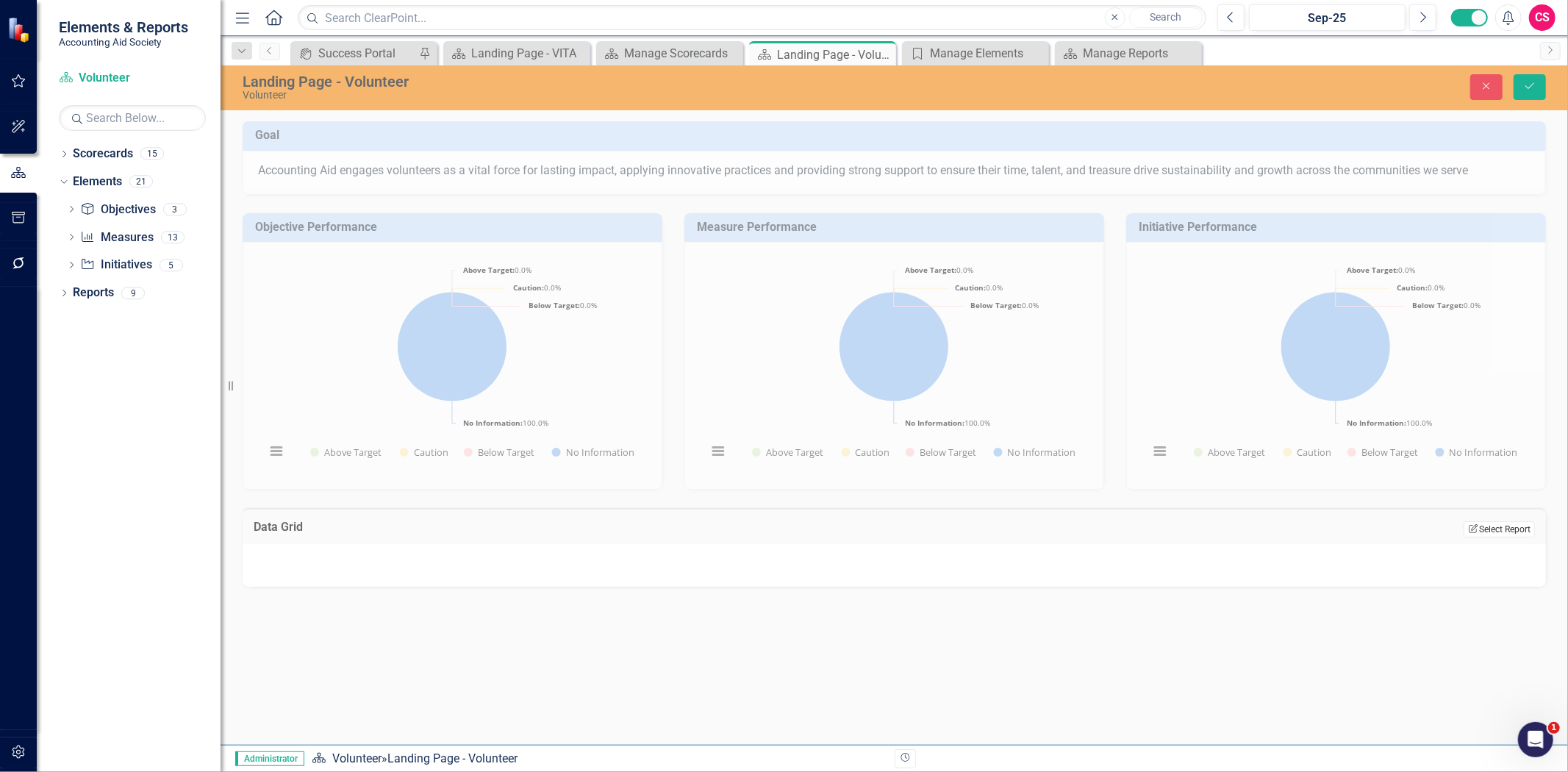
click at [1520, 522] on button "Edit Report Select Report" at bounding box center [1499, 529] width 71 height 16
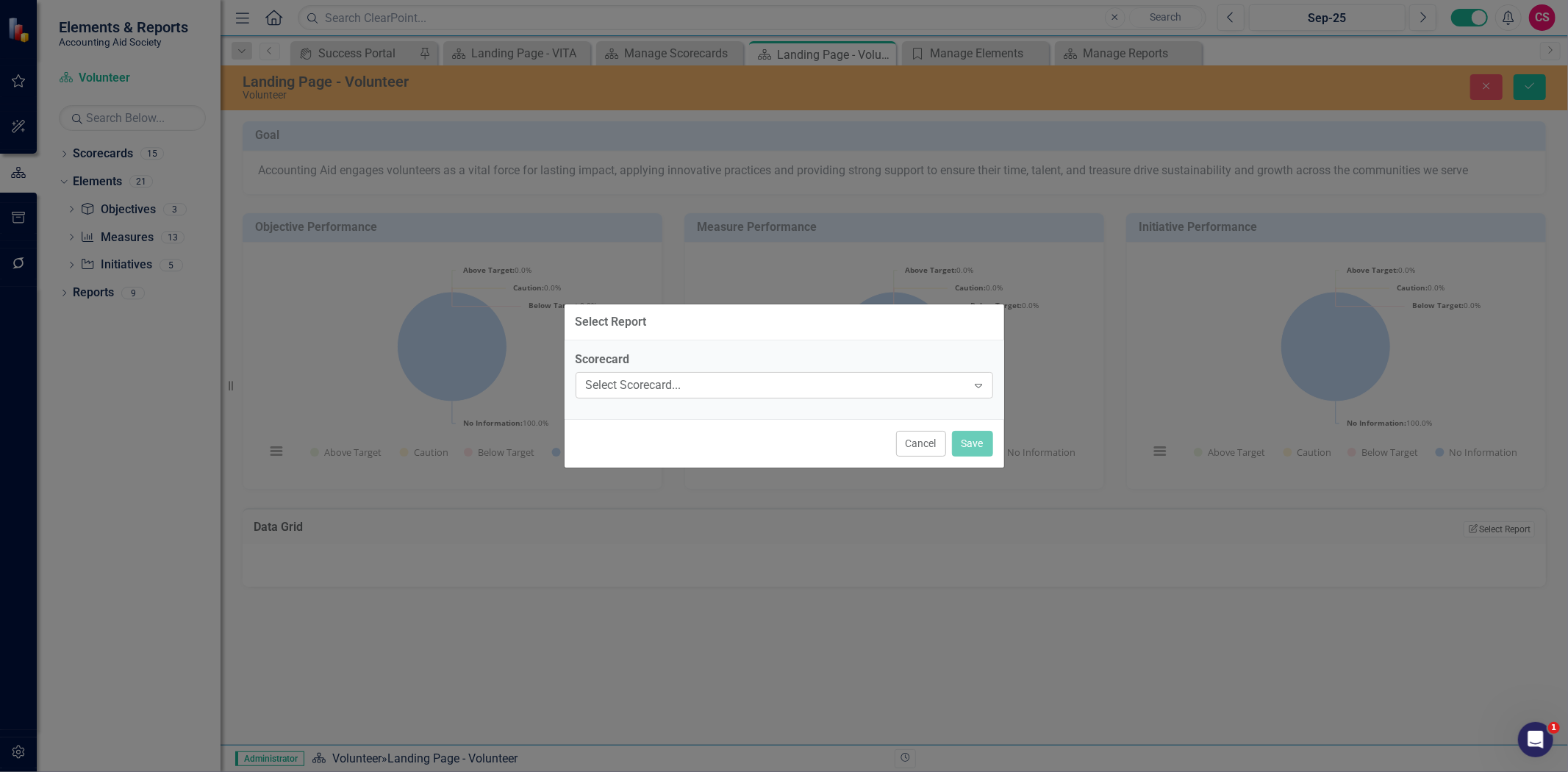
click at [747, 381] on div "Select Scorecard..." at bounding box center [776, 386] width 381 height 17
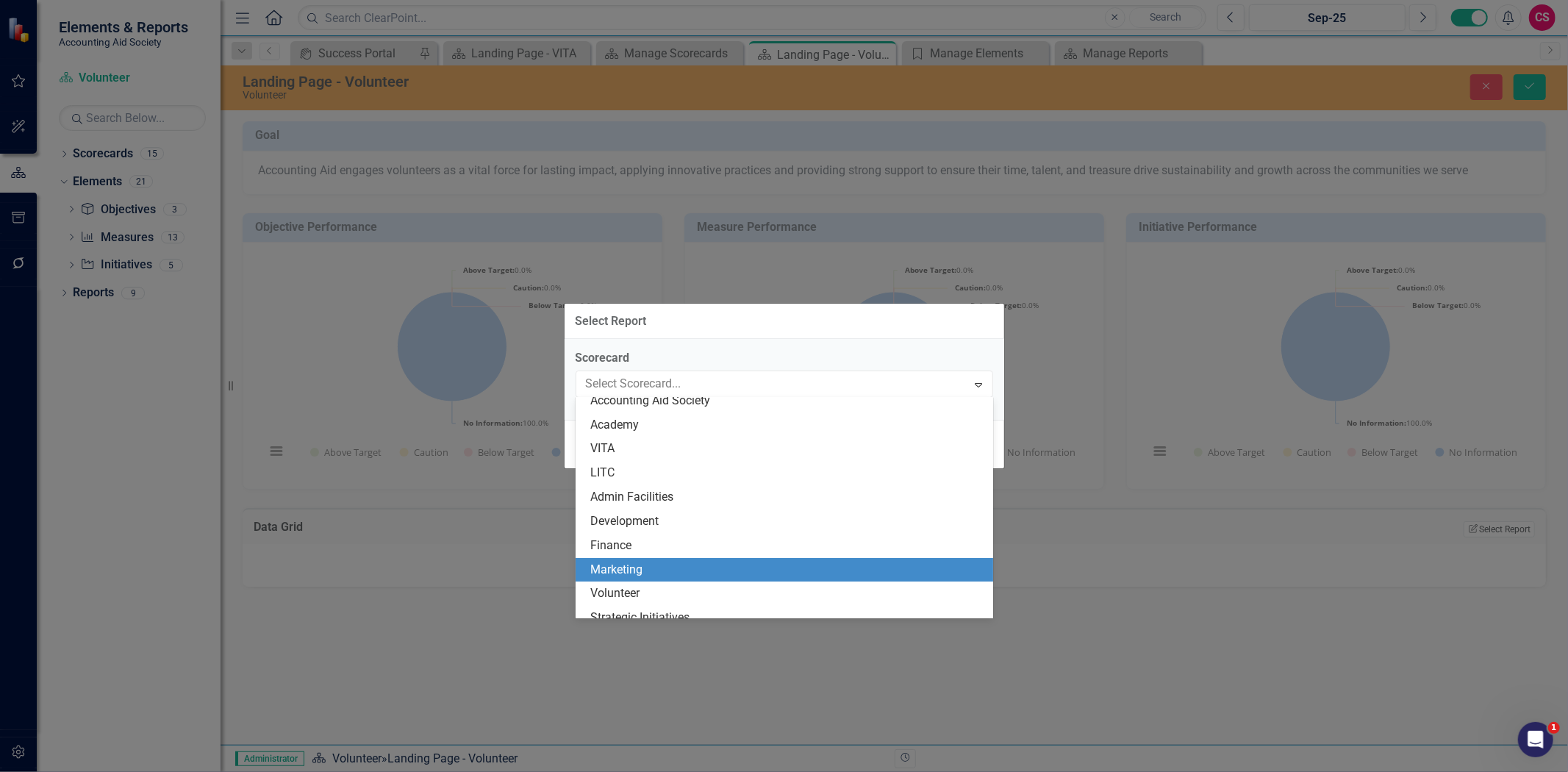
scroll to position [142, 0]
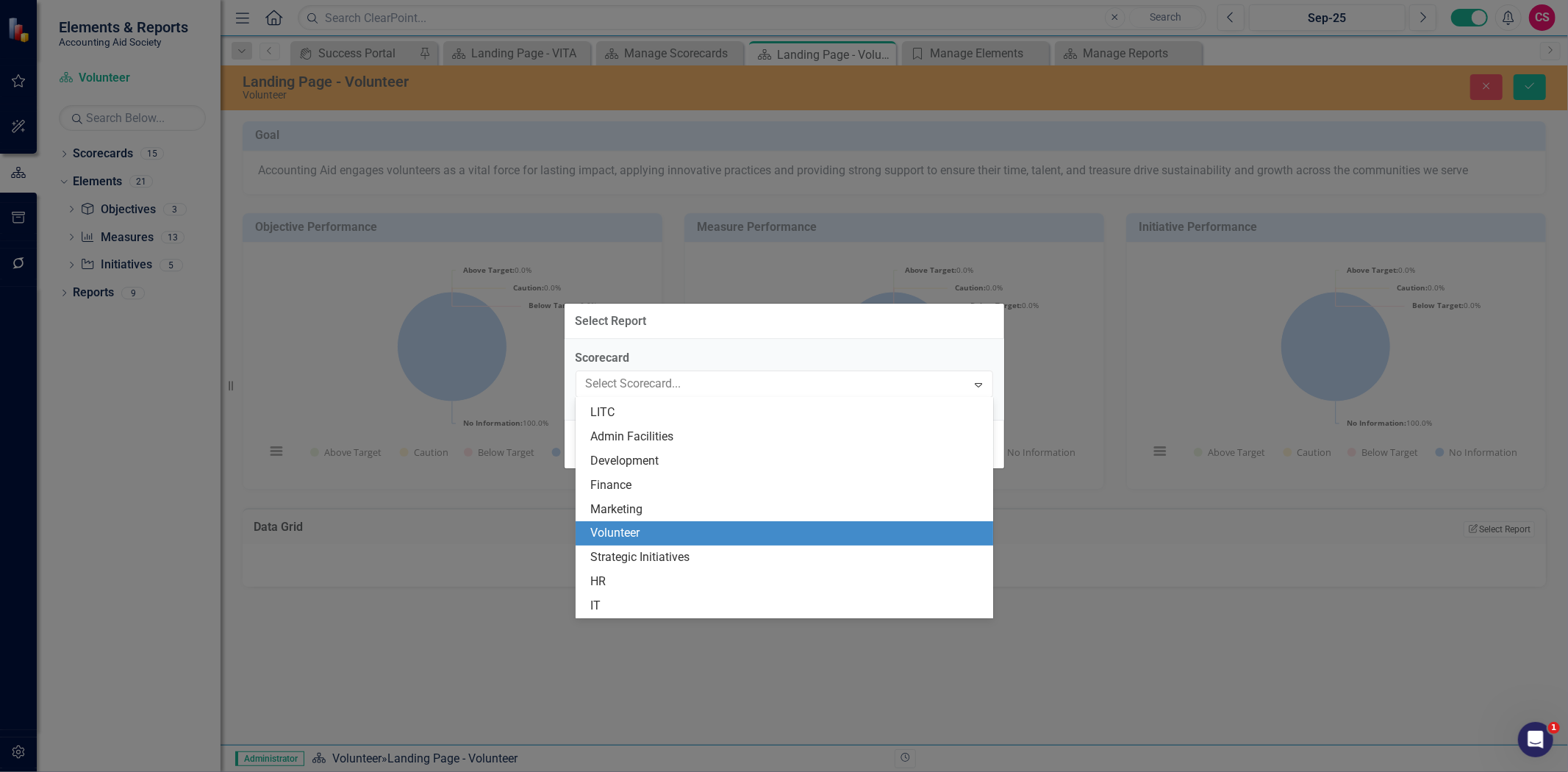
click at [699, 533] on div "Volunteer" at bounding box center [787, 534] width 394 height 17
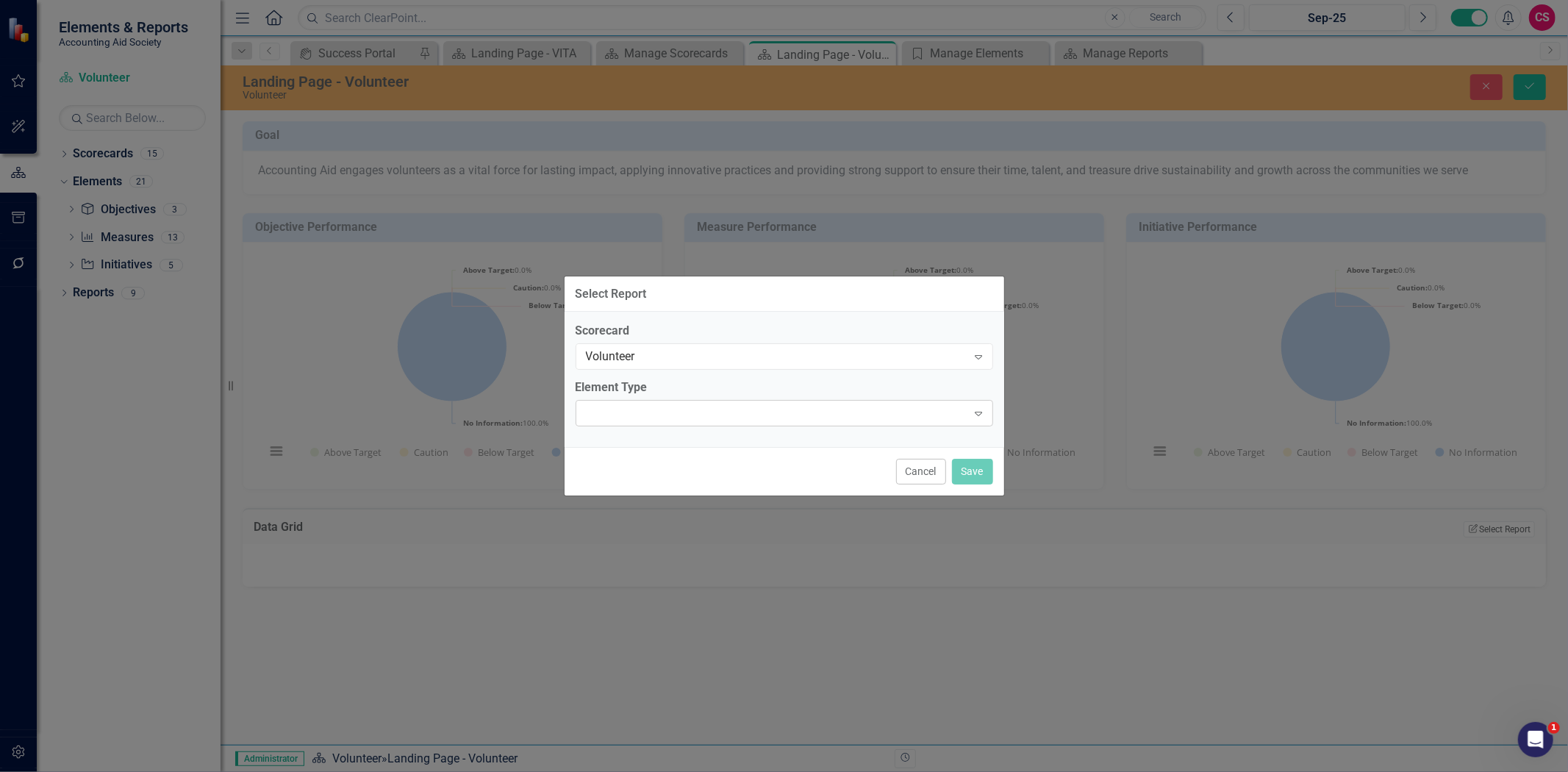
click at [662, 412] on div at bounding box center [772, 413] width 387 height 3
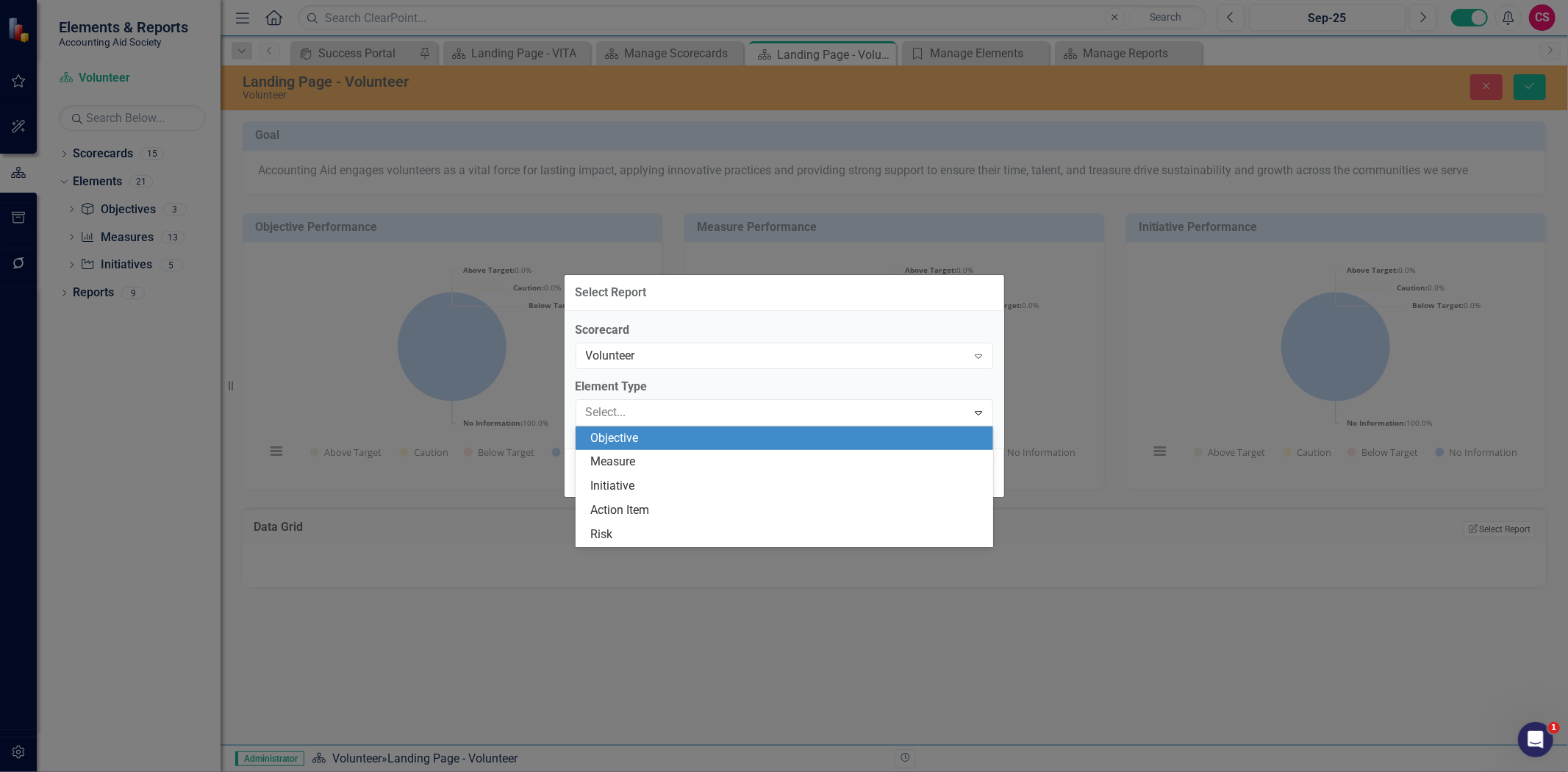
click at [651, 438] on div "Objective" at bounding box center [787, 439] width 394 height 17
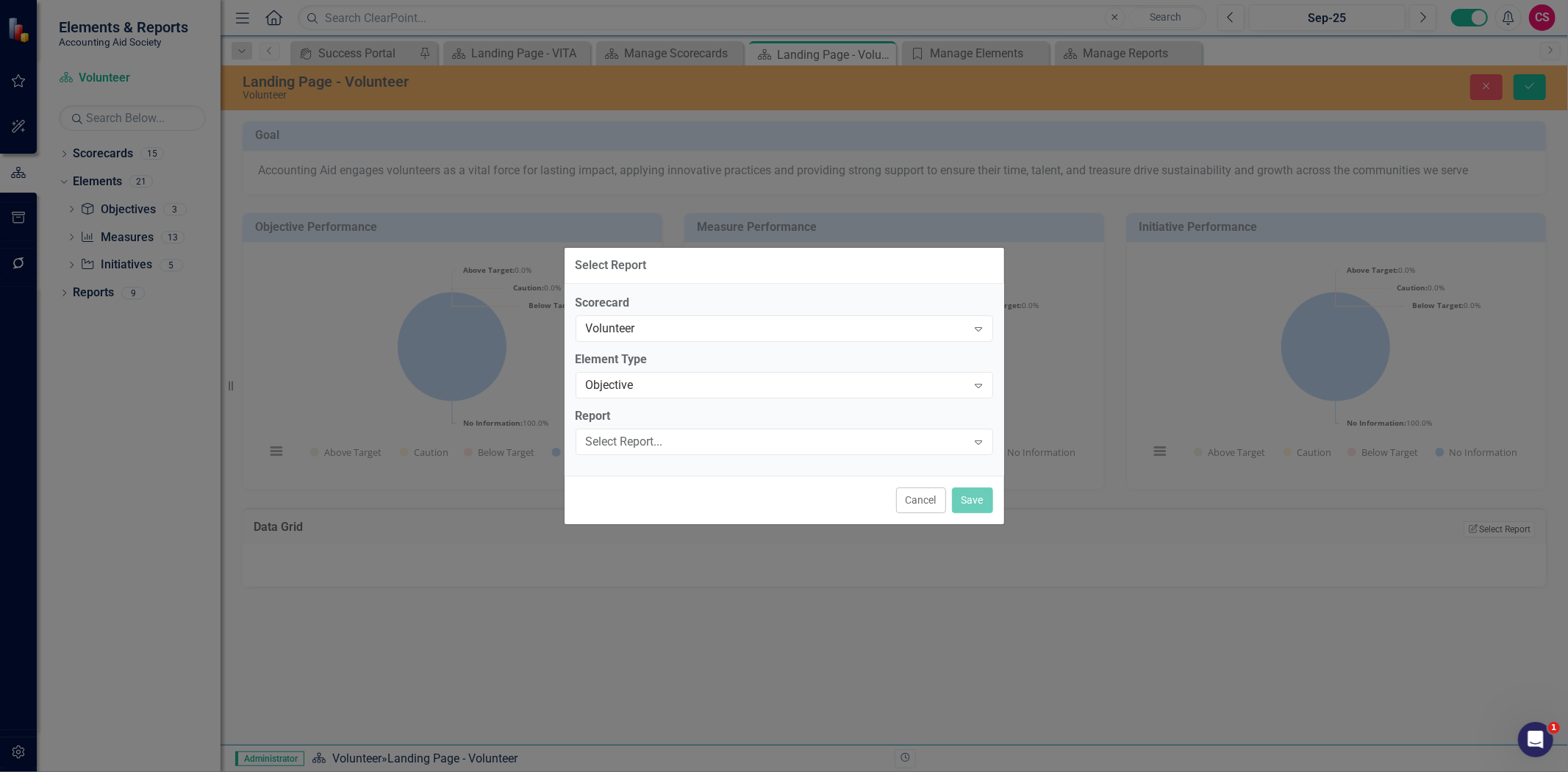
click at [645, 440] on div "Select Report..." at bounding box center [776, 442] width 381 height 17
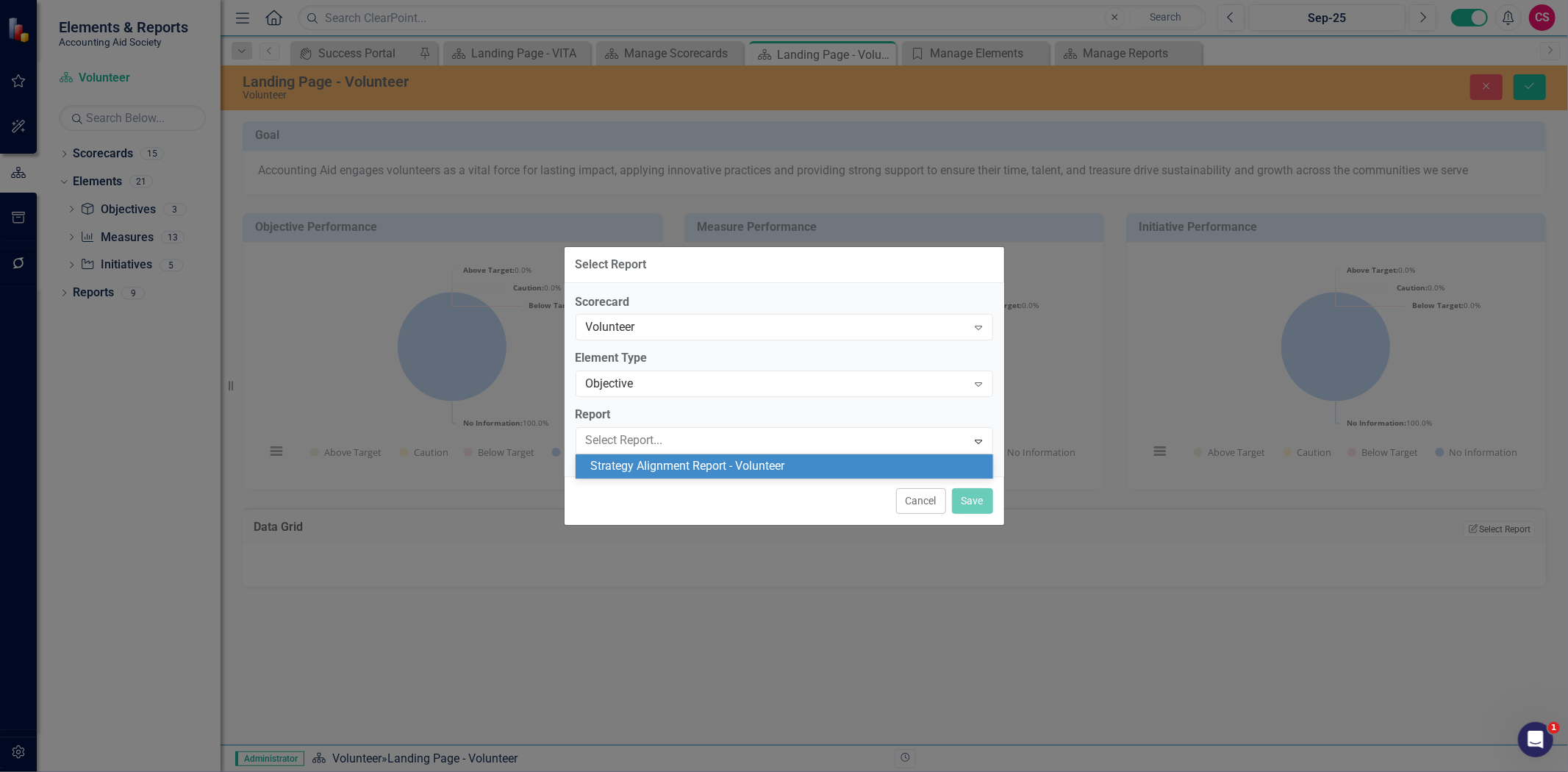
click at [669, 469] on div "Strategy Alignment Report - Volunteer" at bounding box center [787, 467] width 394 height 17
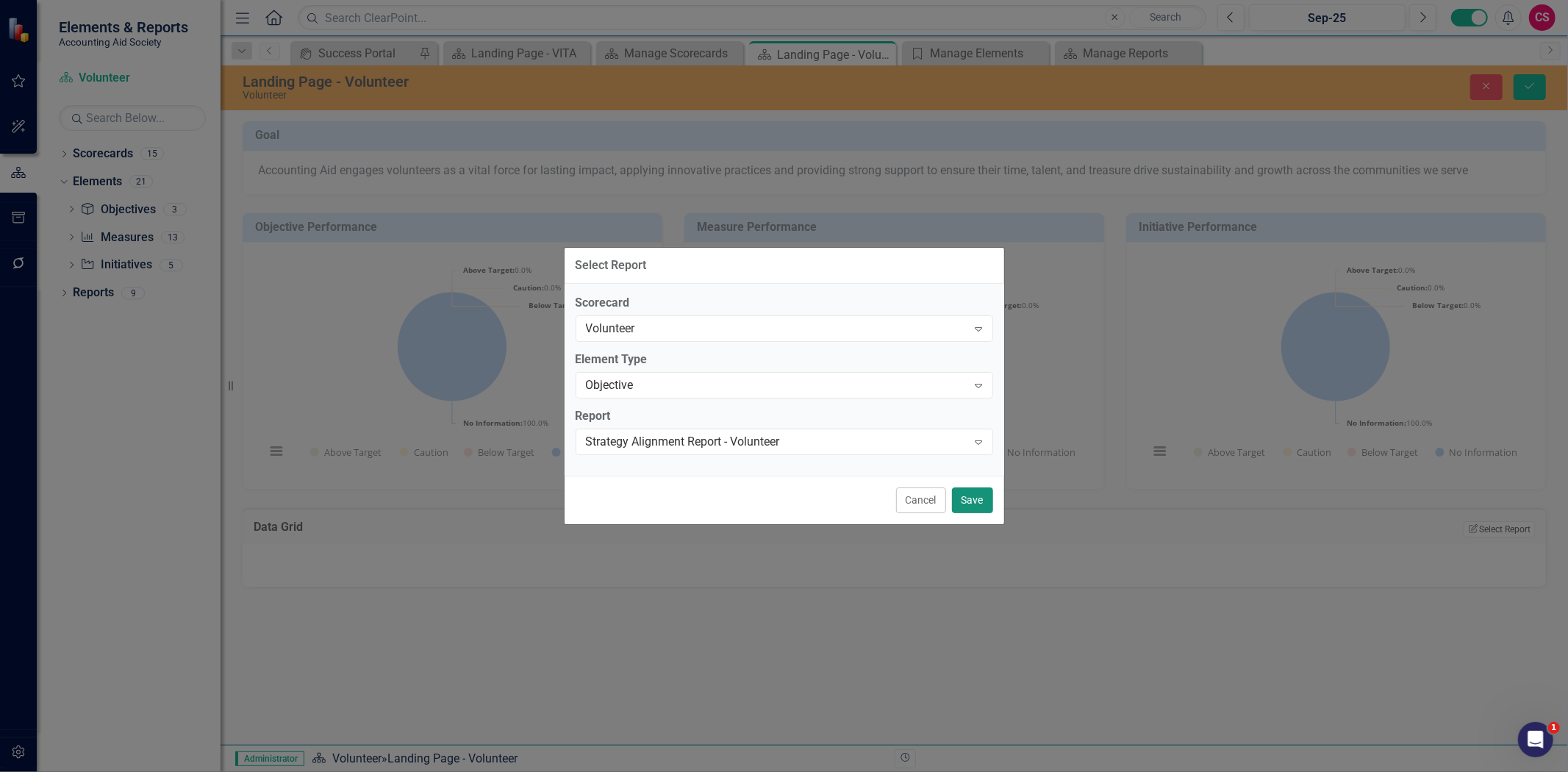
click at [987, 496] on button "Save" at bounding box center [972, 501] width 41 height 26
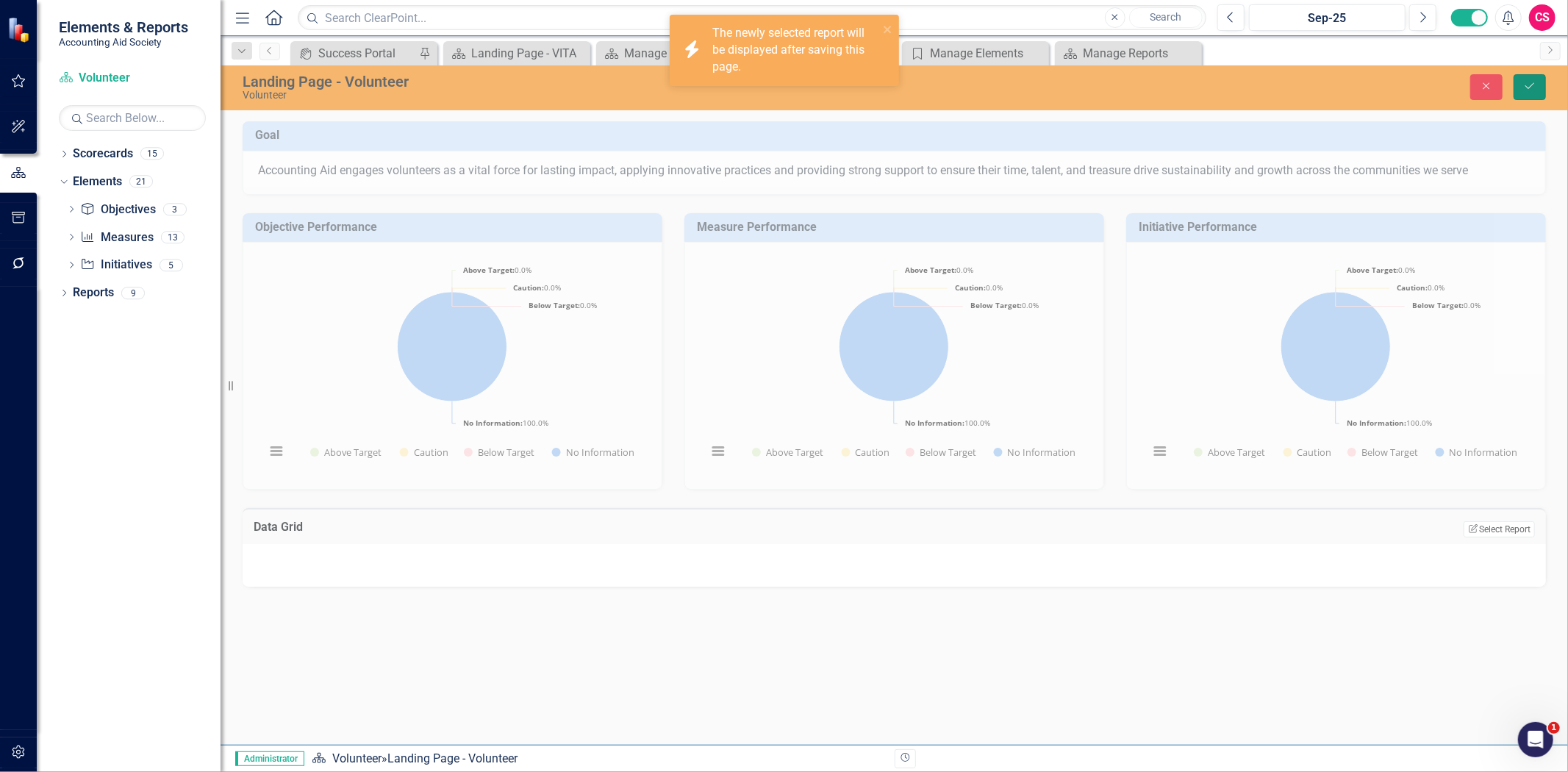
click at [1526, 92] on button "Save" at bounding box center [1530, 86] width 33 height 26
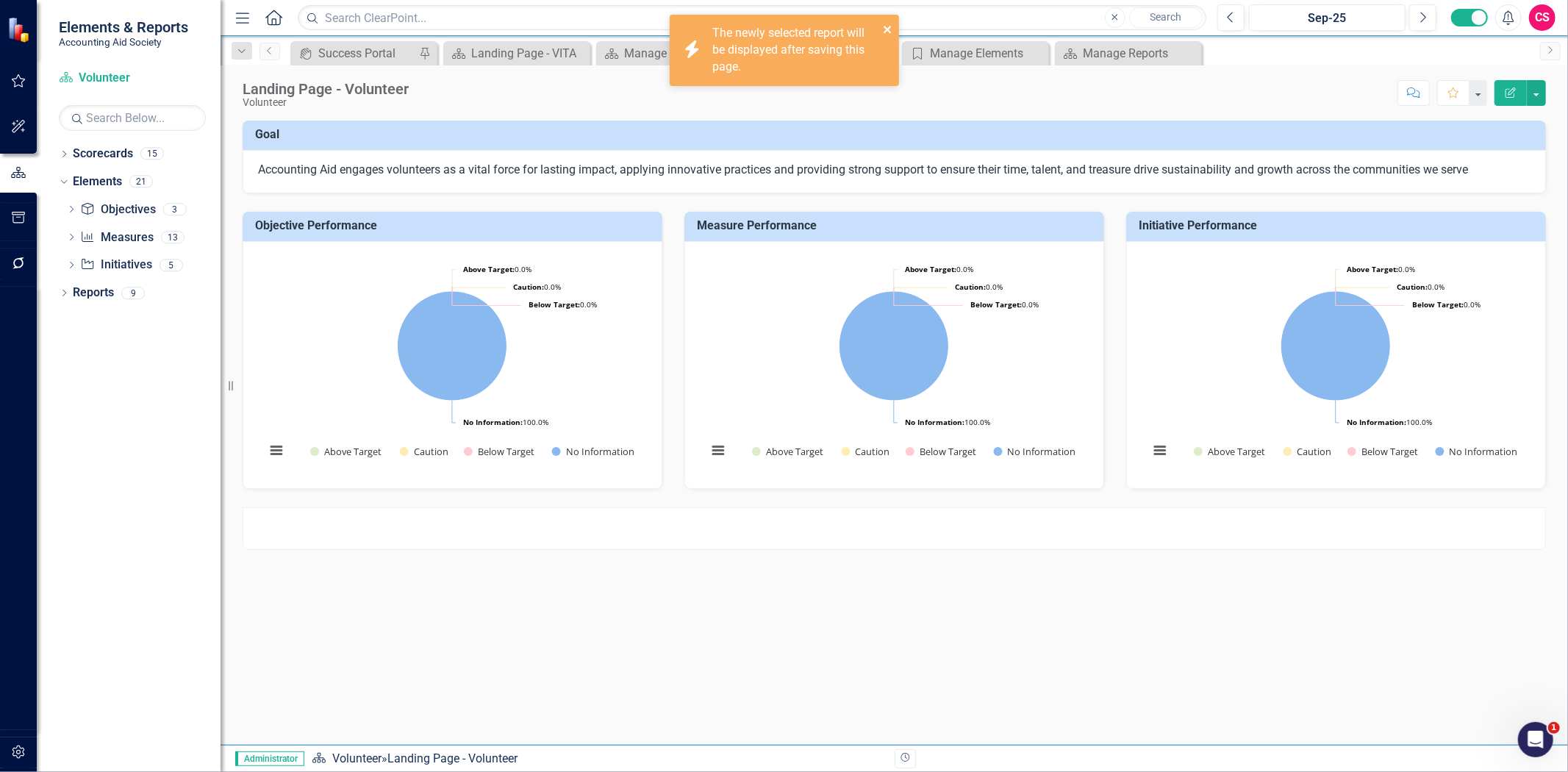
click at [889, 30] on icon "close" at bounding box center [888, 30] width 11 height 12
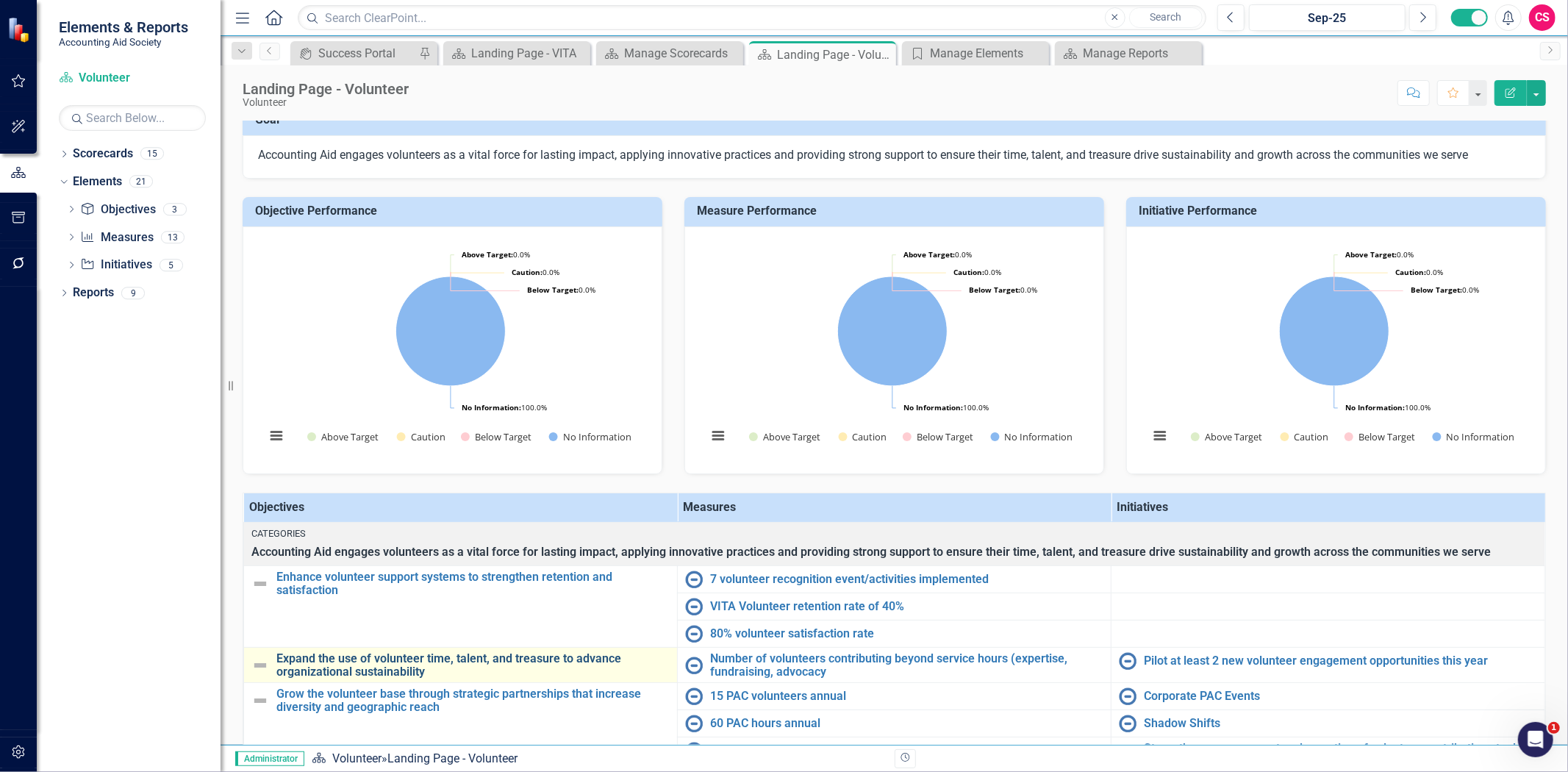
scroll to position [0, 0]
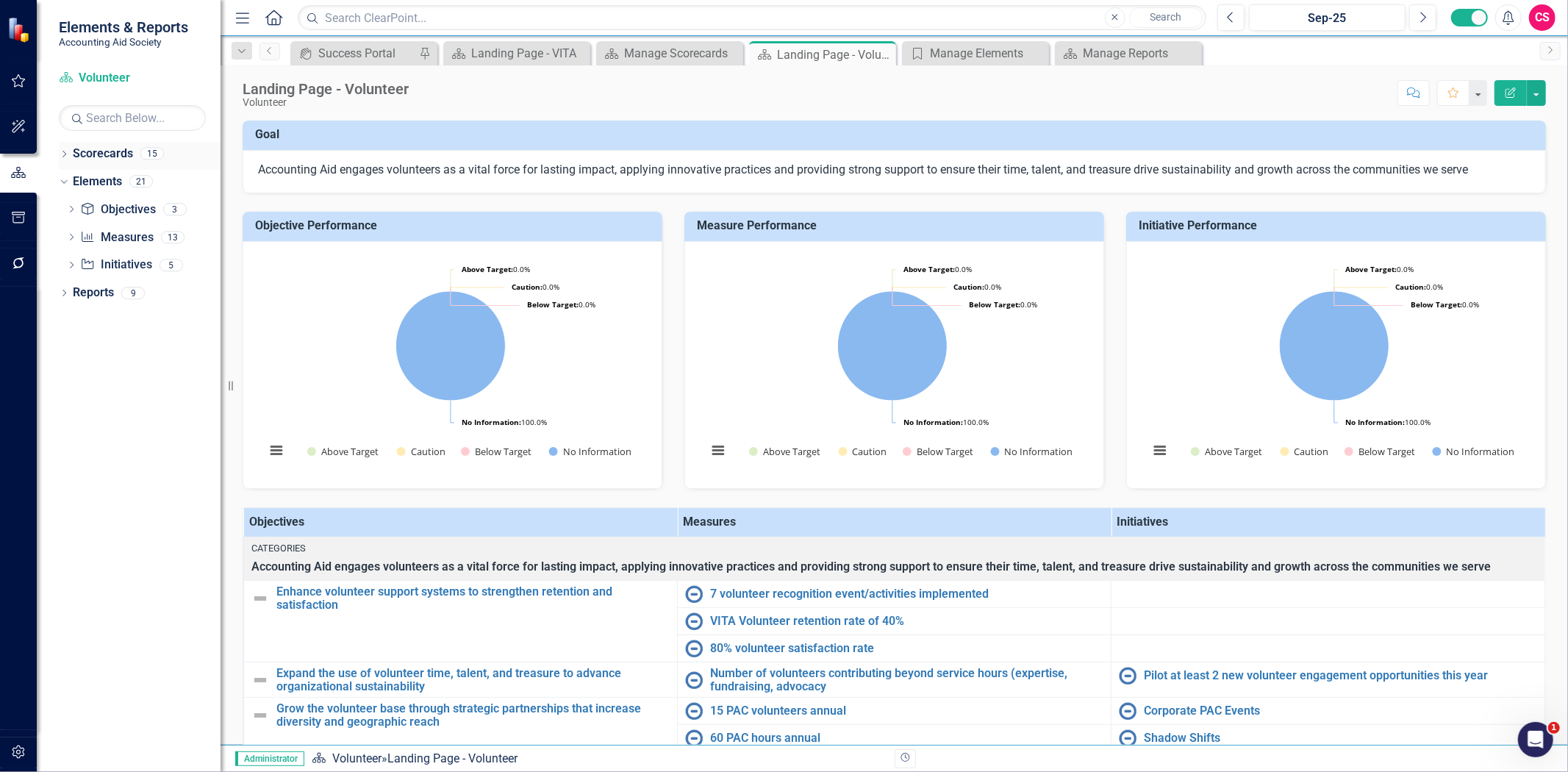
click at [105, 157] on link "Scorecards" at bounding box center [103, 154] width 60 height 17
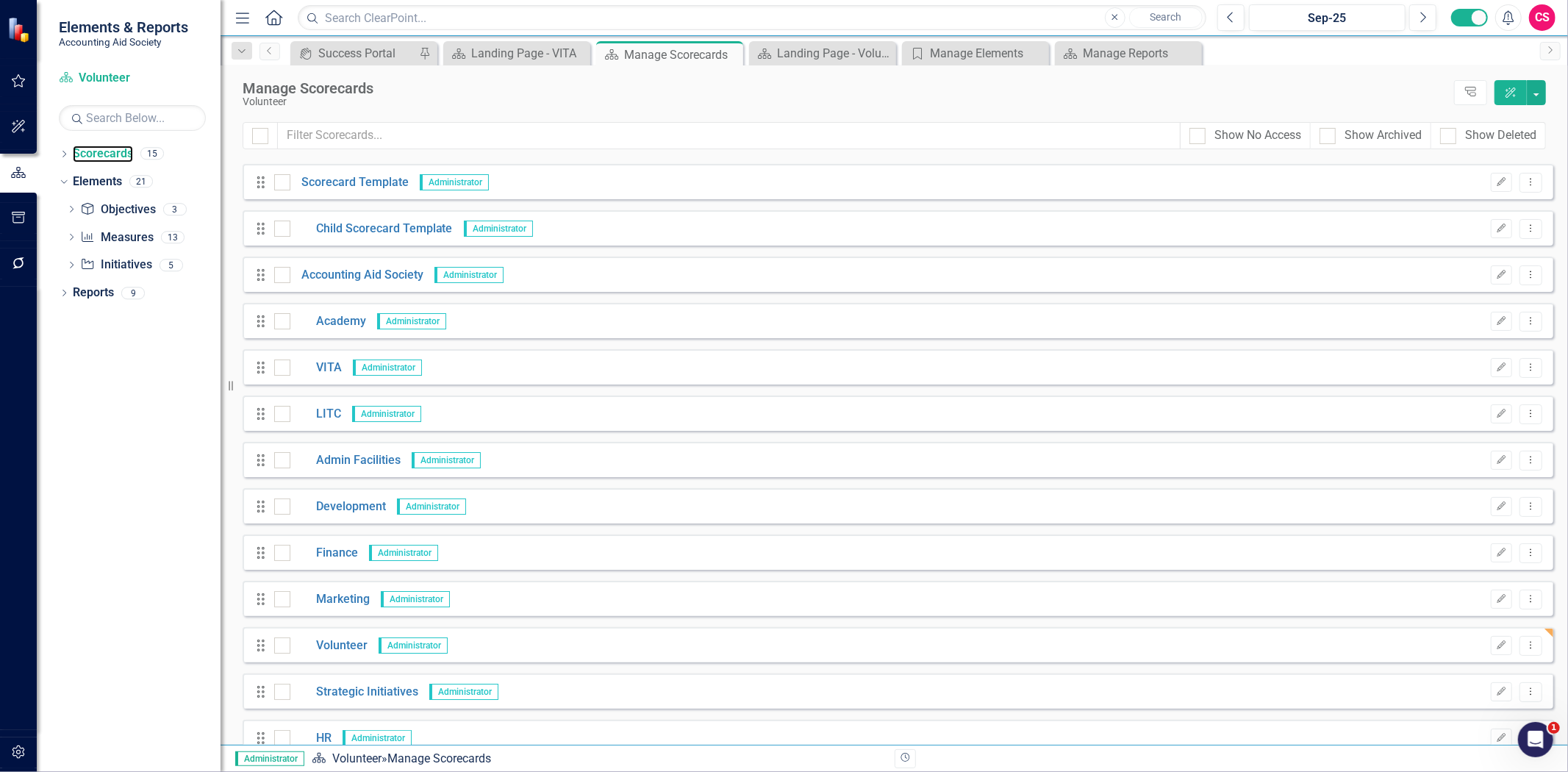
scroll to position [110, 0]
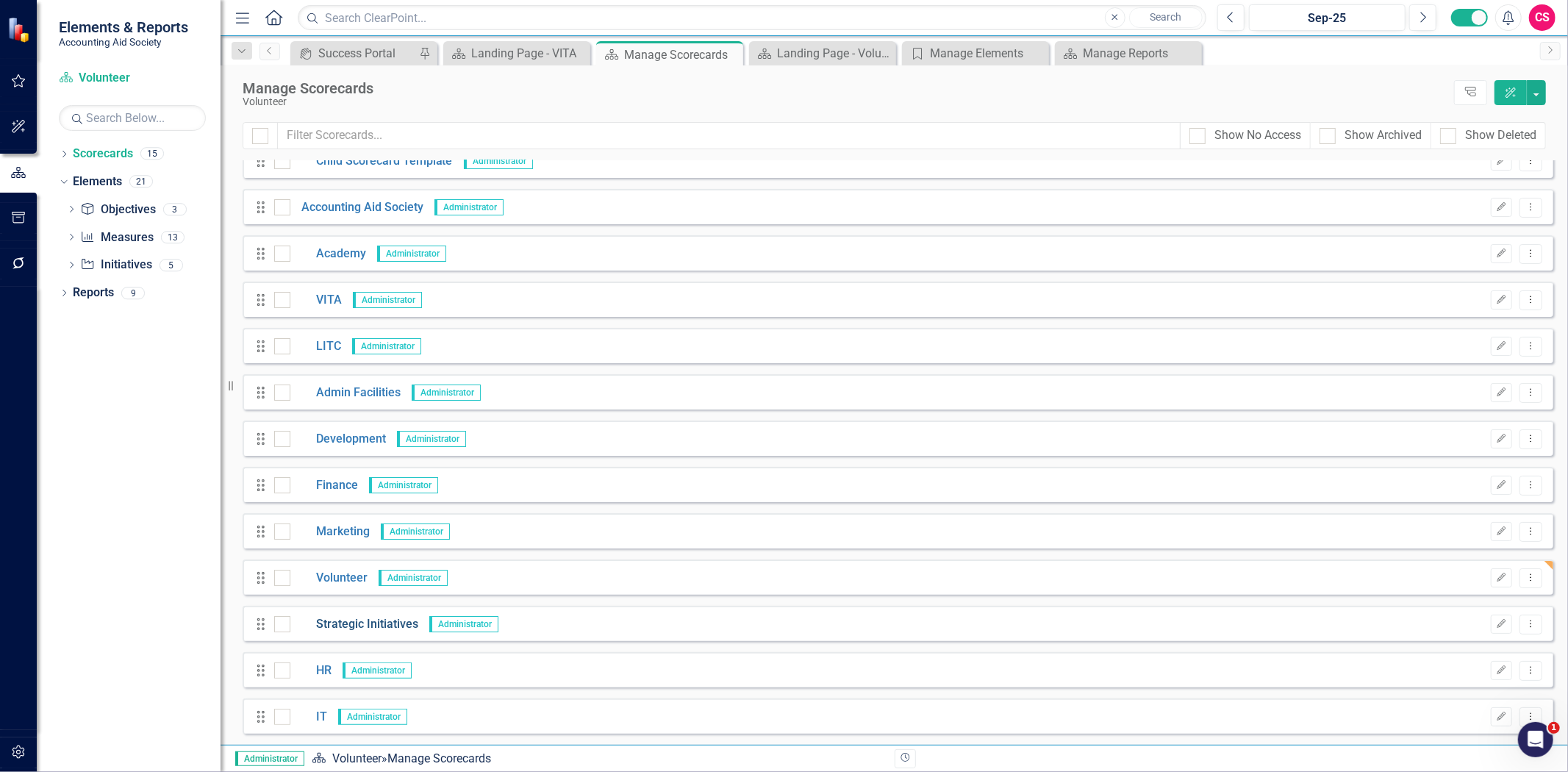
click at [339, 620] on link "Strategic Initiatives" at bounding box center [354, 625] width 127 height 17
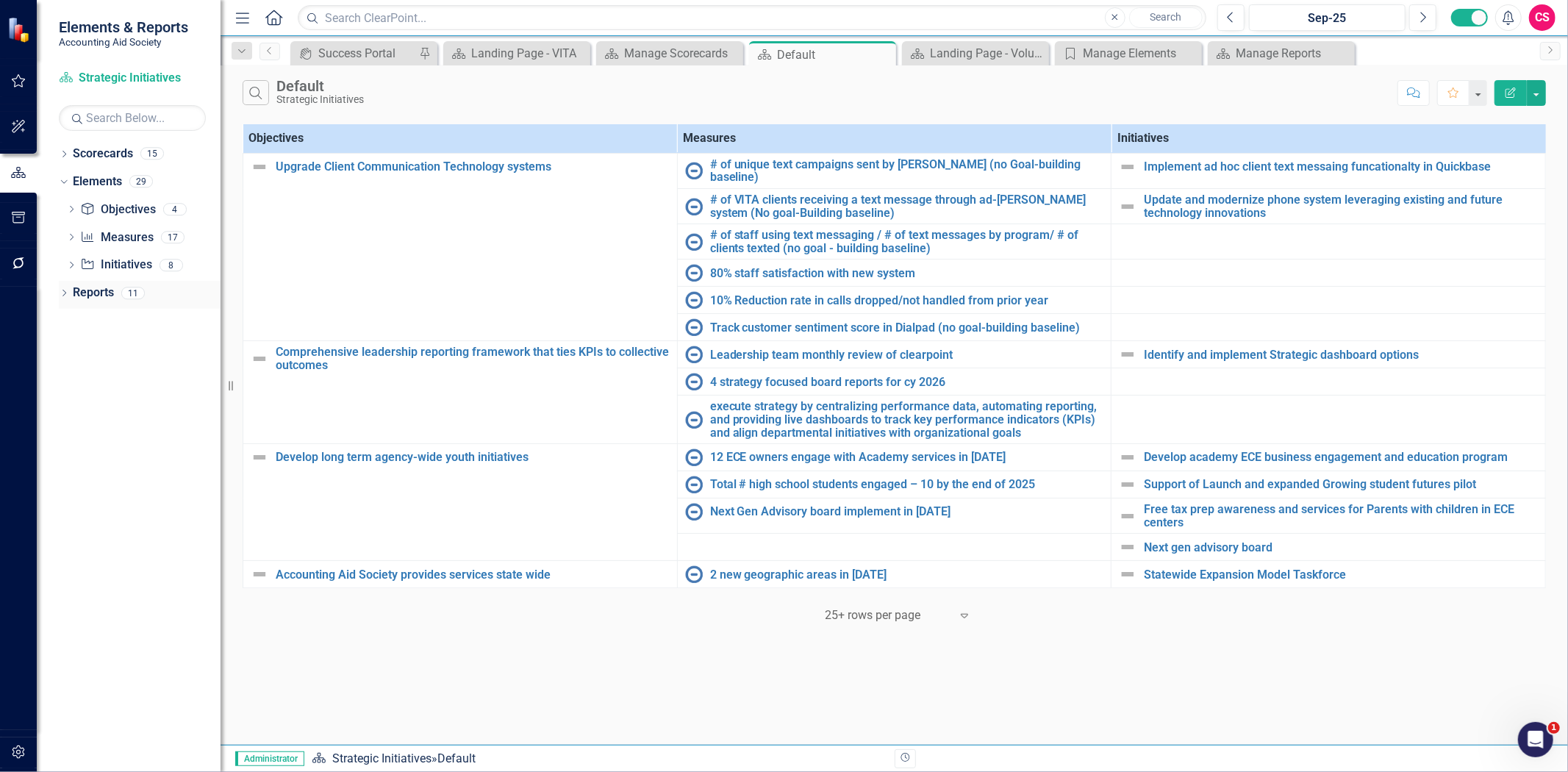
click at [85, 296] on link "Reports" at bounding box center [93, 293] width 41 height 17
